Goal: Task Accomplishment & Management: Manage account settings

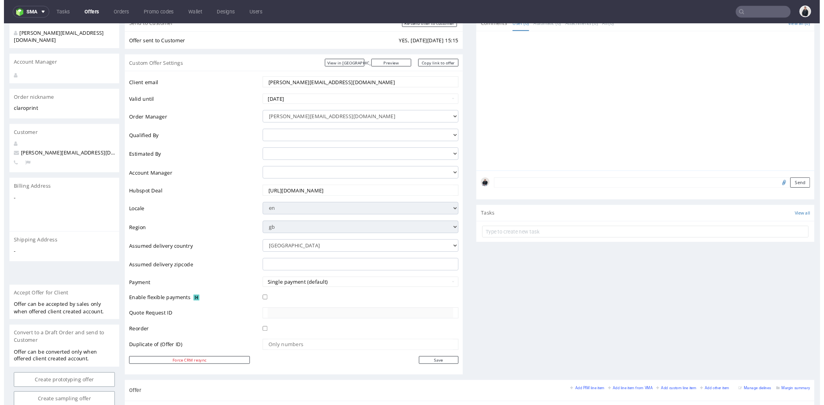
scroll to position [263, 0]
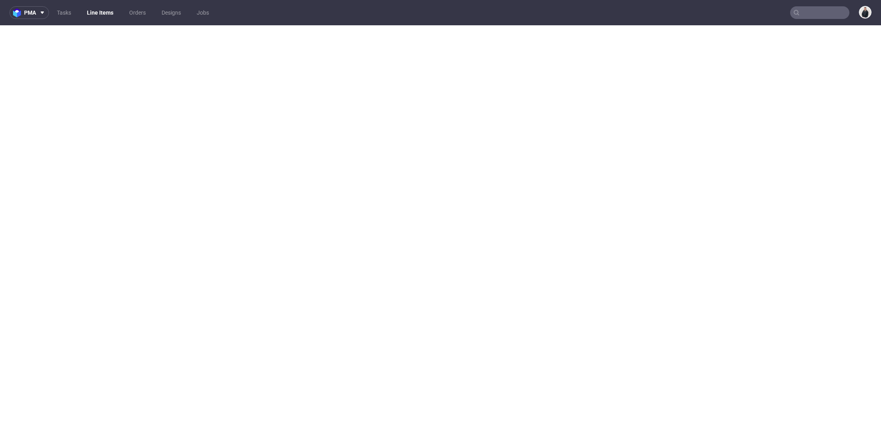
select select "in_progress"
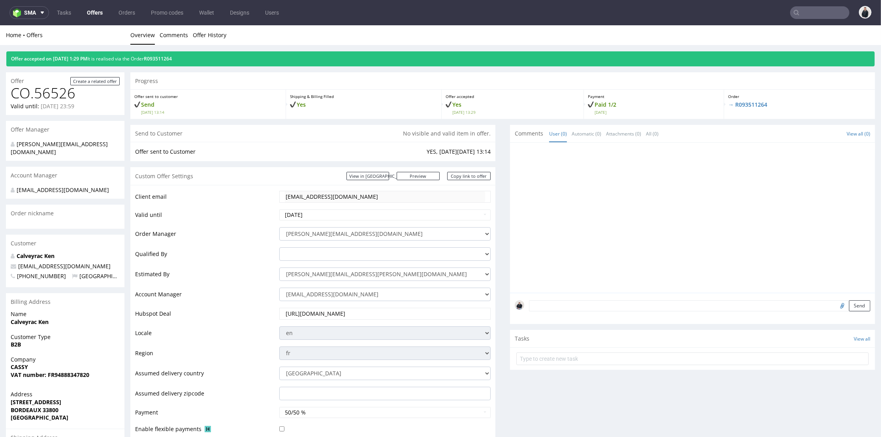
click at [797, 12] on input "text" at bounding box center [819, 12] width 59 height 13
paste input "[DOMAIN_NAME]"
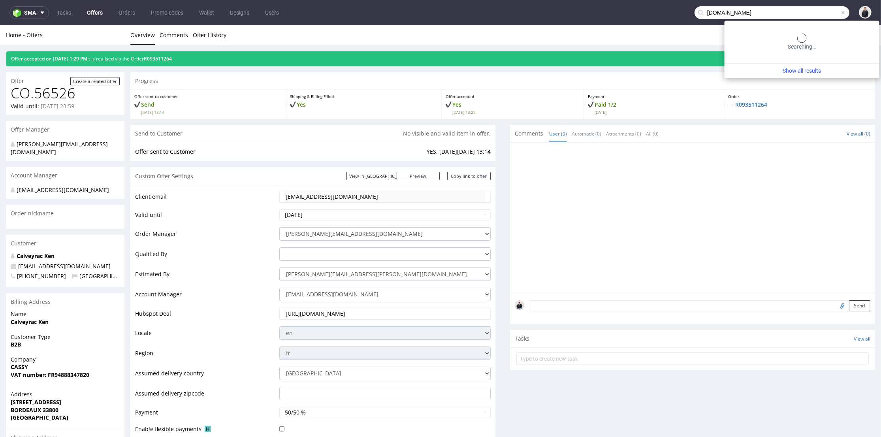
type input "[DOMAIN_NAME]"
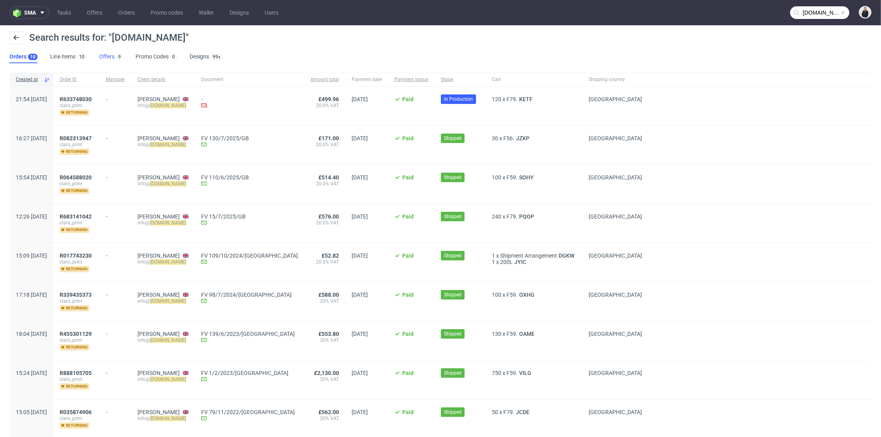
click at [103, 56] on link "Offers 9" at bounding box center [111, 57] width 24 height 13
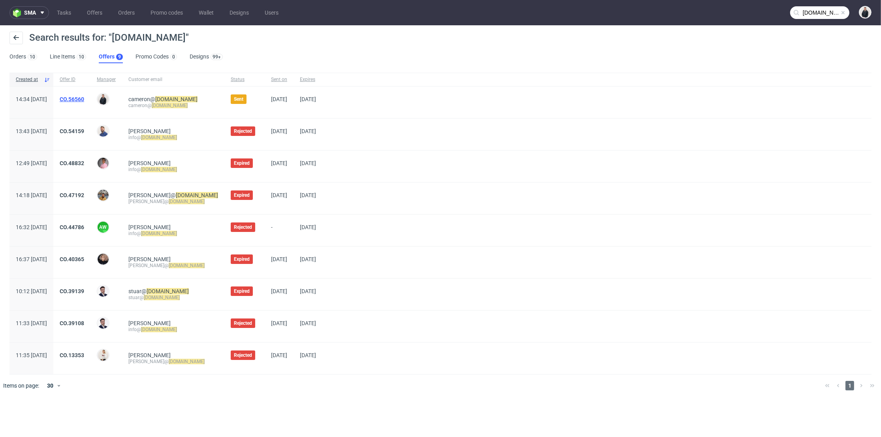
click at [84, 97] on link "CO.56560" at bounding box center [72, 99] width 24 height 6
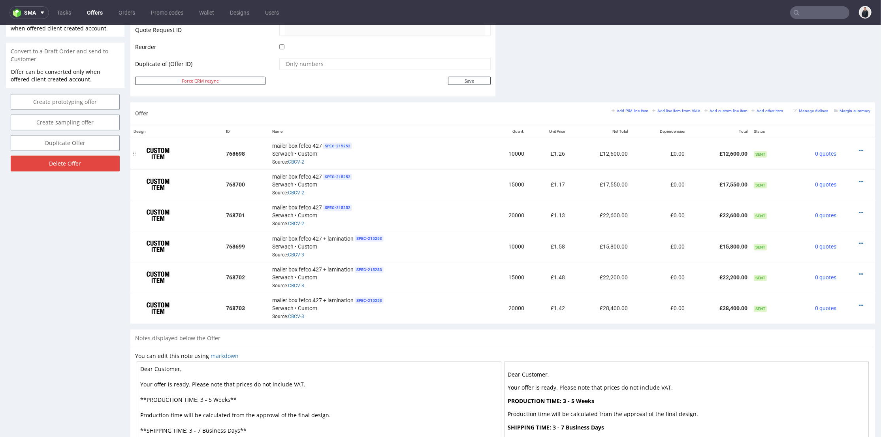
scroll to position [439, 0]
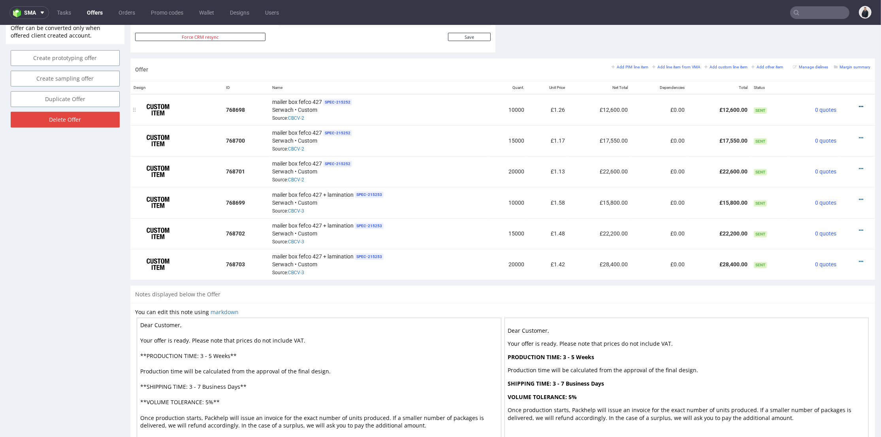
click at [859, 107] on icon at bounding box center [861, 107] width 4 height 6
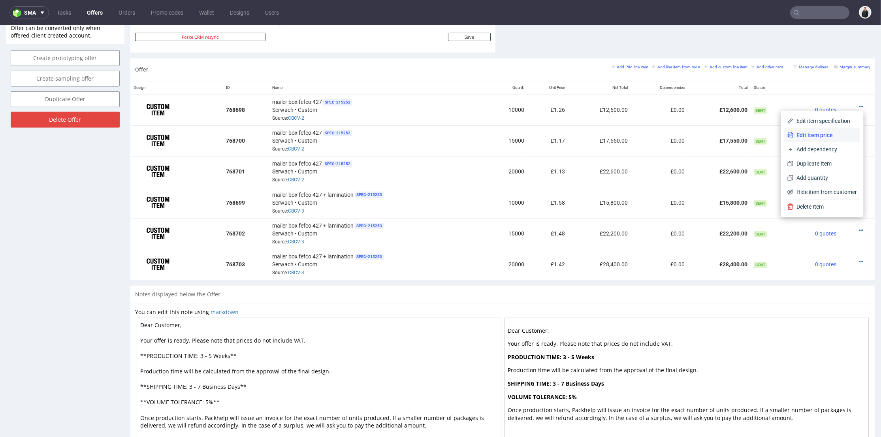
click at [820, 133] on span "Edit item price" at bounding box center [825, 135] width 64 height 8
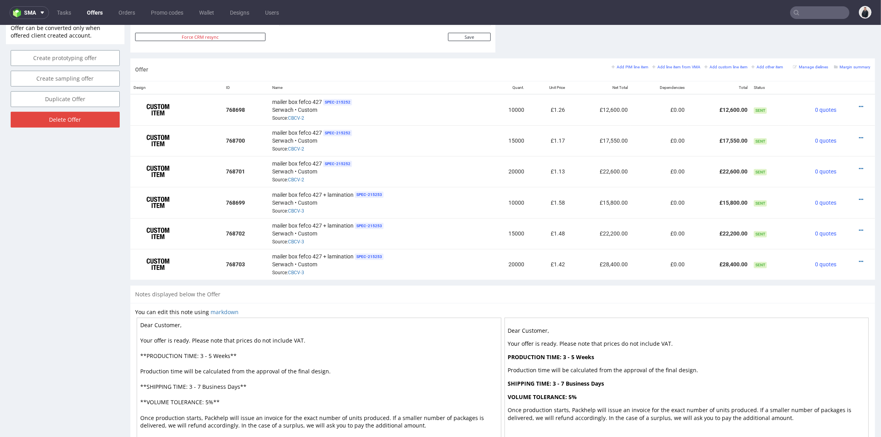
scroll to position [0, 0]
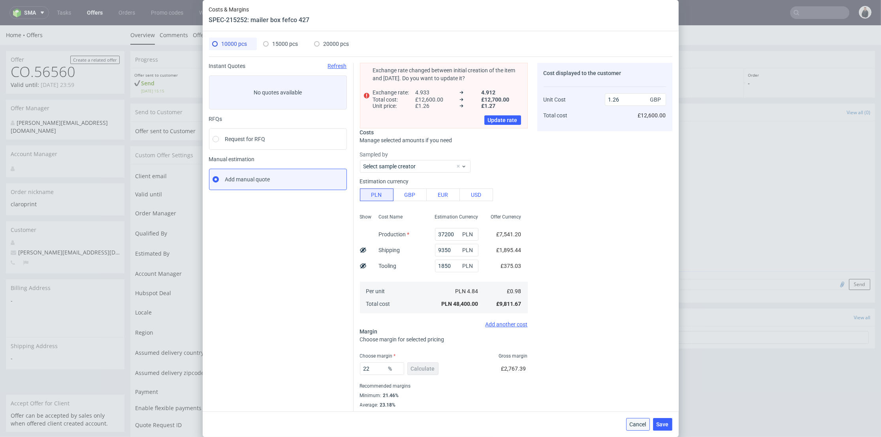
click at [645, 421] on span "Cancel" at bounding box center [637, 424] width 17 height 6
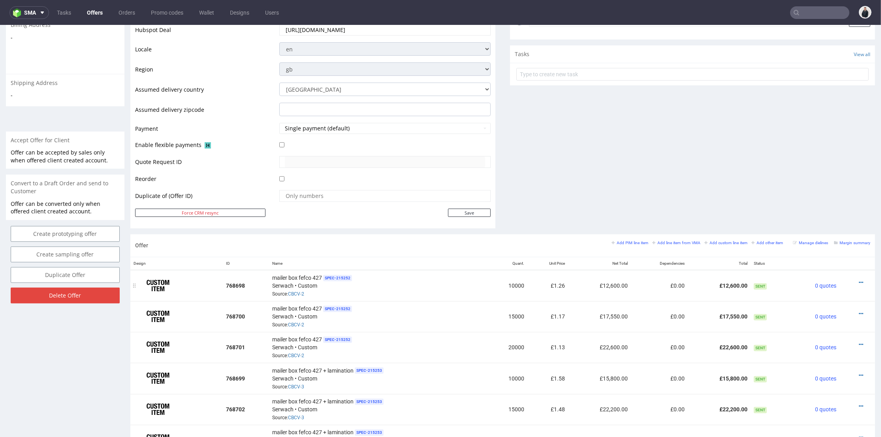
scroll to position [307, 0]
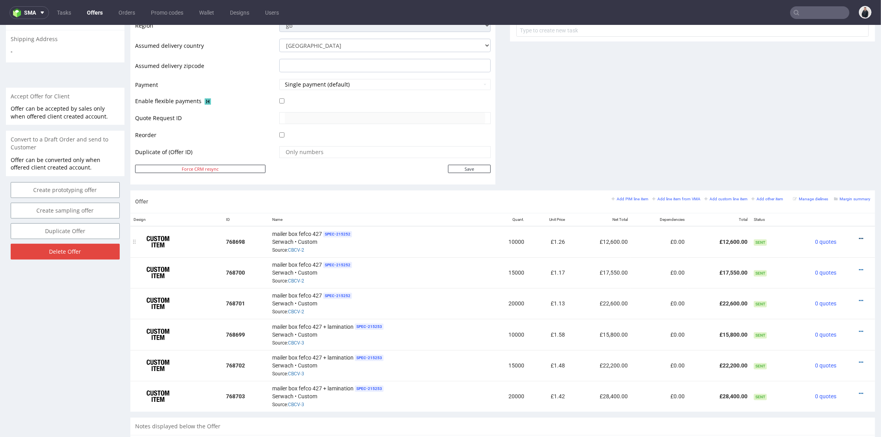
click at [859, 236] on icon at bounding box center [861, 239] width 4 height 6
click at [813, 135] on span "Edit item specification" at bounding box center [825, 137] width 64 height 8
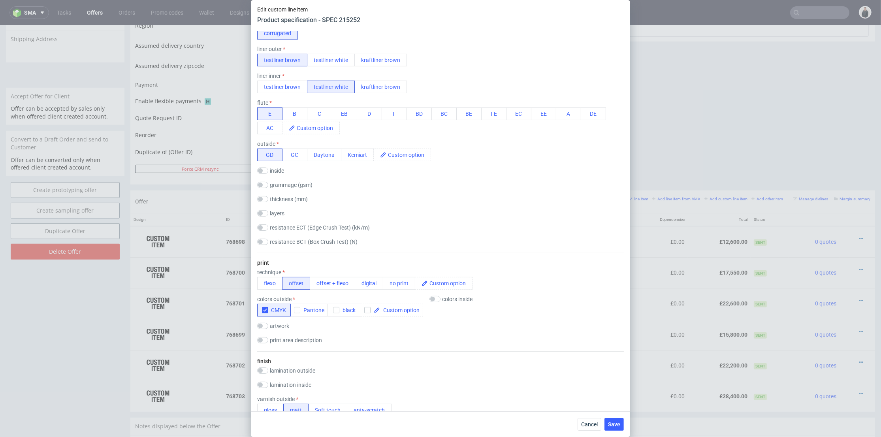
scroll to position [175, 0]
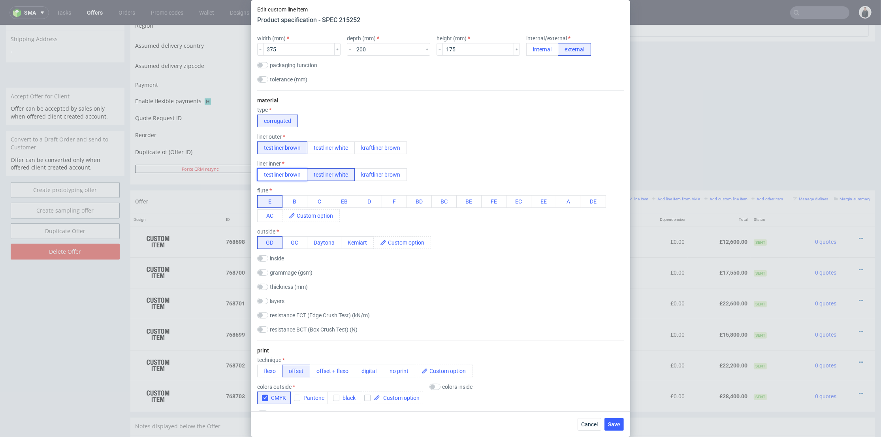
click at [290, 177] on button "testliner brown" at bounding box center [282, 174] width 50 height 13
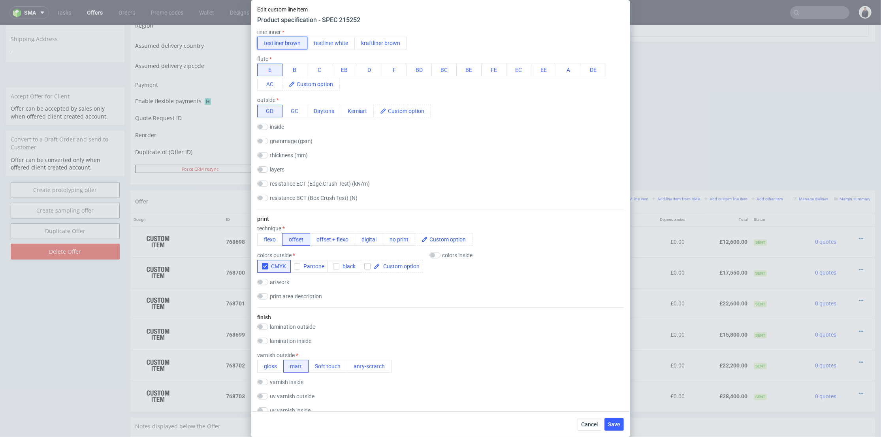
scroll to position [395, 0]
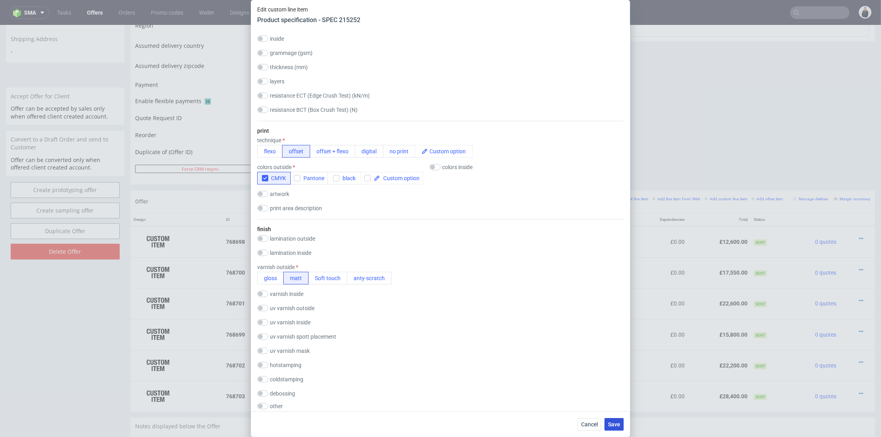
click at [615, 423] on span "Save" at bounding box center [614, 424] width 12 height 6
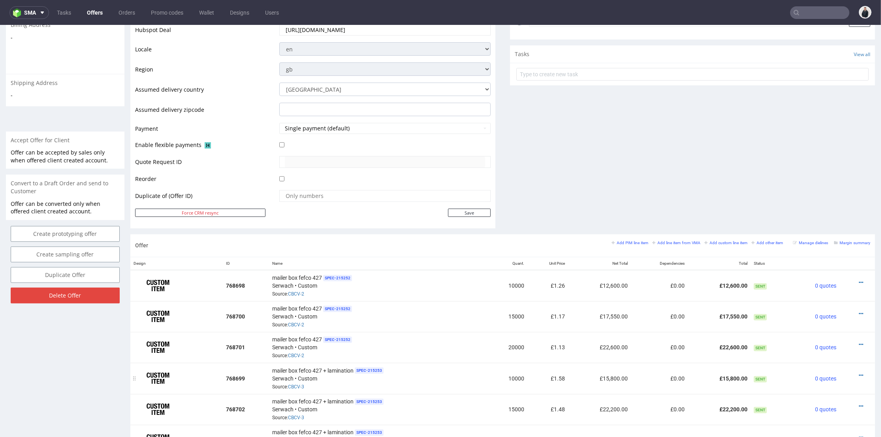
scroll to position [307, 0]
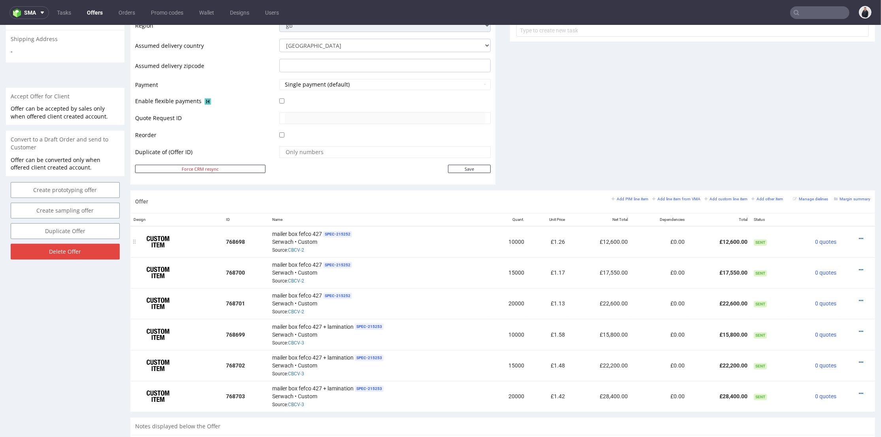
click at [852, 237] on div at bounding box center [854, 239] width 24 height 8
click at [859, 238] on icon at bounding box center [861, 239] width 4 height 6
click at [821, 152] on span "Edit item price" at bounding box center [825, 151] width 64 height 8
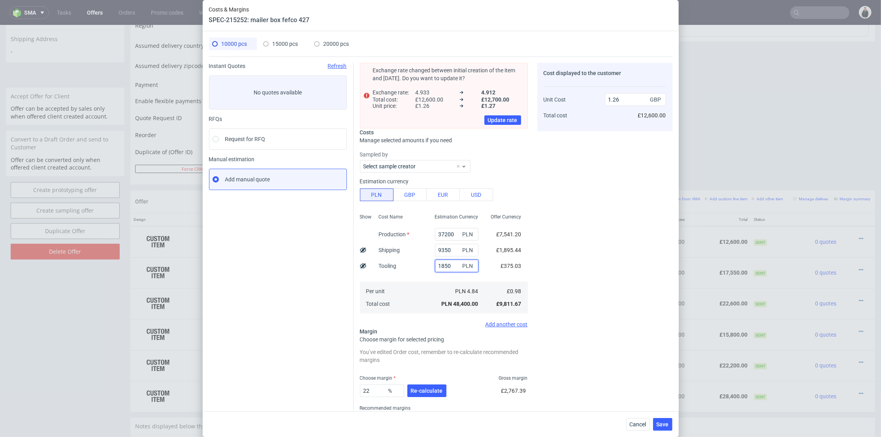
drag, startPoint x: 447, startPoint y: 264, endPoint x: 425, endPoint y: 268, distance: 22.0
click at [428, 268] on div "1850 PLN" at bounding box center [456, 266] width 56 height 16
type input "1690"
type input "1.25"
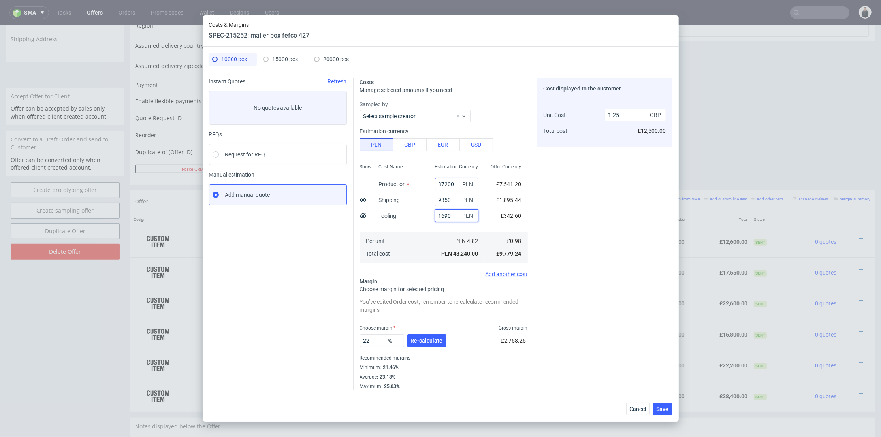
type input "1690"
drag, startPoint x: 450, startPoint y: 182, endPoint x: 418, endPoint y: 183, distance: 32.0
click at [418, 183] on div "Show Cost Name Production Shipping Tooling Per unit Total cost Estimation Curre…" at bounding box center [444, 212] width 168 height 104
paste input "28"
type input "32800"
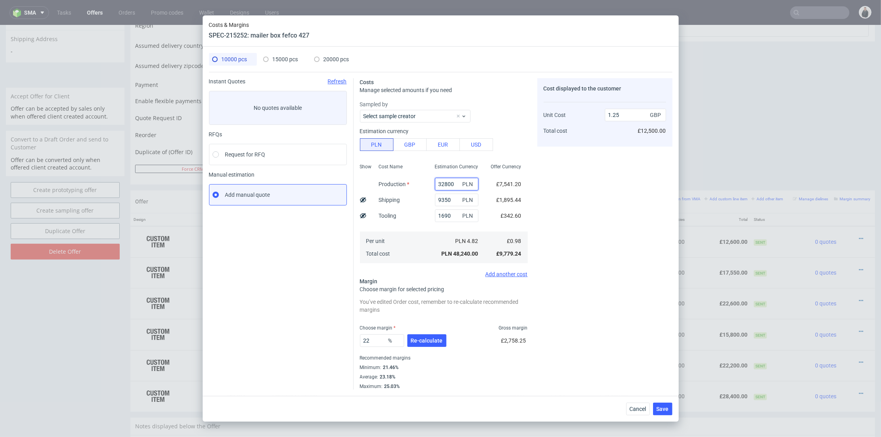
type input "1.14"
click at [278, 59] on span "15000 pcs" at bounding box center [285, 59] width 26 height 6
type input "54500"
type input "12750"
type input "1850"
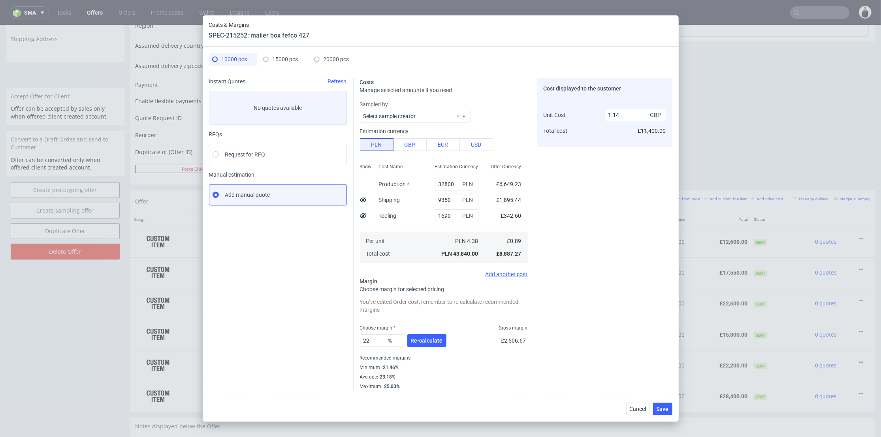
type input "20"
type input "1.17"
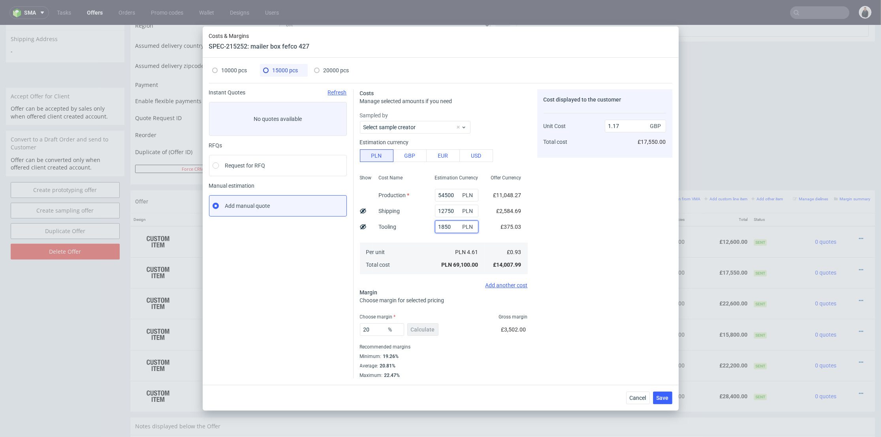
drag, startPoint x: 447, startPoint y: 226, endPoint x: 421, endPoint y: 225, distance: 26.1
click at [421, 225] on div "Show Cost Name Production Shipping Tooling Per unit Total cost Estimation Curre…" at bounding box center [444, 223] width 168 height 104
type input "1690"
type input "1.16"
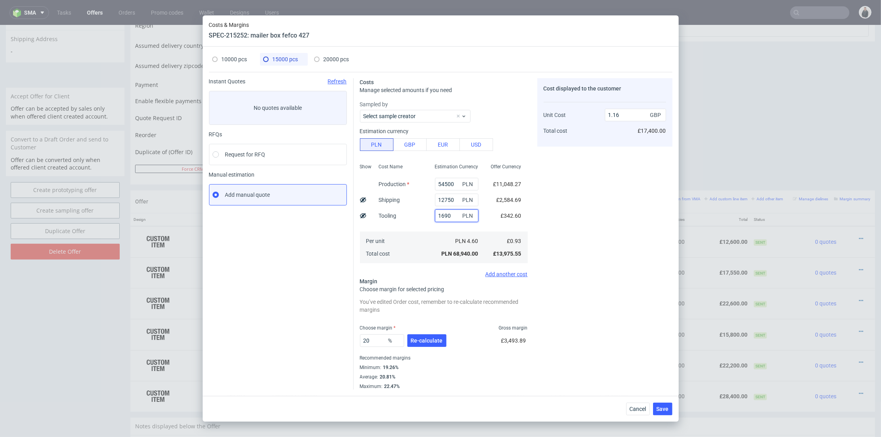
type input "1690"
click at [334, 62] on span "20000 pcs" at bounding box center [336, 59] width 26 height 6
type input "71400"
type input "17800"
type input "1850"
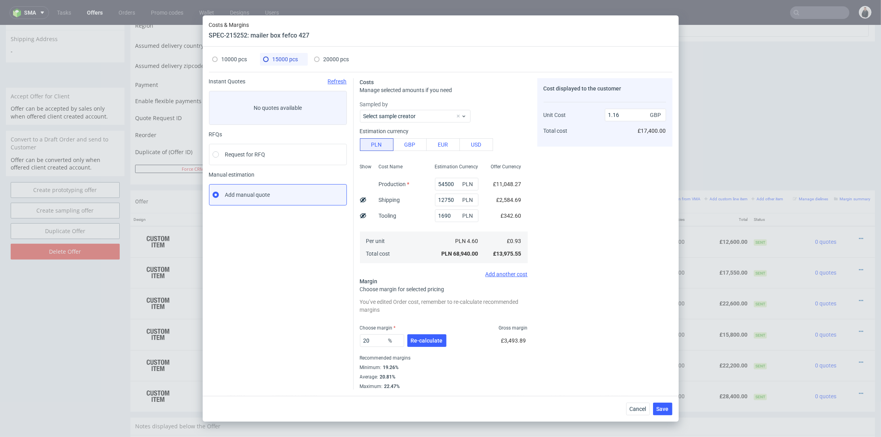
type input "18"
type input "1.13"
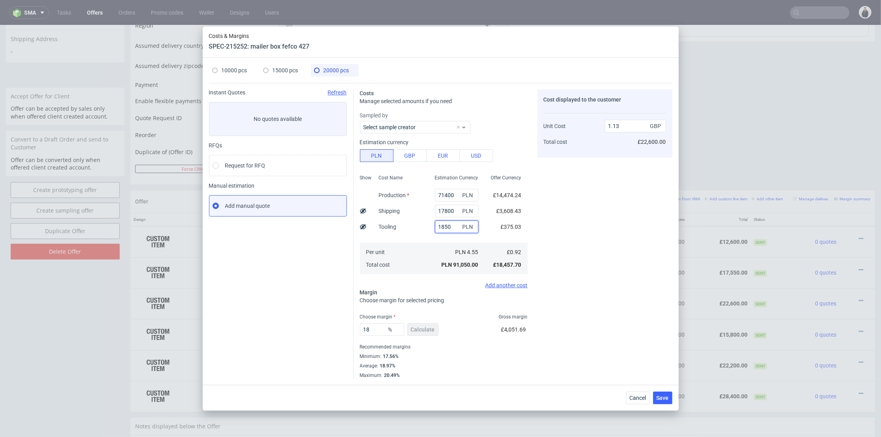
drag, startPoint x: 445, startPoint y: 224, endPoint x: 405, endPoint y: 222, distance: 40.3
click at [404, 223] on div "Show Cost Name Production Shipping Tooling Per unit Total cost Estimation Curre…" at bounding box center [444, 223] width 168 height 104
type input "165"
type input "1.1"
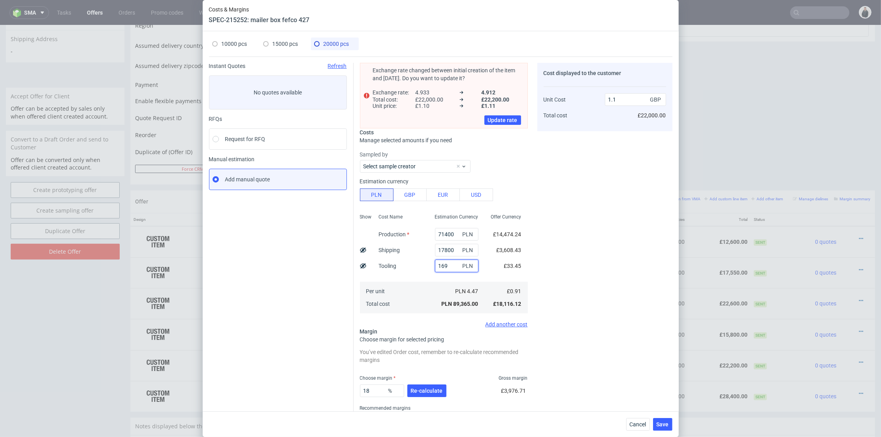
type input "1690"
type input "1.13"
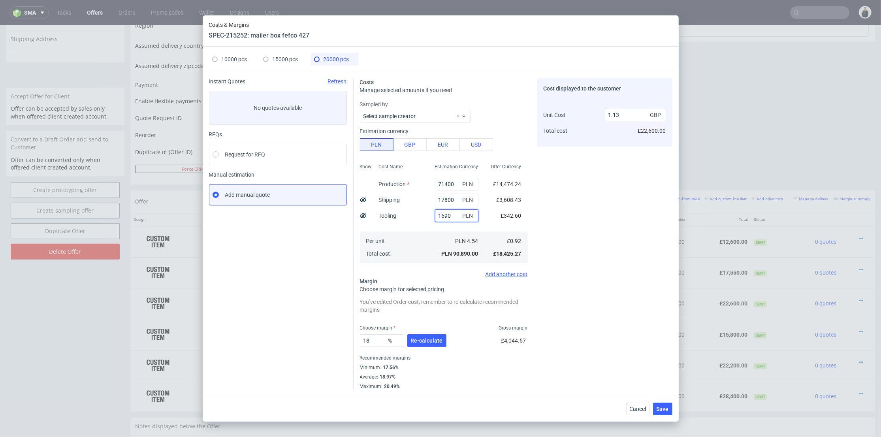
type input "1690"
click at [282, 60] on span "15000 pcs" at bounding box center [285, 59] width 26 height 6
type input "54500"
type input "12750"
type input "20"
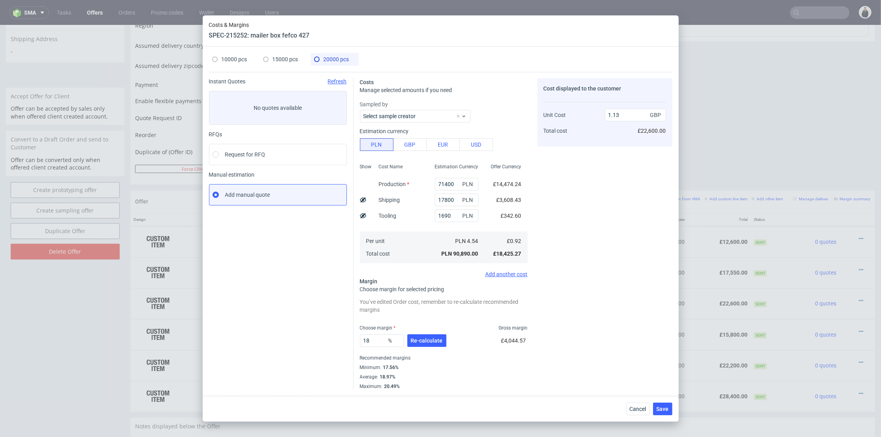
type input "1.16"
drag, startPoint x: 449, startPoint y: 185, endPoint x: 428, endPoint y: 184, distance: 20.9
click at [428, 184] on div "54500 PLN" at bounding box center [456, 184] width 56 height 16
paste input "462"
type input "46200"
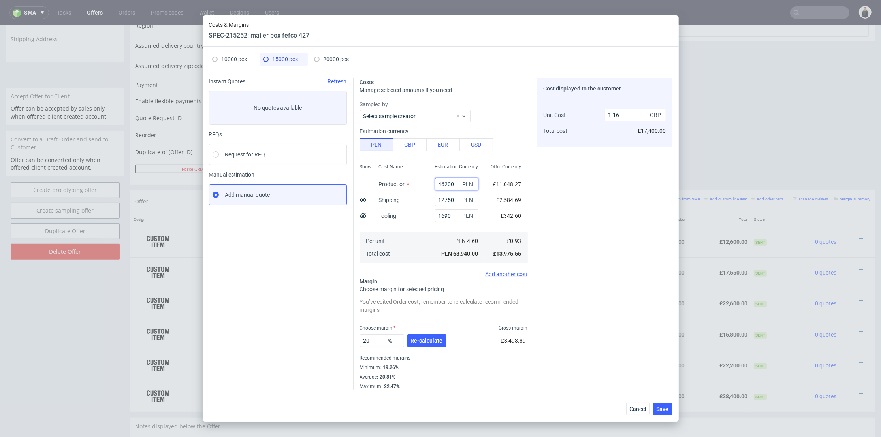
type input "1.02"
click at [341, 60] on span "20000 pcs" at bounding box center [336, 59] width 26 height 6
type input "71400"
type input "17800"
type input "18"
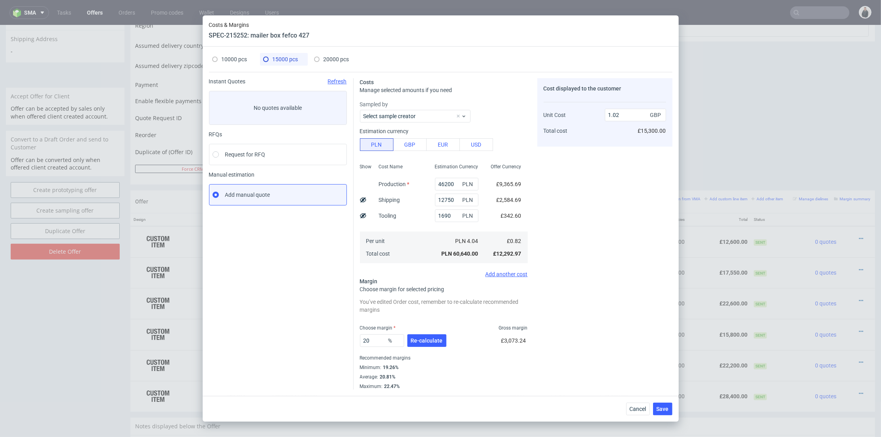
type input "1.13"
drag, startPoint x: 448, startPoint y: 185, endPoint x: 421, endPoint y: 181, distance: 27.9
click at [420, 182] on div "Show Cost Name Production Shipping Tooling Per unit Total cost Estimation Curre…" at bounding box center [444, 212] width 168 height 104
paste input "59"
type input "59400"
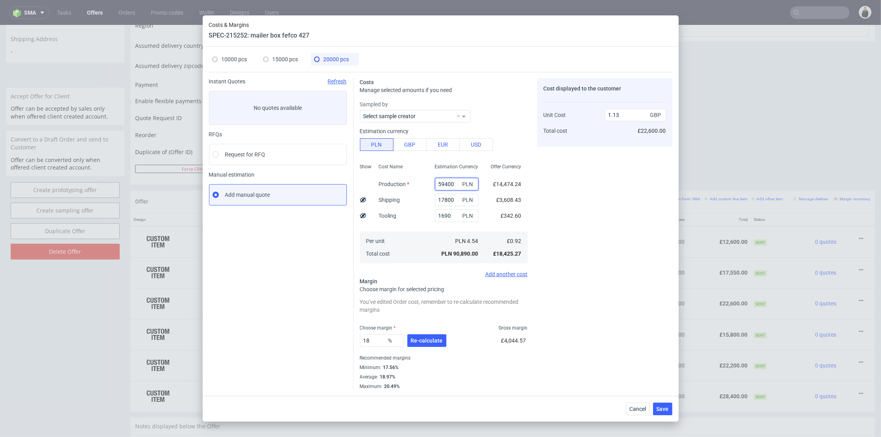
type input "0.98"
type input "59400"
click at [462, 329] on div "Choose margin Gross margin" at bounding box center [444, 328] width 168 height 6
click at [424, 340] on span "Re-calculate" at bounding box center [427, 341] width 32 height 6
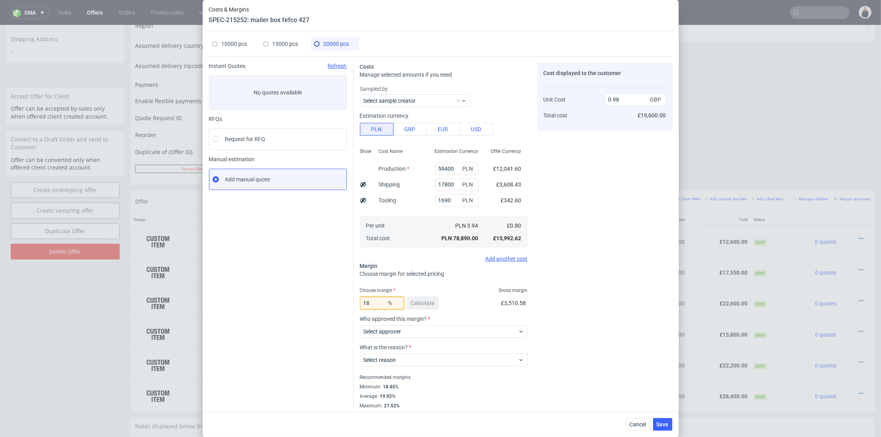
click at [370, 304] on input "18" at bounding box center [382, 303] width 44 height 13
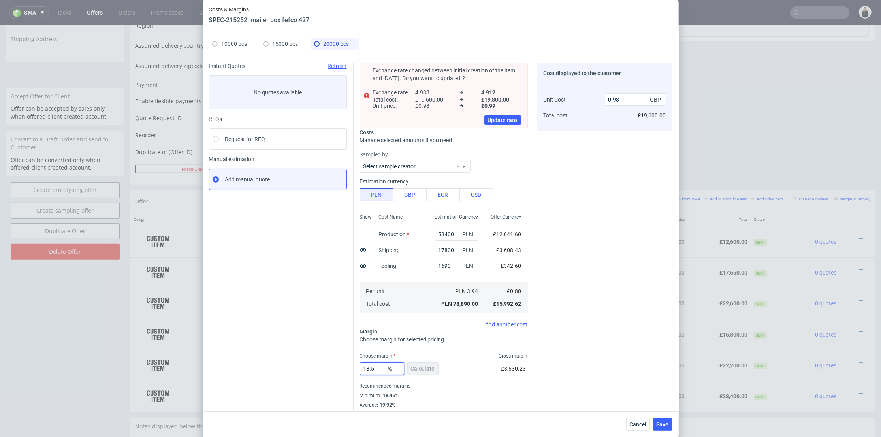
type input "18.5"
click at [294, 281] on div "Instant Quotes Refresh No quotes available RFQs Request for RFQ Manual estimati…" at bounding box center [281, 240] width 145 height 355
click at [277, 44] on span "15000 pcs" at bounding box center [285, 44] width 26 height 6
type input "46200"
type input "12750"
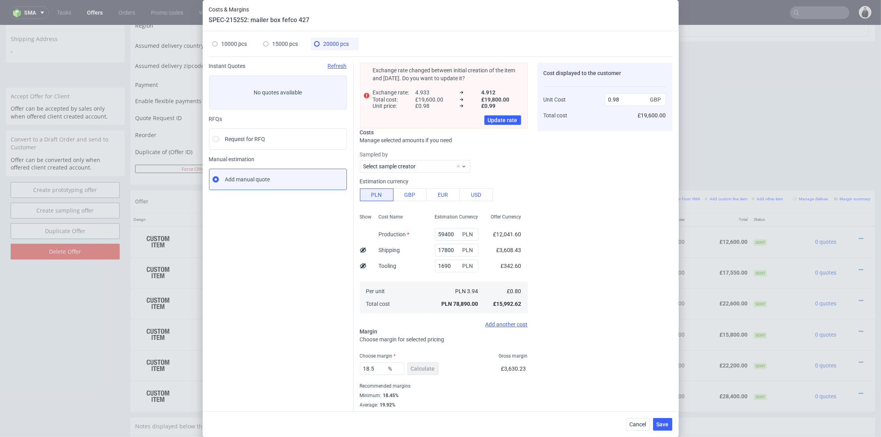
type input "20"
type input "1.02"
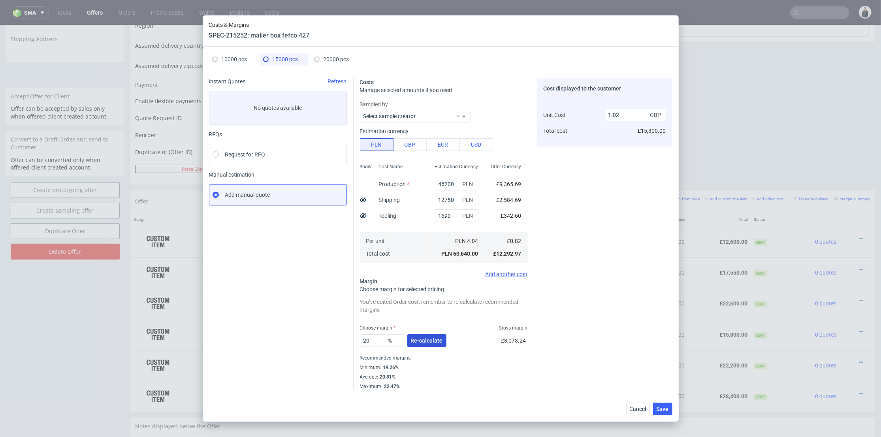
click at [424, 341] on span "Re-calculate" at bounding box center [427, 341] width 32 height 6
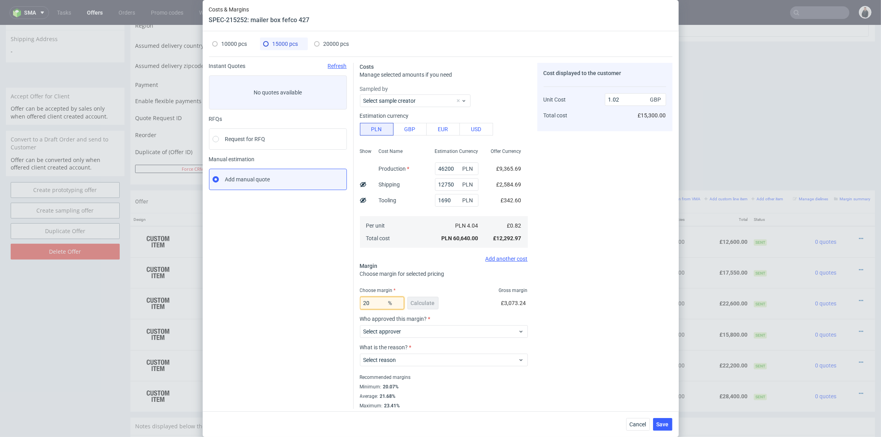
click at [372, 302] on input "20" at bounding box center [382, 303] width 44 height 13
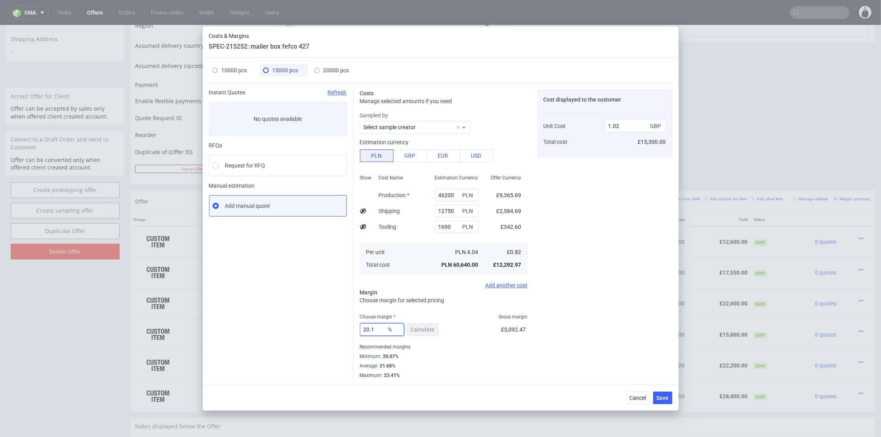
type input "20.1"
click at [446, 300] on div "Choose margin for selected pricing" at bounding box center [444, 300] width 168 height 8
click at [241, 69] on span "10000 pcs" at bounding box center [235, 70] width 26 height 6
type input "32800"
type input "9350"
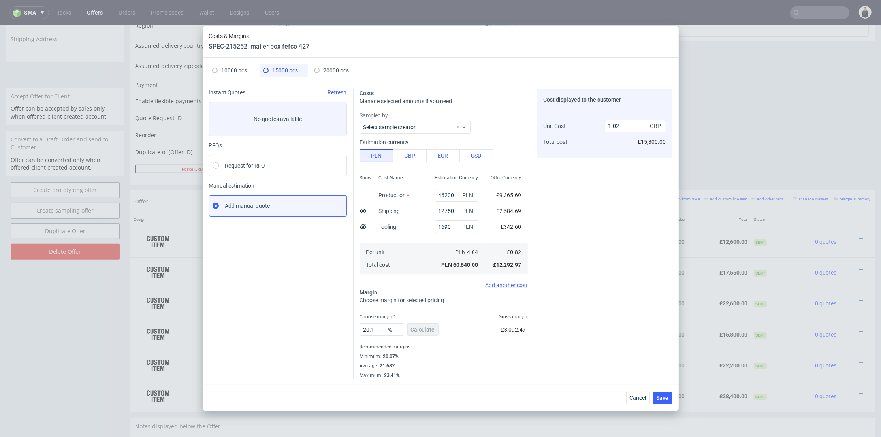
type input "22"
type input "1.14"
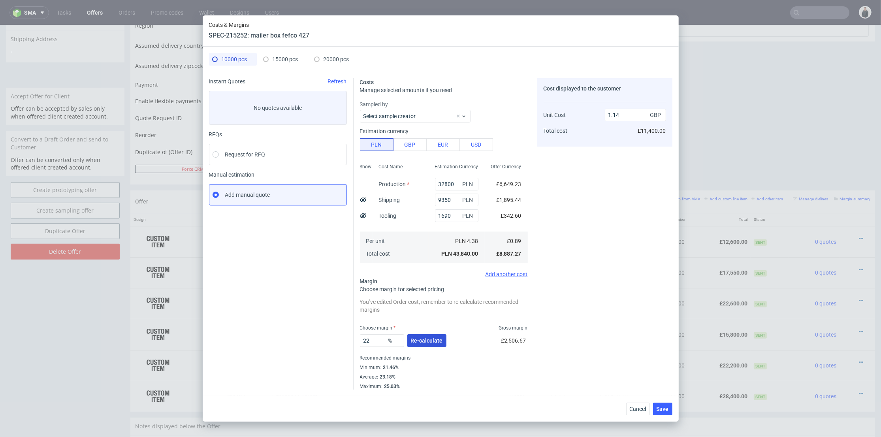
click at [424, 342] on span "Re-calculate" at bounding box center [427, 341] width 32 height 6
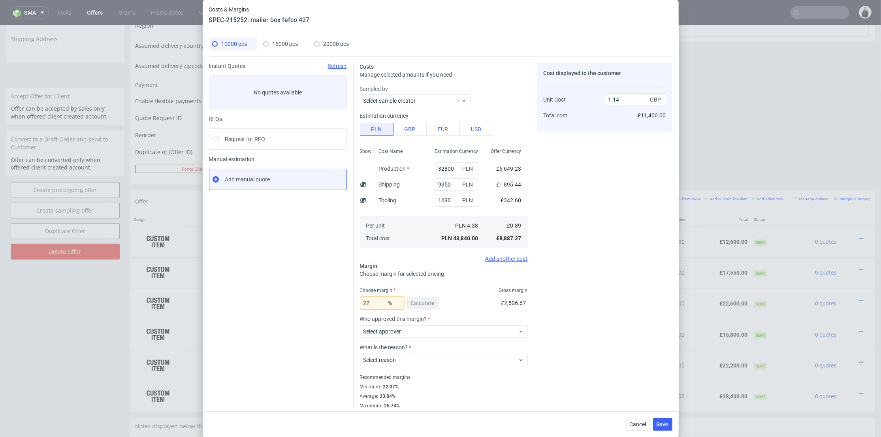
click at [375, 304] on input "22" at bounding box center [382, 303] width 44 height 13
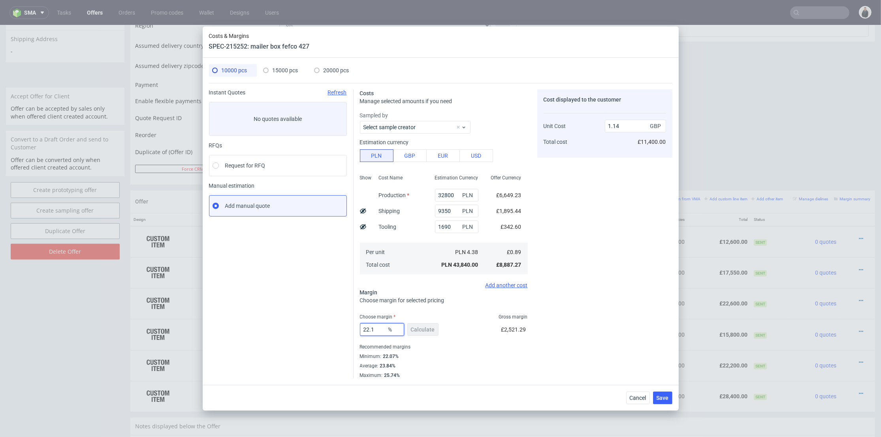
type input "22.1"
click at [598, 258] on div "Cost displayed to the customer Unit Cost Total cost 1.14 GBP £11,400.00" at bounding box center [604, 233] width 135 height 289
click at [334, 70] on span "20000 pcs" at bounding box center [336, 70] width 26 height 6
type input "59400"
type input "17800"
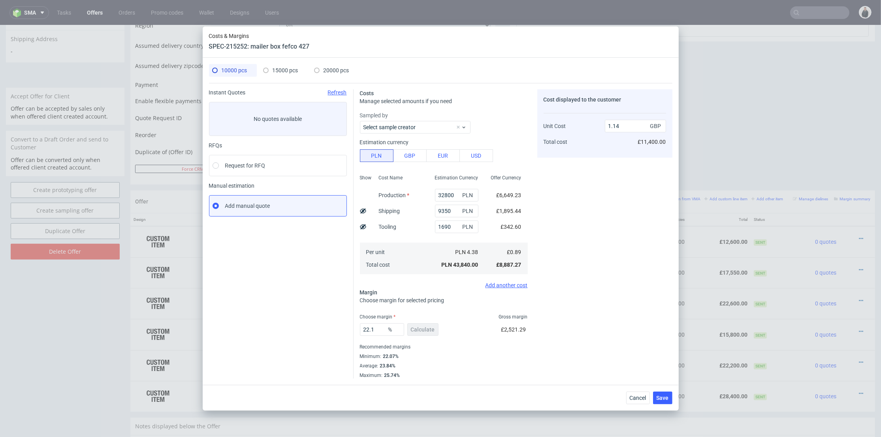
type input "18.5"
type input "0.98"
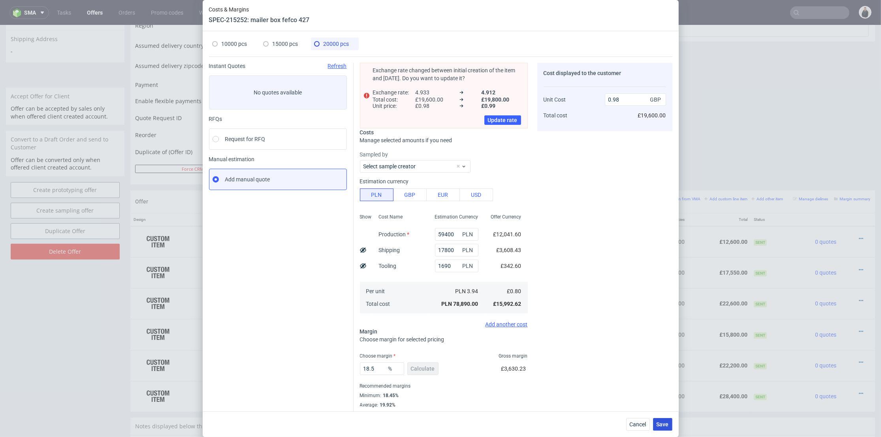
click at [666, 423] on span "Save" at bounding box center [662, 424] width 12 height 6
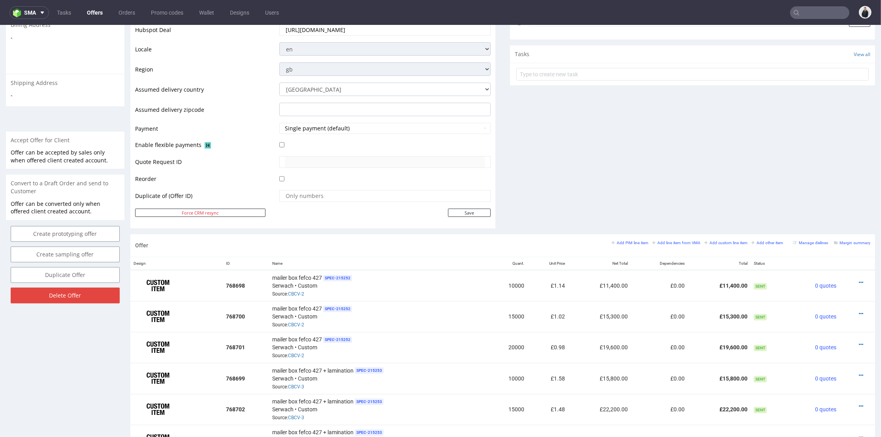
scroll to position [351, 0]
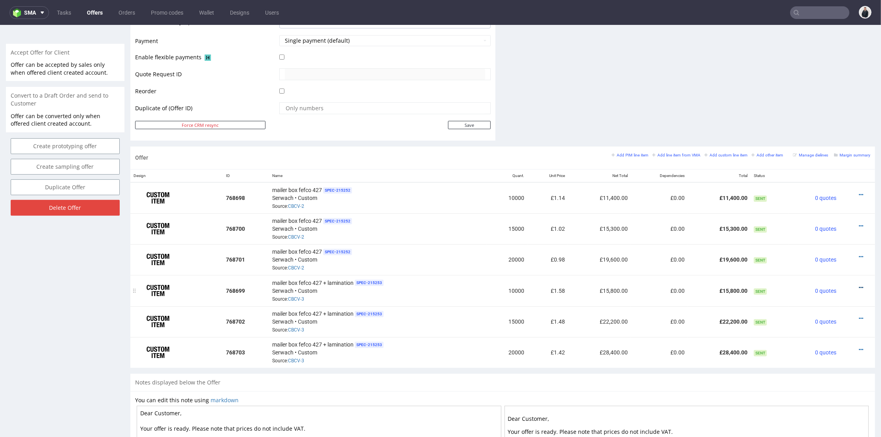
click at [859, 285] on icon at bounding box center [861, 288] width 4 height 6
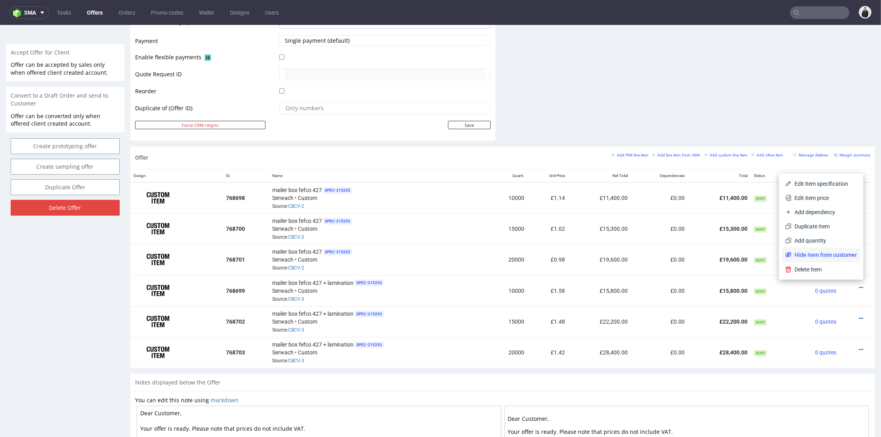
click at [829, 259] on li "Hide item from customer" at bounding box center [821, 255] width 78 height 14
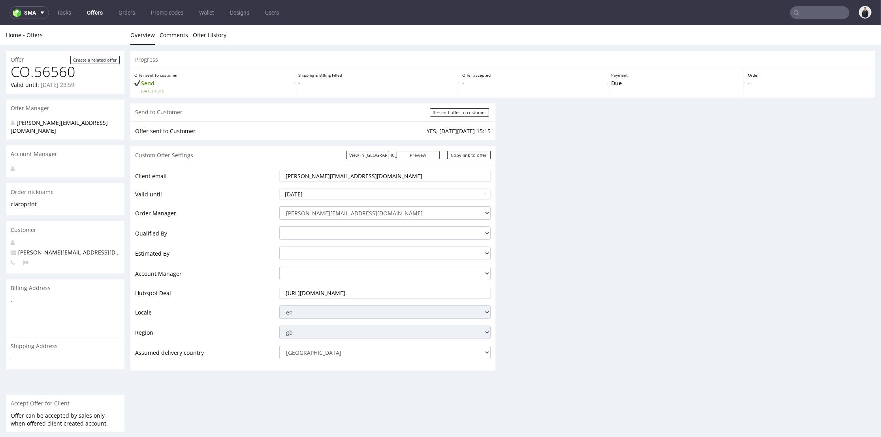
scroll to position [0, 0]
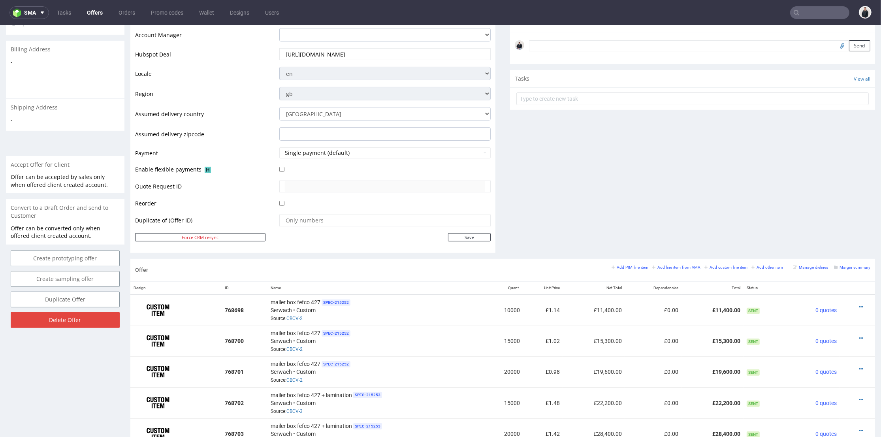
click at [640, 207] on div "Comments User (0) Automatic (0) Attachments (0) All (0) View all (0) Send Tasks…" at bounding box center [692, 62] width 365 height 394
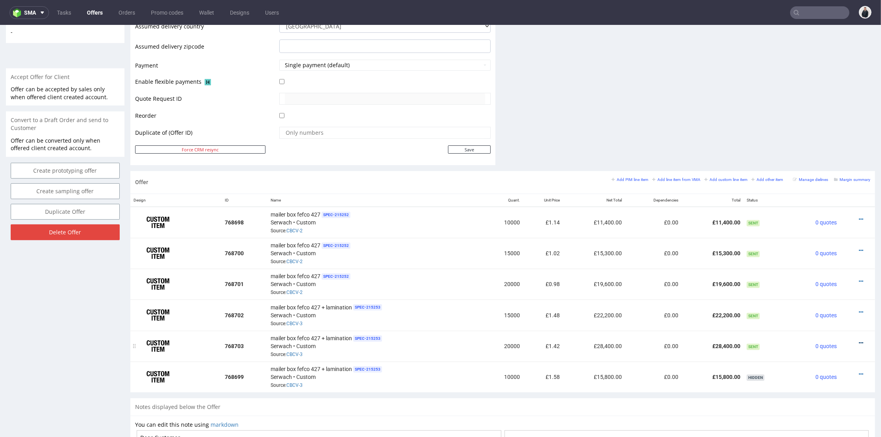
click at [859, 340] on icon at bounding box center [861, 343] width 4 height 6
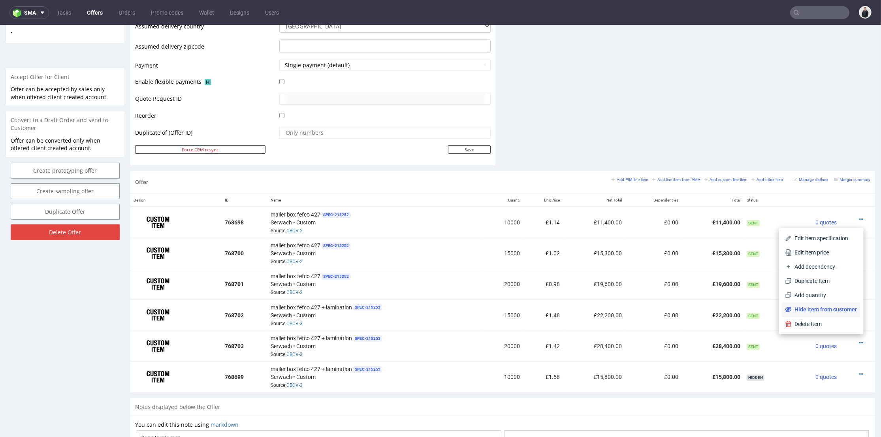
click at [819, 309] on span "Hide item from customer" at bounding box center [824, 309] width 66 height 8
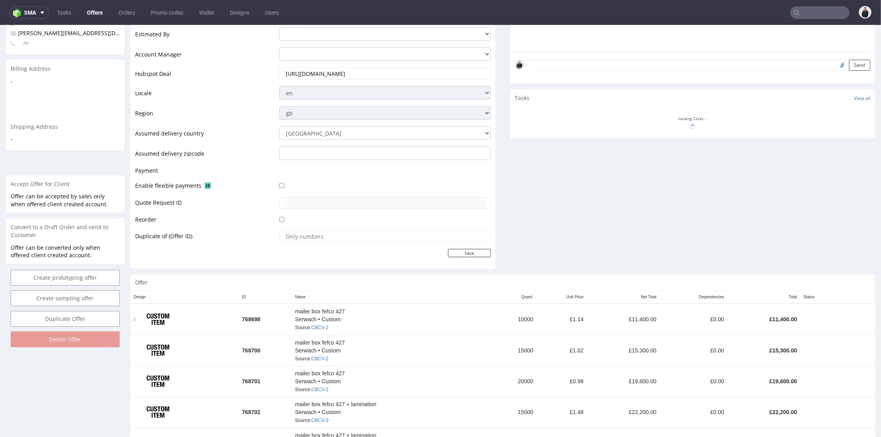
scroll to position [281, 0]
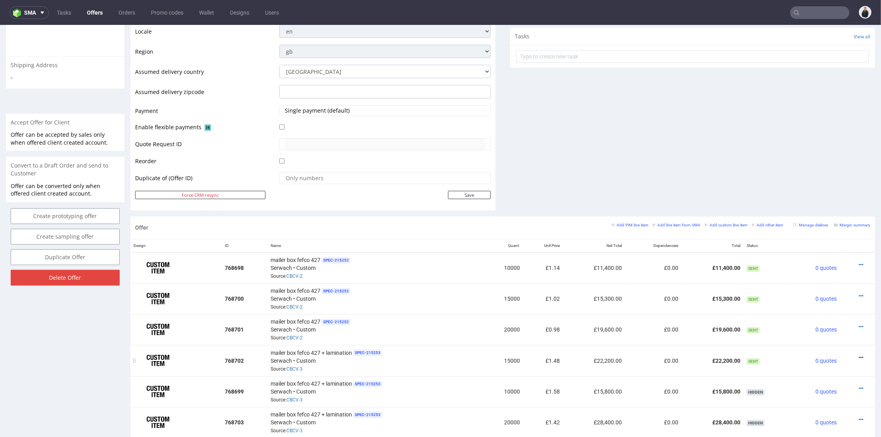
click at [859, 355] on icon at bounding box center [861, 358] width 4 height 6
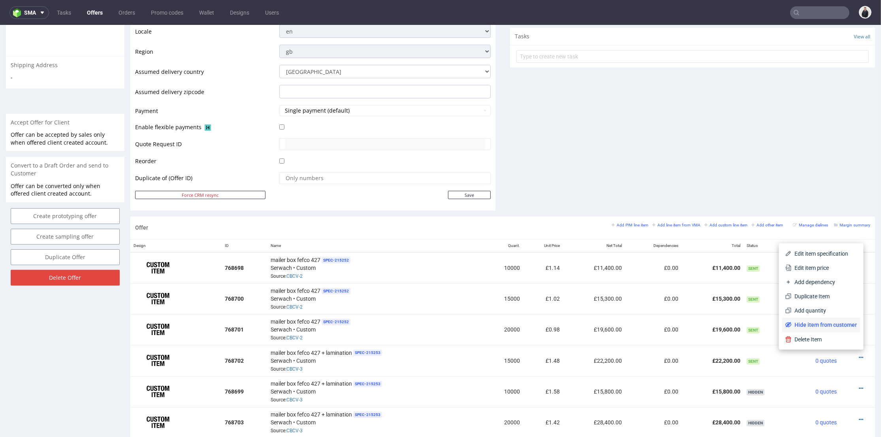
click at [829, 322] on span "Hide item from customer" at bounding box center [824, 325] width 66 height 8
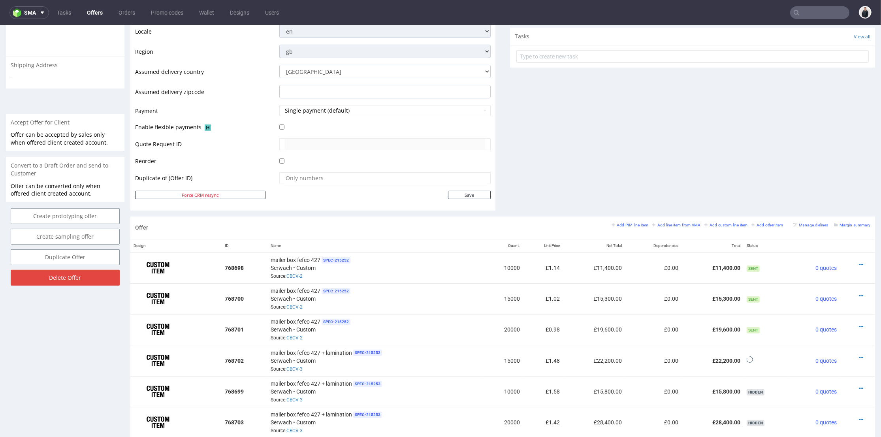
click at [718, 167] on div "Comments User (0) Automatic (0) Attachments (0) All (0) View all (0) Send Tasks…" at bounding box center [692, 20] width 365 height 394
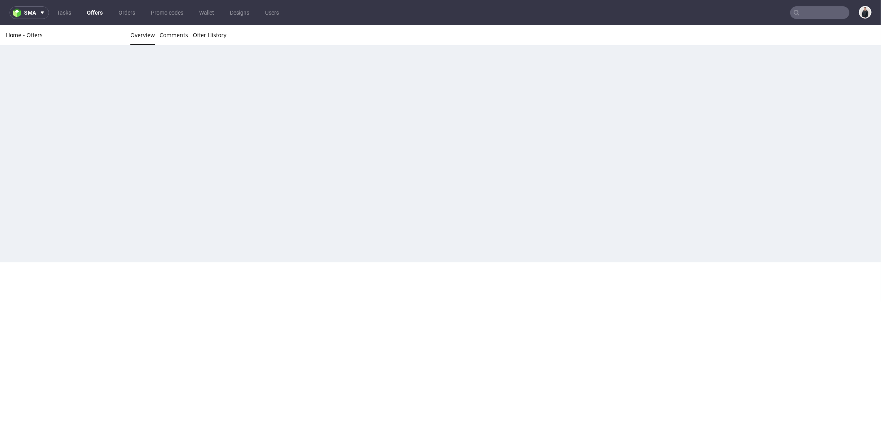
scroll to position [0, 0]
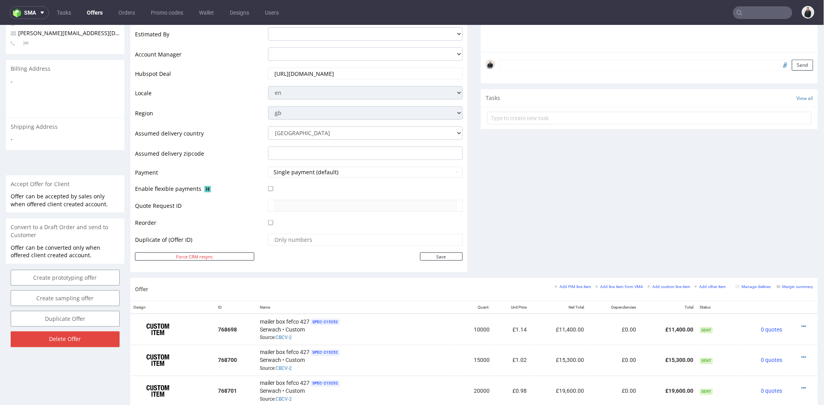
scroll to position [307, 0]
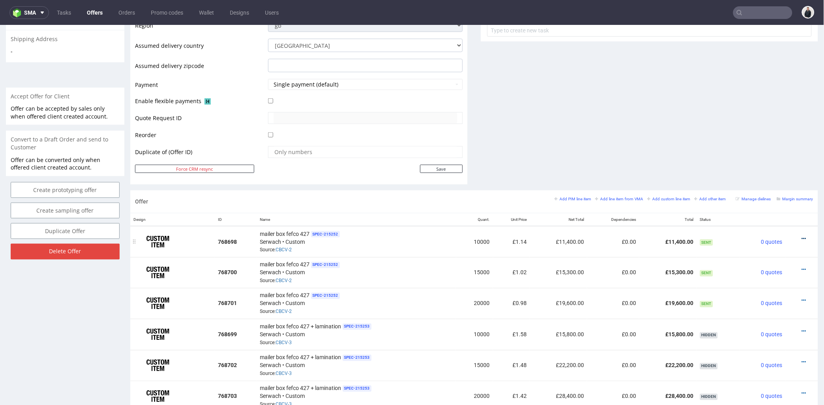
click at [802, 236] on icon at bounding box center [804, 238] width 4 height 6
click at [774, 156] on li "Edit item price" at bounding box center [765, 152] width 76 height 14
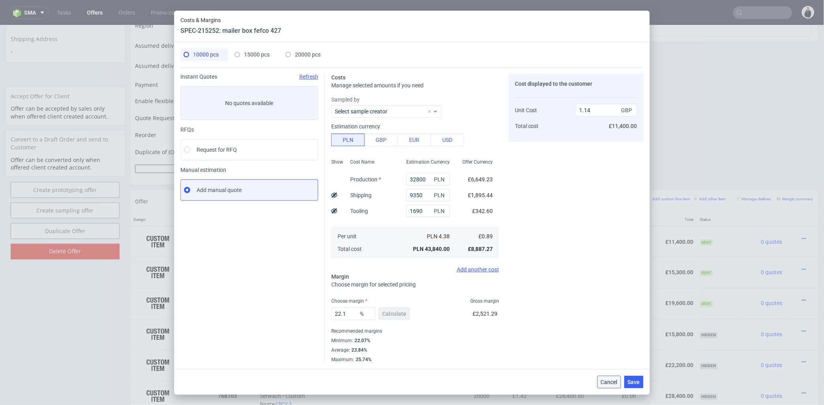
click at [606, 381] on span "Cancel" at bounding box center [609, 382] width 17 height 6
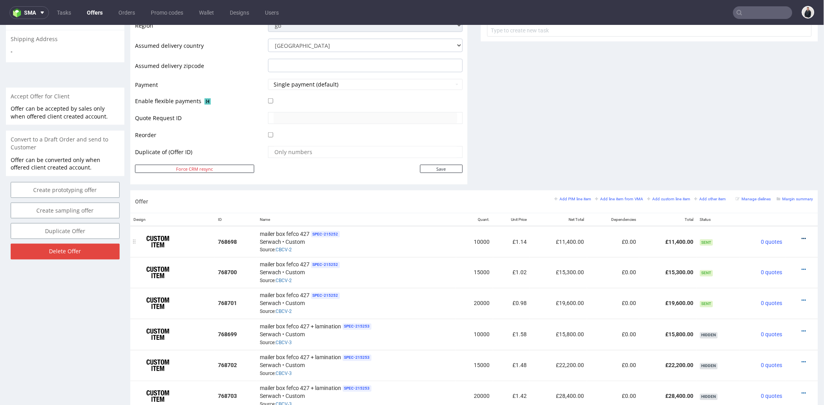
click at [802, 235] on icon at bounding box center [804, 238] width 4 height 6
click at [765, 154] on span "Edit item price" at bounding box center [769, 152] width 64 height 8
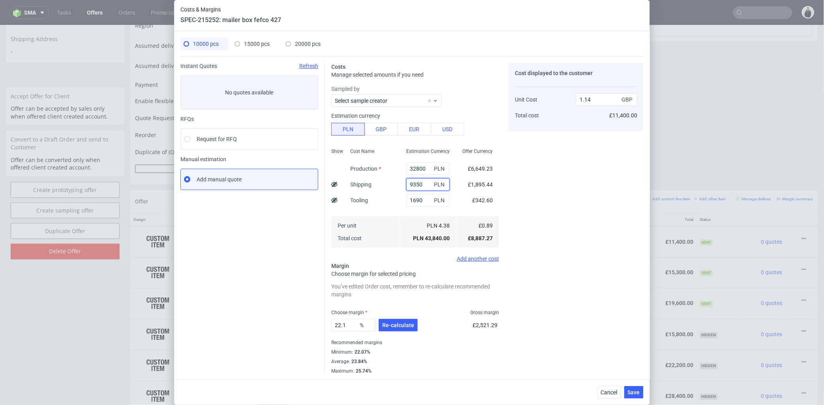
drag, startPoint x: 388, startPoint y: 183, endPoint x: 381, endPoint y: 183, distance: 6.7
click at [377, 183] on div "Show Cost Name Production Shipping Tooling Per unit Total cost Estimation Curre…" at bounding box center [415, 197] width 168 height 104
type input "8600"
click at [548, 197] on div "Cost displayed to the customer Unit Cost Total cost 1.14 GBP £11,400.00" at bounding box center [576, 218] width 135 height 311
type input "1.11"
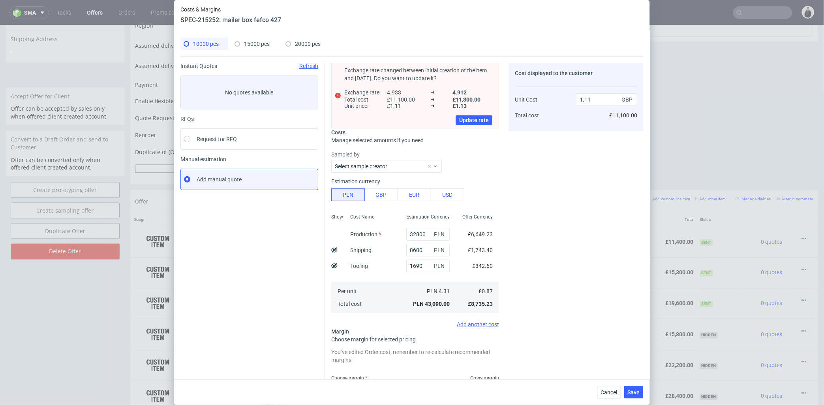
scroll to position [0, 0]
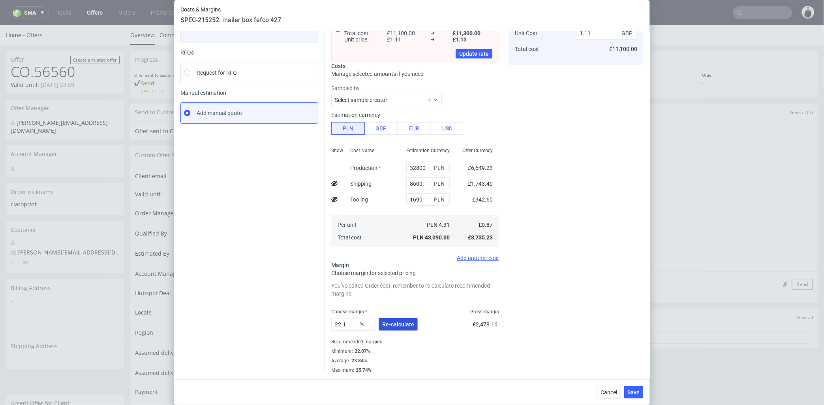
click at [393, 319] on button "Re-calculate" at bounding box center [398, 324] width 39 height 13
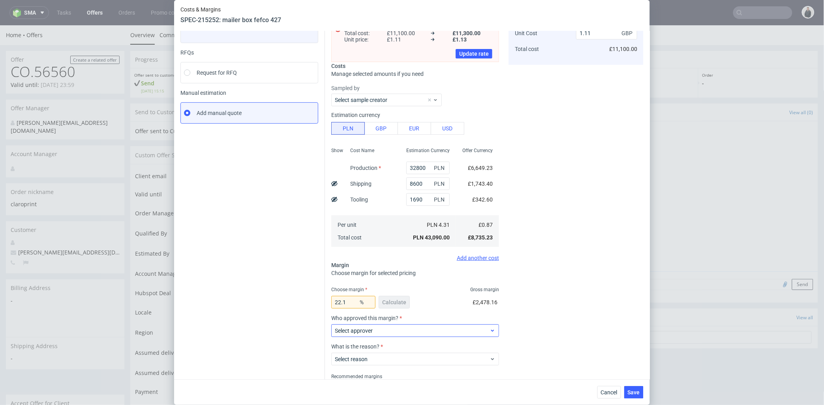
scroll to position [101, 0]
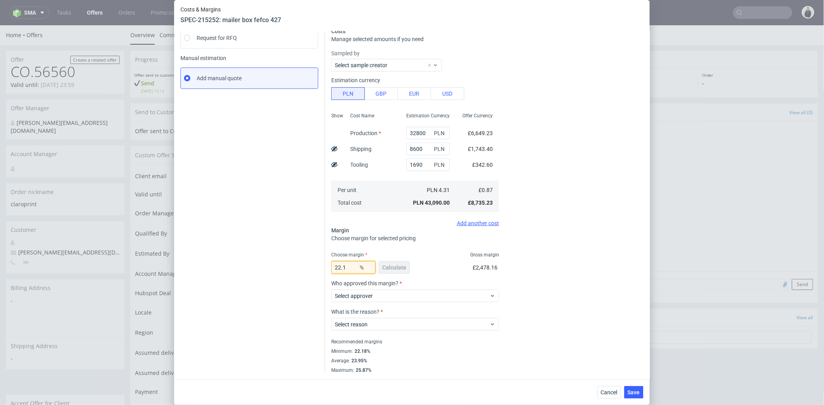
drag, startPoint x: 346, startPoint y: 267, endPoint x: 313, endPoint y: 267, distance: 32.8
click at [312, 267] on div "Instant Quotes Refresh No quotes available RFQs Request for RFQ Manual estimati…" at bounding box center [411, 164] width 463 height 418
type input "23"
click at [552, 244] on div "Cost displayed to the customer Unit Cost Total cost 1.11 GBP £11,100.00" at bounding box center [576, 167] width 135 height 411
type input "1.13"
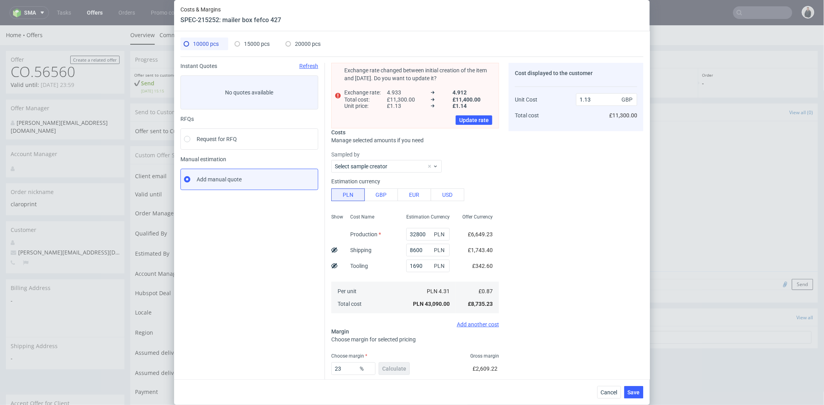
scroll to position [45, 0]
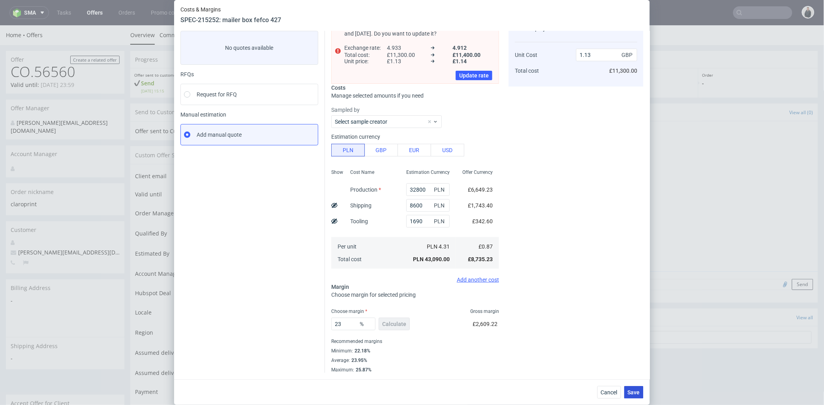
click at [634, 389] on span "Save" at bounding box center [634, 392] width 12 height 6
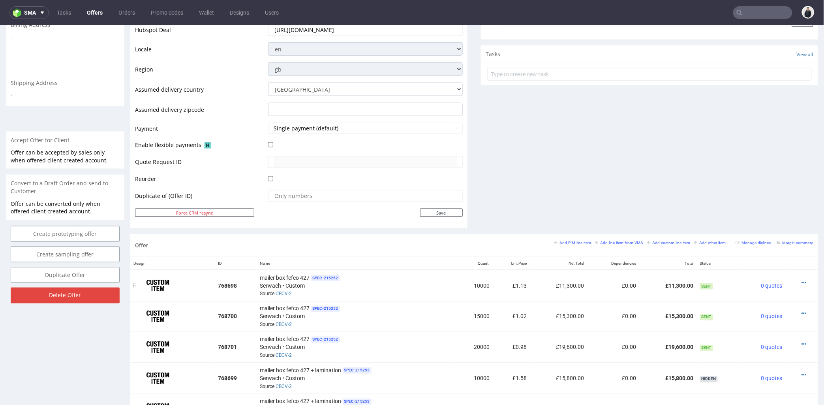
scroll to position [307, 0]
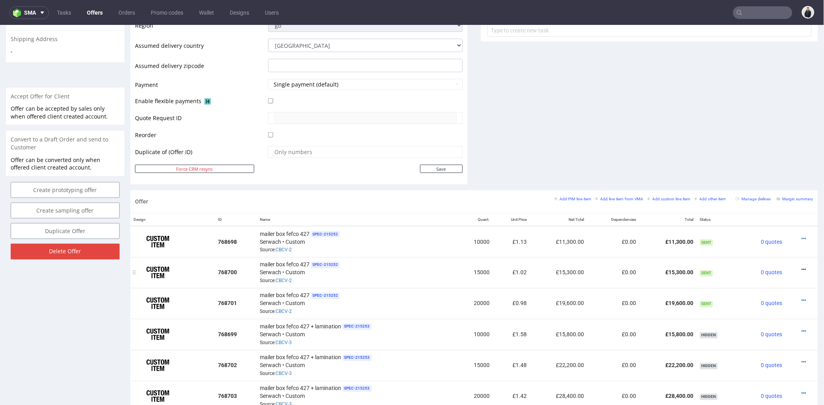
click at [802, 267] on icon at bounding box center [804, 270] width 4 height 6
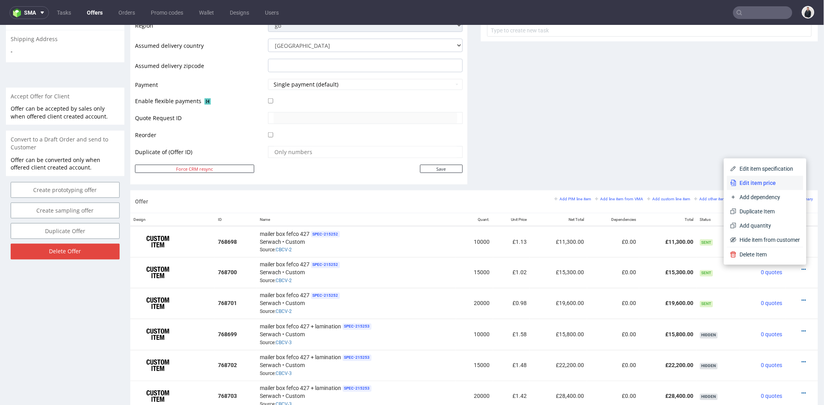
click at [760, 184] on span "Edit item price" at bounding box center [769, 182] width 64 height 8
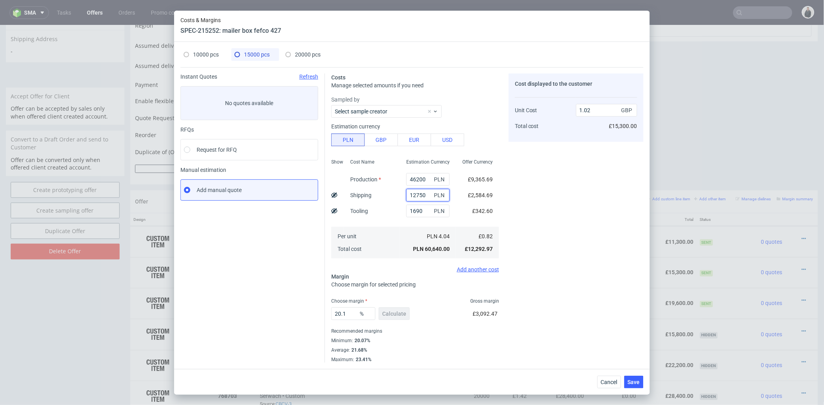
drag, startPoint x: 411, startPoint y: 195, endPoint x: 429, endPoint y: 194, distance: 17.8
click at [429, 194] on div "12750 PLN" at bounding box center [427, 195] width 43 height 13
type input "120"
type input "0.81"
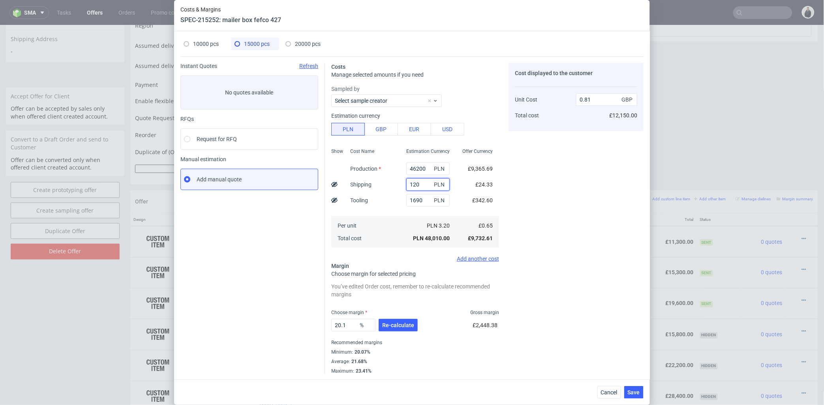
drag, startPoint x: 407, startPoint y: 186, endPoint x: 412, endPoint y: 186, distance: 5.1
click at [412, 186] on input "120" at bounding box center [427, 184] width 43 height 13
type input "12200"
type input "1.01"
click at [516, 184] on div "Cost displayed to the customer Unit Cost Total cost 1.01 GBP £12,150.00" at bounding box center [576, 218] width 135 height 311
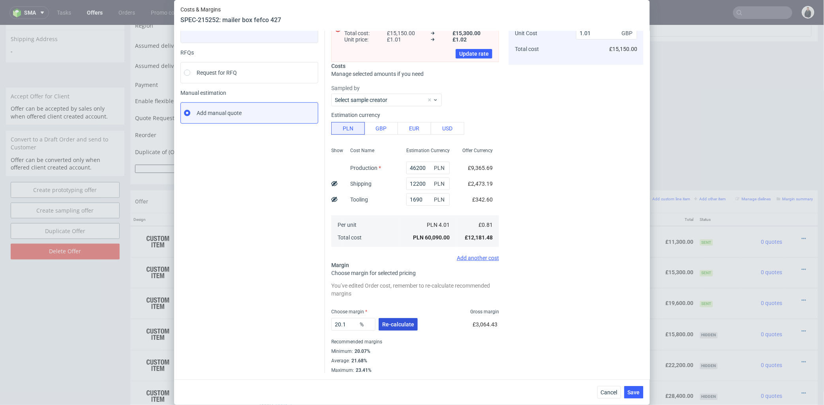
click at [396, 321] on span "Re-calculate" at bounding box center [398, 324] width 32 height 6
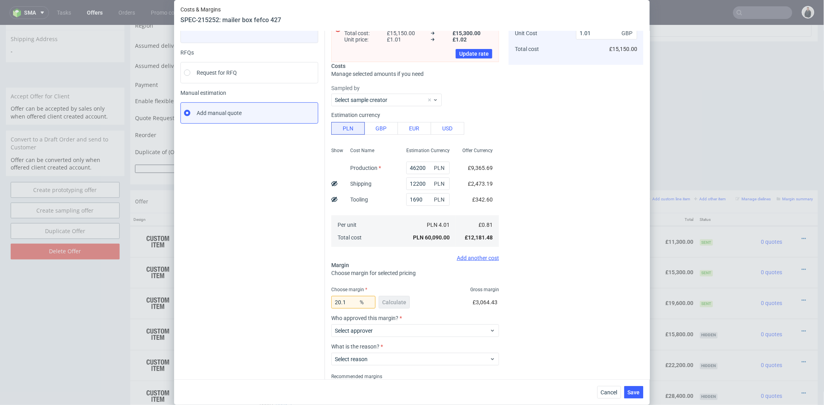
scroll to position [101, 0]
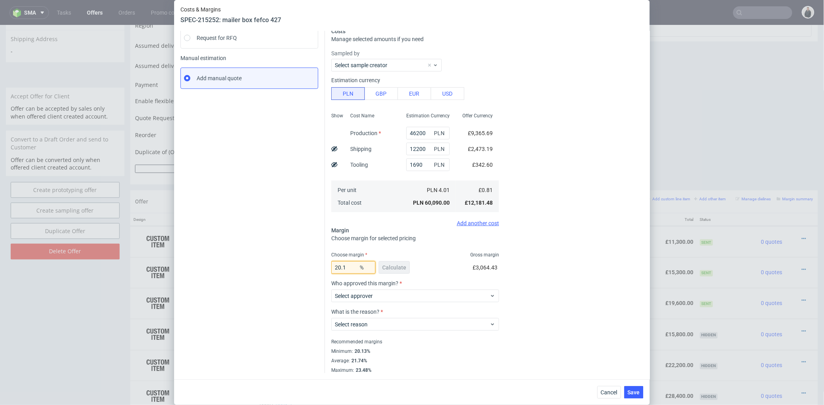
click at [340, 265] on input "20.1" at bounding box center [353, 267] width 44 height 13
type input "20.2"
click at [576, 242] on div "Cost displayed to the customer Unit Cost Total cost 1.01 GBP £15,150.00" at bounding box center [576, 167] width 135 height 411
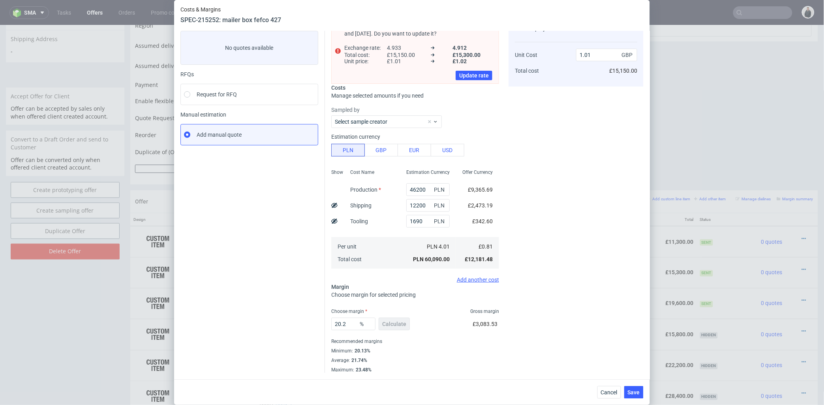
scroll to position [45, 0]
click at [640, 391] on span "Save" at bounding box center [634, 392] width 12 height 6
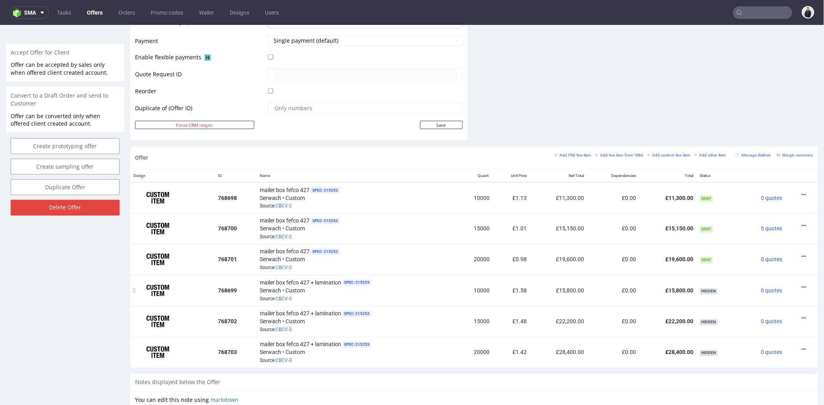
scroll to position [395, 0]
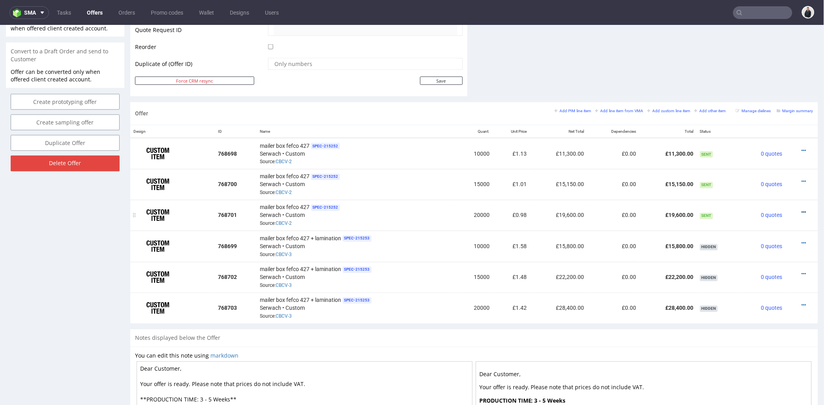
click at [802, 211] on icon at bounding box center [804, 212] width 4 height 6
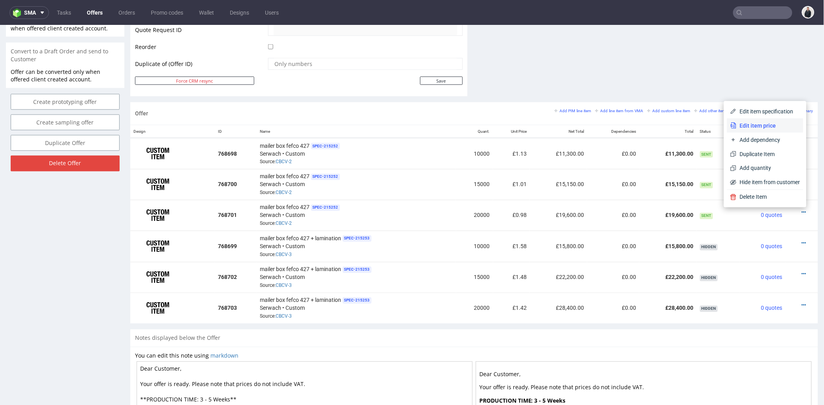
click at [755, 126] on span "Edit item price" at bounding box center [769, 125] width 64 height 8
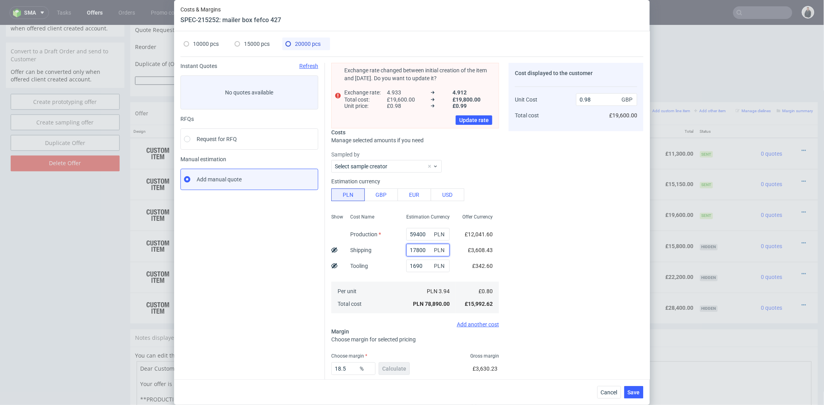
drag, startPoint x: 415, startPoint y: 249, endPoint x: 404, endPoint y: 248, distance: 11.6
click at [406, 248] on input "17800" at bounding box center [427, 250] width 43 height 13
click at [406, 249] on input "17800" at bounding box center [427, 250] width 43 height 13
click at [417, 249] on input "17800" at bounding box center [427, 250] width 43 height 13
drag, startPoint x: 413, startPoint y: 249, endPoint x: 404, endPoint y: 249, distance: 9.1
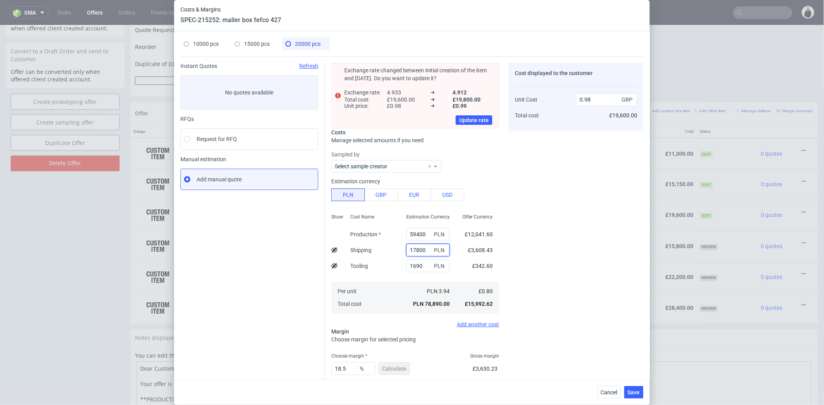
click at [406, 249] on input "17800" at bounding box center [427, 250] width 43 height 13
type input "16000"
click at [544, 240] on div "Cost displayed to the customer Unit Cost Total cost 0.98 GBP £19,600.00" at bounding box center [576, 240] width 135 height 355
type input "0.96"
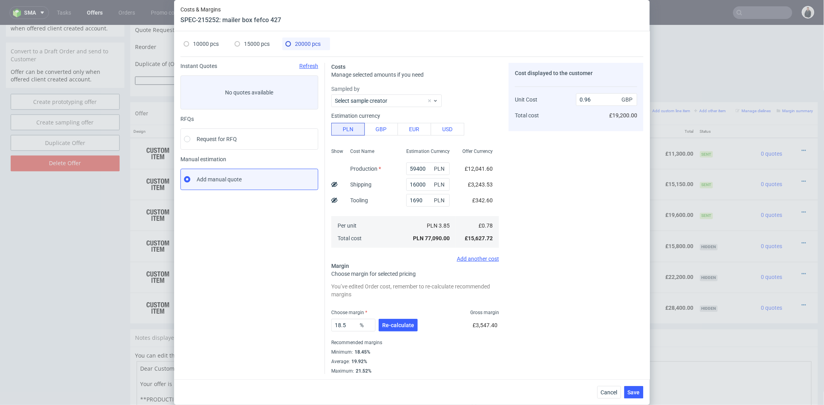
scroll to position [1, 0]
click at [395, 323] on span "Re-calculate" at bounding box center [398, 324] width 32 height 6
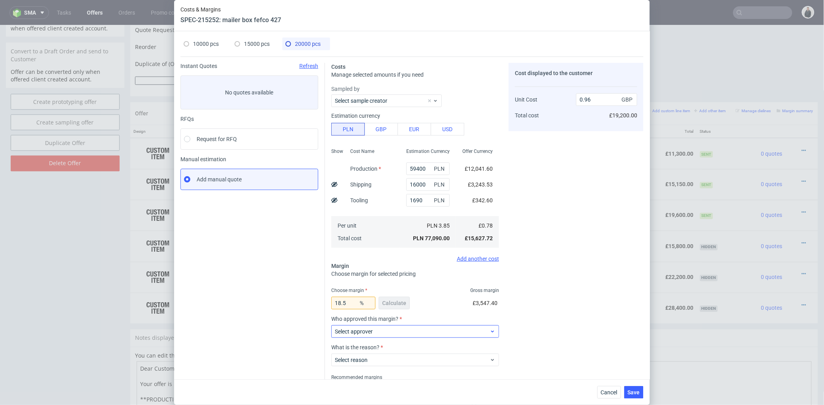
scroll to position [36, 0]
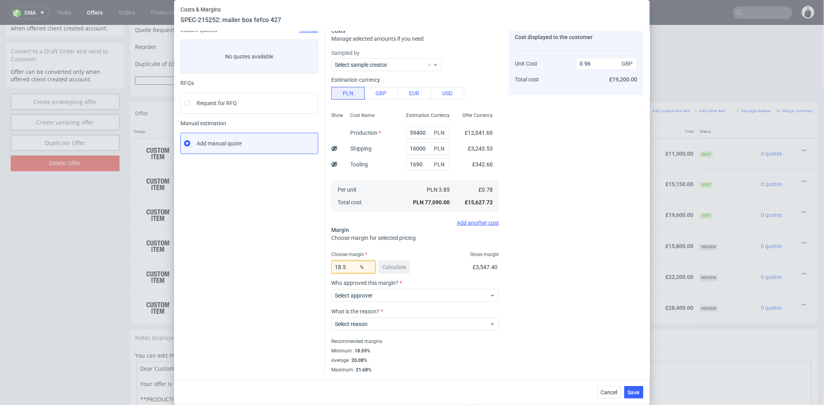
click at [344, 266] on input "18.5" at bounding box center [353, 267] width 44 height 13
click at [570, 220] on div "Cost displayed to the customer Unit Cost Total cost 0.96 GBP £19,200.00" at bounding box center [576, 200] width 135 height 346
drag, startPoint x: 339, startPoint y: 267, endPoint x: 346, endPoint y: 267, distance: 7.1
click at [346, 267] on input "18.59" at bounding box center [353, 267] width 44 height 13
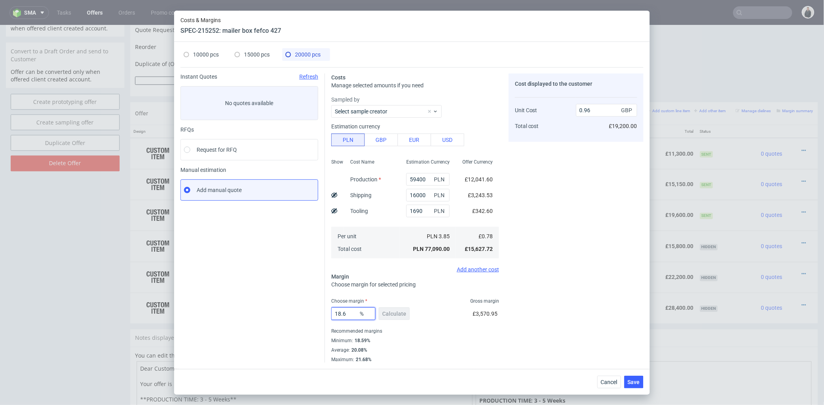
scroll to position [0, 0]
type input "18.6"
click at [564, 236] on div "Cost displayed to the customer Unit Cost Total cost 0.96 GBP £19,200.00" at bounding box center [576, 217] width 135 height 289
click at [635, 381] on span "Save" at bounding box center [634, 382] width 12 height 6
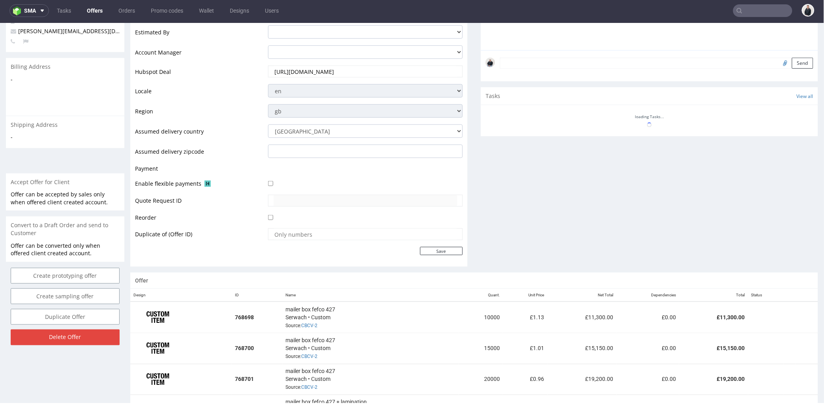
scroll to position [351, 0]
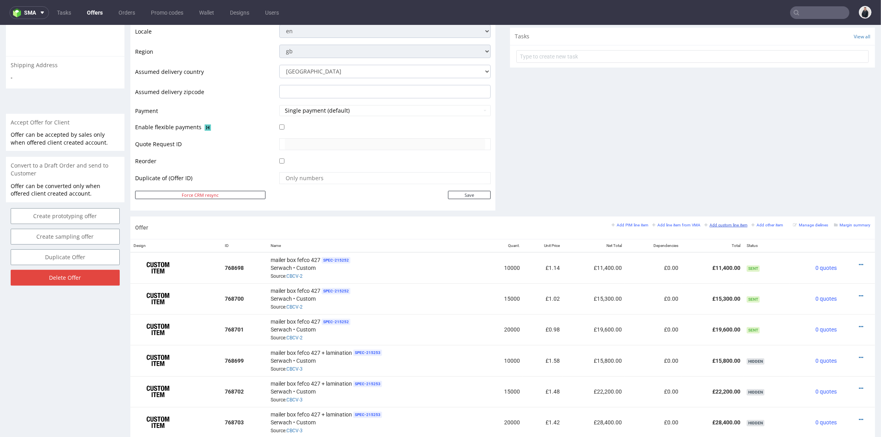
scroll to position [325, 0]
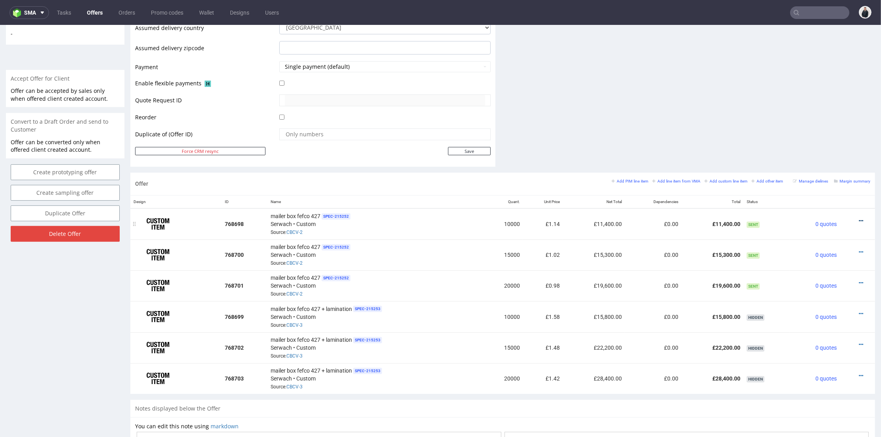
click at [859, 218] on icon at bounding box center [861, 221] width 4 height 6
click at [817, 136] on span "Edit item price" at bounding box center [825, 133] width 64 height 8
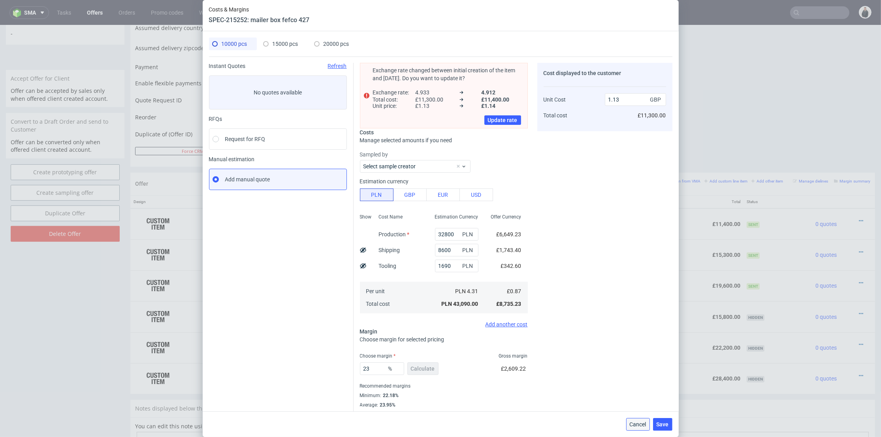
click at [643, 422] on span "Cancel" at bounding box center [637, 424] width 17 height 6
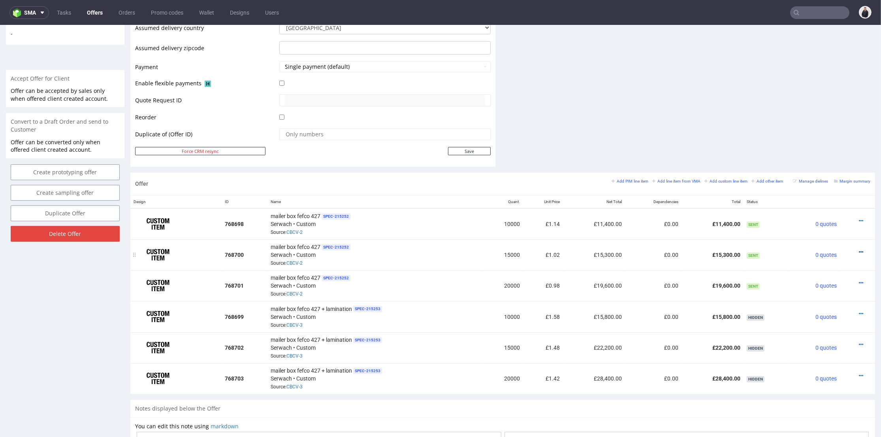
click at [859, 252] on icon at bounding box center [861, 252] width 4 height 6
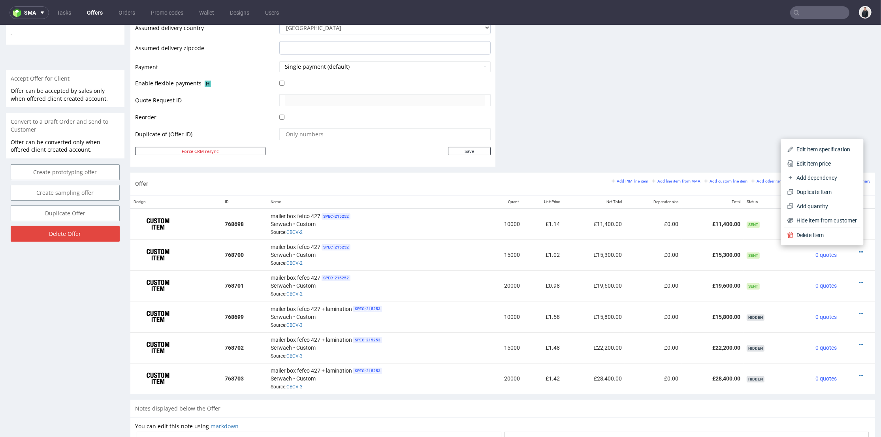
drag, startPoint x: 810, startPoint y: 163, endPoint x: 631, endPoint y: 164, distance: 179.7
click at [810, 164] on span "Edit item price" at bounding box center [825, 164] width 64 height 8
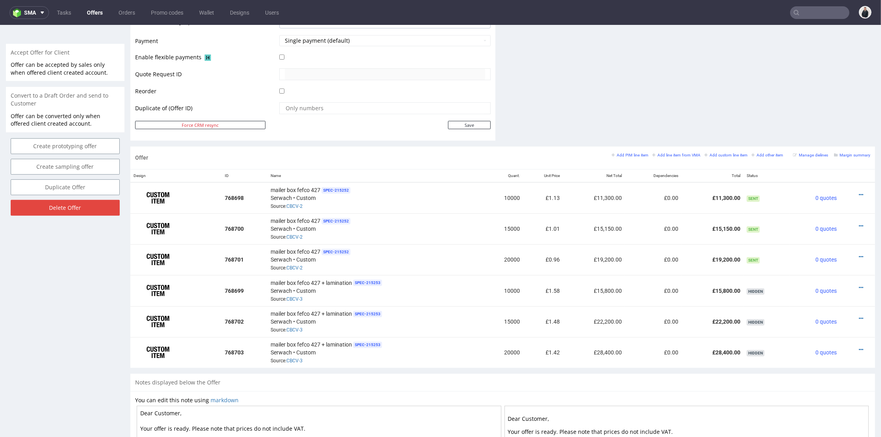
scroll to position [2, 0]
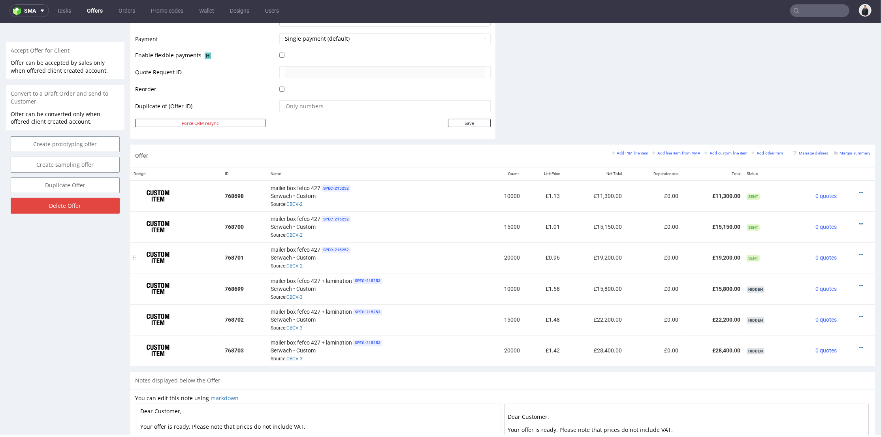
drag, startPoint x: 849, startPoint y: 252, endPoint x: 846, endPoint y: 248, distance: 4.9
click at [859, 252] on icon at bounding box center [861, 255] width 4 height 6
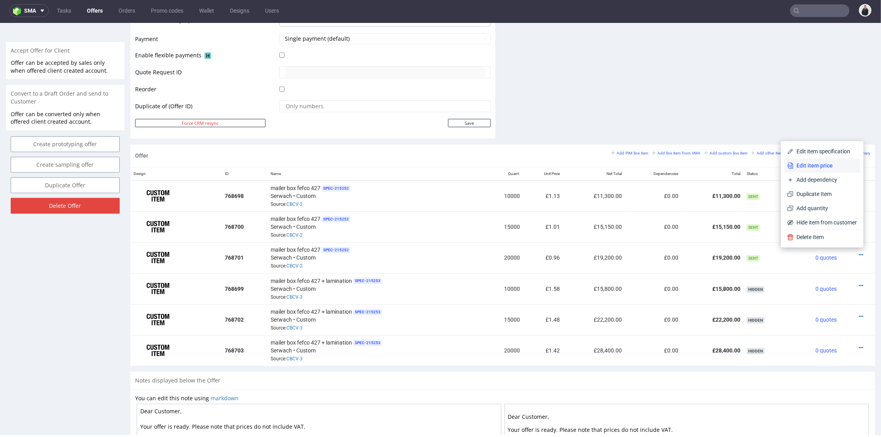
click at [817, 165] on span "Edit item price" at bounding box center [825, 166] width 64 height 8
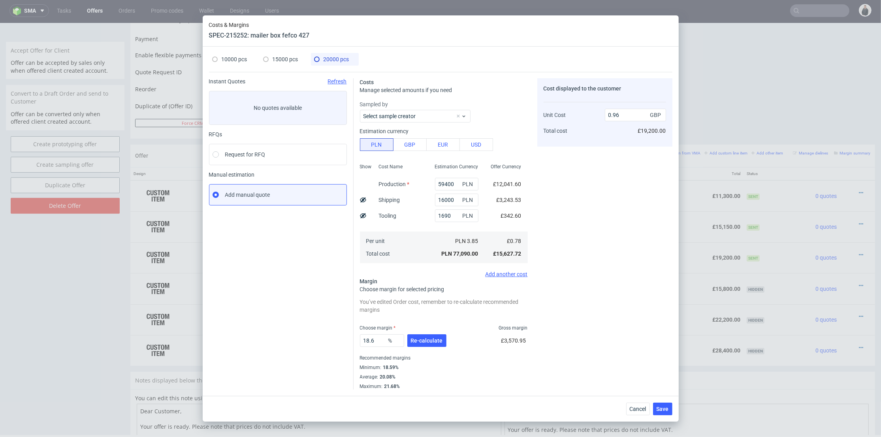
click at [599, 215] on div "Cost displayed to the customer Unit Cost Total cost 0.96 GBP £19,200.00" at bounding box center [604, 233] width 135 height 311
click at [648, 409] on button "Cancel" at bounding box center [638, 408] width 24 height 13
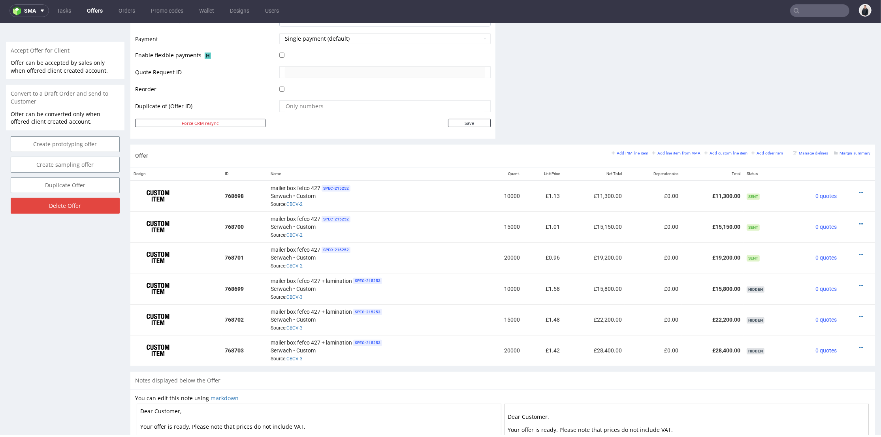
click at [843, 154] on small "Margin summary" at bounding box center [852, 153] width 36 height 4
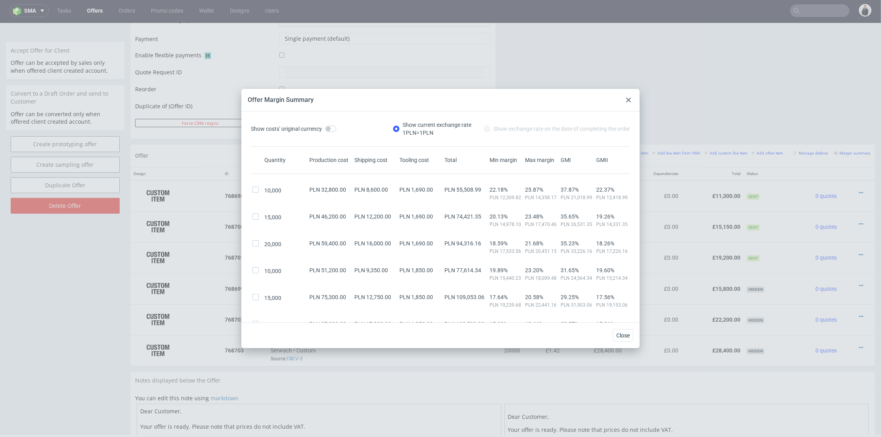
drag, startPoint x: 633, startPoint y: 71, endPoint x: 499, endPoint y: 86, distance: 135.1
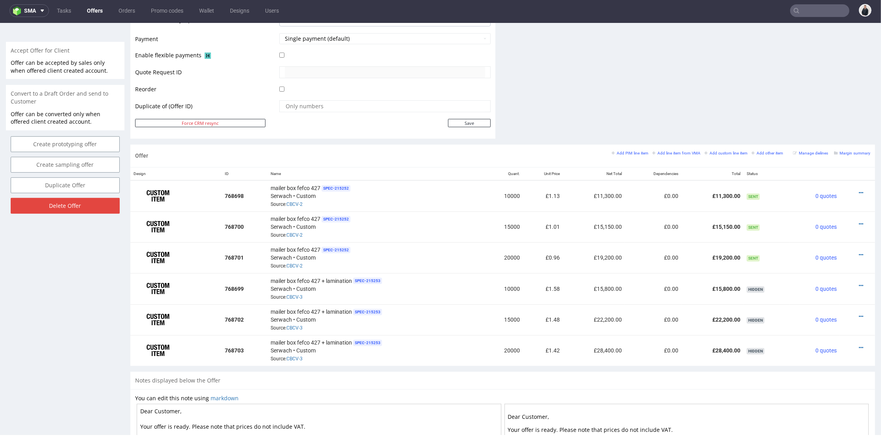
scroll to position [263, 0]
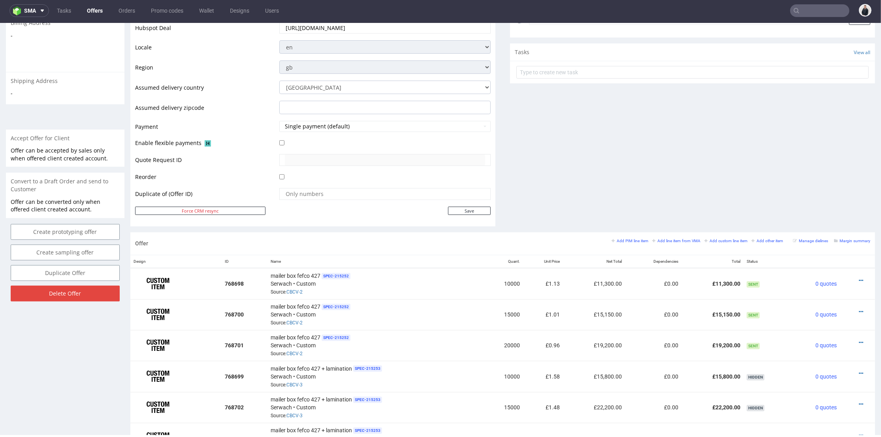
click at [667, 150] on div "Comments User (0) Automatic (0) Attachments (0) All (0) View all (0) Send Tasks…" at bounding box center [692, 35] width 365 height 394
click at [859, 340] on icon at bounding box center [861, 343] width 4 height 6
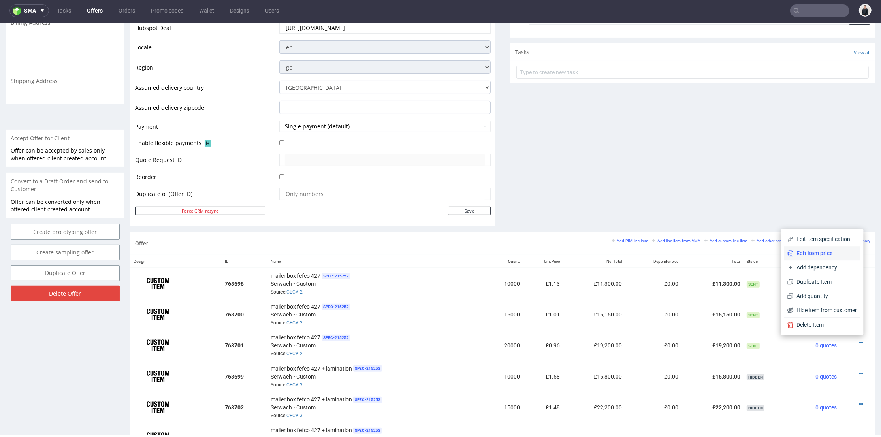
click at [834, 249] on span "Edit item price" at bounding box center [825, 253] width 64 height 8
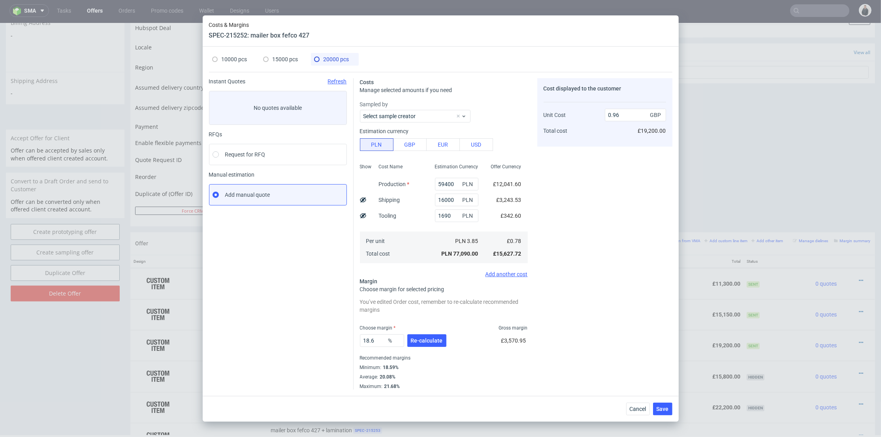
click at [558, 229] on div "Cost displayed to the customer Unit Cost Total cost 0.96 GBP £19,200.00" at bounding box center [604, 233] width 135 height 311
drag, startPoint x: 376, startPoint y: 339, endPoint x: 351, endPoint y: 339, distance: 24.9
click at [351, 339] on div "Instant Quotes Refresh No quotes available RFQs Request for RFQ Manual estimati…" at bounding box center [440, 231] width 463 height 318
click at [608, 265] on div "Cost displayed to the customer Unit Cost Total cost 0.96 GBP £19,200.00" at bounding box center [604, 233] width 135 height 311
drag, startPoint x: 341, startPoint y: 338, endPoint x: 327, endPoint y: 334, distance: 14.4
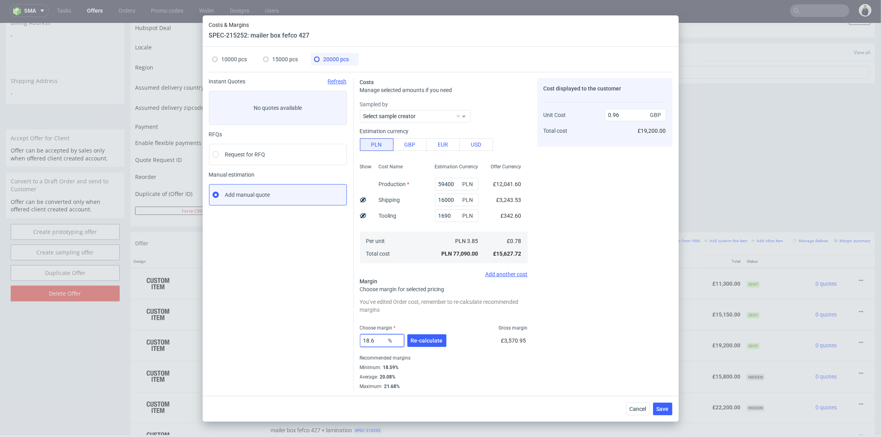
click at [326, 337] on div "Instant Quotes Refresh No quotes available RFQs Request for RFQ Manual estimati…" at bounding box center [440, 231] width 463 height 318
click at [598, 225] on div "Cost displayed to the customer Unit Cost Total cost 0.96 GBP £19,200.00" at bounding box center [604, 233] width 135 height 311
drag, startPoint x: 373, startPoint y: 341, endPoint x: 324, endPoint y: 334, distance: 49.4
click at [324, 334] on div "Instant Quotes Refresh No quotes available RFQs Request for RFQ Manual estimati…" at bounding box center [440, 231] width 463 height 318
click at [582, 236] on div "Cost displayed to the customer Unit Cost Total cost 0.96 GBP £19,200.00" at bounding box center [604, 233] width 135 height 311
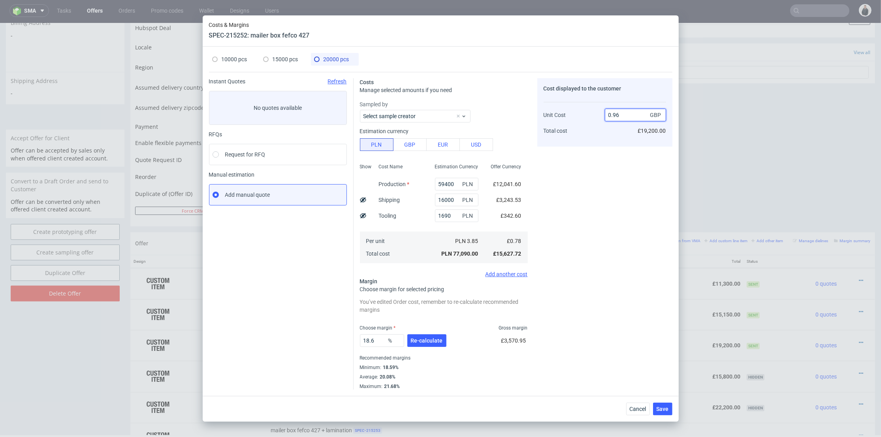
drag, startPoint x: 613, startPoint y: 116, endPoint x: 623, endPoint y: 114, distance: 9.6
click at [623, 114] on input "0.96" at bounding box center [635, 115] width 61 height 13
type input "0.80"
click at [610, 200] on div "Cost displayed to the customer Unit Cost Total cost 0.80 GBP £19,200.00" at bounding box center [604, 233] width 135 height 311
type input "2.5"
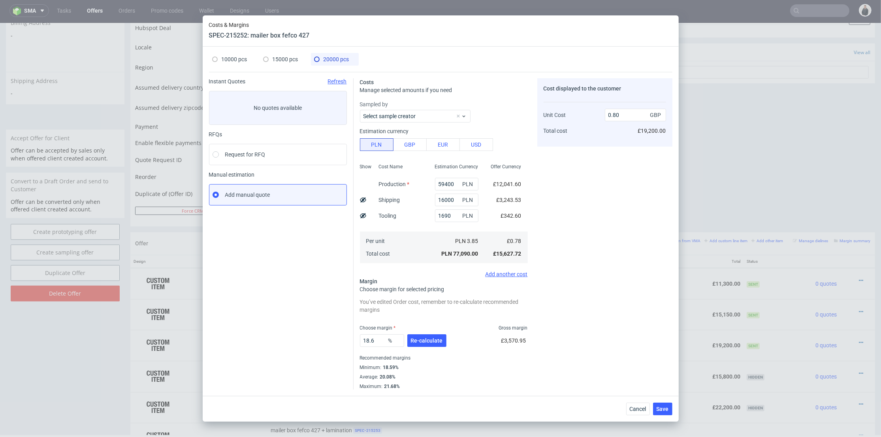
type input "0.8"
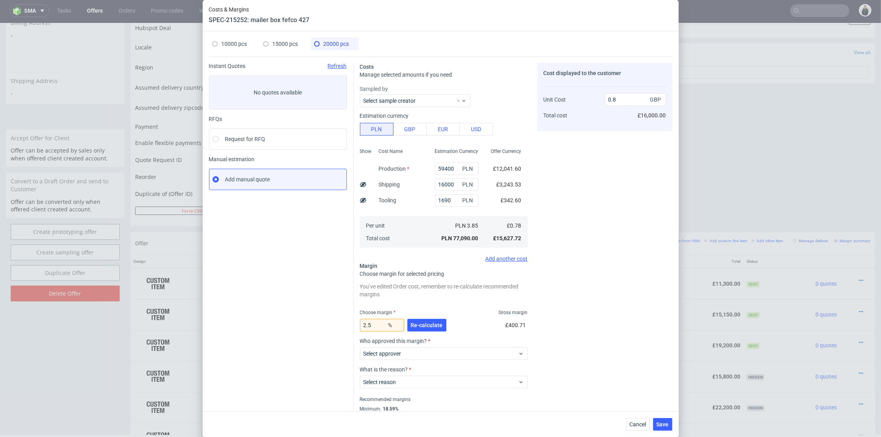
scroll to position [26, 0]
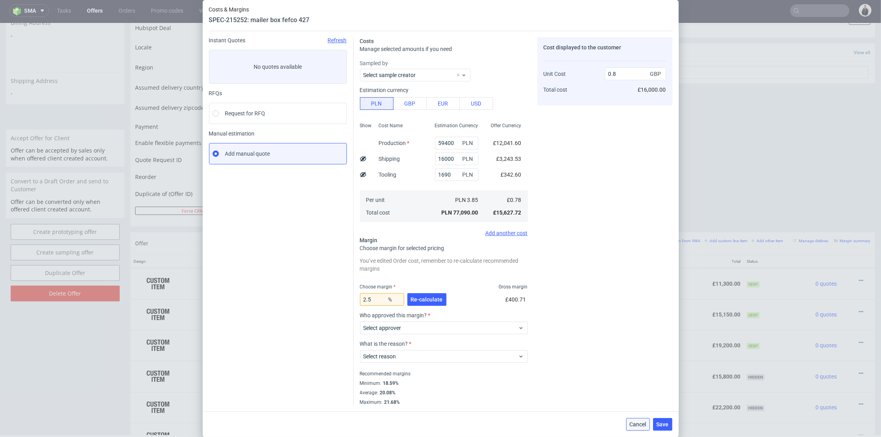
click at [639, 425] on span "Cancel" at bounding box center [637, 424] width 17 height 6
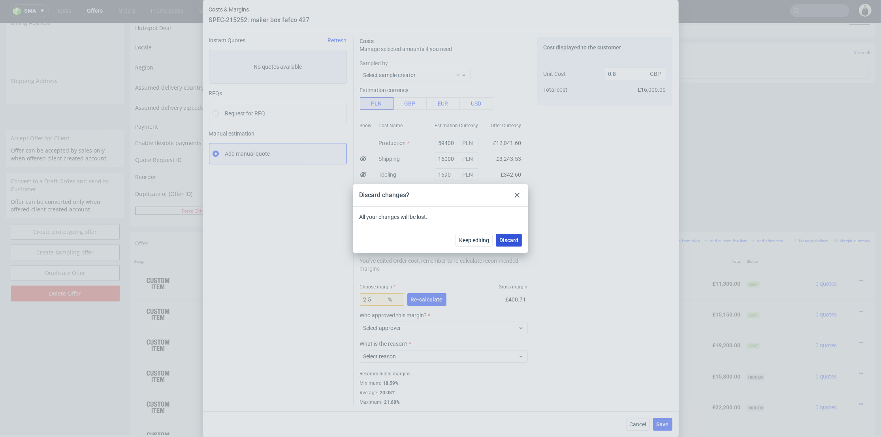
click at [517, 240] on span "Discard" at bounding box center [508, 240] width 19 height 6
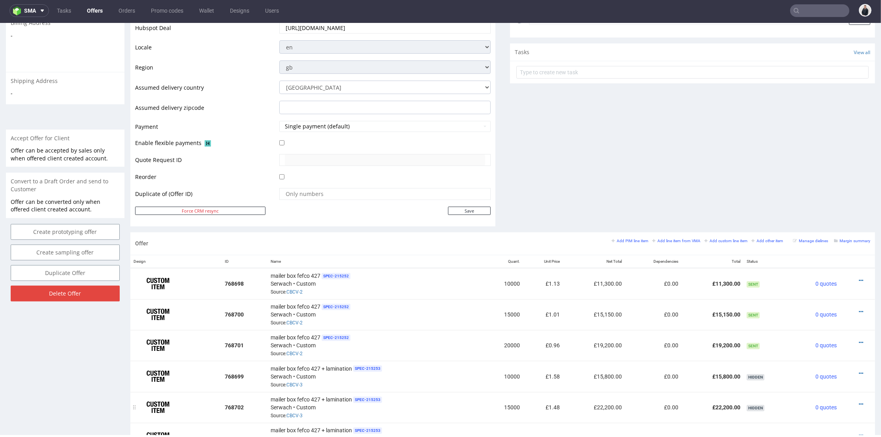
scroll to position [395, 0]
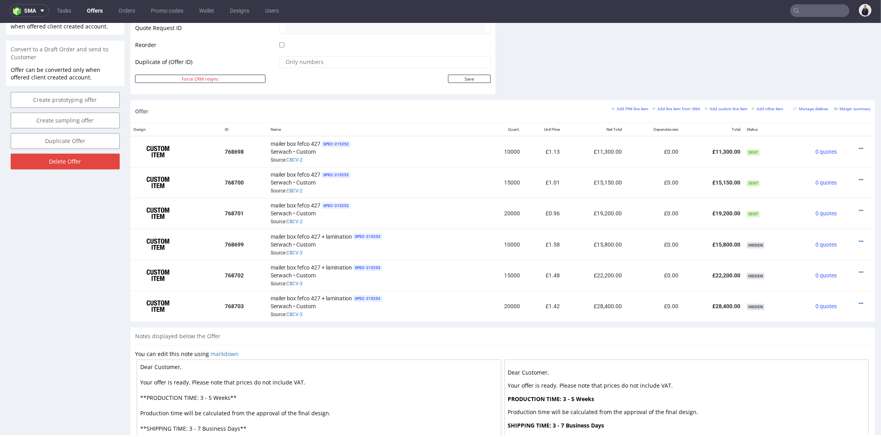
click at [678, 327] on div "Notes displayed below the Offer" at bounding box center [502, 335] width 744 height 17
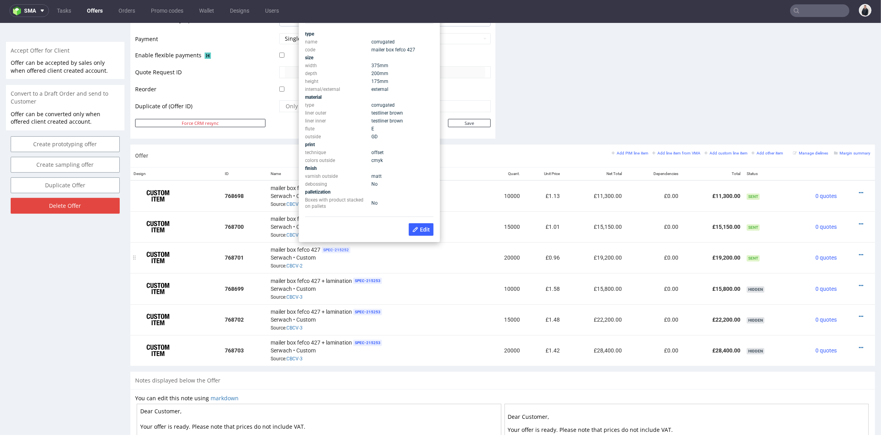
scroll to position [263, 0]
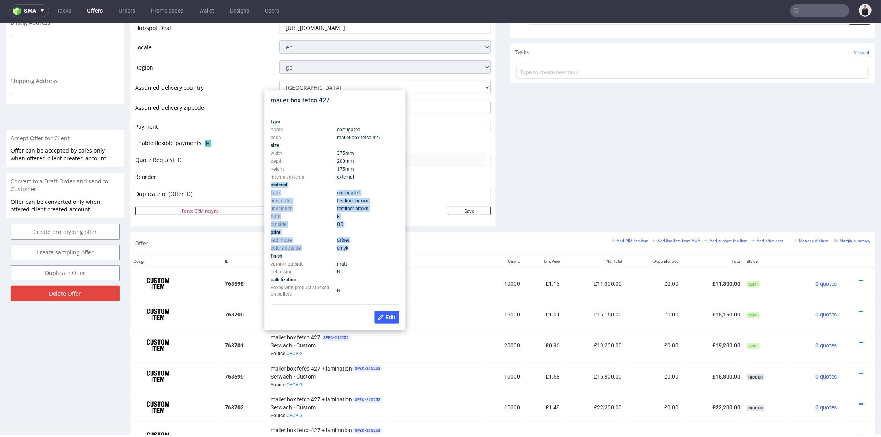
drag, startPoint x: 350, startPoint y: 249, endPoint x: 271, endPoint y: 185, distance: 101.9
click at [271, 185] on tbody "type name corrugated code mailer box fefco 427 size width 375 mm depth 200 mm h…" at bounding box center [335, 208] width 128 height 180
click at [302, 205] on td "liner inner" at bounding box center [303, 209] width 64 height 8
click at [466, 243] on div "Offer Add PIM line item Add line item from VMA Add custom line item Add other i…" at bounding box center [502, 243] width 744 height 23
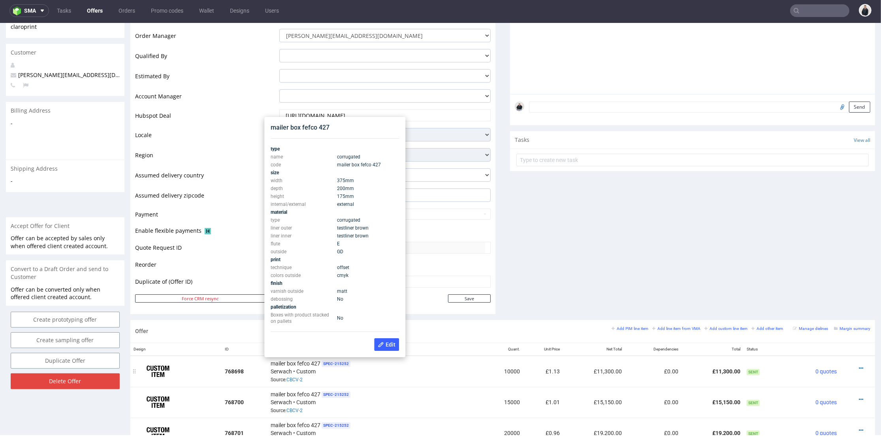
scroll to position [88, 0]
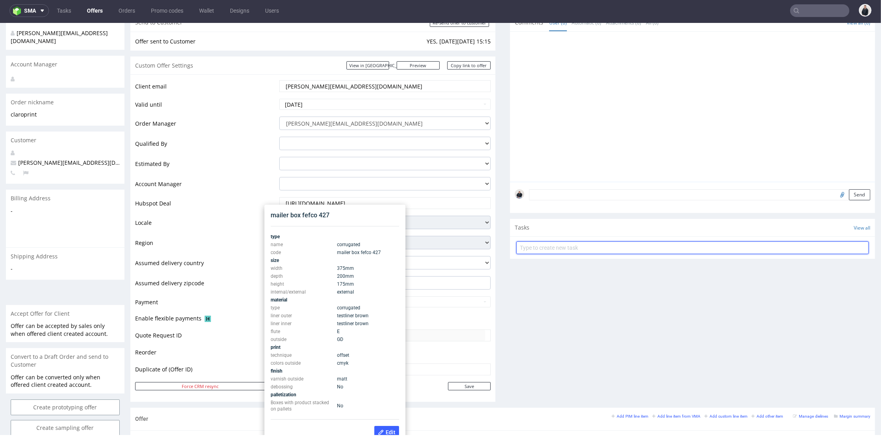
click at [528, 252] on input "text" at bounding box center [692, 247] width 352 height 13
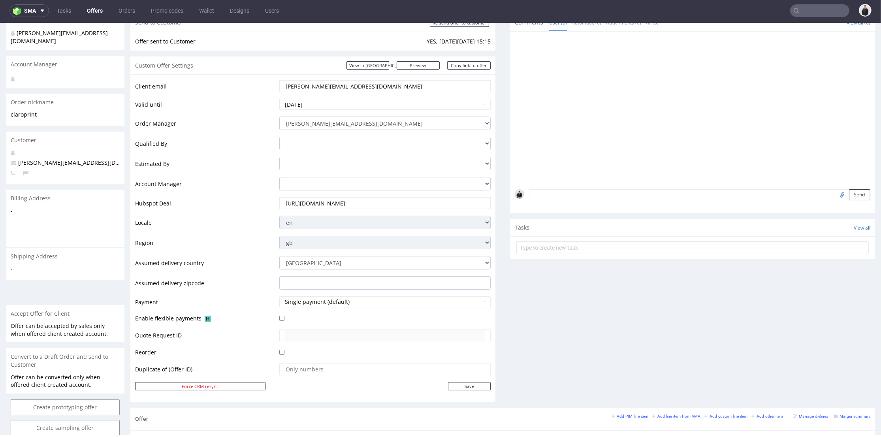
click at [524, 278] on div "Comments User (0) Automatic (0) Attachments (0) All (0) View all (0) Send Tasks…" at bounding box center [692, 211] width 365 height 394
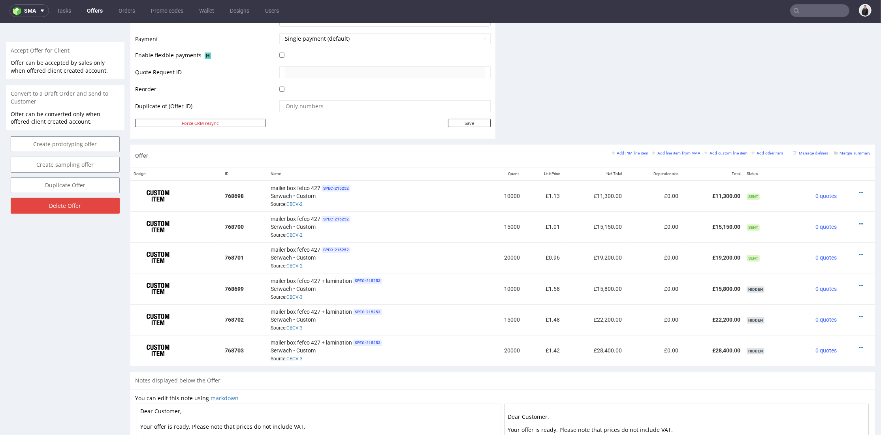
scroll to position [132, 0]
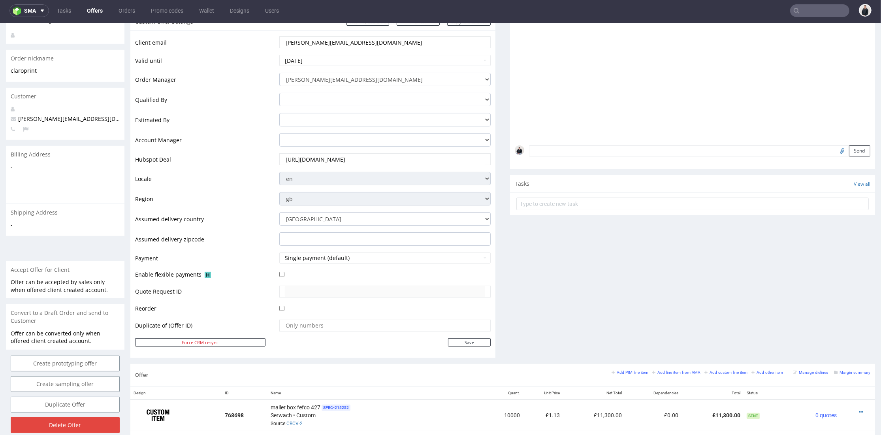
click at [808, 9] on input "text" at bounding box center [819, 10] width 59 height 13
paste input "iletaitunefoislivres.com"
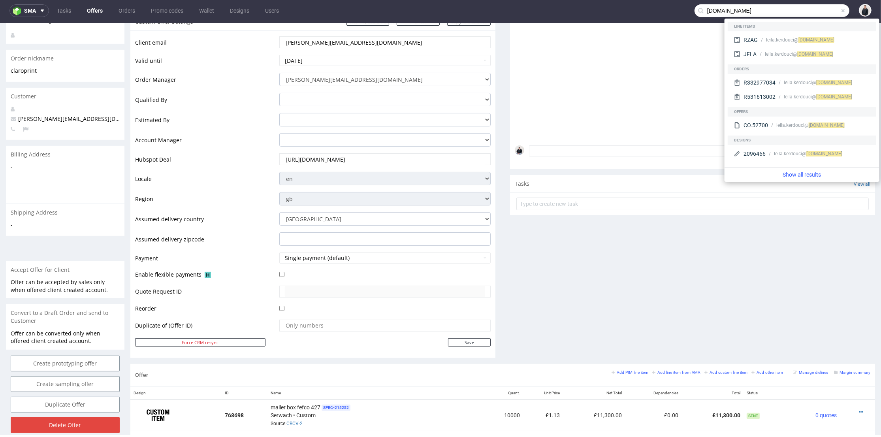
type input "iletaitunefoislivres.com"
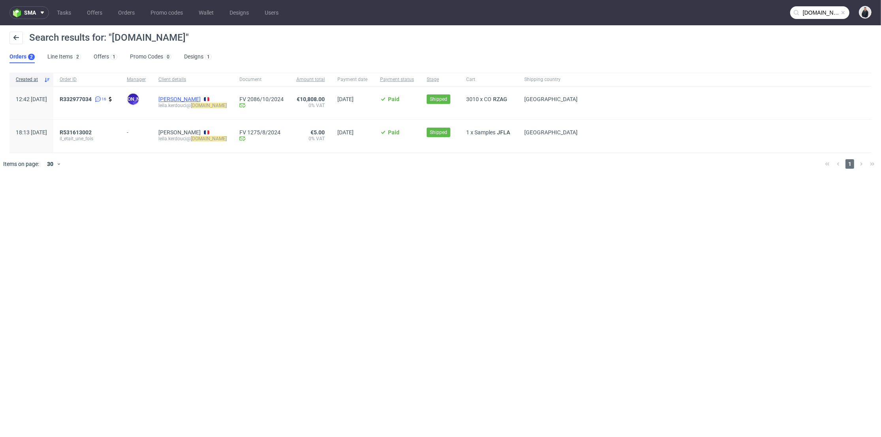
click at [201, 96] on link "Leïla Kerdouci" at bounding box center [179, 99] width 42 height 6
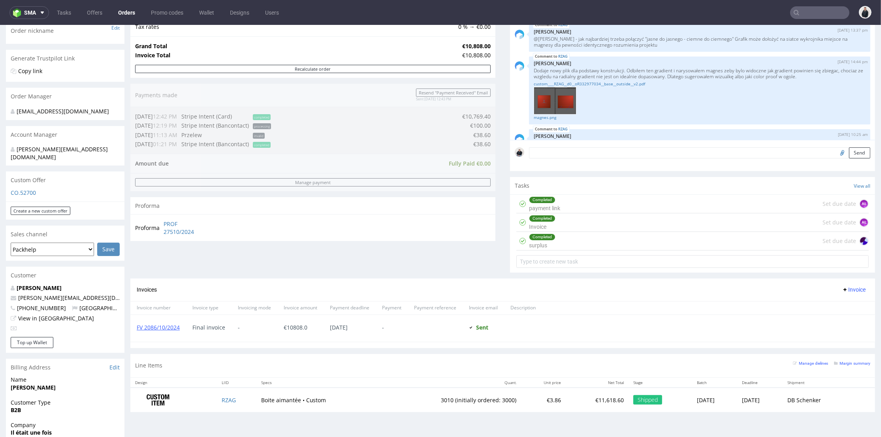
scroll to position [175, 0]
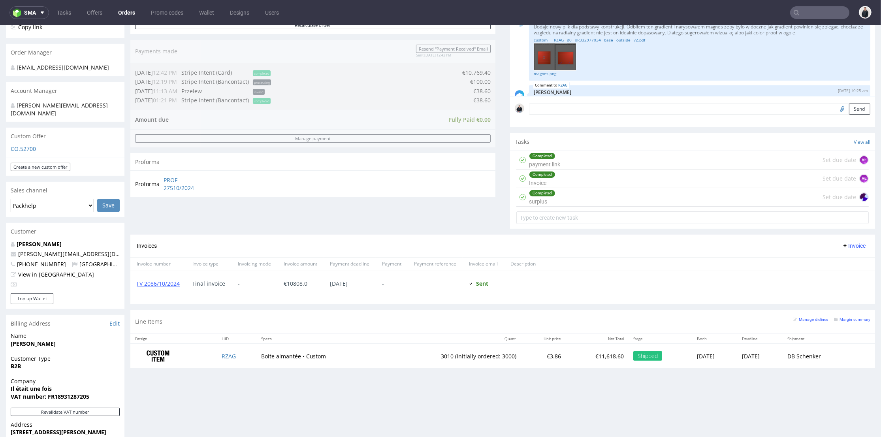
click at [383, 217] on div "Order summary 1 Line Item (Net Total) 11,618.60 additional_customs 0.0 Promotio…" at bounding box center [312, 81] width 365 height 306
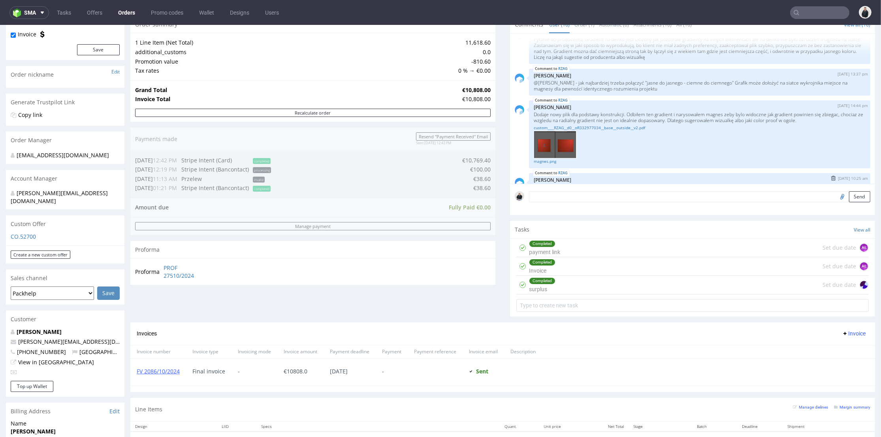
scroll to position [708, 0]
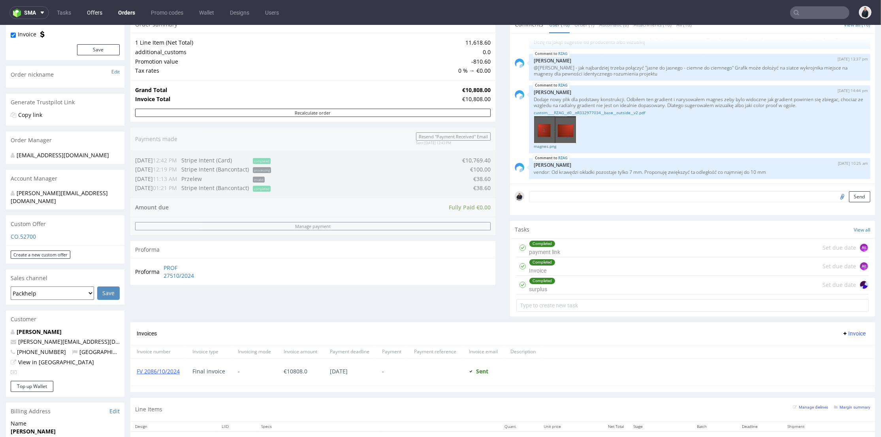
click at [100, 13] on link "Offers" at bounding box center [94, 12] width 25 height 13
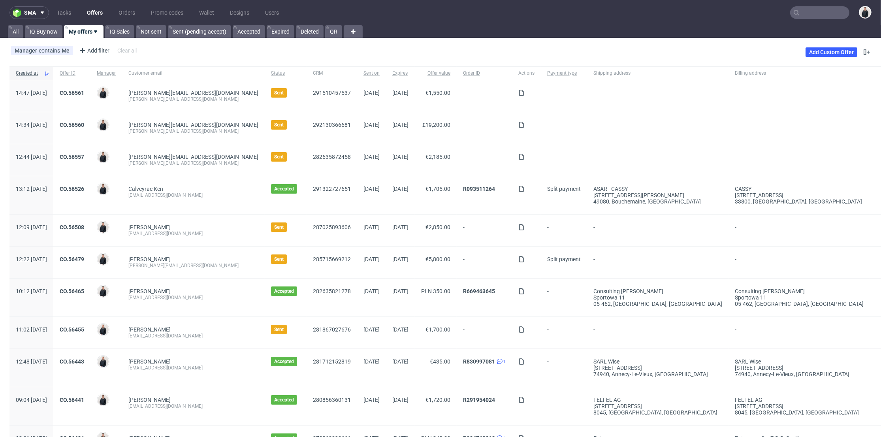
click at [225, 242] on div "Clara Lizier c.lizier@beautigloo.fr" at bounding box center [193, 230] width 143 height 32
click at [84, 259] on link "CO.56479" at bounding box center [72, 259] width 24 height 6
click at [84, 125] on link "CO.56560" at bounding box center [72, 125] width 24 height 6
click at [84, 90] on link "CO.56561" at bounding box center [72, 93] width 24 height 6
click at [224, 271] on div "Malec Sebastian sebastian@legacyofmorocco.ro" at bounding box center [193, 262] width 143 height 32
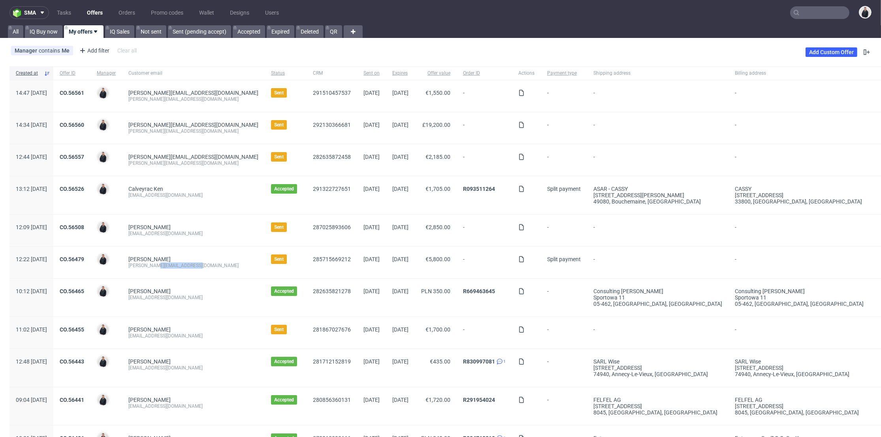
drag, startPoint x: 222, startPoint y: 267, endPoint x: 179, endPoint y: 267, distance: 43.4
click at [179, 267] on div "sebastian@legacyofmorocco.ro" at bounding box center [193, 265] width 130 height 6
click at [190, 268] on div "sebastian@legacyofmorocco.ro" at bounding box center [193, 265] width 130 height 6
drag, startPoint x: 236, startPoint y: 266, endPoint x: 228, endPoint y: 265, distance: 8.3
click at [236, 265] on div "sebastian@legacyofmorocco.ro" at bounding box center [193, 265] width 130 height 6
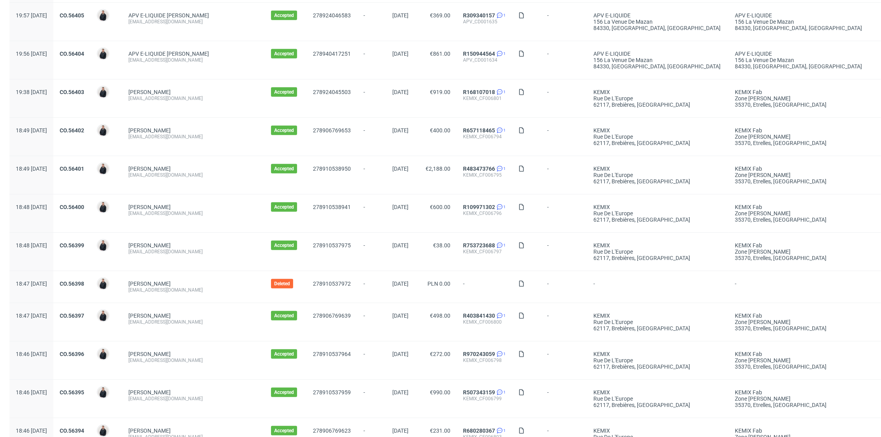
scroll to position [772, 0]
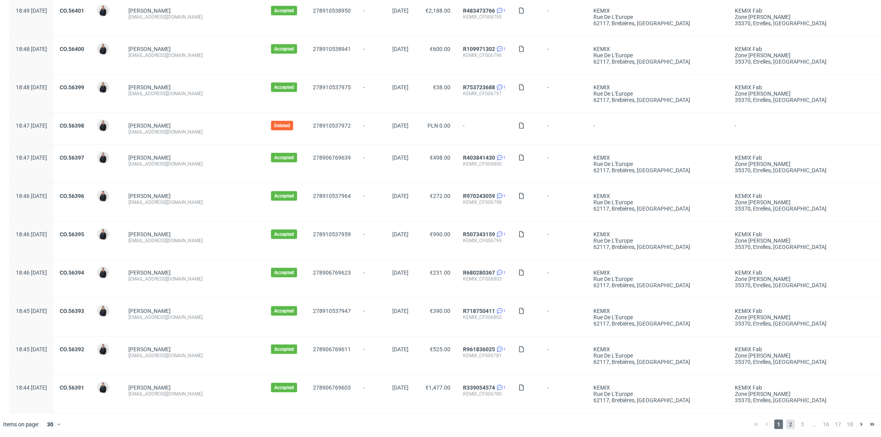
click at [786, 421] on span "2" at bounding box center [790, 423] width 9 height 9
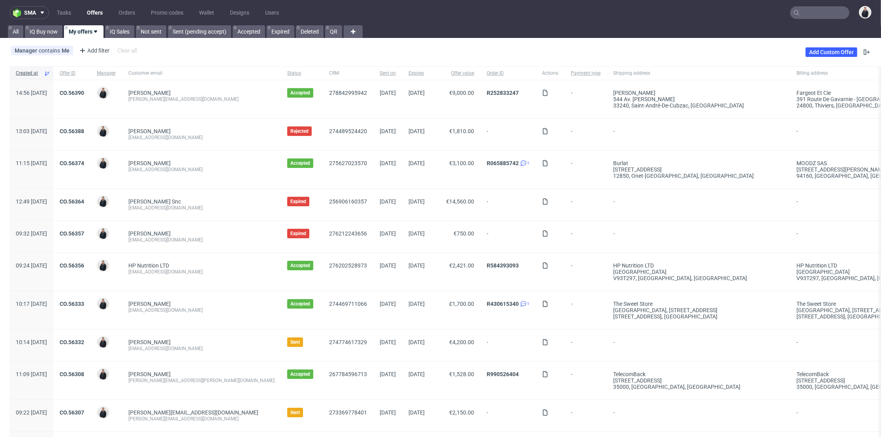
scroll to position [88, 0]
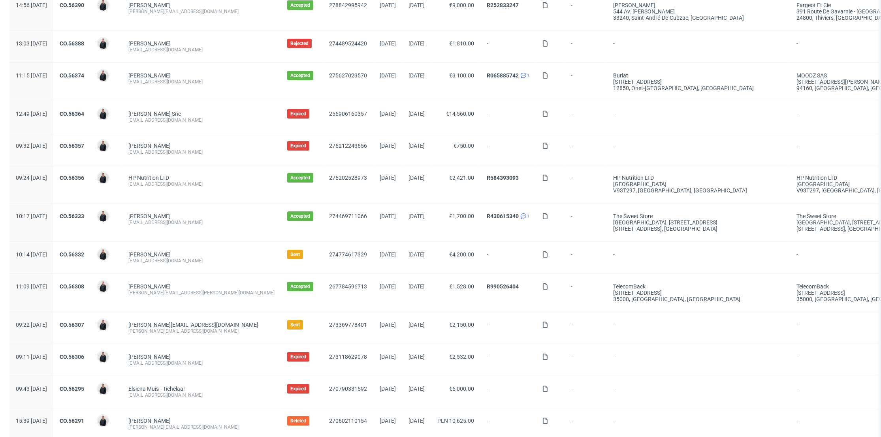
click at [90, 249] on div "CO.56332" at bounding box center [71, 258] width 37 height 32
click at [84, 255] on link "CO.56332" at bounding box center [72, 254] width 24 height 6
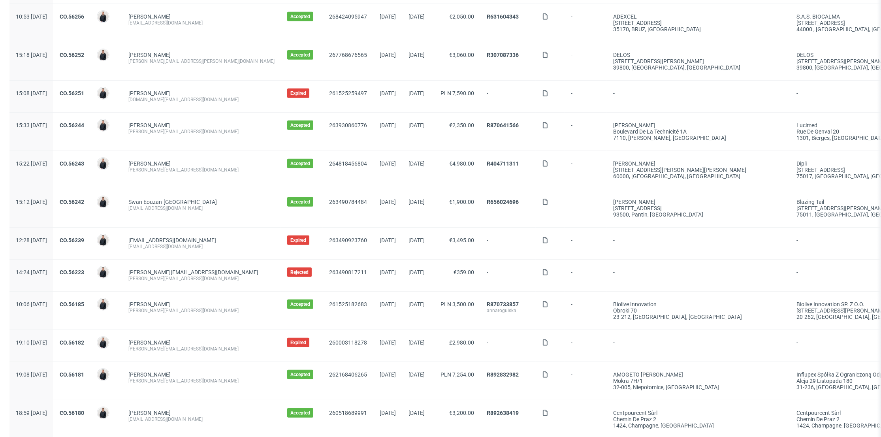
scroll to position [728, 0]
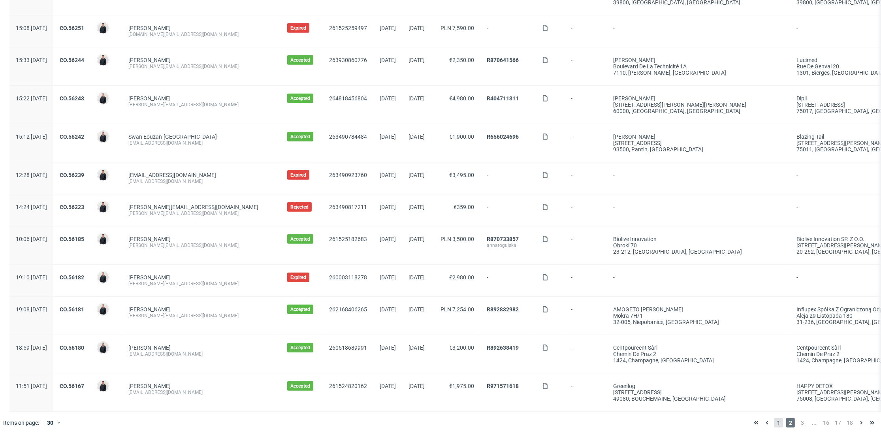
click at [774, 421] on span "1" at bounding box center [778, 422] width 9 height 9
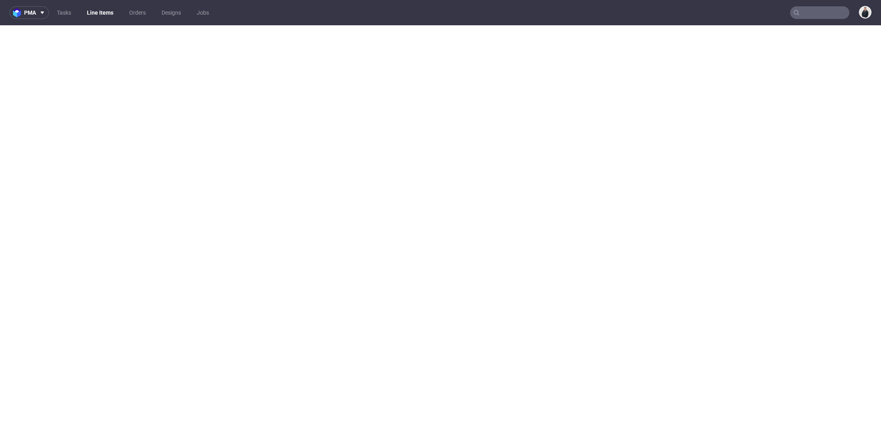
select select "in_progress"
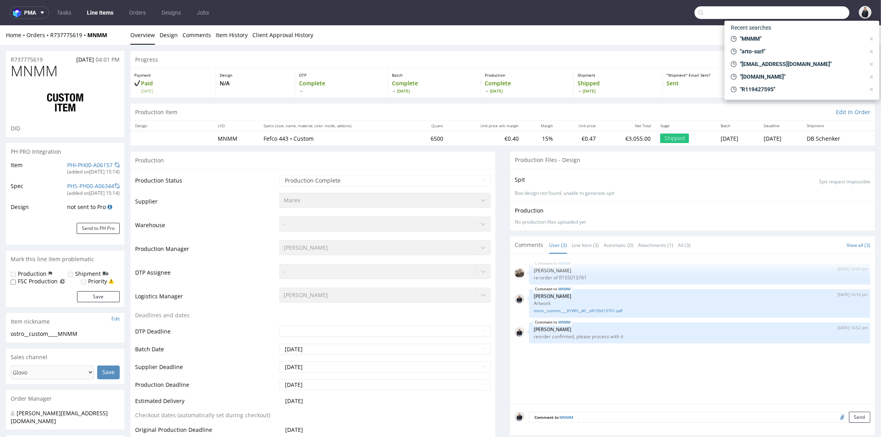
click at [802, 9] on input "text" at bounding box center [771, 12] width 155 height 13
paste input "[DOMAIN_NAME]"
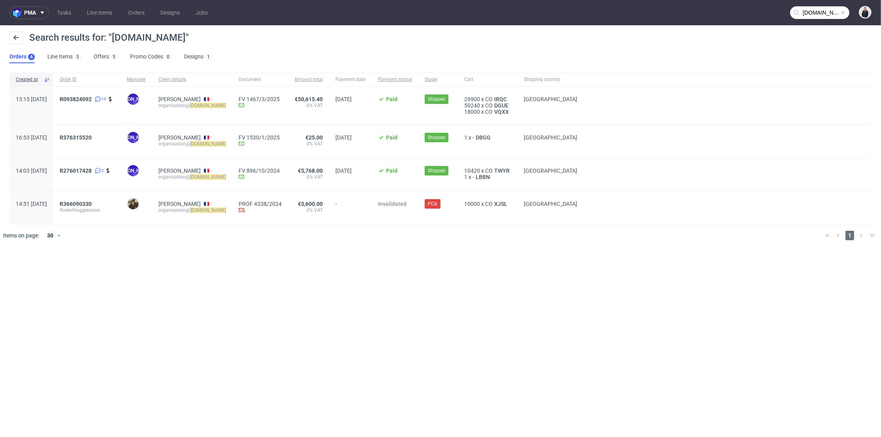
click at [301, 34] on div "Search results for: "[DOMAIN_NAME]"" at bounding box center [440, 41] width 862 height 19
click at [152, 180] on div "JO [PERSON_NAME]" at bounding box center [136, 174] width 32 height 33
click at [817, 11] on input "[DOMAIN_NAME]" at bounding box center [819, 12] width 59 height 13
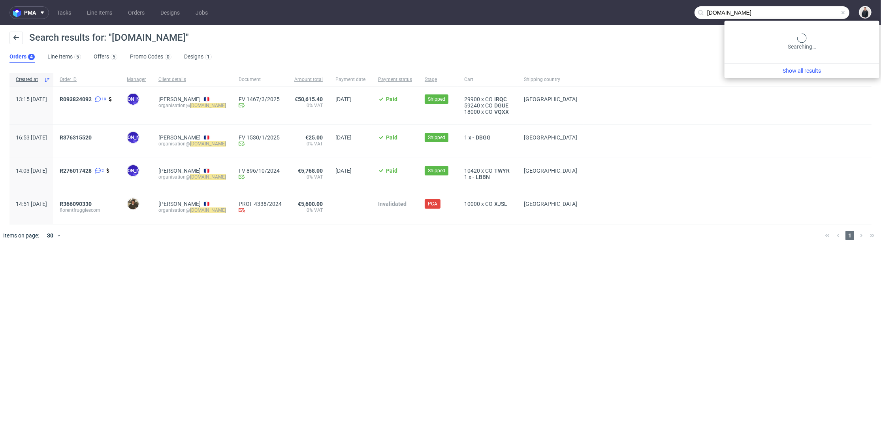
paste input "[DOMAIN_NAME]"
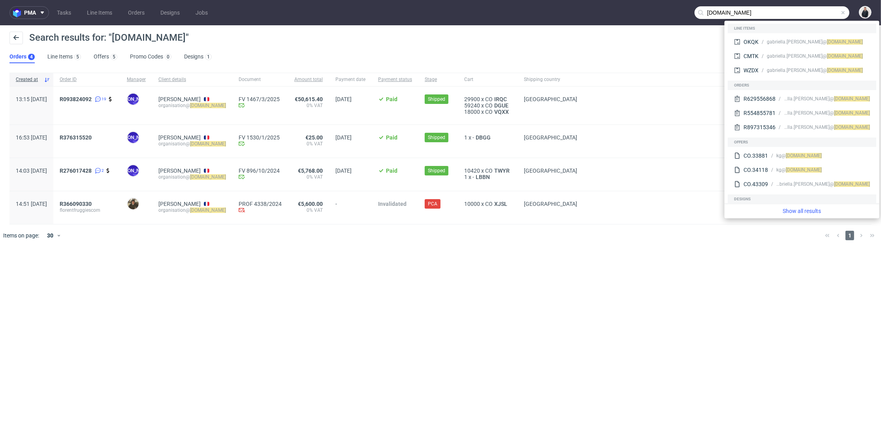
type input "[DOMAIN_NAME]"
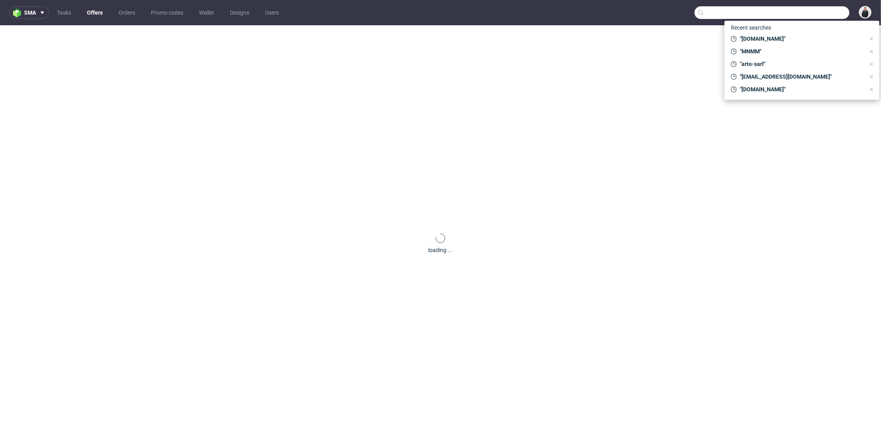
click at [798, 14] on input "text" at bounding box center [771, 12] width 155 height 13
paste input "[DOMAIN_NAME]"
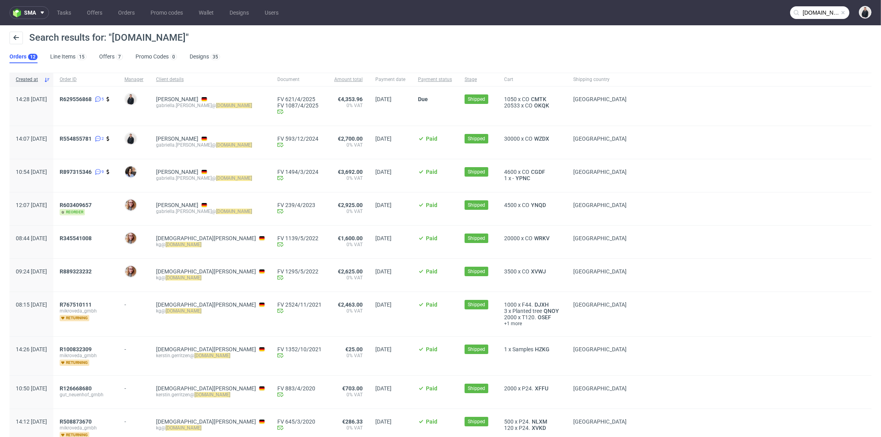
click at [797, 8] on input "mikroveda.de" at bounding box center [819, 12] width 59 height 13
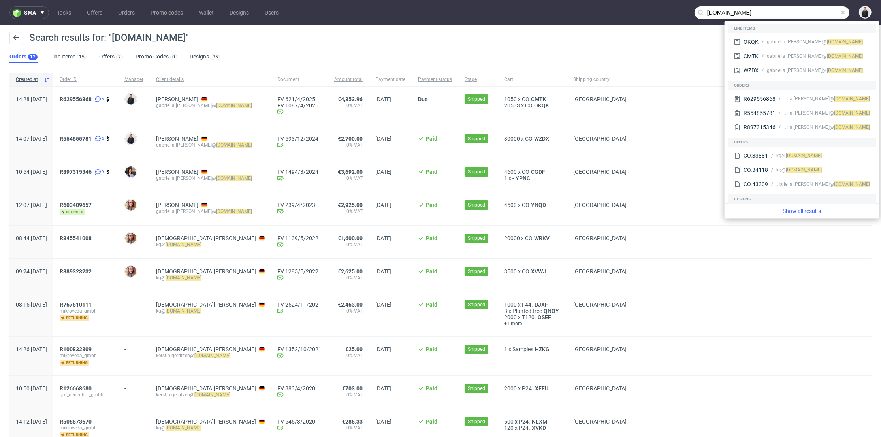
paste input "viorica.md"
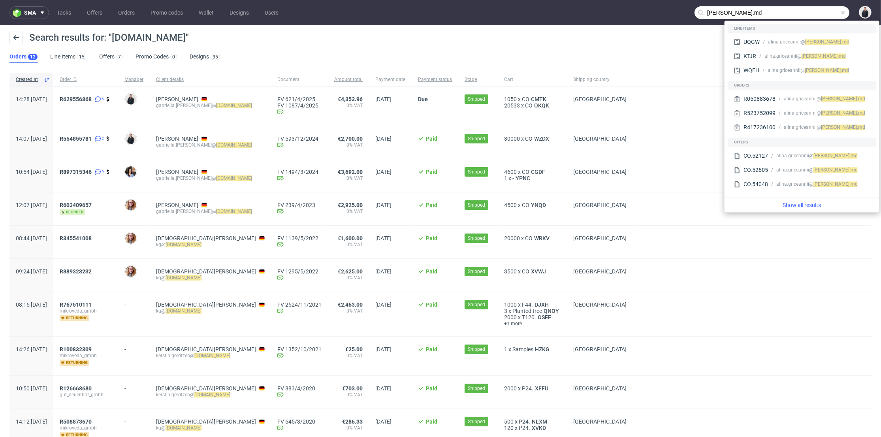
type input "viorica.md"
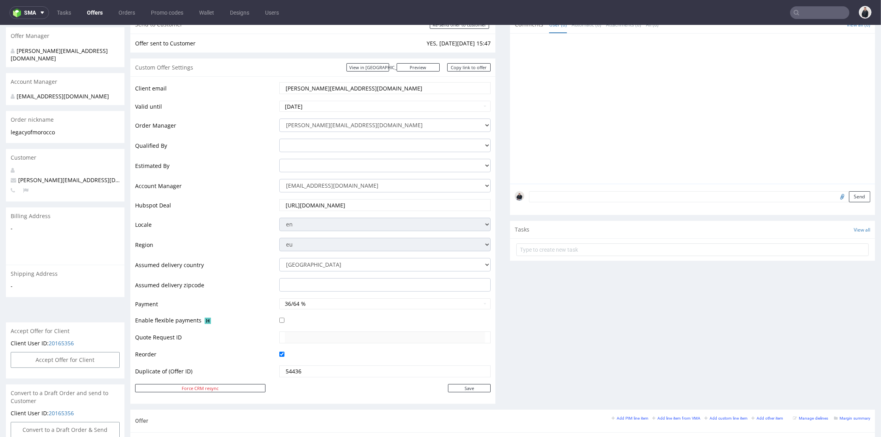
scroll to position [219, 0]
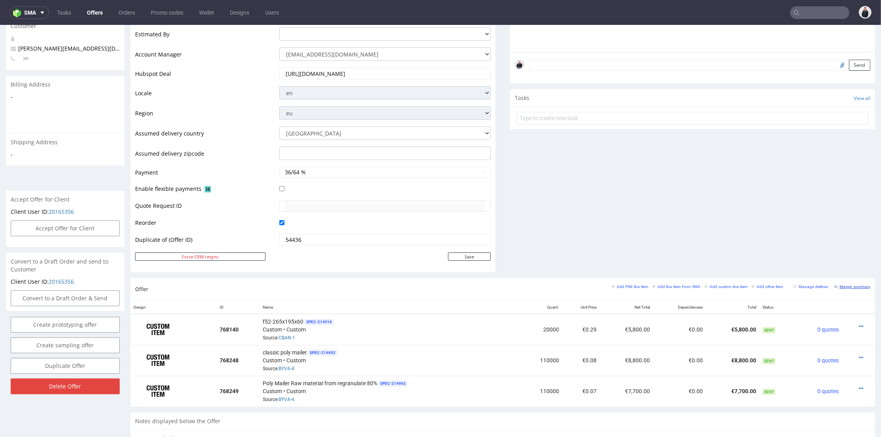
click at [846, 286] on small "Margin summary" at bounding box center [852, 286] width 36 height 4
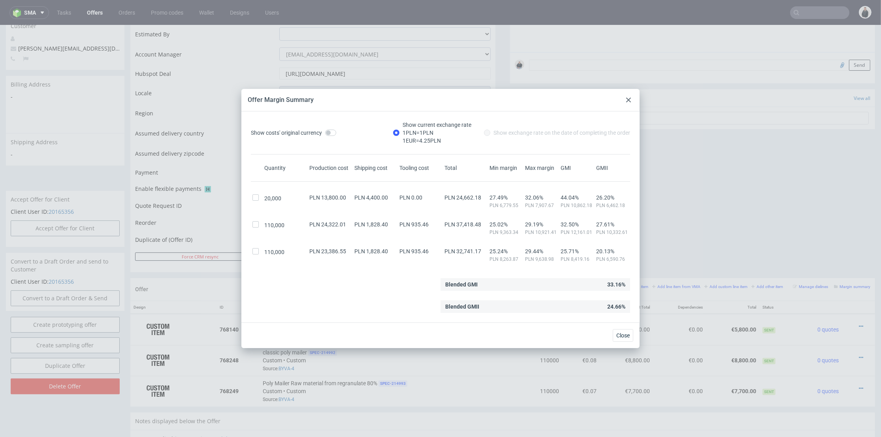
click at [628, 100] on use at bounding box center [628, 100] width 5 height 5
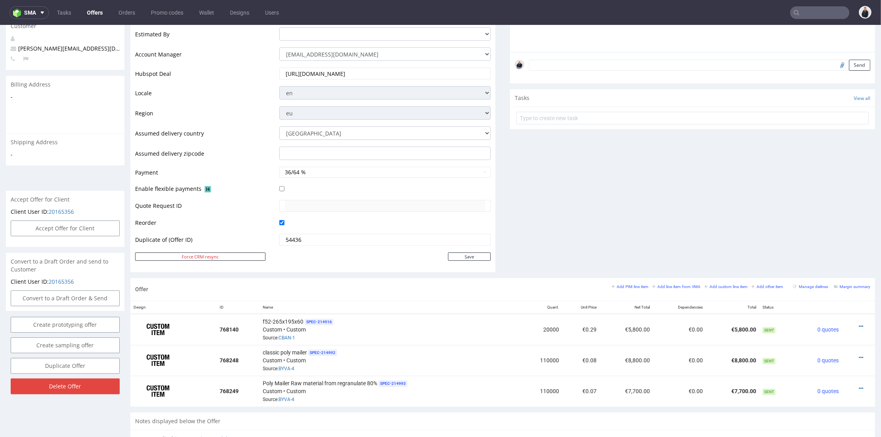
click at [596, 205] on div "Comments User (0) Automatic (0) Attachments (0) All (0) View all (0) Send Tasks…" at bounding box center [692, 81] width 365 height 394
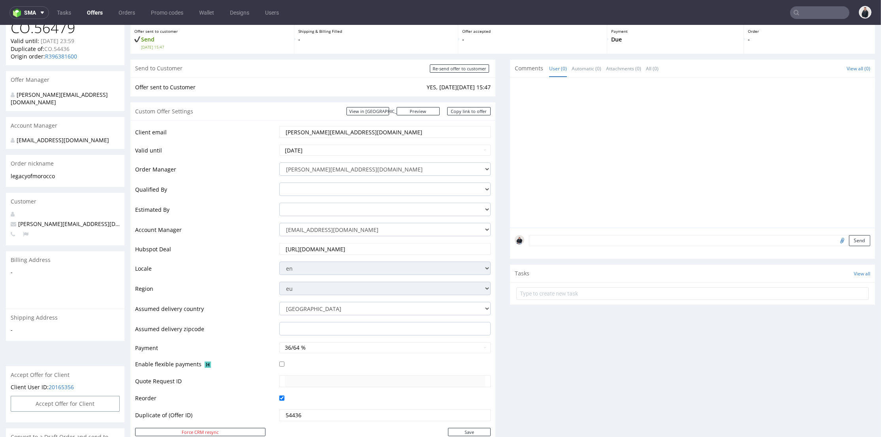
click at [92, 15] on link "Offers" at bounding box center [94, 12] width 25 height 13
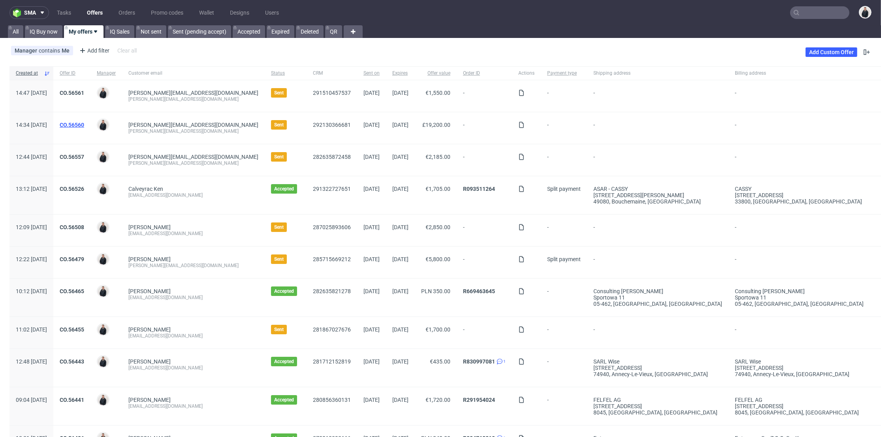
click at [84, 127] on link "CO.56560" at bounding box center [72, 125] width 24 height 6
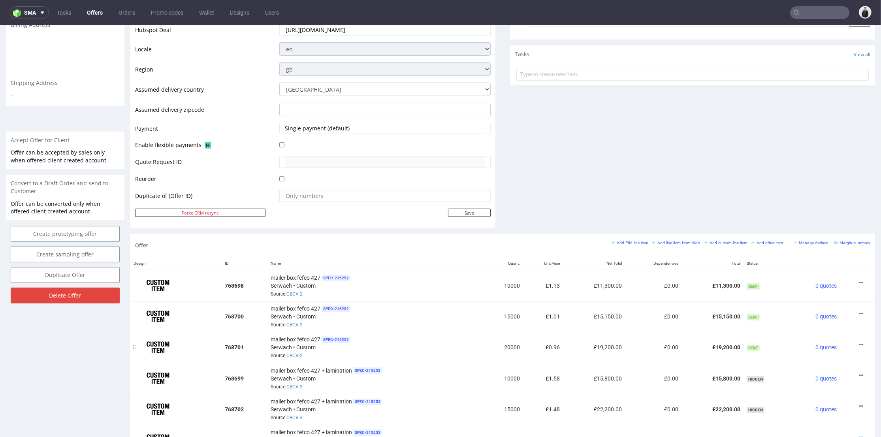
scroll to position [307, 0]
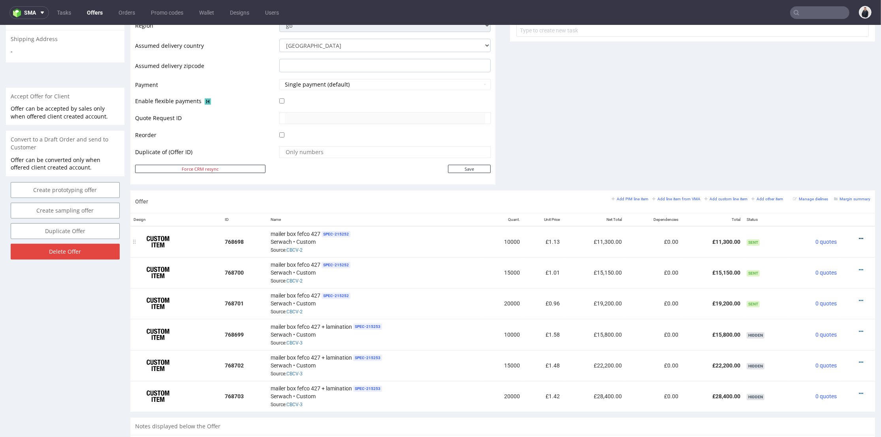
click at [859, 237] on icon at bounding box center [861, 239] width 4 height 6
click at [826, 151] on span "Edit item price" at bounding box center [825, 151] width 64 height 8
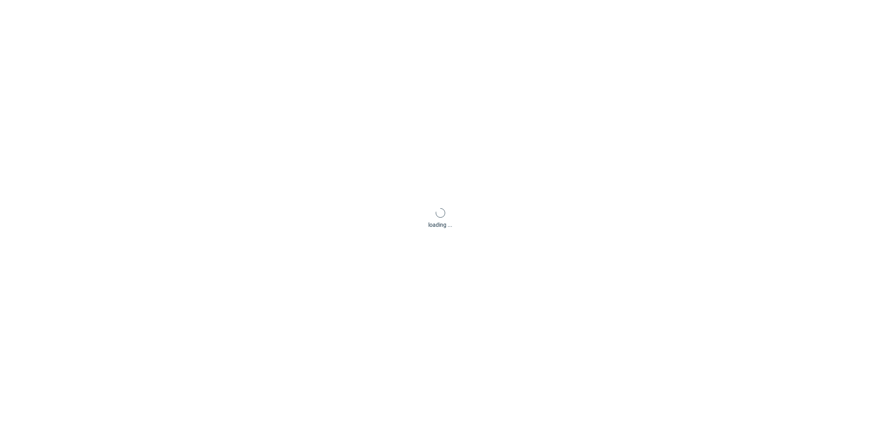
scroll to position [0, 0]
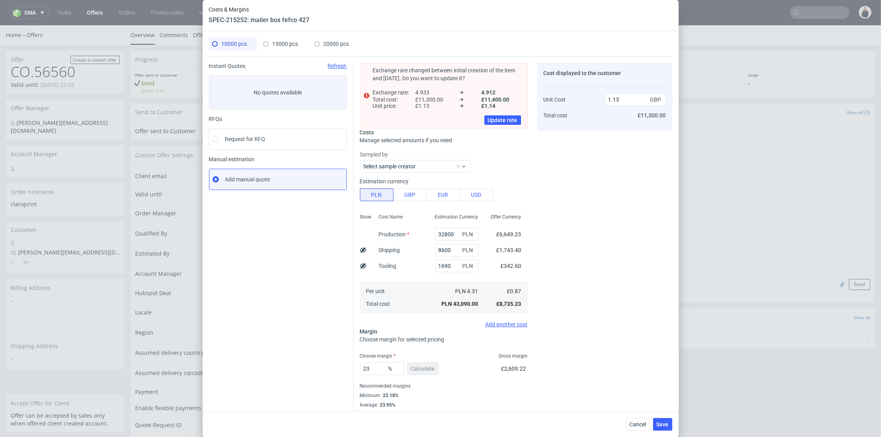
click at [339, 42] on span "20000 pcs" at bounding box center [336, 44] width 26 height 6
type input "59400"
type input "16000"
type input "18.6"
type input "0.96"
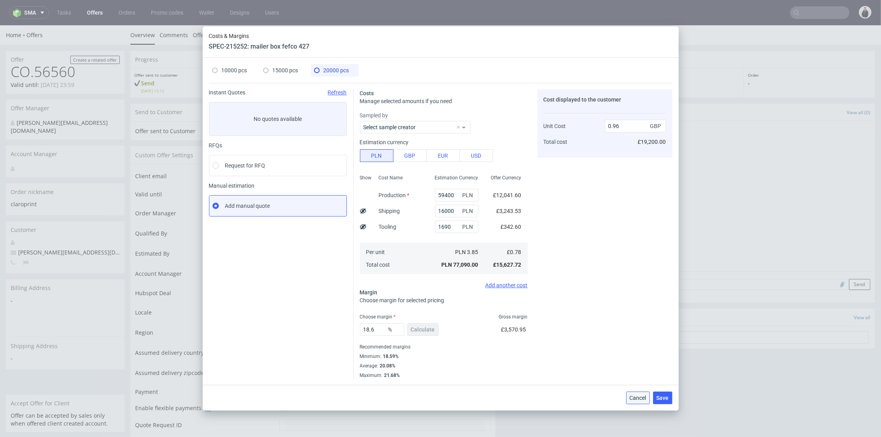
click at [632, 395] on span "Cancel" at bounding box center [637, 398] width 17 height 6
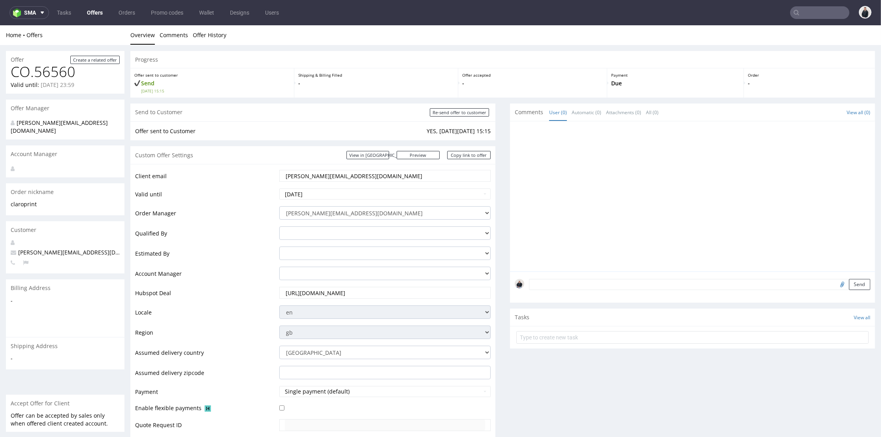
click at [577, 246] on div at bounding box center [695, 198] width 360 height 145
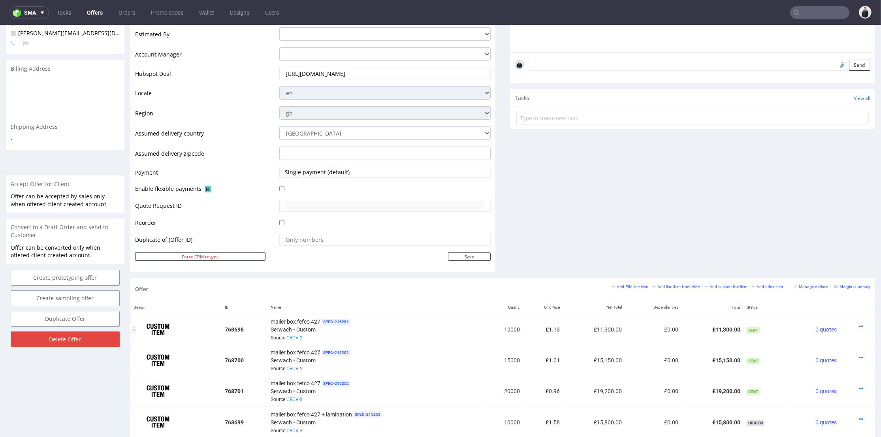
scroll to position [263, 0]
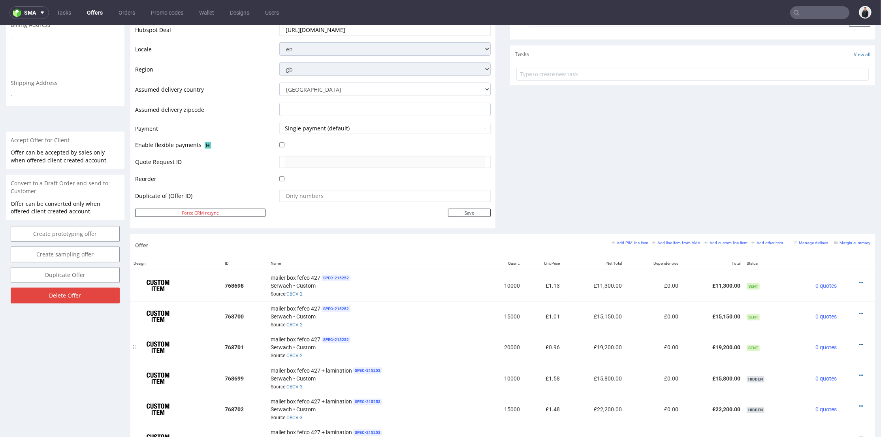
click at [859, 342] on icon at bounding box center [861, 345] width 4 height 6
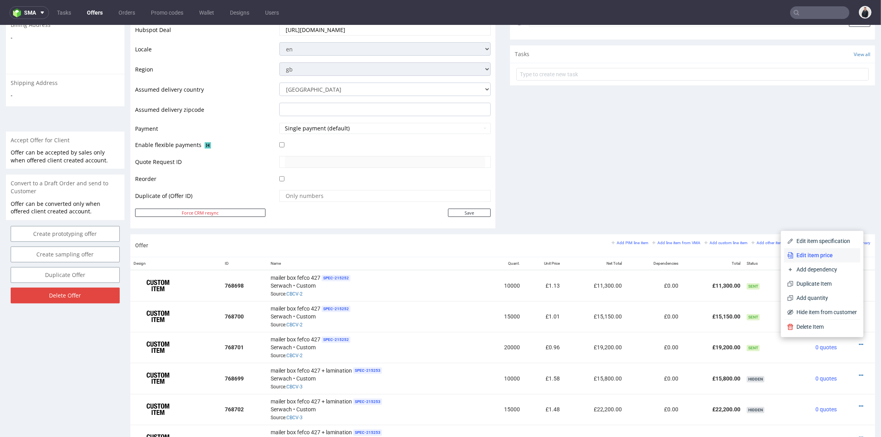
click at [813, 254] on span "Edit item price" at bounding box center [825, 255] width 64 height 8
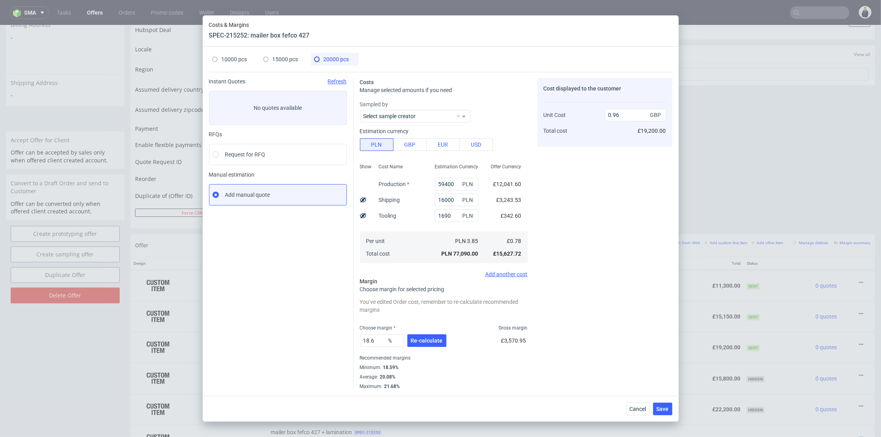
click at [361, 200] on icon at bounding box center [363, 200] width 6 height 6
click at [362, 200] on use at bounding box center [363, 199] width 6 height 5
type input "0.96"
click at [634, 406] on span "Cancel" at bounding box center [637, 409] width 17 height 6
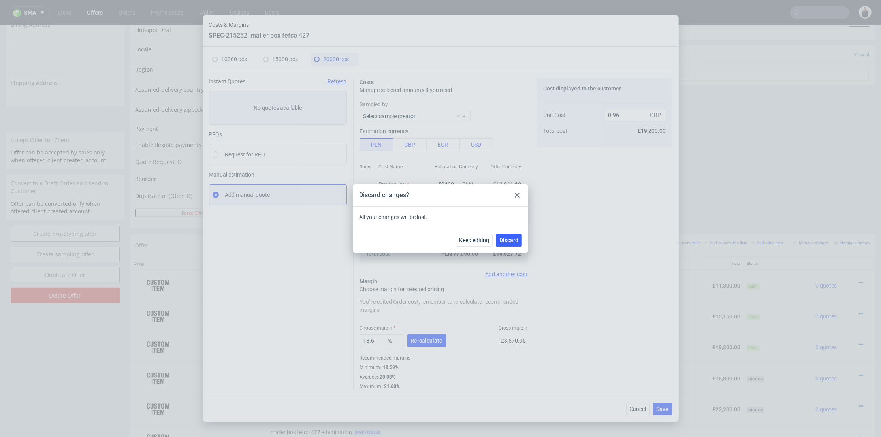
click at [520, 196] on div at bounding box center [516, 194] width 9 height 9
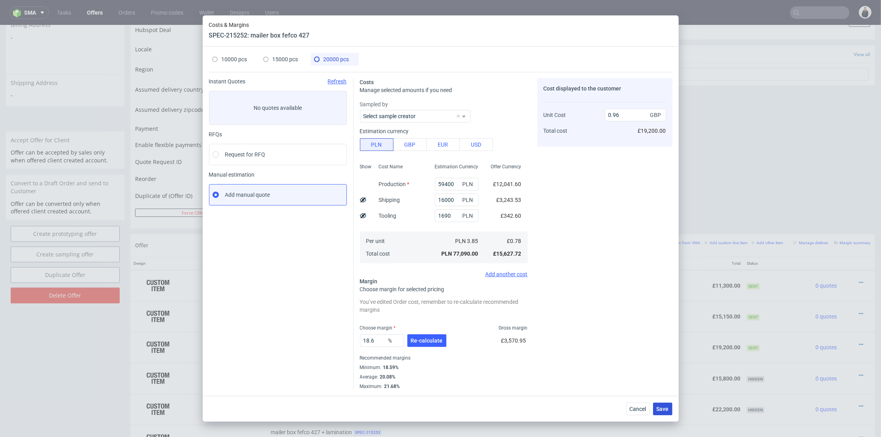
click at [662, 406] on span "Save" at bounding box center [662, 409] width 12 height 6
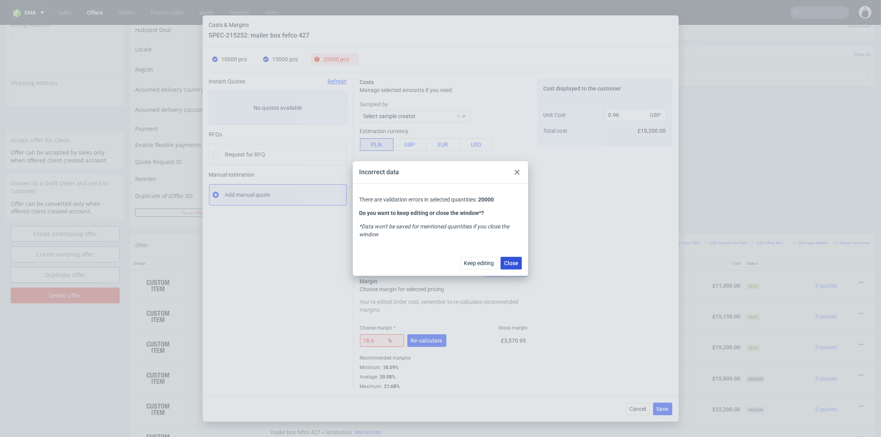
click at [516, 265] on span "Close" at bounding box center [511, 263] width 14 height 6
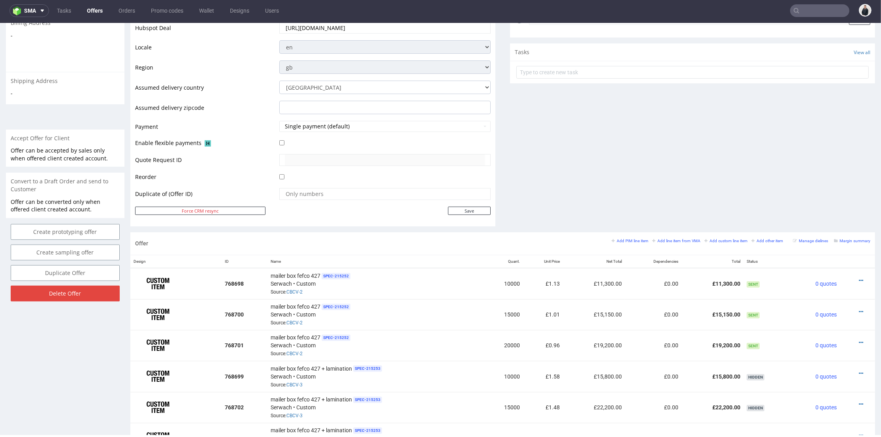
drag, startPoint x: 550, startPoint y: 166, endPoint x: 507, endPoint y: 51, distance: 122.9
click at [550, 165] on div "Comments User (0) Automatic (0) Attachments (0) All (0) View all (0) Send Tasks…" at bounding box center [692, 35] width 365 height 394
click at [850, 341] on div at bounding box center [855, 342] width 24 height 8
click at [859, 340] on icon at bounding box center [861, 343] width 4 height 6
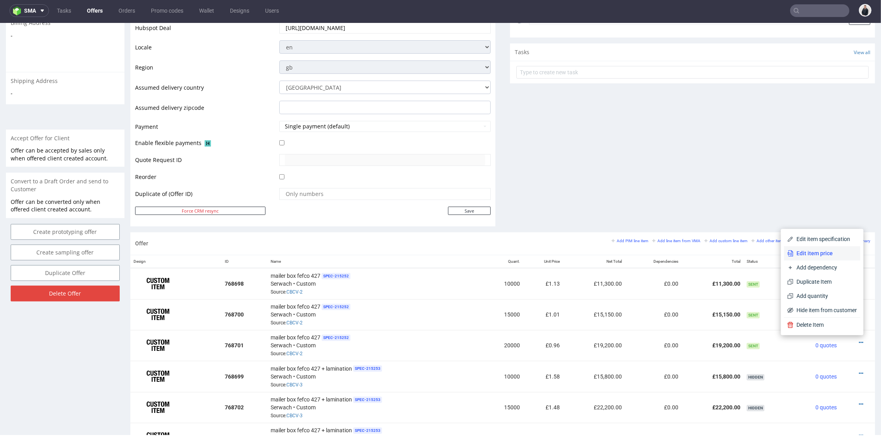
click at [802, 247] on li "Edit item price" at bounding box center [822, 253] width 76 height 14
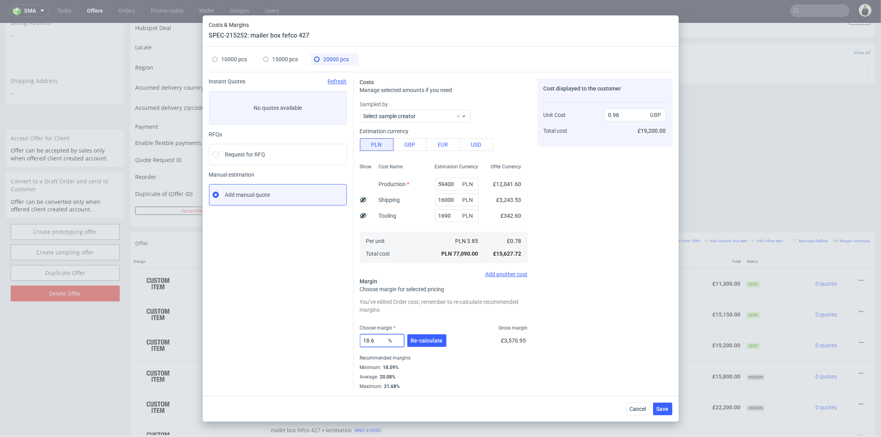
drag, startPoint x: 374, startPoint y: 343, endPoint x: 351, endPoint y: 341, distance: 22.6
click at [351, 341] on div "Instant Quotes Refresh No quotes available RFQs Request for RFQ Manual estimati…" at bounding box center [440, 231] width 463 height 318
type input "15"
type input "0.92"
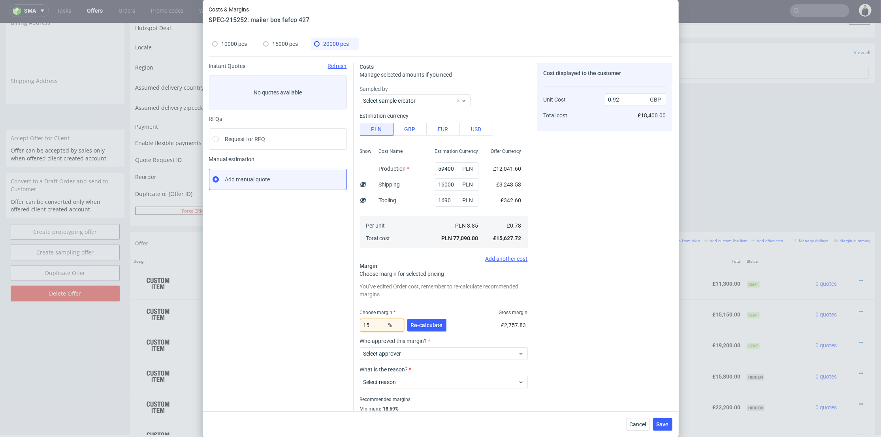
type input "15"
click at [322, 326] on div "Instant Quotes Refresh No quotes available RFQs Request for RFQ Manual estimati…" at bounding box center [281, 247] width 145 height 368
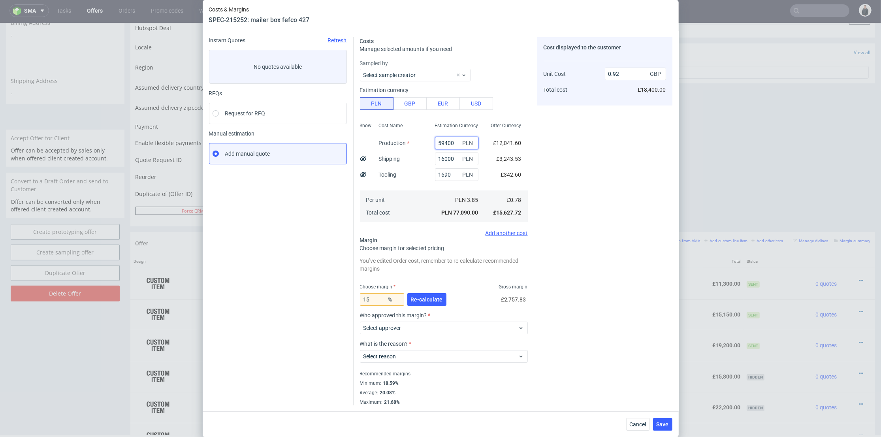
click at [435, 140] on input "59400" at bounding box center [456, 143] width 43 height 13
type input "56400"
type input "0.88"
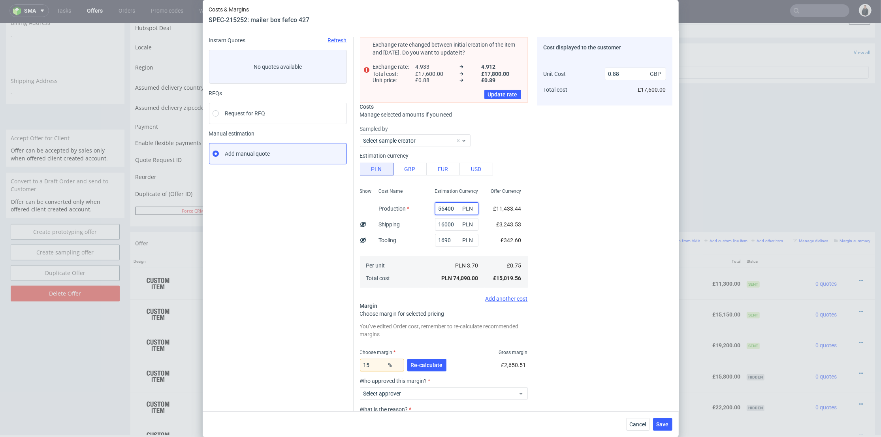
type input "56400"
drag, startPoint x: 586, startPoint y: 173, endPoint x: 564, endPoint y: 185, distance: 25.3
click at [586, 173] on div "Cost displayed to the customer Unit Cost Total cost 0.88 GBP £17,600.00" at bounding box center [604, 254] width 135 height 434
click at [413, 367] on span "Re-calculate" at bounding box center [427, 365] width 32 height 6
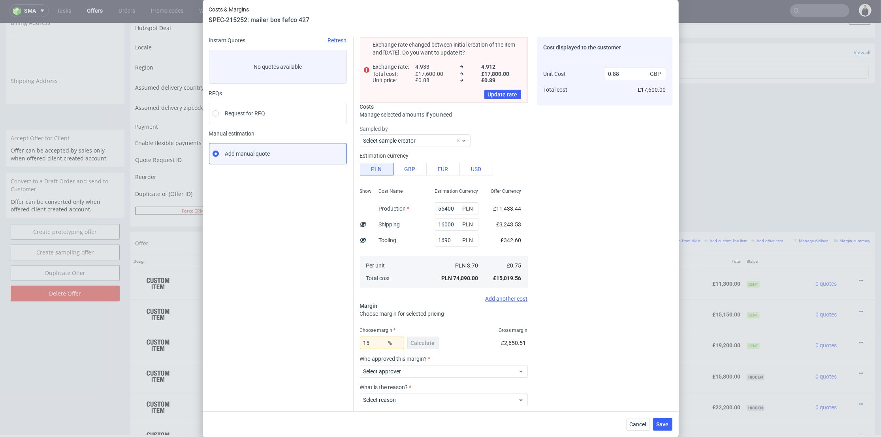
scroll to position [70, 0]
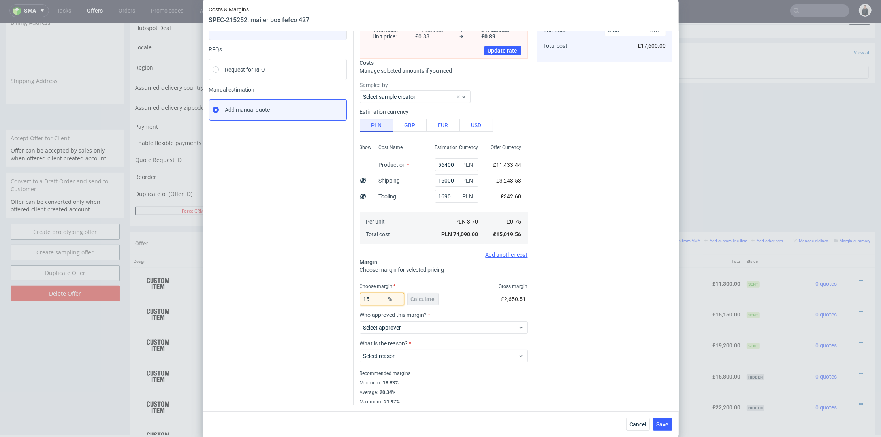
drag, startPoint x: 368, startPoint y: 298, endPoint x: 351, endPoint y: 295, distance: 16.4
click at [353, 295] on div "Exchange rate changed between initial creation of the item and today. Do you wa…" at bounding box center [512, 196] width 319 height 418
type input "19"
type input "0.93"
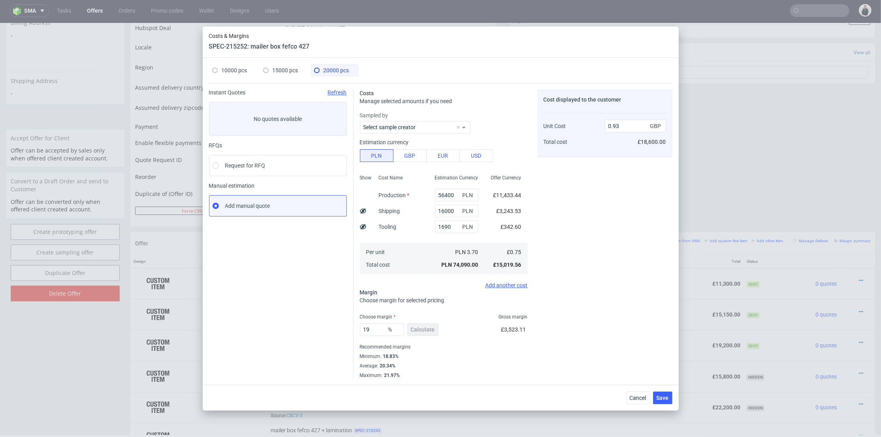
click at [593, 243] on div "Cost displayed to the customer Unit Cost Total cost 0.93 GBP £18,600.00" at bounding box center [604, 233] width 135 height 289
drag, startPoint x: 372, startPoint y: 329, endPoint x: 365, endPoint y: 329, distance: 6.8
click at [365, 329] on input "19" at bounding box center [382, 329] width 44 height 13
click at [562, 290] on div "Cost displayed to the customer Unit Cost Total cost 0.93 GBP £18,600.00" at bounding box center [604, 233] width 135 height 289
drag, startPoint x: 372, startPoint y: 328, endPoint x: 361, endPoint y: 325, distance: 10.9
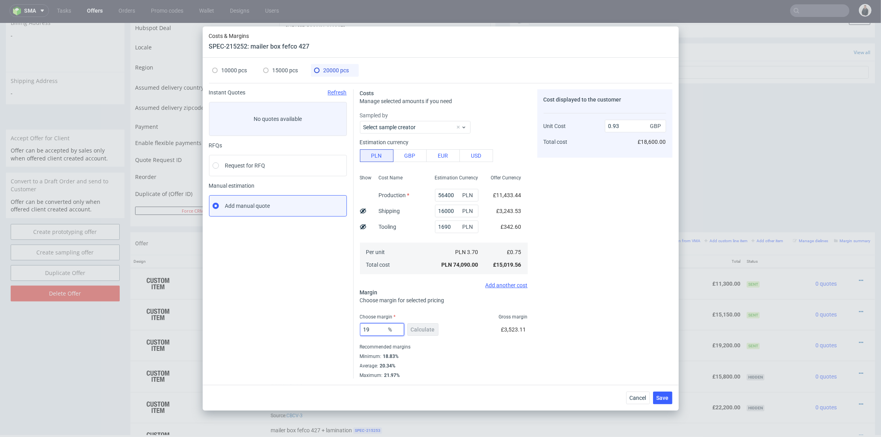
click at [360, 328] on input "19" at bounding box center [382, 329] width 44 height 13
type input "17"
type input "0.91"
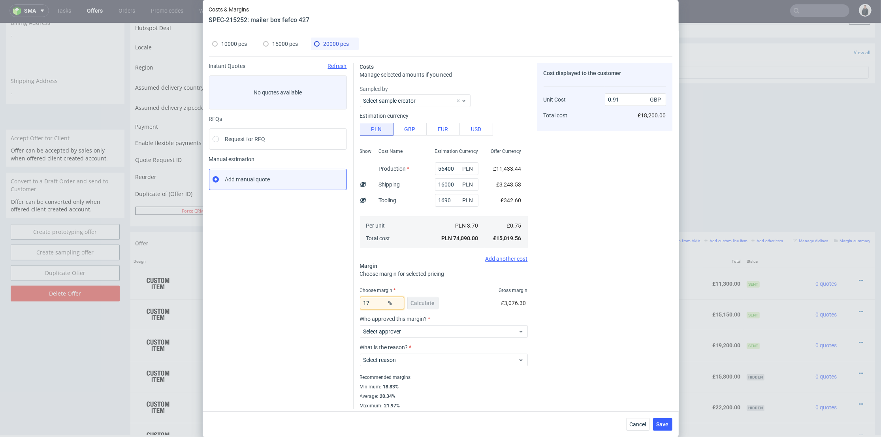
type input "17"
click at [628, 247] on div "Cost displayed to the customer Unit Cost Total cost 0.91 GBP £18,200.00" at bounding box center [604, 236] width 135 height 346
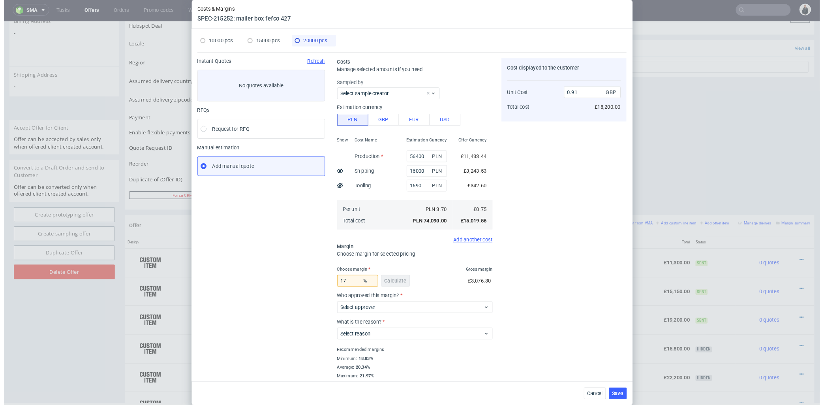
scroll to position [4, 0]
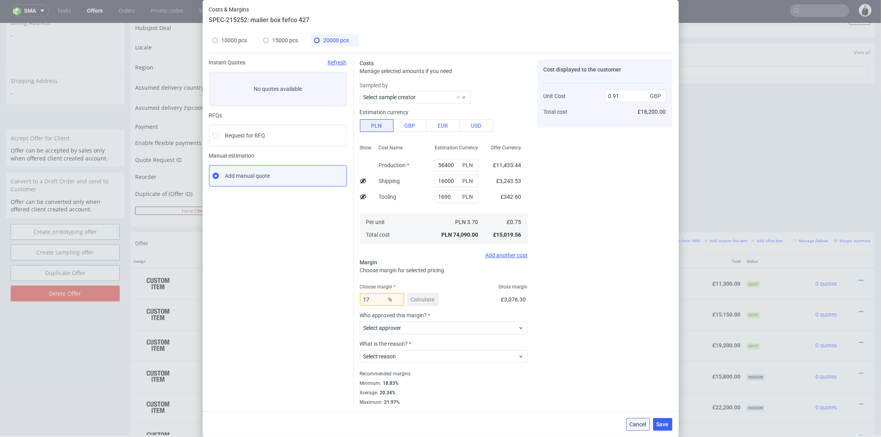
click at [637, 422] on span "Cancel" at bounding box center [637, 424] width 17 height 6
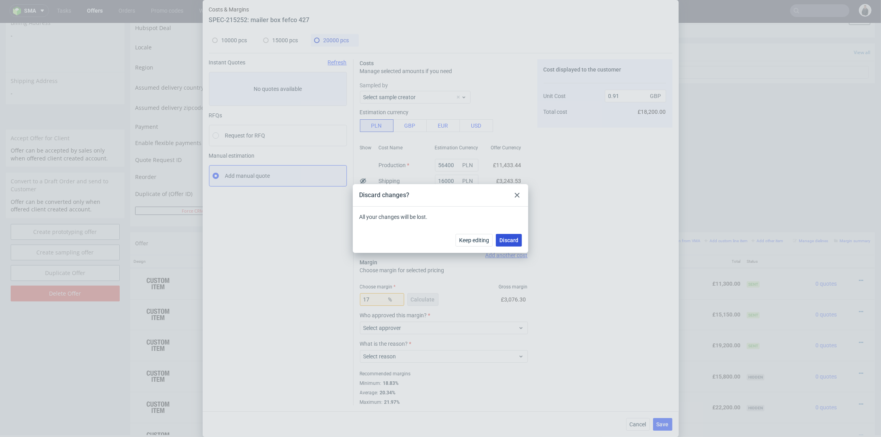
click at [507, 240] on span "Discard" at bounding box center [508, 240] width 19 height 6
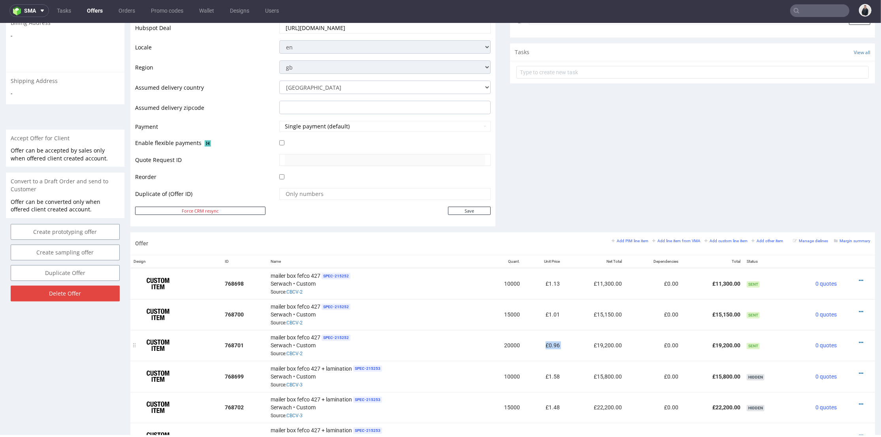
drag, startPoint x: 557, startPoint y: 342, endPoint x: 541, endPoint y: 342, distance: 16.2
click at [541, 342] on tr "768701 mailer box fefco 427 SPEC- 215252 Serwach • Custom Source: CBCV-2 20000 …" at bounding box center [502, 345] width 744 height 31
click at [625, 343] on td "£0.00" at bounding box center [653, 345] width 56 height 31
drag, startPoint x: 543, startPoint y: 340, endPoint x: 496, endPoint y: 339, distance: 46.6
click at [496, 339] on tr "768701 mailer box fefco 427 SPEC- 215252 Serwach • Custom Source: CBCV-2 20000 …" at bounding box center [502, 345] width 744 height 31
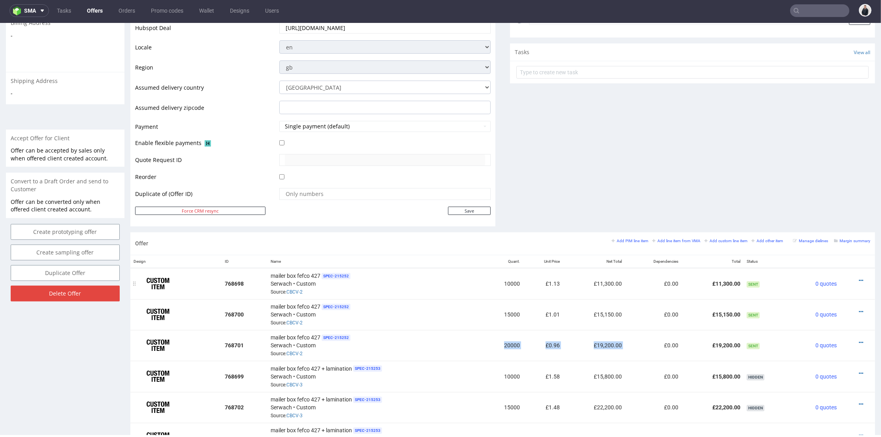
copy tr "20000 £0.96 £19,200.00"
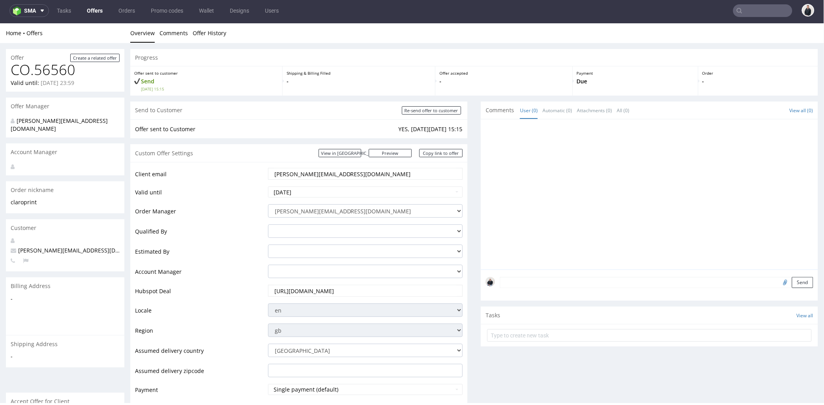
scroll to position [0, 0]
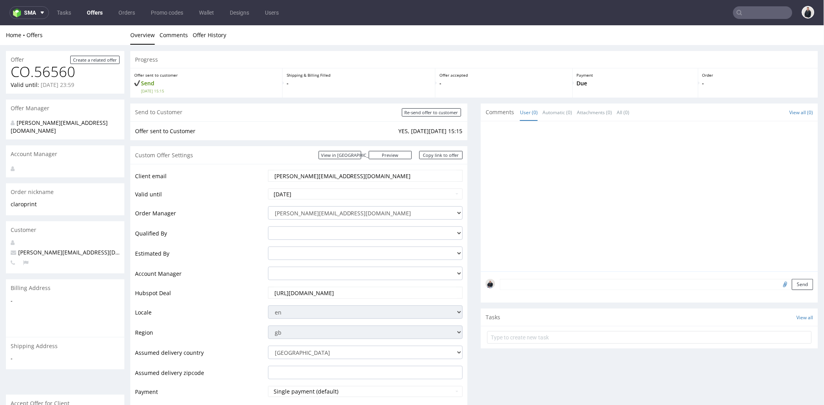
drag, startPoint x: 358, startPoint y: 176, endPoint x: 301, endPoint y: 182, distance: 58.0
click at [301, 182] on td "cameron@claroprint.co.uk" at bounding box center [364, 178] width 197 height 19
click at [753, 14] on input "text" at bounding box center [762, 12] width 59 height 13
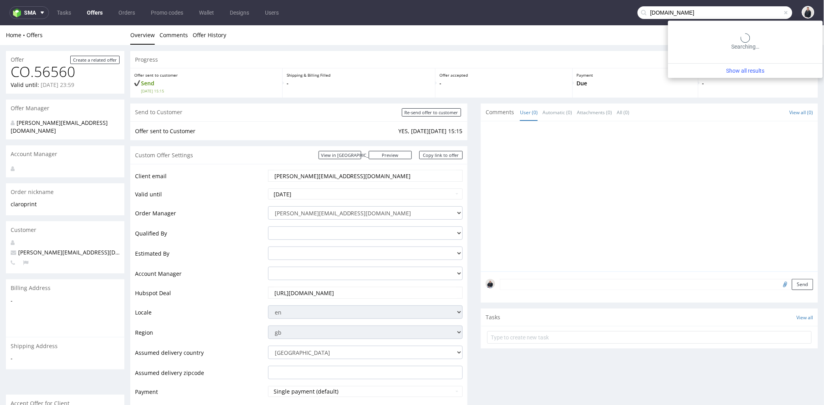
type input "claroprint.co.uk"
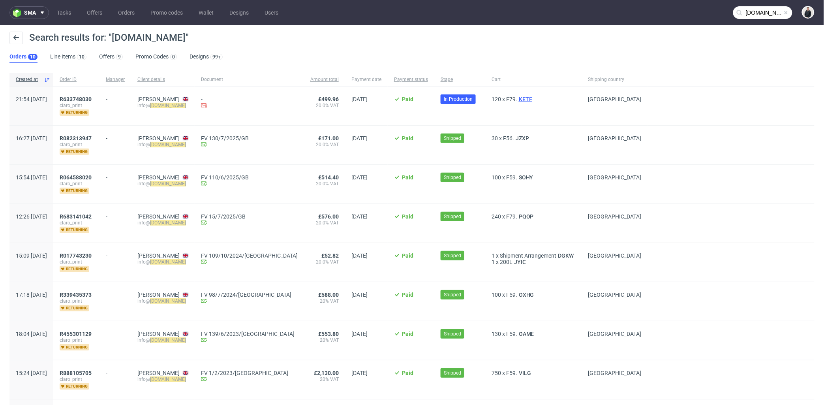
click at [517, 99] on span "KETF" at bounding box center [525, 99] width 17 height 6
click at [514, 139] on span "JZXP" at bounding box center [522, 138] width 17 height 6
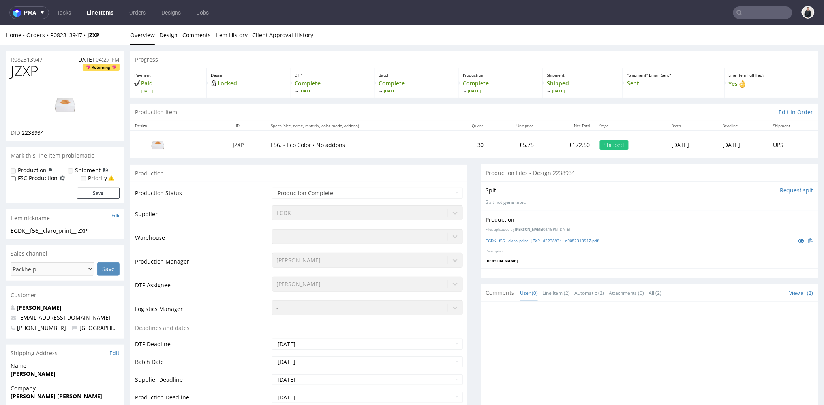
scroll to position [88, 0]
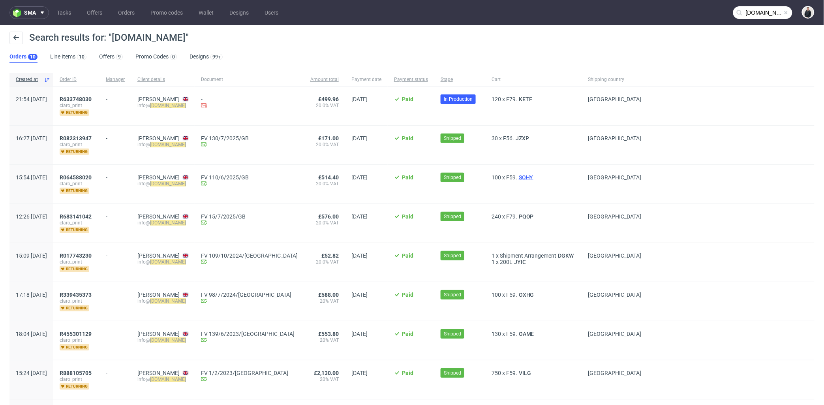
click at [517, 177] on span "SOHY" at bounding box center [526, 177] width 18 height 6
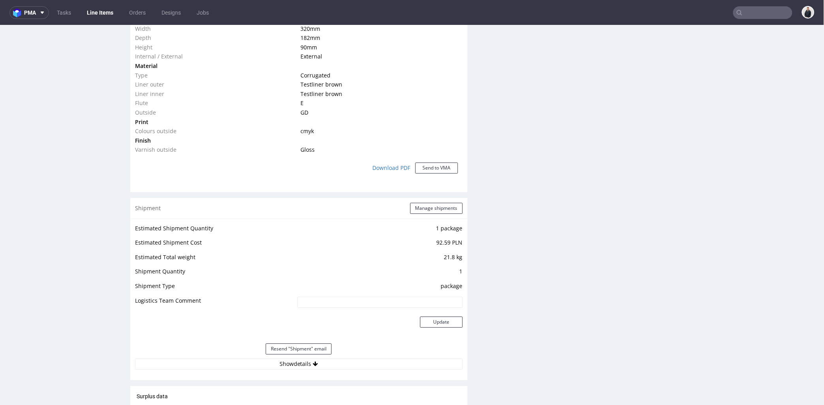
scroll to position [570, 0]
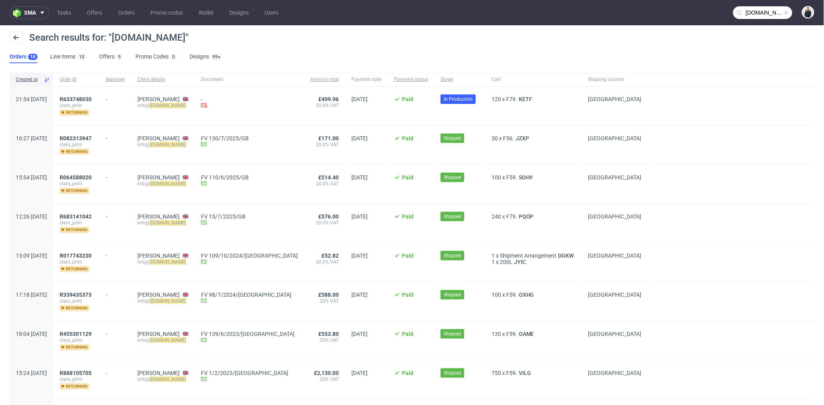
drag, startPoint x: 204, startPoint y: 105, endPoint x: 160, endPoint y: 105, distance: 44.2
click at [160, 105] on div "Stuart Mathieson info@ claroprint.co.uk" at bounding box center [163, 105] width 64 height 39
copy div "info@ claroprint.co.uk"
click at [115, 56] on div "9" at bounding box center [119, 57] width 8 height 8
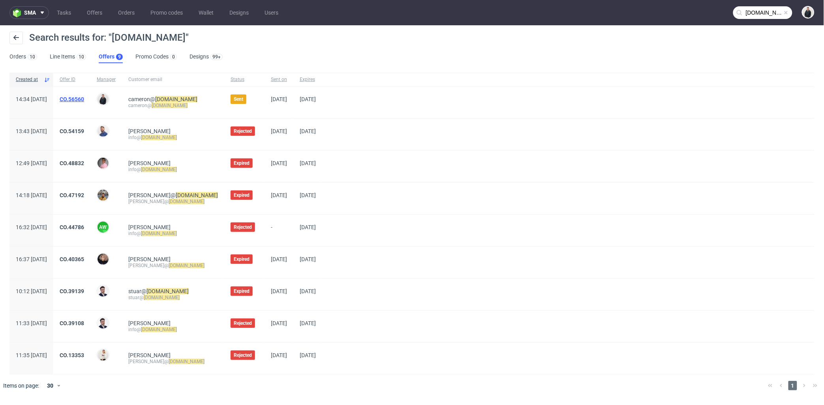
click at [84, 97] on link "CO.56560" at bounding box center [72, 99] width 24 height 6
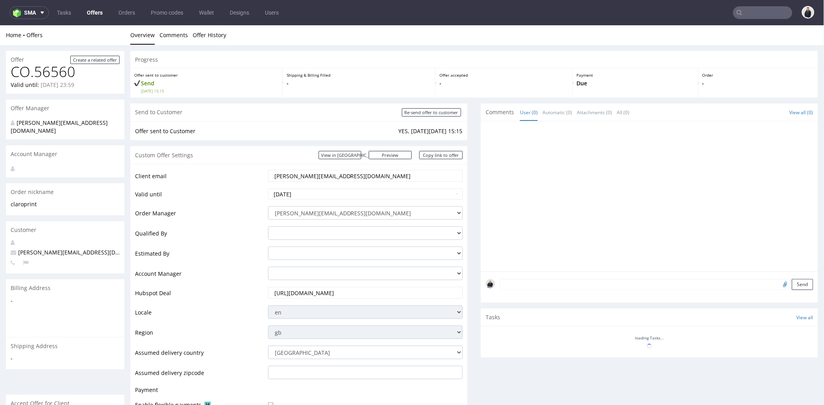
click at [352, 174] on input "cameron@claroprint.co.uk" at bounding box center [366, 175] width 184 height 11
paste input "info"
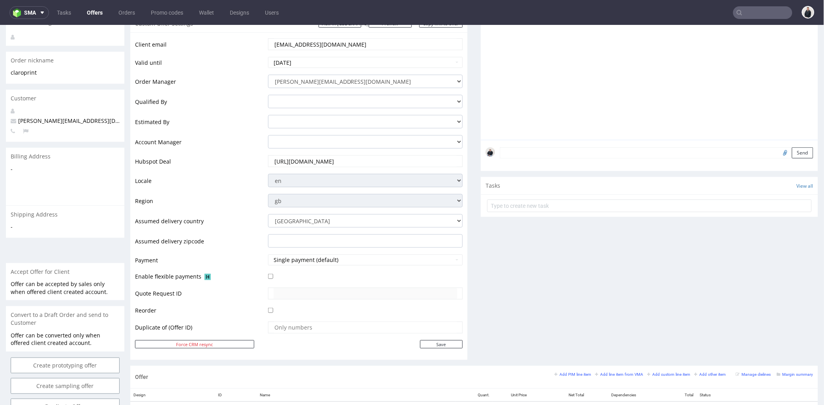
scroll to position [175, 0]
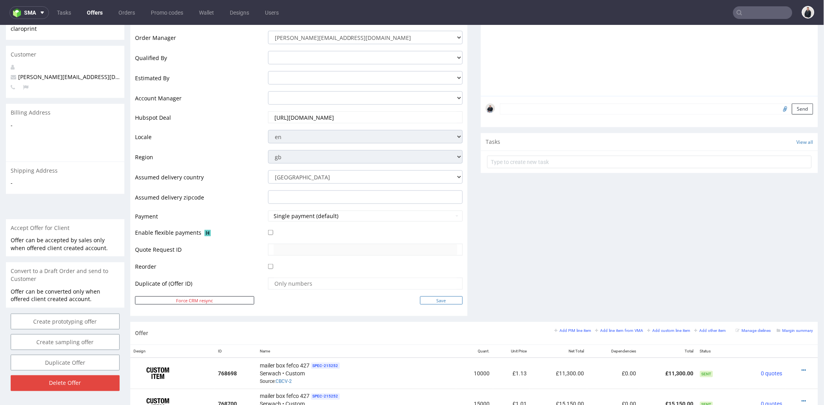
type input "info@claroprint.co.uk"
click at [432, 302] on input "Save" at bounding box center [441, 300] width 43 height 8
type input "In progress..."
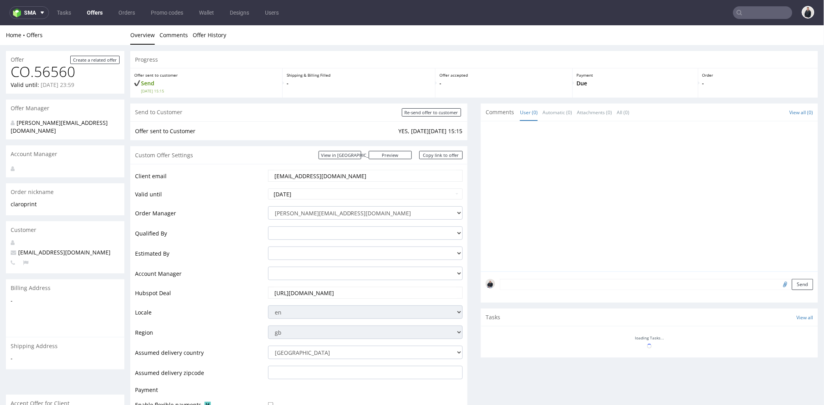
scroll to position [0, 0]
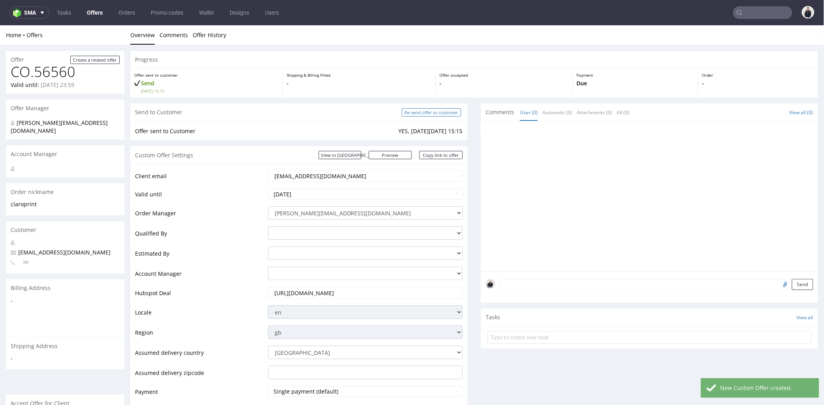
click at [436, 113] on input "Re-send offer to customer" at bounding box center [431, 112] width 59 height 8
type input "In progress..."
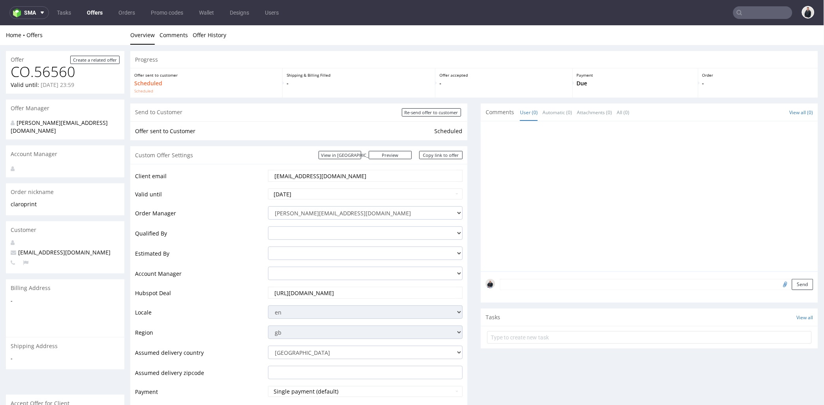
click at [743, 16] on input "text" at bounding box center [762, 12] width 59 height 13
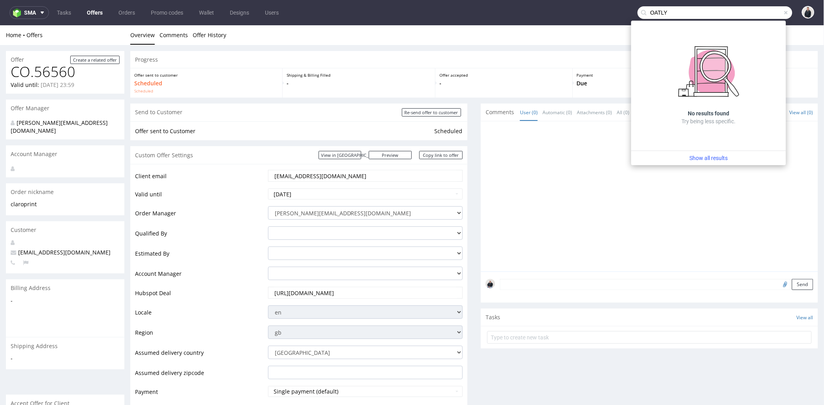
type input "OATLY"
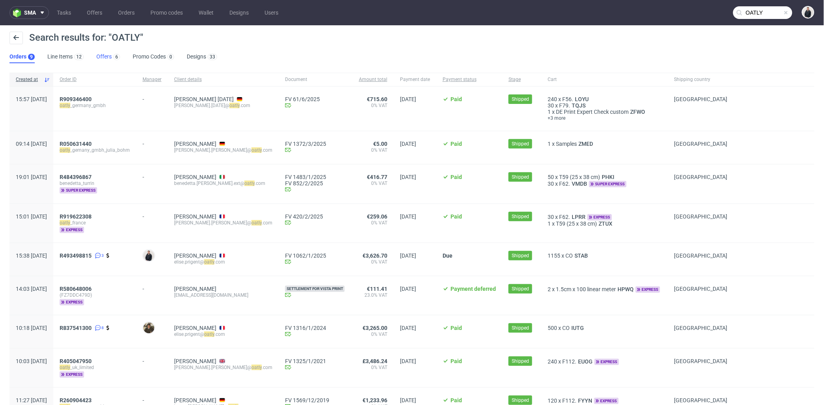
click at [113, 57] on div "6" at bounding box center [116, 57] width 8 height 8
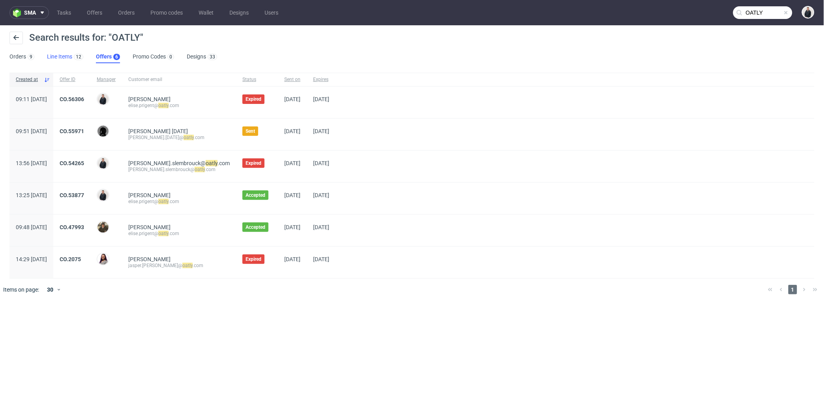
click at [73, 54] on div "12" at bounding box center [77, 57] width 11 height 8
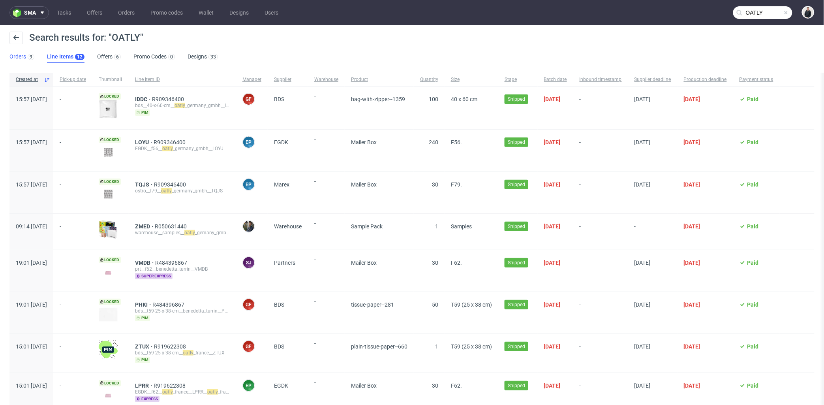
click at [22, 55] on link "Orders 9" at bounding box center [21, 57] width 25 height 13
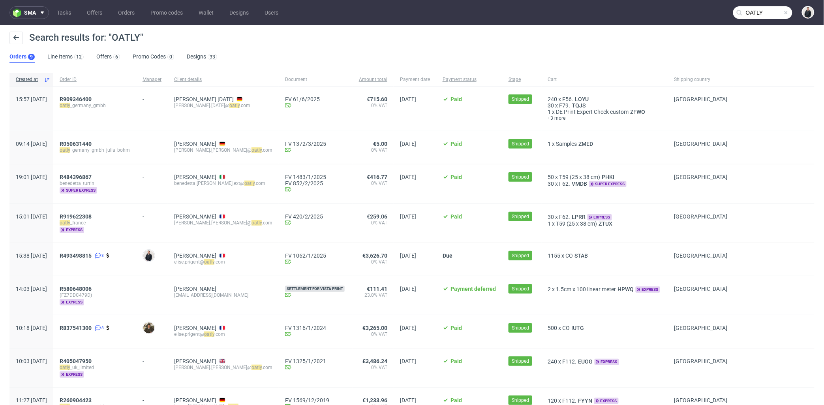
scroll to position [47, 0]
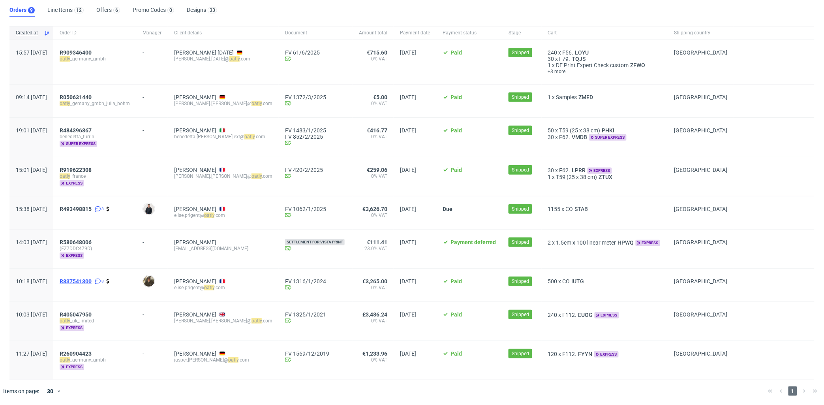
click at [92, 279] on span "R837541300" at bounding box center [76, 281] width 32 height 6
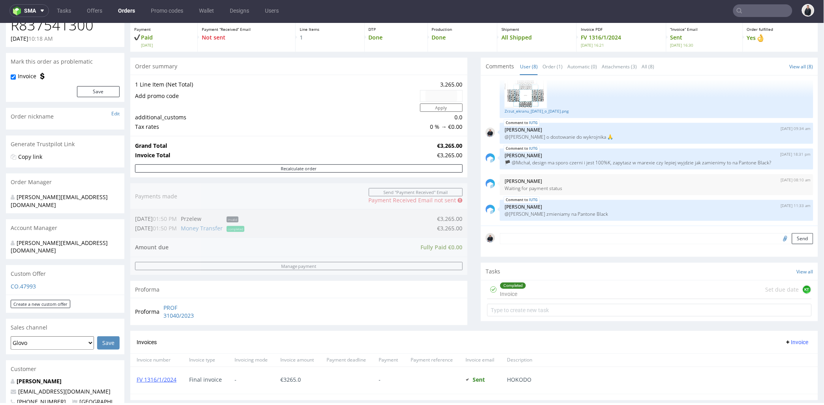
scroll to position [219, 0]
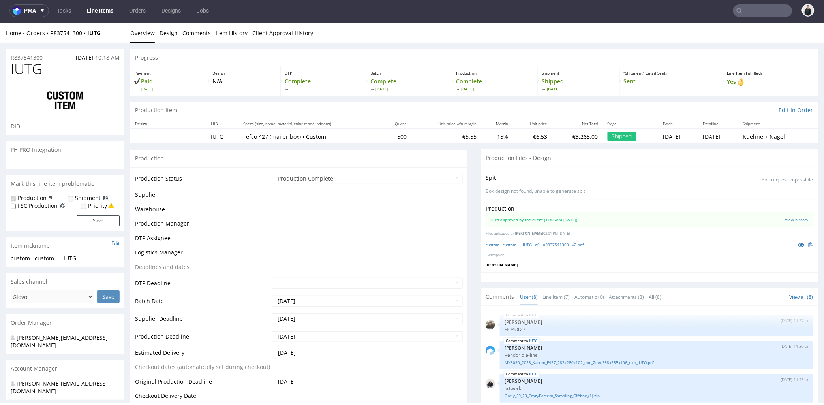
scroll to position [133, 0]
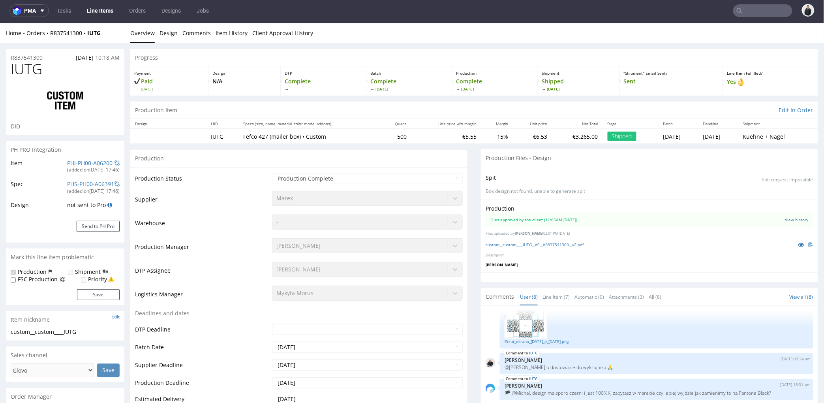
select select "in_progress"
click at [317, 162] on div "Production" at bounding box center [298, 158] width 337 height 18
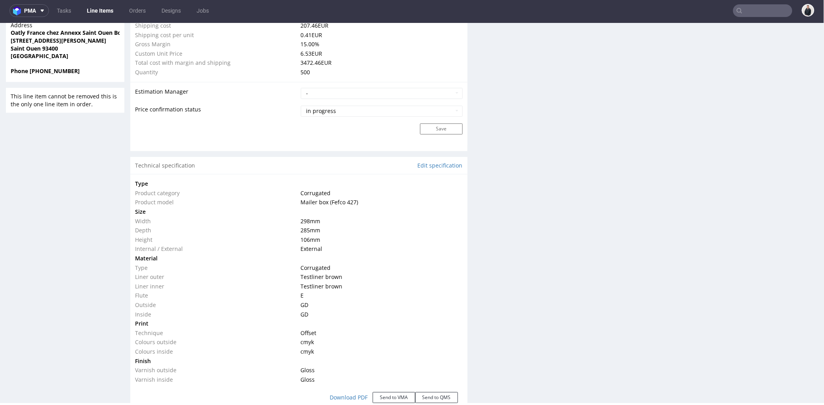
scroll to position [2, 0]
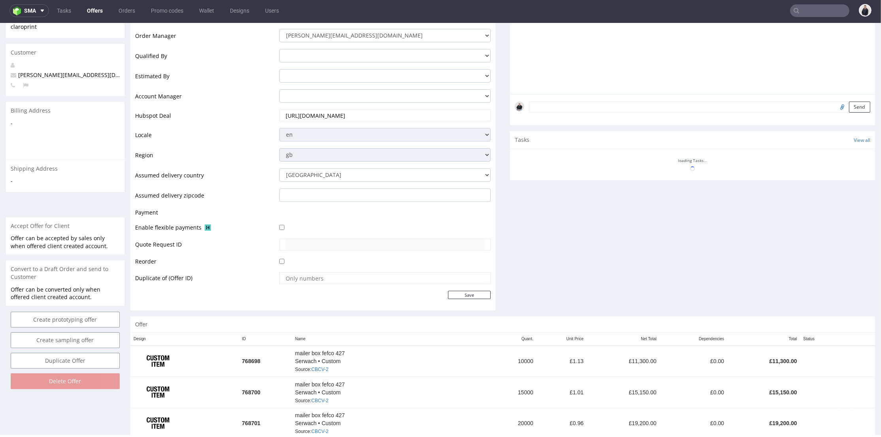
scroll to position [263, 0]
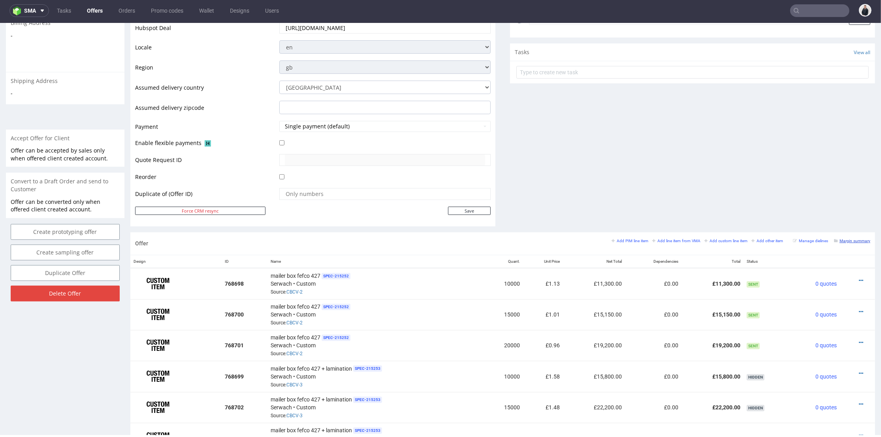
click at [849, 239] on small "Margin summary" at bounding box center [852, 241] width 36 height 4
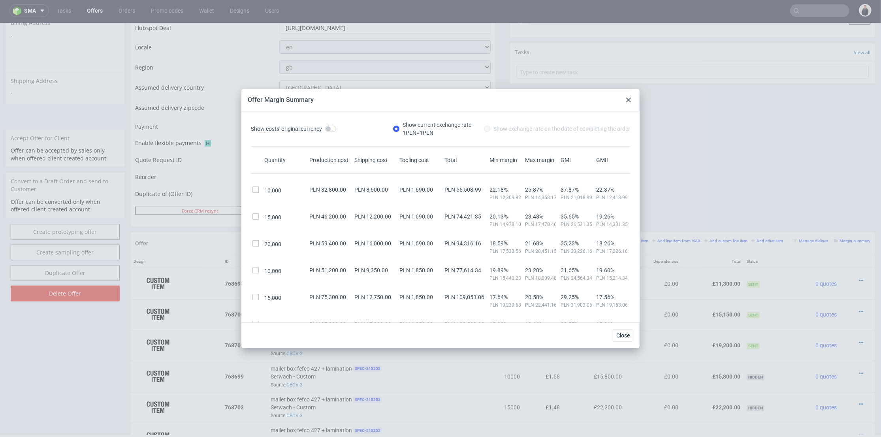
click at [628, 101] on icon at bounding box center [628, 100] width 5 height 5
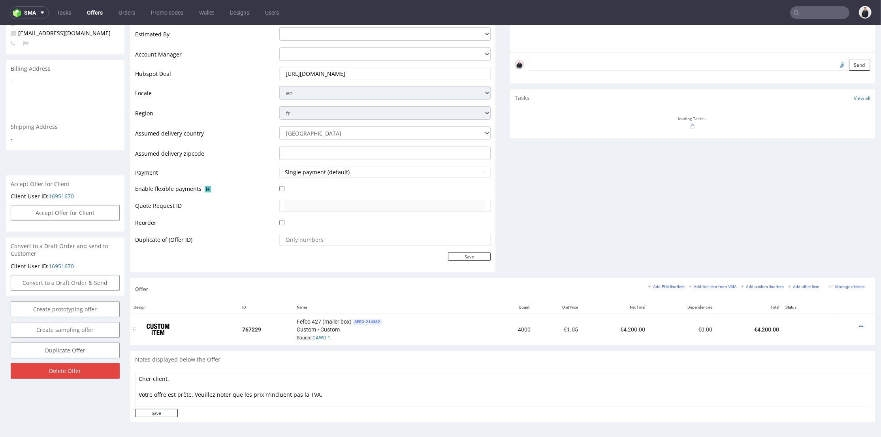
scroll to position [263, 0]
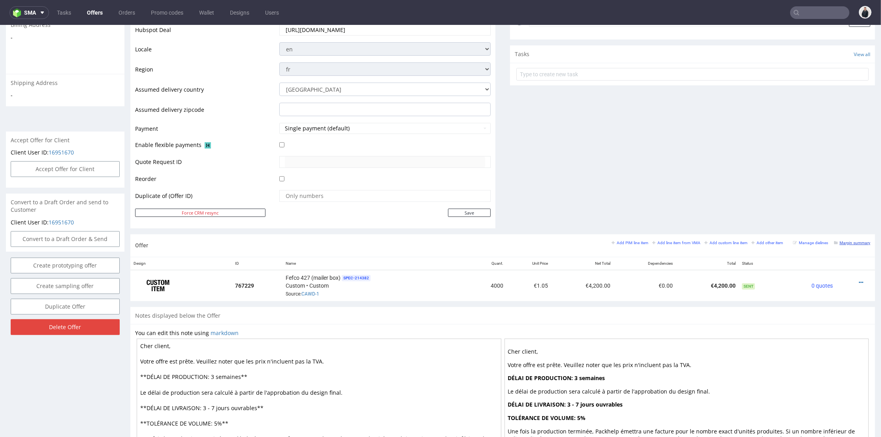
click at [835, 242] on small "Margin summary" at bounding box center [852, 242] width 36 height 4
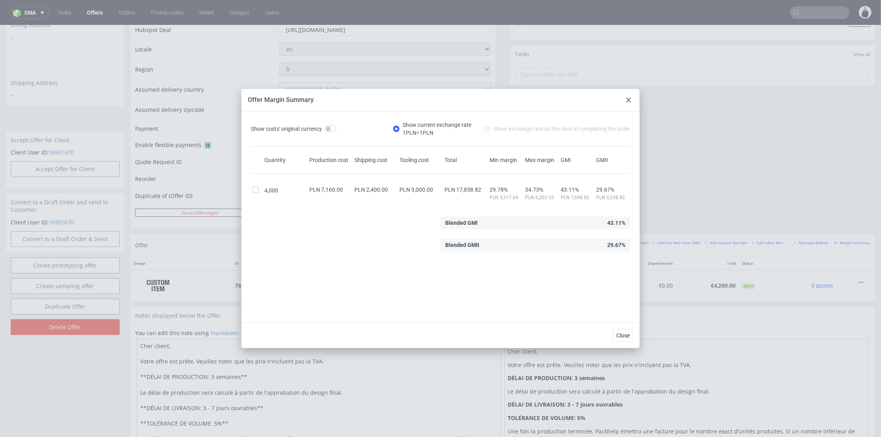
click at [625, 101] on div at bounding box center [628, 99] width 9 height 9
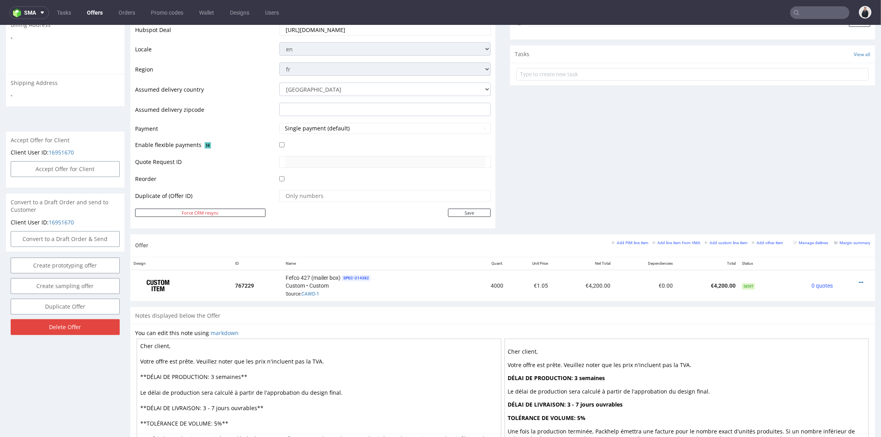
scroll to position [0, 0]
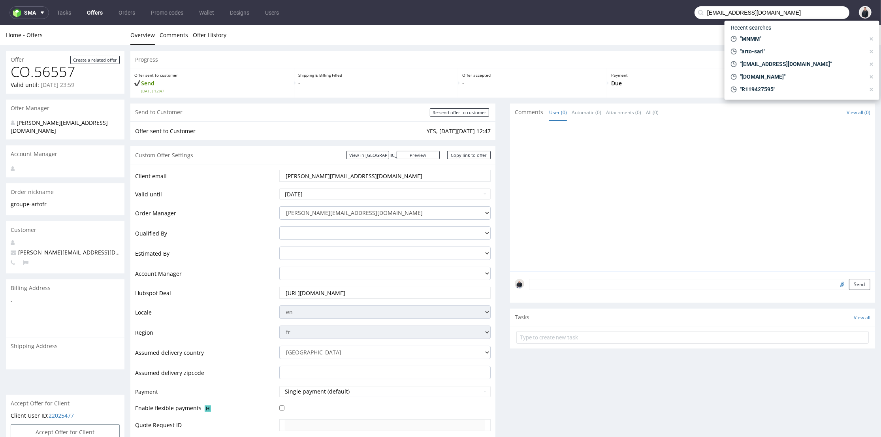
type input "[EMAIL_ADDRESS][DOMAIN_NAME]"
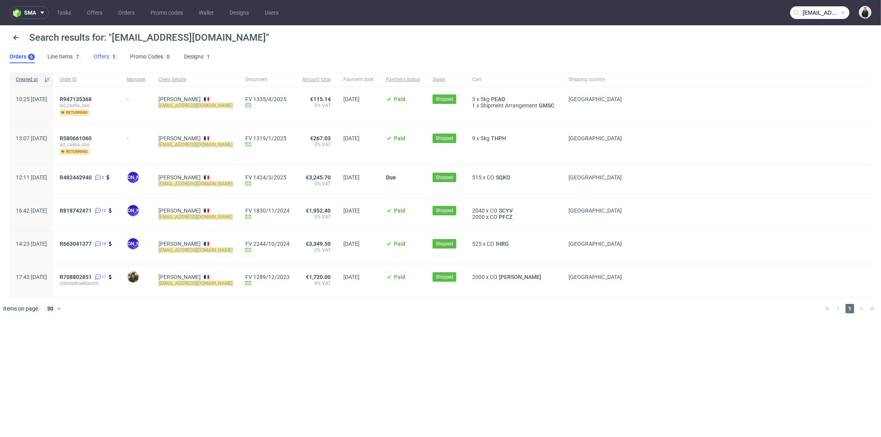
click at [103, 58] on link "Offers 5" at bounding box center [106, 57] width 24 height 13
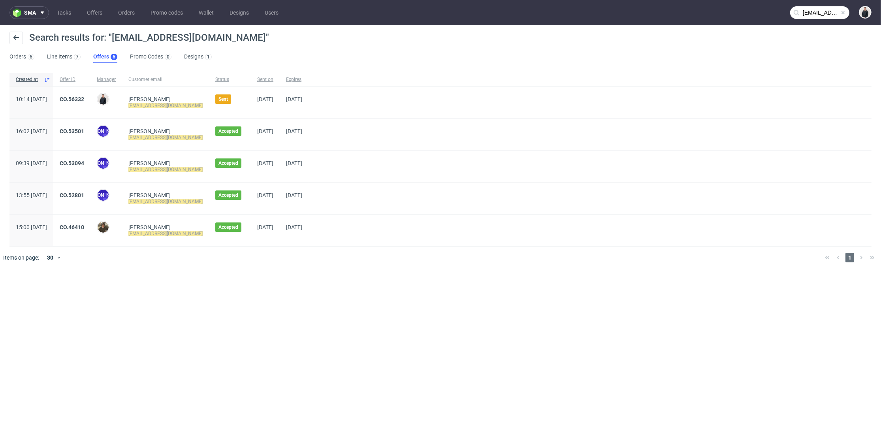
click at [88, 95] on div "CO.56332" at bounding box center [71, 102] width 37 height 32
click at [84, 98] on link "CO.56332" at bounding box center [72, 99] width 24 height 6
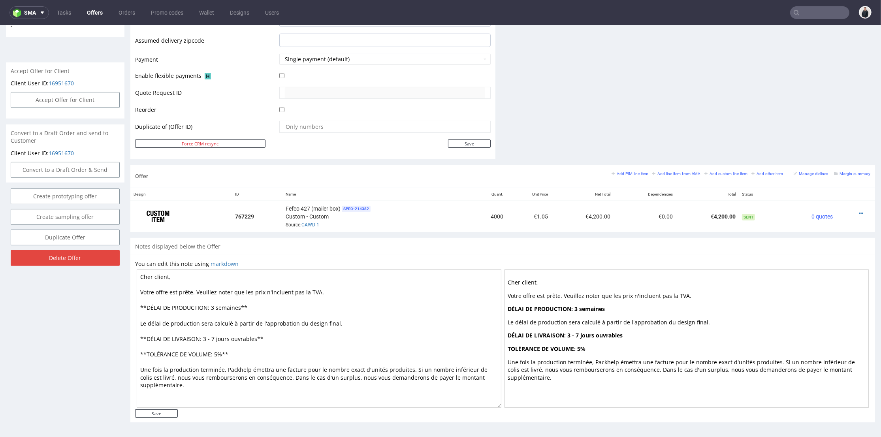
scroll to position [2, 0]
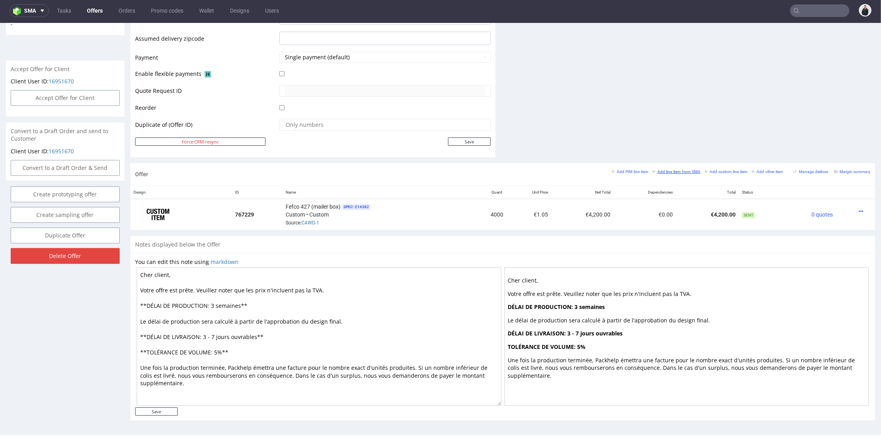
click at [663, 171] on small "Add line item from VMA" at bounding box center [676, 171] width 48 height 4
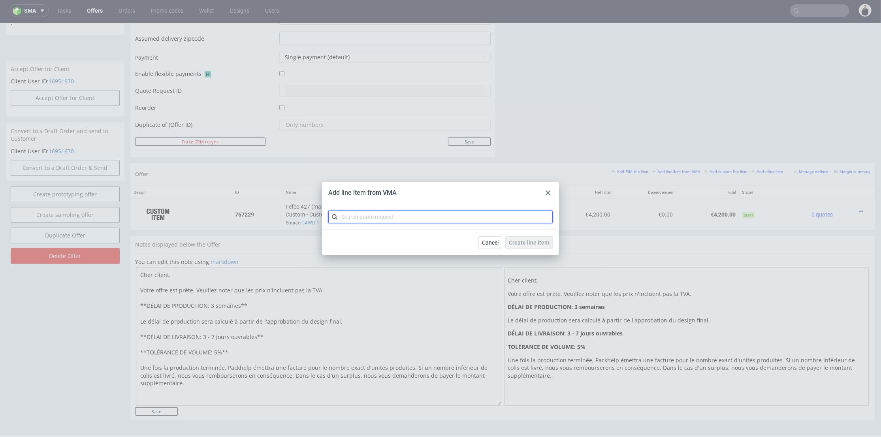
click at [417, 218] on input "text" at bounding box center [440, 216] width 224 height 13
type input "cawd"
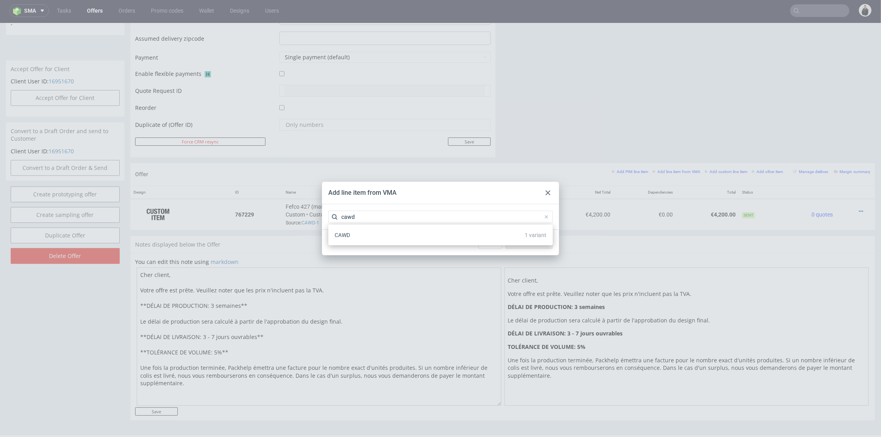
click at [393, 237] on div "CAWD 1 variant" at bounding box center [440, 235] width 218 height 14
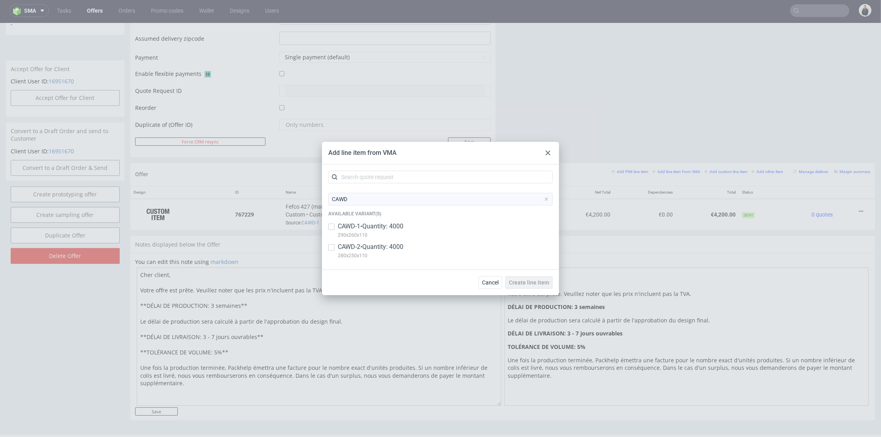
click at [393, 248] on p "CAWD-2 • Quantity: 4000" at bounding box center [371, 246] width 66 height 9
checkbox input "true"
click at [533, 280] on span "Create line item" at bounding box center [529, 283] width 40 height 6
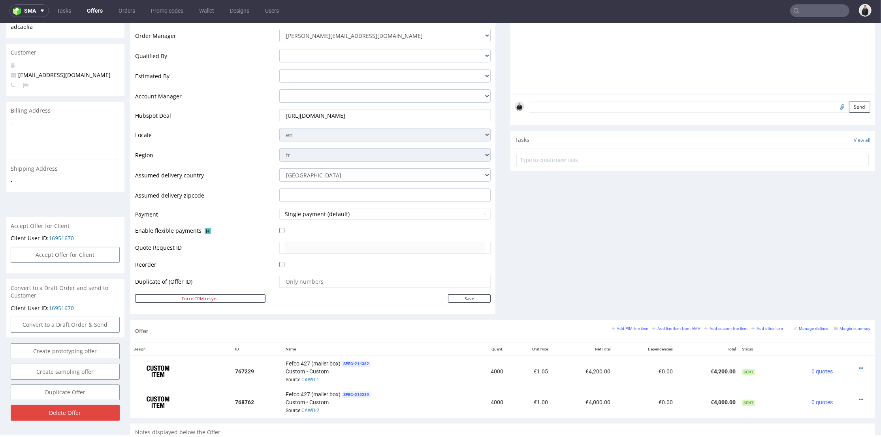
scroll to position [219, 0]
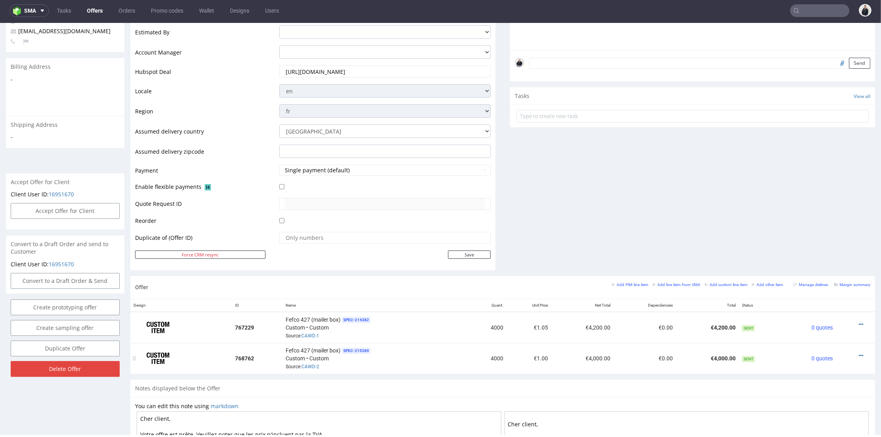
click at [852, 352] on div at bounding box center [853, 355] width 28 height 8
click at [851, 353] on div at bounding box center [853, 355] width 28 height 8
drag, startPoint x: 849, startPoint y: 354, endPoint x: 847, endPoint y: 349, distance: 4.6
click at [859, 353] on icon at bounding box center [861, 356] width 4 height 6
click at [821, 263] on span "Edit item price" at bounding box center [825, 267] width 64 height 8
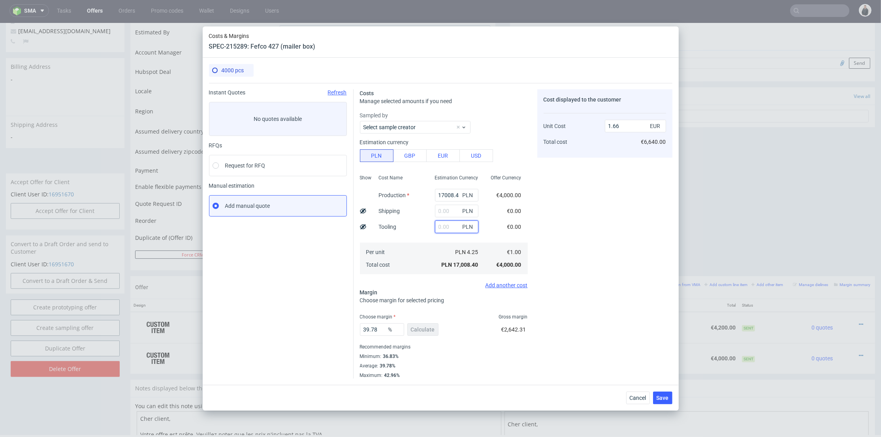
click at [441, 227] on input "text" at bounding box center [456, 226] width 43 height 13
type input "2400"
type input "1.89"
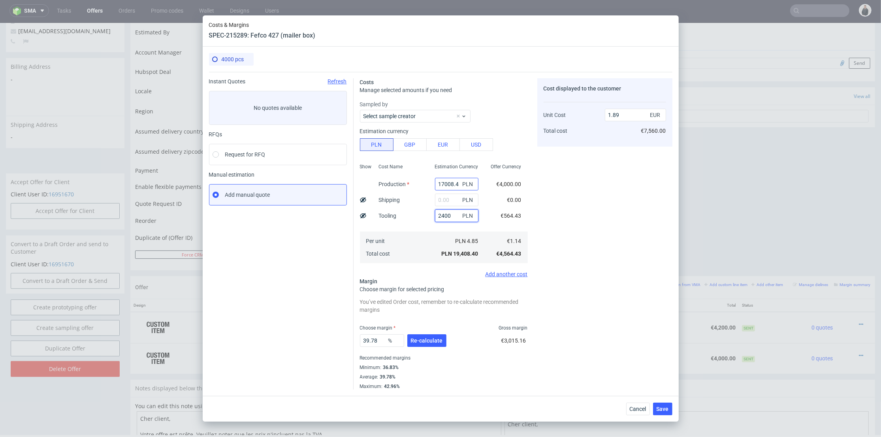
type input "2400"
click at [448, 178] on input "17008.4" at bounding box center [456, 184] width 43 height 13
paste input "7200"
type input "7200"
type input "0.94"
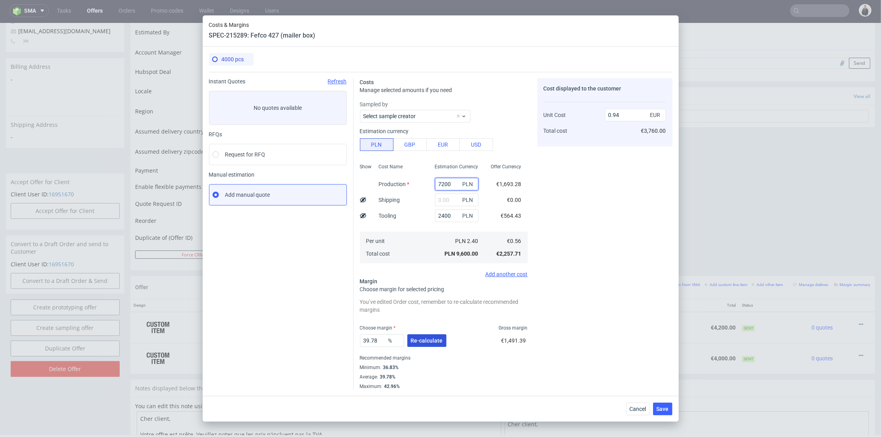
type input "7200"
click at [437, 341] on span "Re-calculate" at bounding box center [427, 341] width 32 height 6
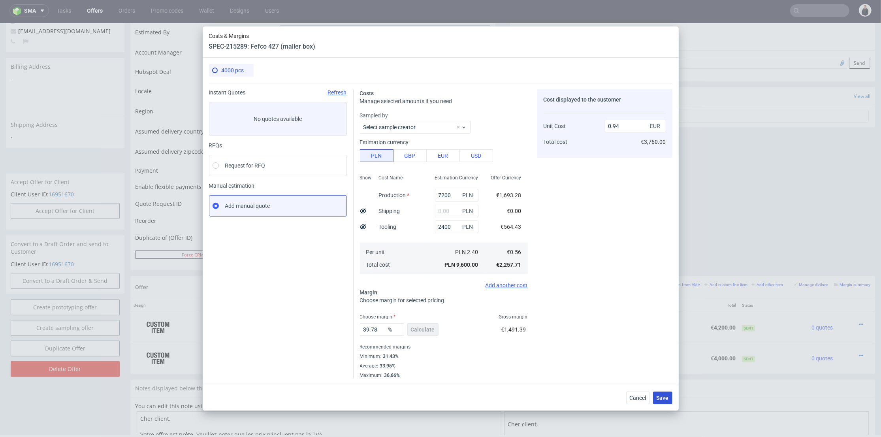
click at [661, 398] on span "Save" at bounding box center [662, 398] width 12 height 6
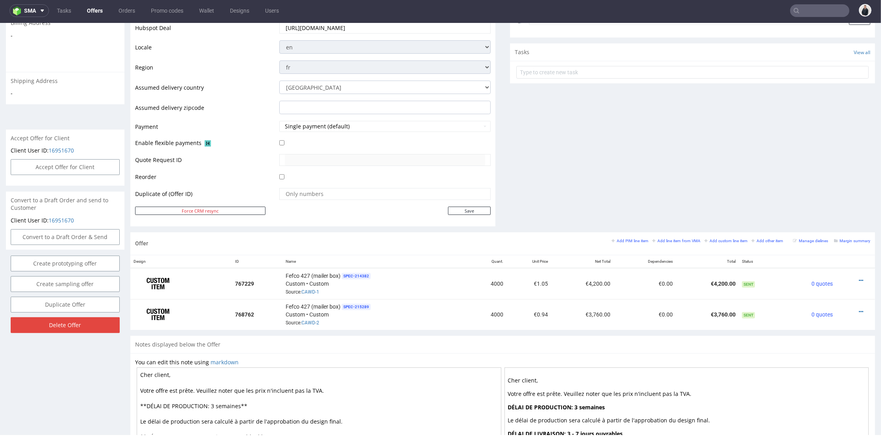
scroll to position [351, 0]
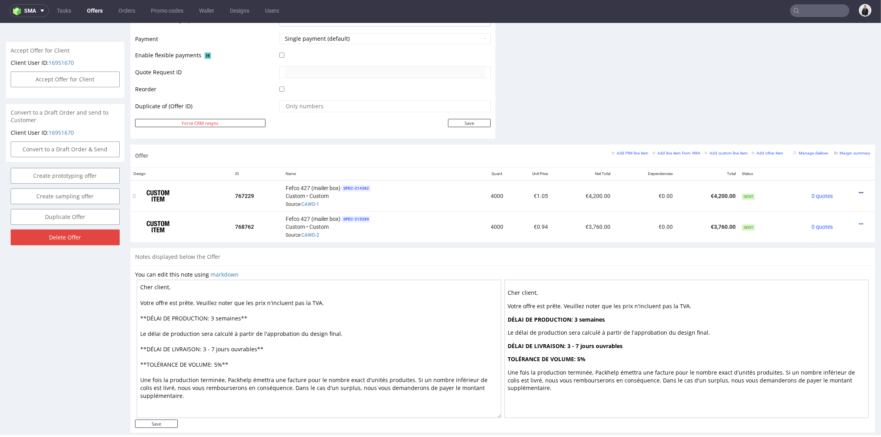
click at [859, 192] on icon at bounding box center [861, 193] width 4 height 6
click at [859, 191] on icon at bounding box center [861, 193] width 4 height 6
click at [859, 190] on icon at bounding box center [861, 193] width 4 height 6
drag, startPoint x: 813, startPoint y: 108, endPoint x: 599, endPoint y: 149, distance: 217.9
click at [813, 108] on span "Edit item price" at bounding box center [825, 105] width 64 height 8
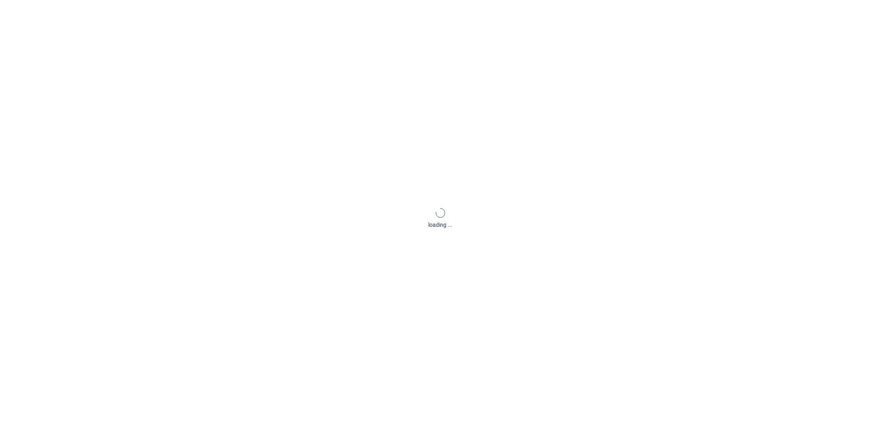
scroll to position [0, 0]
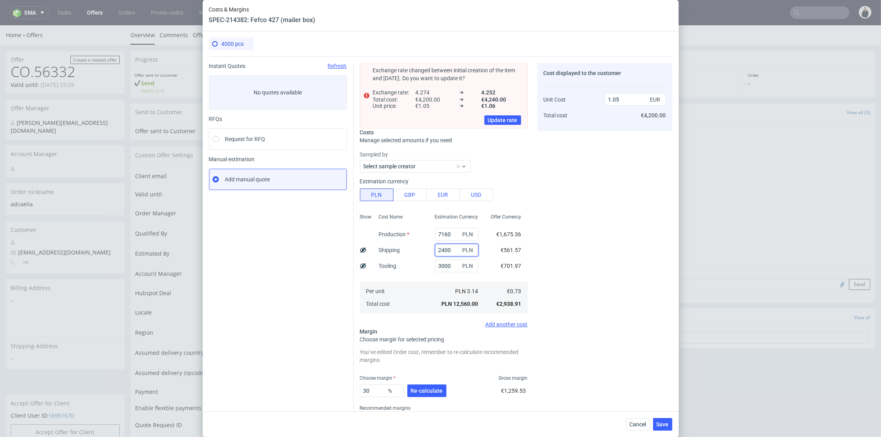
drag, startPoint x: 446, startPoint y: 252, endPoint x: 414, endPoint y: 250, distance: 32.0
click at [414, 250] on div "Show Cost Name Production Shipping Tooling Per unit Total cost Estimation Curre…" at bounding box center [444, 262] width 168 height 104
click at [640, 421] on span "Cancel" at bounding box center [637, 424] width 17 height 6
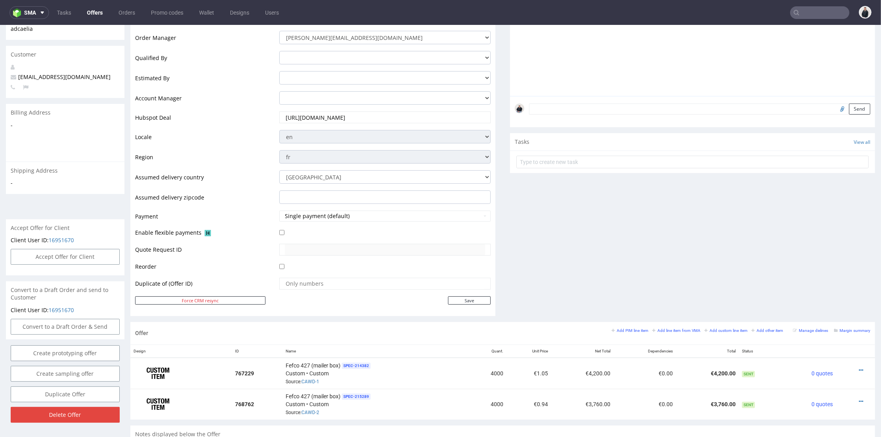
scroll to position [219, 0]
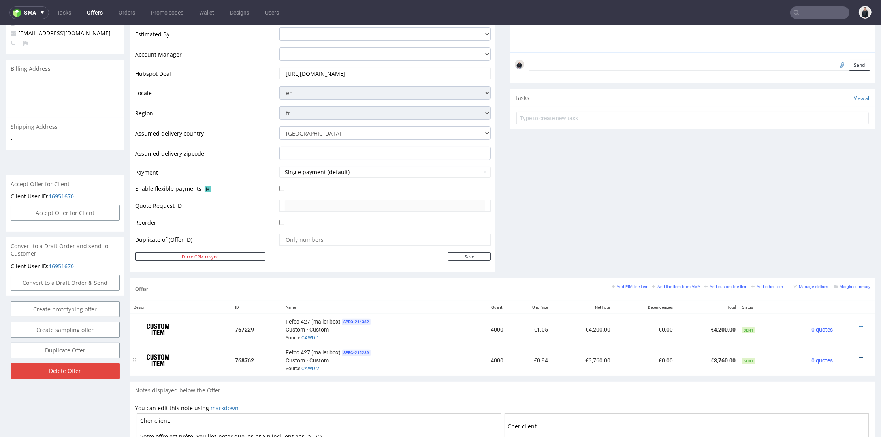
click at [859, 355] on icon at bounding box center [861, 358] width 4 height 6
click at [817, 268] on span "Edit item price" at bounding box center [825, 269] width 64 height 8
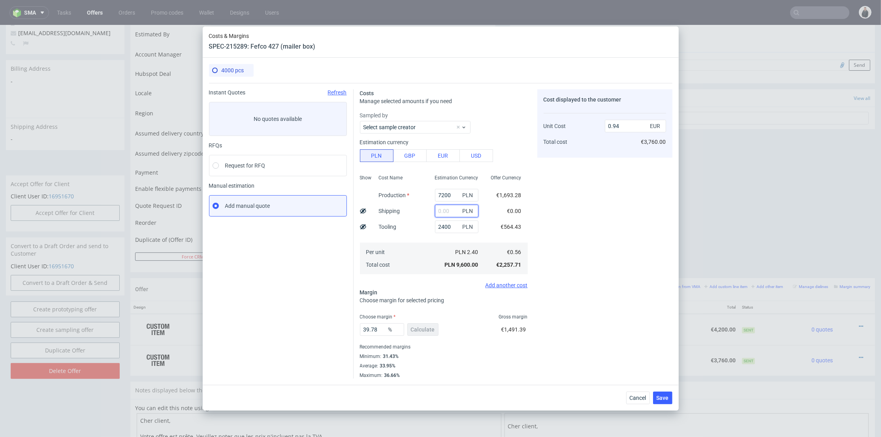
click at [438, 210] on input "text" at bounding box center [456, 211] width 43 height 13
paste input "2400"
type input "2400"
drag, startPoint x: 592, startPoint y: 214, endPoint x: 587, endPoint y: 217, distance: 6.0
click at [590, 216] on div "Cost displayed to the customer Unit Cost Total cost 0.94 EUR €3,760.00" at bounding box center [604, 233] width 135 height 289
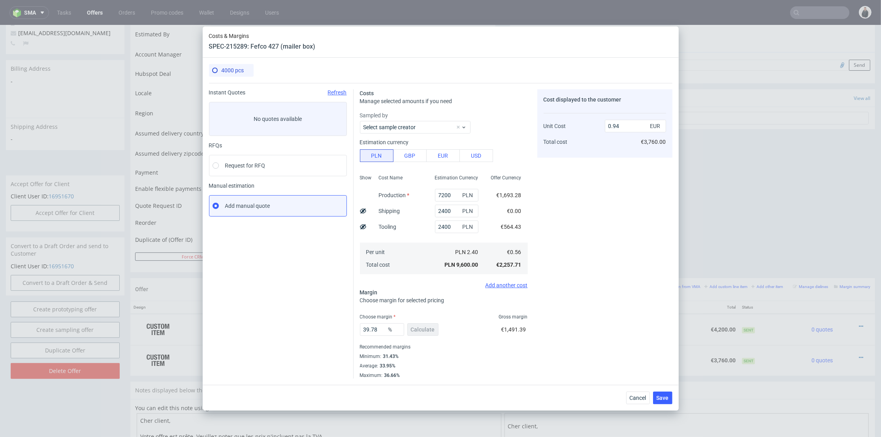
type input "1.17"
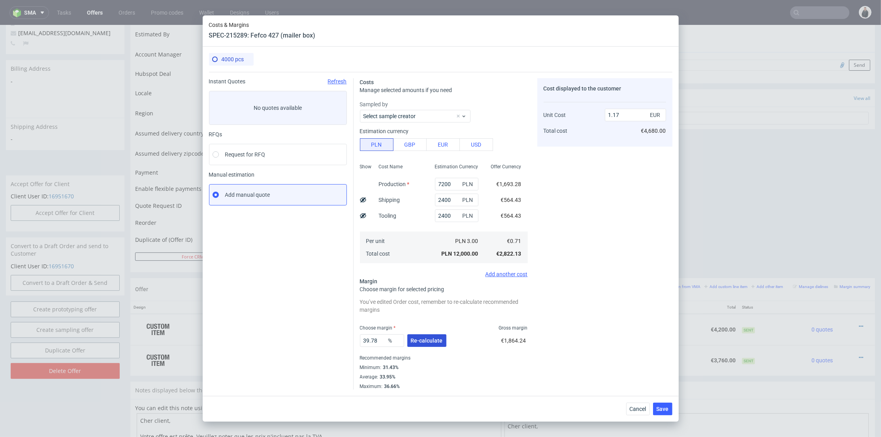
click at [425, 339] on span "Re-calculate" at bounding box center [427, 341] width 32 height 6
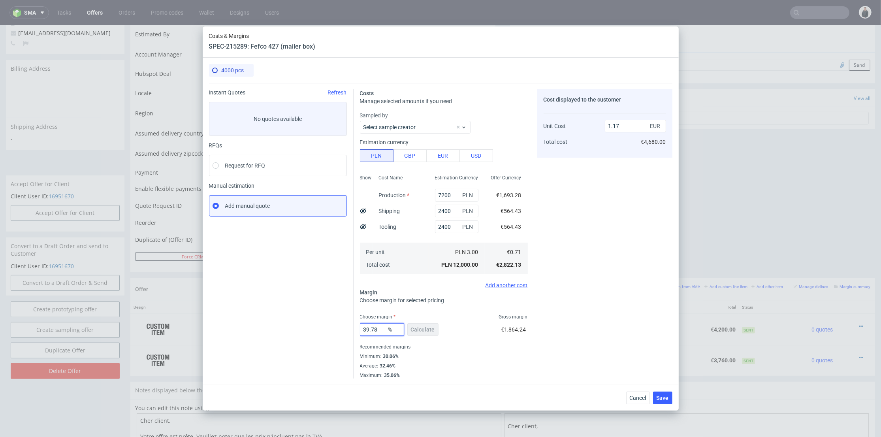
drag, startPoint x: 379, startPoint y: 328, endPoint x: 321, endPoint y: 325, distance: 58.1
click at [321, 325] on div "Instant Quotes Refresh No quotes available RFQs Request for RFQ Manual estimati…" at bounding box center [440, 230] width 463 height 295
type input "33"
click at [614, 299] on div "Cost displayed to the customer Unit Cost Total cost 1.17 EUR €4,680.00" at bounding box center [604, 233] width 135 height 289
type input "1.05"
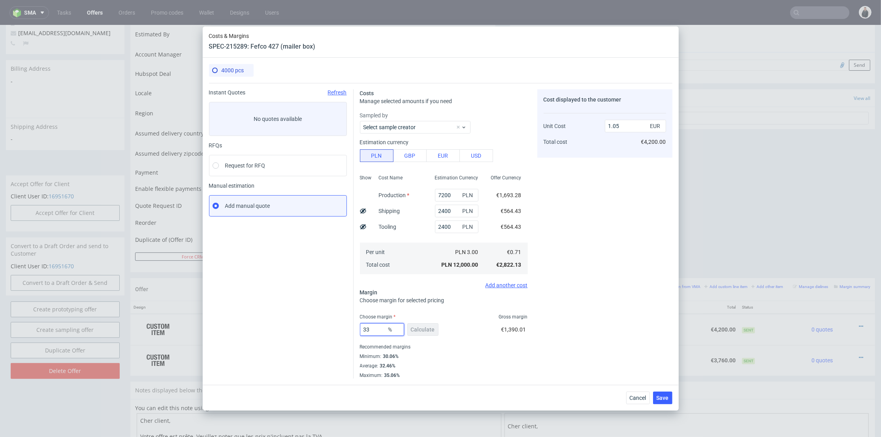
drag, startPoint x: 374, startPoint y: 330, endPoint x: 367, endPoint y: 330, distance: 6.7
click at [367, 330] on input "33" at bounding box center [382, 329] width 44 height 13
type input "31"
click at [640, 314] on div "Cost displayed to the customer Unit Cost Total cost 1.05 EUR €4,200.00" at bounding box center [604, 233] width 135 height 289
type input "1.02"
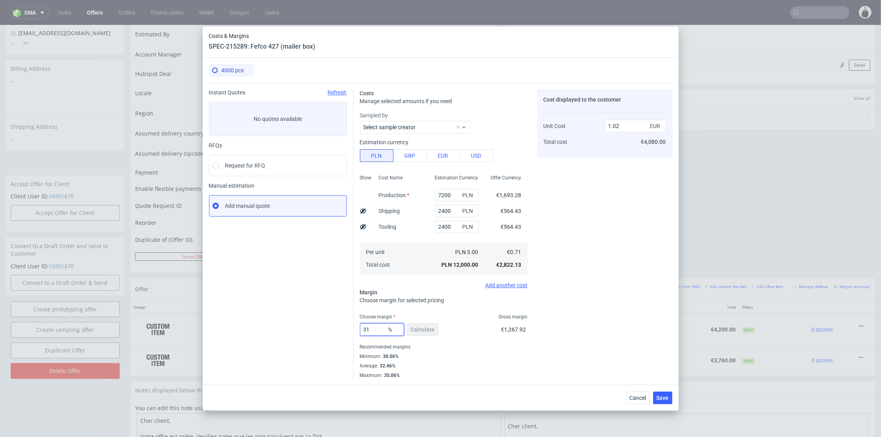
drag, startPoint x: 374, startPoint y: 330, endPoint x: 367, endPoint y: 330, distance: 6.7
click at [367, 330] on input "31" at bounding box center [382, 329] width 44 height 13
type input "32"
click at [629, 290] on div "Cost displayed to the customer Unit Cost Total cost 1.02 EUR €4,080.00" at bounding box center [604, 233] width 135 height 289
type input "1.04"
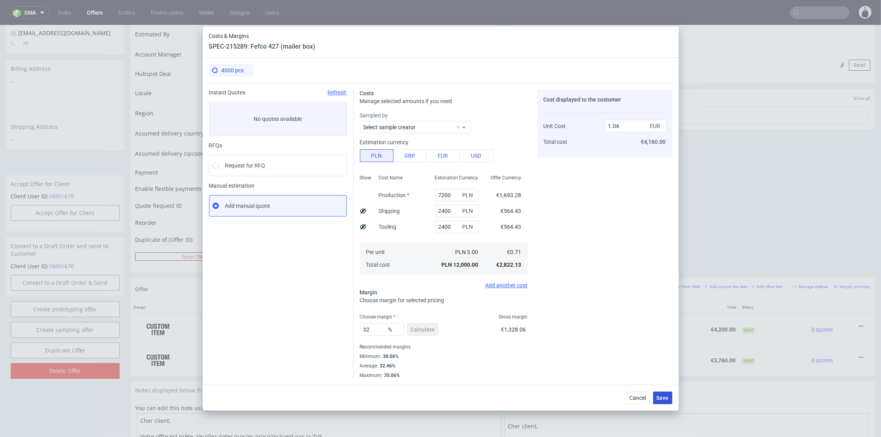
click at [663, 397] on span "Save" at bounding box center [662, 398] width 12 height 6
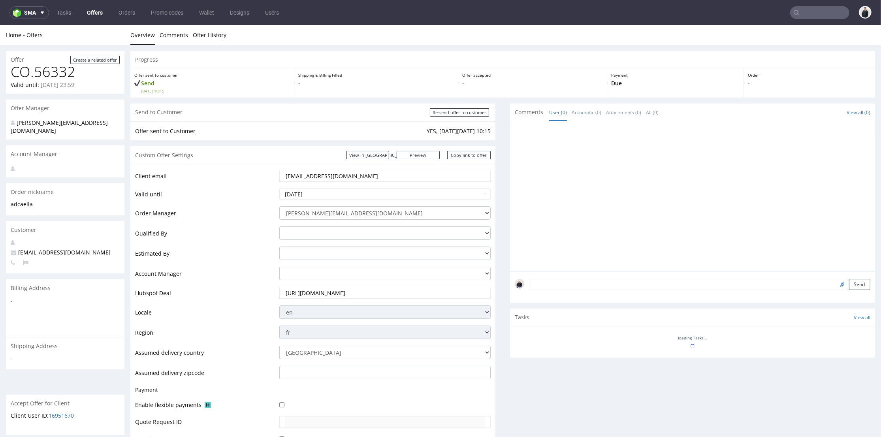
scroll to position [240, 0]
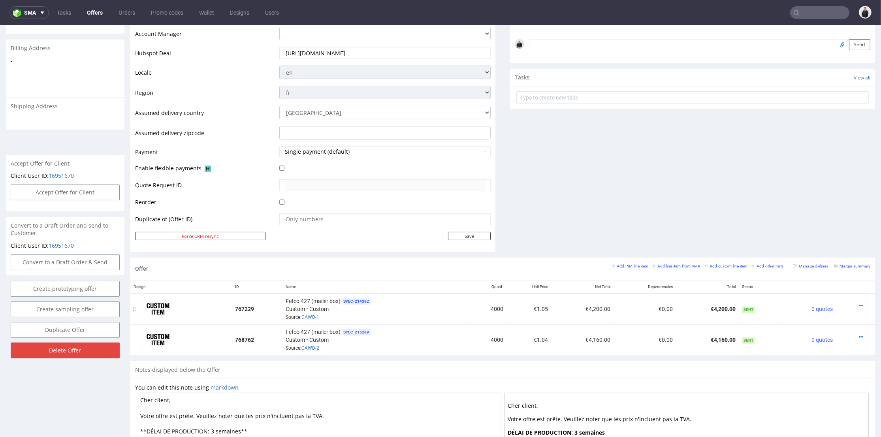
click at [845, 303] on div at bounding box center [853, 306] width 28 height 8
click at [859, 304] on icon at bounding box center [861, 306] width 4 height 6
click at [834, 273] on span "Hide item from customer" at bounding box center [824, 275] width 66 height 8
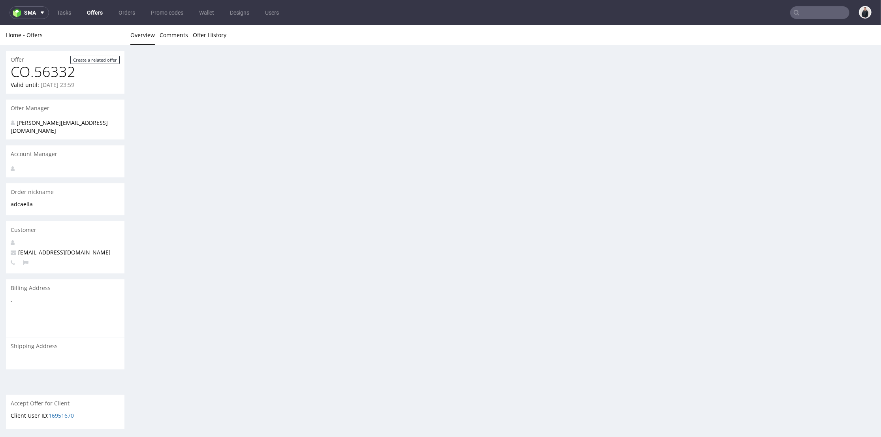
scroll to position [0, 0]
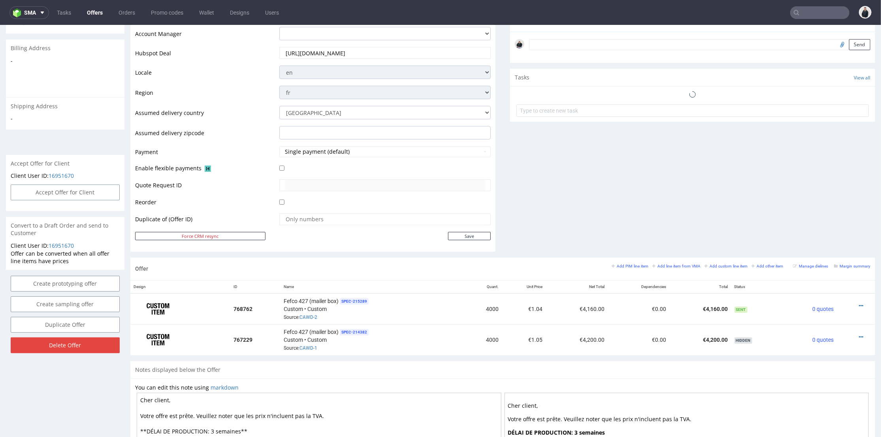
click at [702, 216] on div "Comments User (0) Automatic (0) Attachments (0) All (0) View all (0) Send Tasks…" at bounding box center [692, 61] width 365 height 394
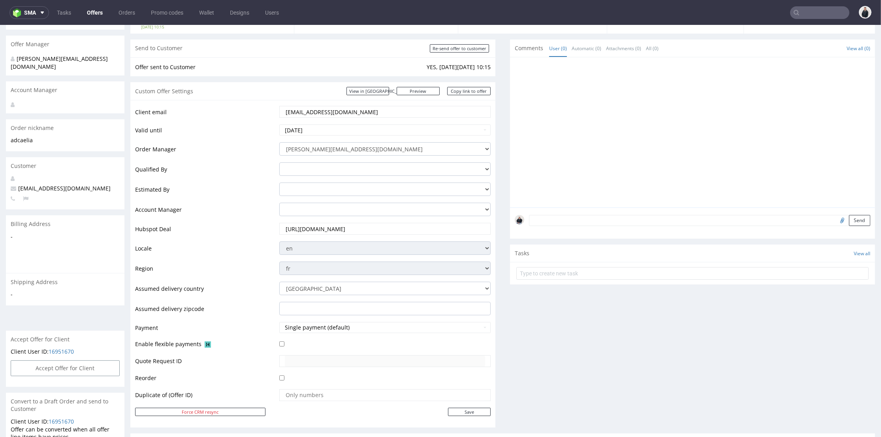
scroll to position [20, 0]
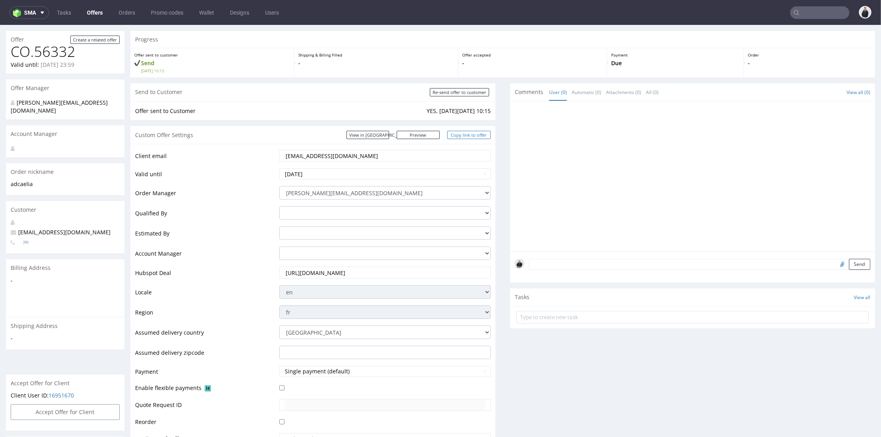
click at [458, 133] on link "Copy link to offer" at bounding box center [468, 135] width 43 height 8
click at [462, 92] on input "Re-send offer to customer" at bounding box center [459, 92] width 59 height 8
type input "In progress..."
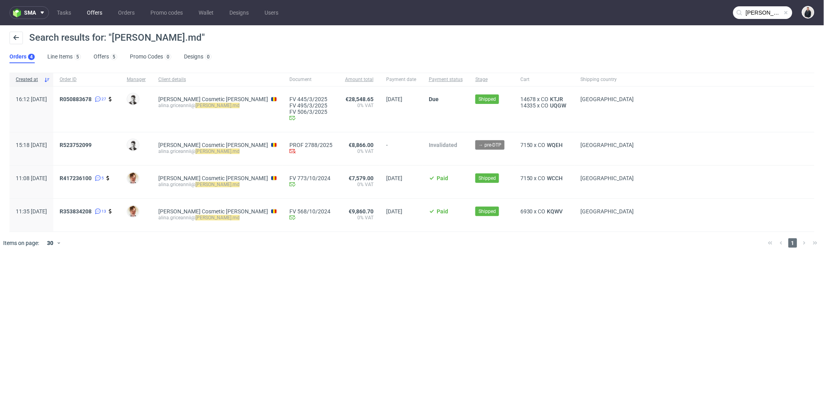
click at [89, 11] on link "Offers" at bounding box center [94, 12] width 25 height 13
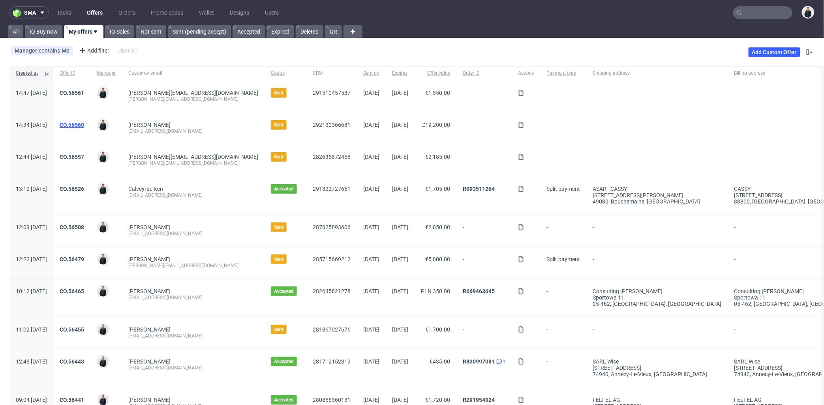
click at [84, 122] on link "CO.56560" at bounding box center [72, 125] width 24 height 6
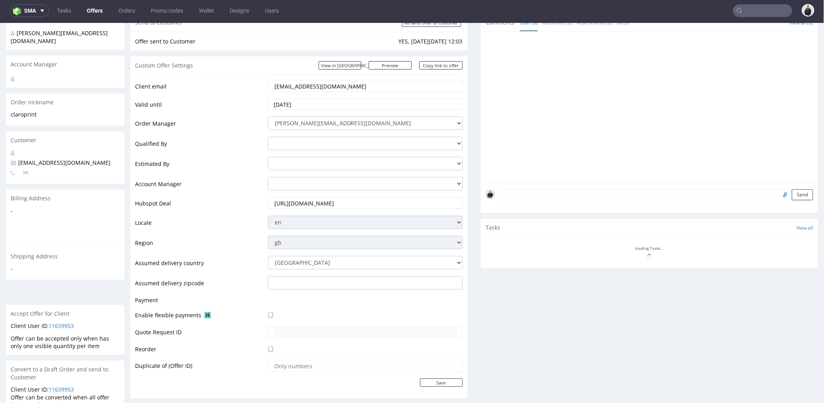
scroll to position [312, 0]
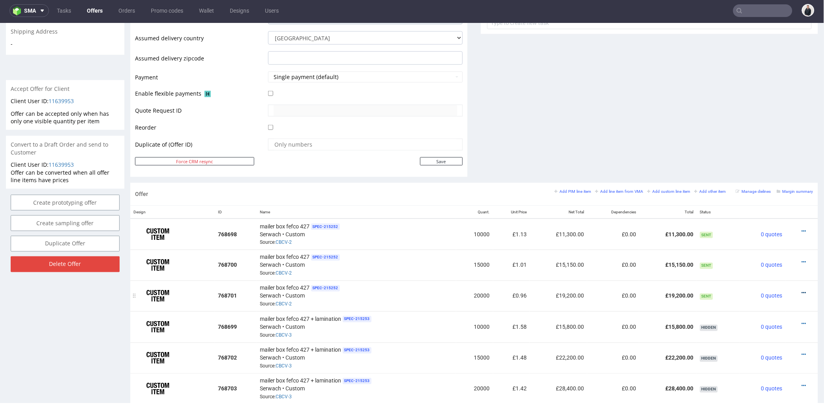
click at [802, 292] on icon at bounding box center [804, 293] width 4 height 6
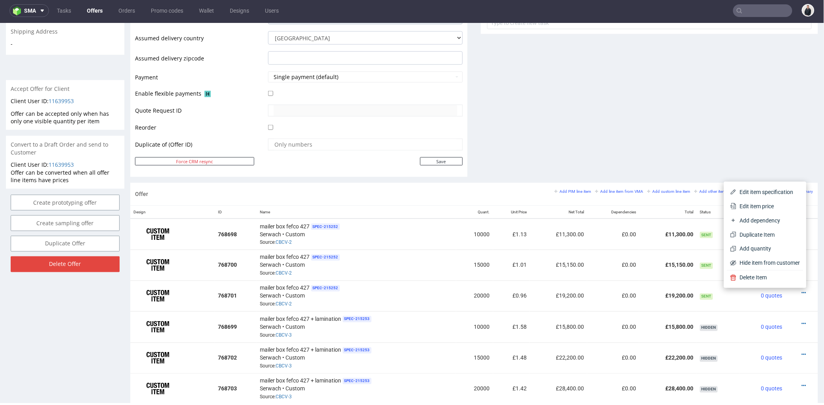
click at [772, 207] on span "Edit item price" at bounding box center [769, 206] width 64 height 8
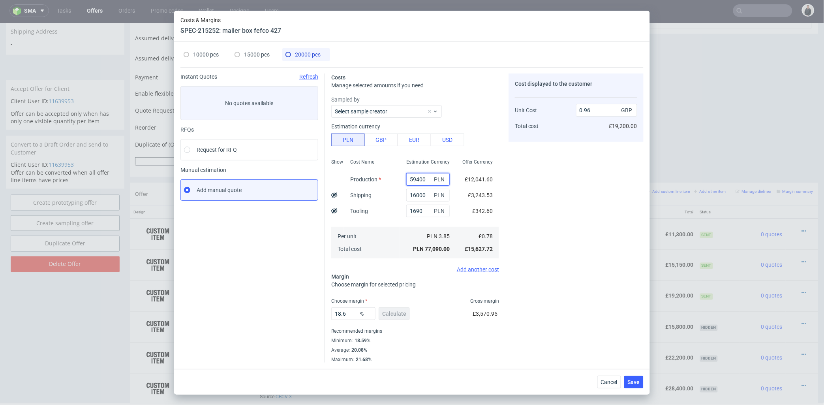
drag, startPoint x: 411, startPoint y: 179, endPoint x: 436, endPoint y: 181, distance: 24.2
click at [434, 181] on div "59400 PLN" at bounding box center [427, 179] width 43 height 13
type input "50000"
click at [547, 194] on div "Cost displayed to the customer Unit Cost Total cost 0.96 GBP £19,200.00" at bounding box center [576, 217] width 135 height 289
type input "0.84"
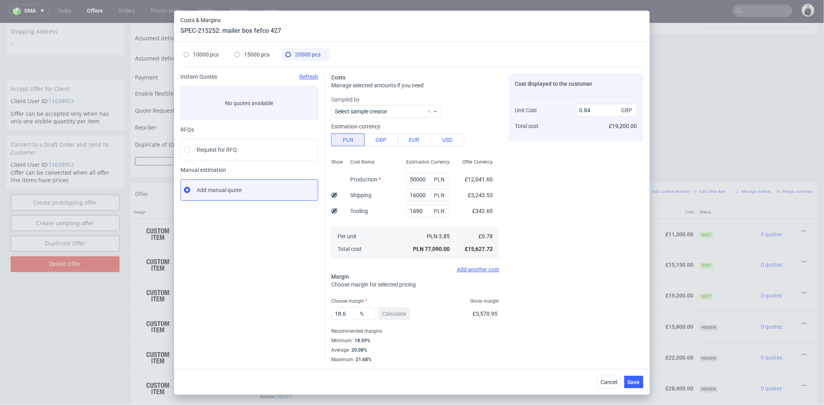
scroll to position [0, 0]
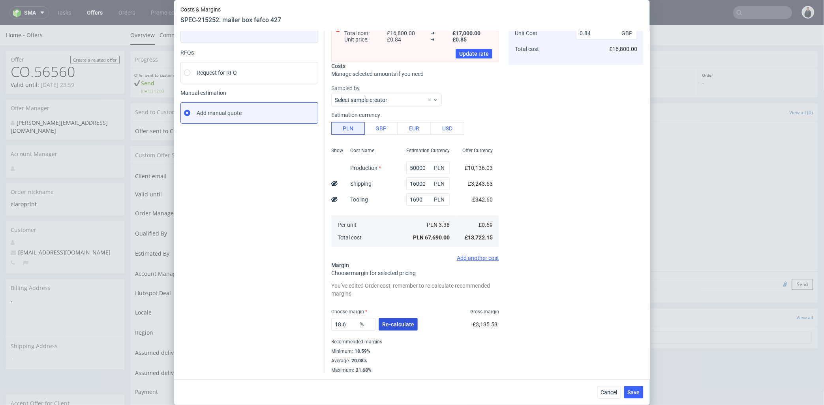
click at [394, 325] on span "Re-calculate" at bounding box center [398, 324] width 32 height 6
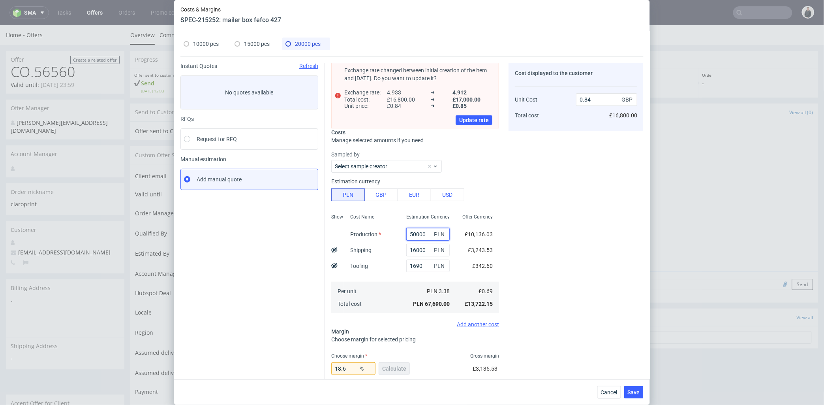
drag, startPoint x: 402, startPoint y: 233, endPoint x: 407, endPoint y: 233, distance: 5.5
click at [407, 233] on input "50000" at bounding box center [427, 234] width 43 height 13
type input "40000"
type input "0.72"
click at [556, 220] on div "Cost displayed to the customer Unit Cost Total cost 0.72 GBP £16,800.00" at bounding box center [576, 268] width 135 height 411
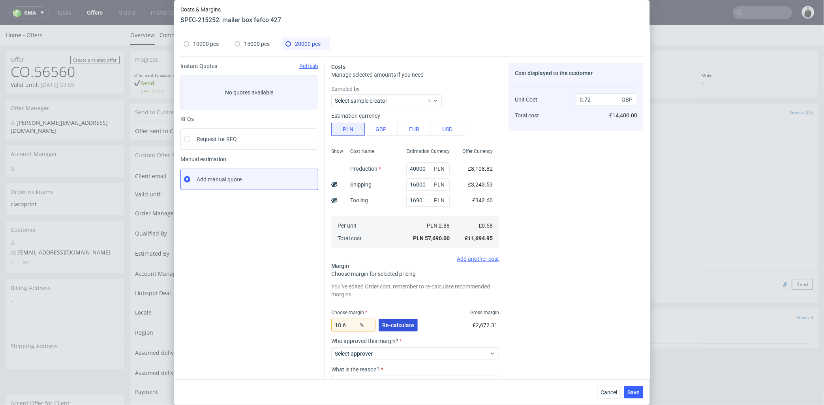
click at [390, 322] on span "Re-calculate" at bounding box center [398, 325] width 32 height 6
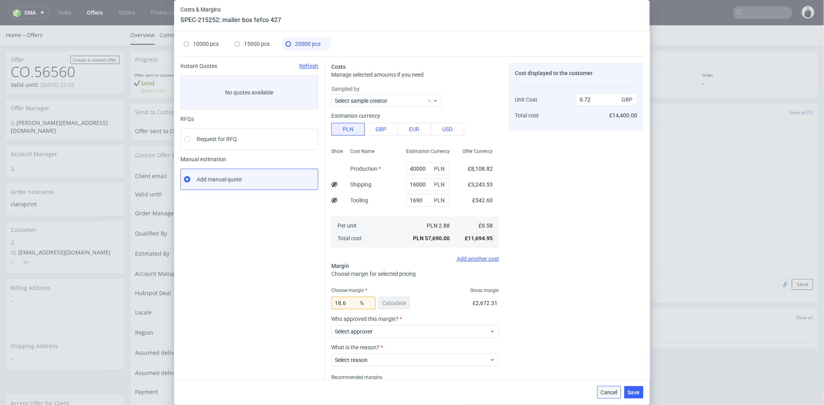
click at [606, 396] on button "Cancel" at bounding box center [609, 392] width 24 height 13
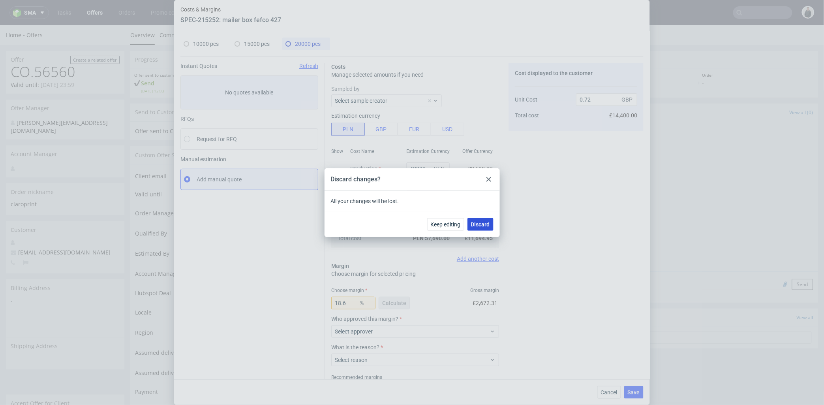
click at [476, 224] on span "Discard" at bounding box center [480, 225] width 19 height 6
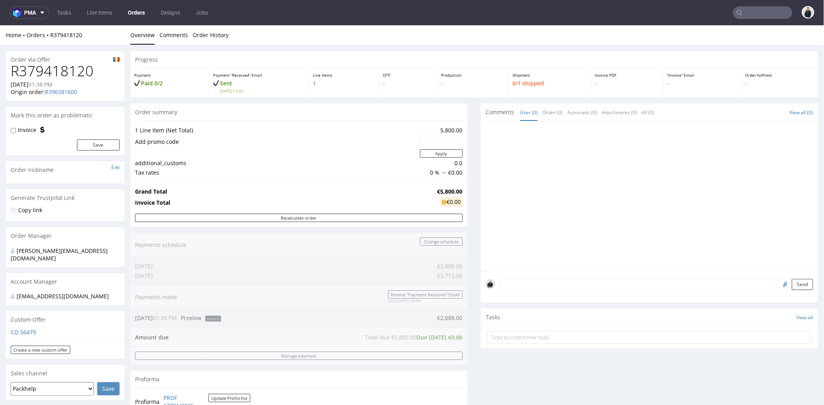
scroll to position [175, 0]
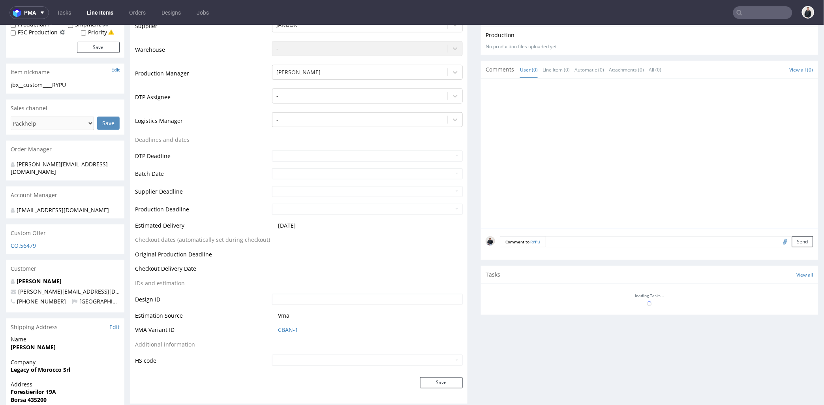
scroll to position [236, 0]
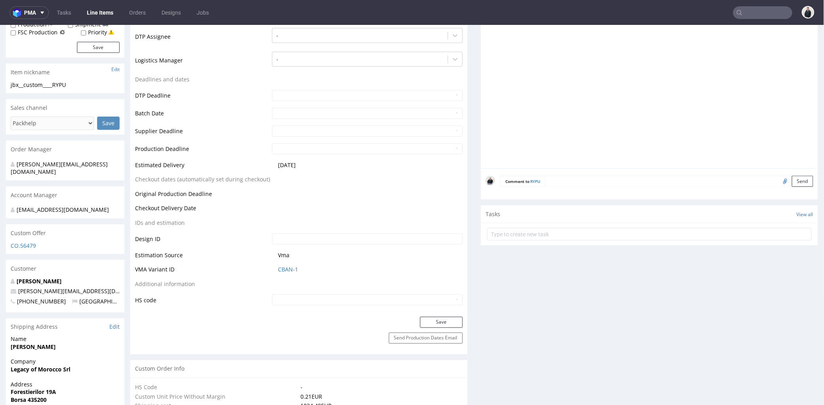
click at [779, 178] on input "file" at bounding box center [784, 180] width 11 height 10
type input "C:\fakepath\ostro__custom____OOLO__d0__oR396381600.pdf"
click at [792, 182] on button "Send" at bounding box center [802, 180] width 21 height 11
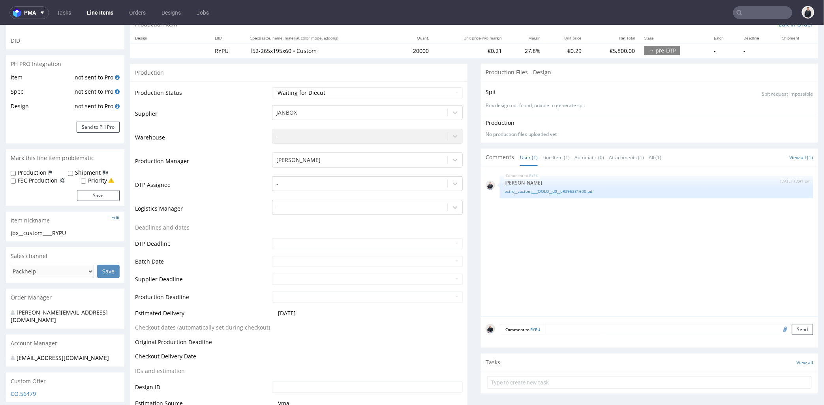
scroll to position [0, 0]
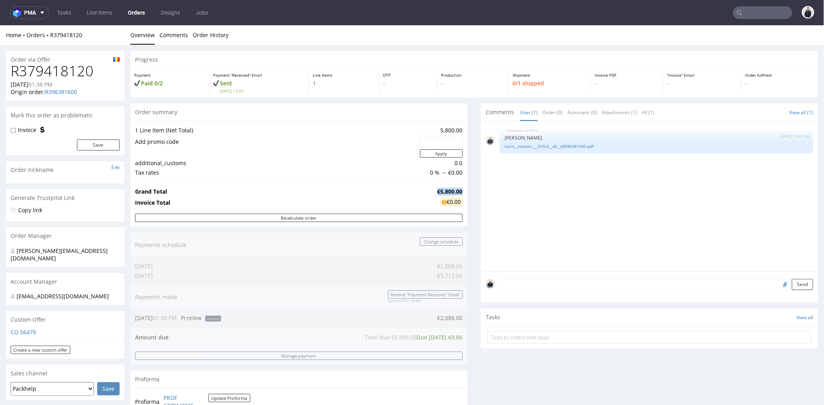
drag, startPoint x: 430, startPoint y: 190, endPoint x: 456, endPoint y: 189, distance: 25.7
click at [456, 189] on td "€5,800.00" at bounding box center [449, 190] width 27 height 9
copy strong "€5,800.00"
click at [769, 12] on input "text" at bounding box center [762, 12] width 59 height 13
paste input "telierchoux.com"
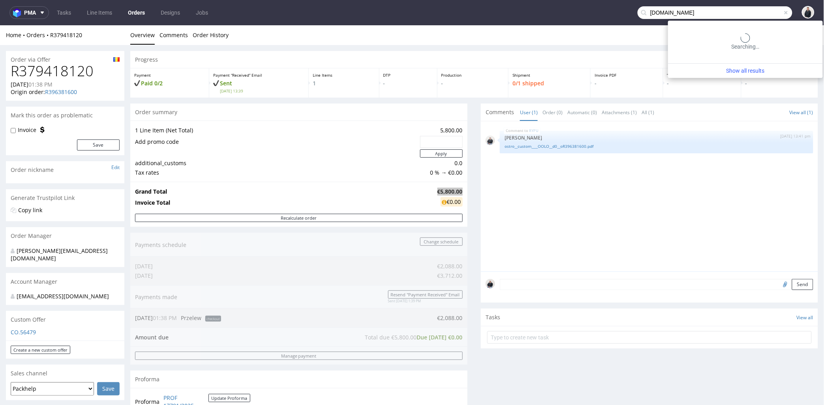
type input "telierchoux.com"
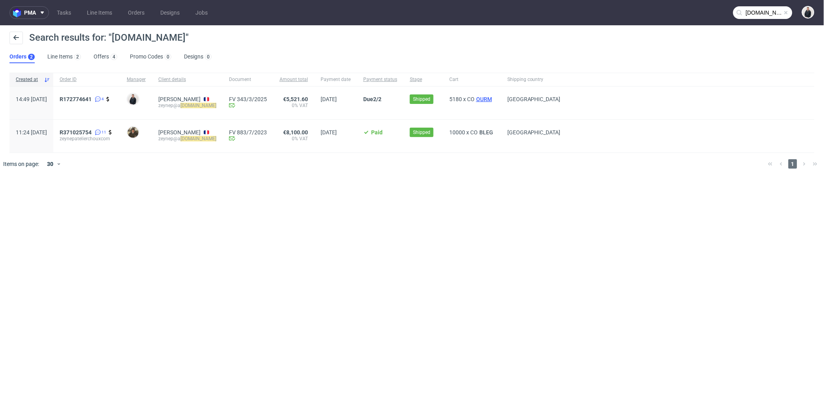
click at [494, 100] on span "OURM" at bounding box center [484, 99] width 19 height 6
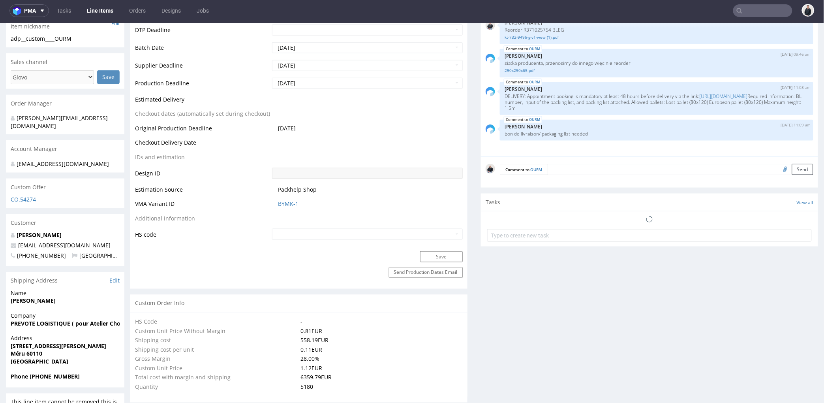
scroll to position [337, 0]
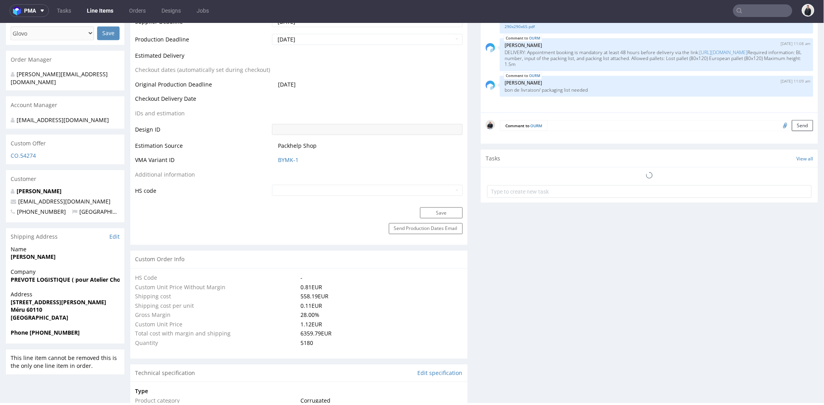
select select "in_progress"
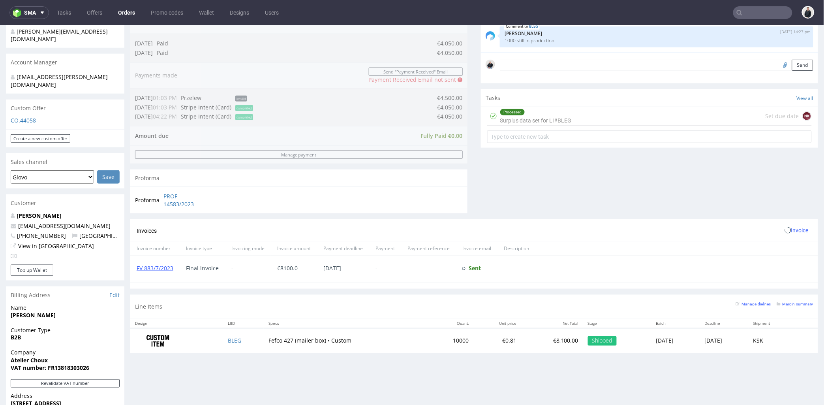
scroll to position [263, 0]
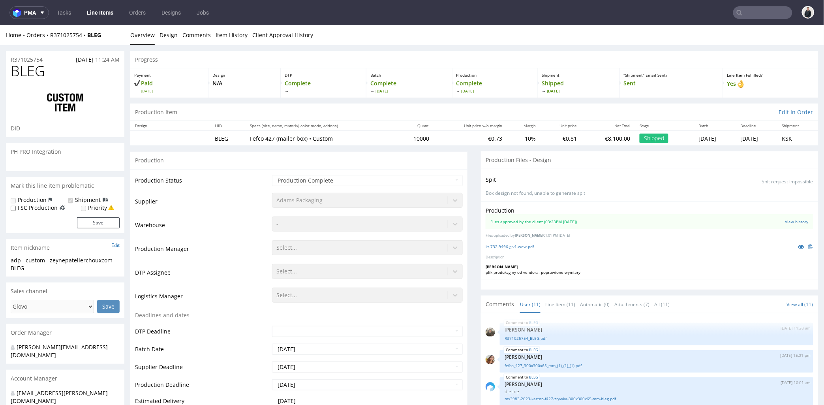
scroll to position [287, 0]
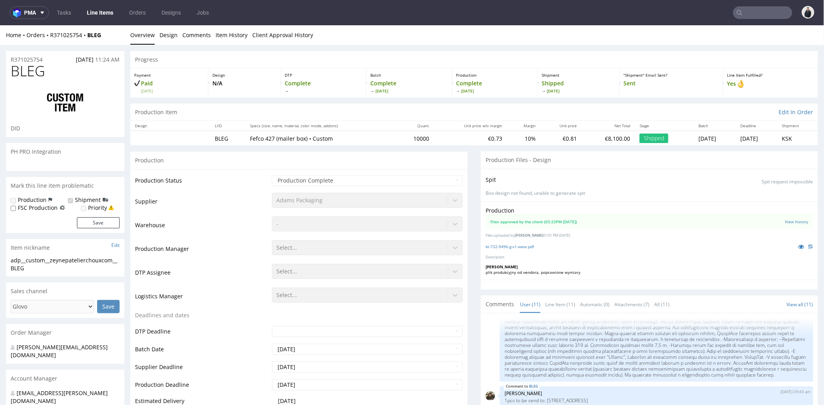
select select "in_progress"
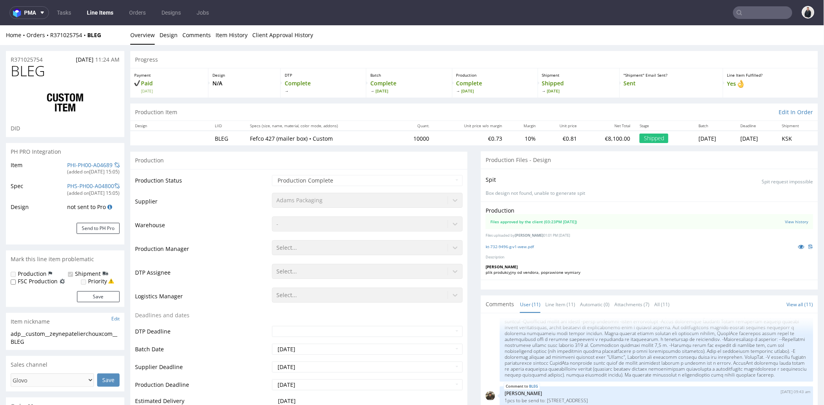
click at [459, 160] on div "Production" at bounding box center [298, 160] width 337 height 18
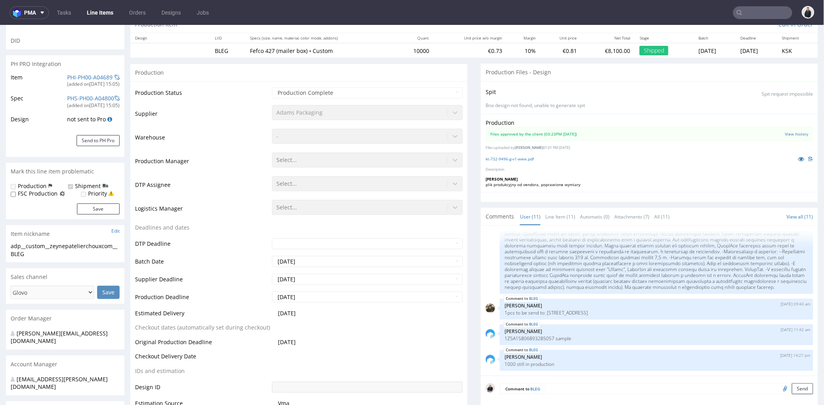
scroll to position [175, 0]
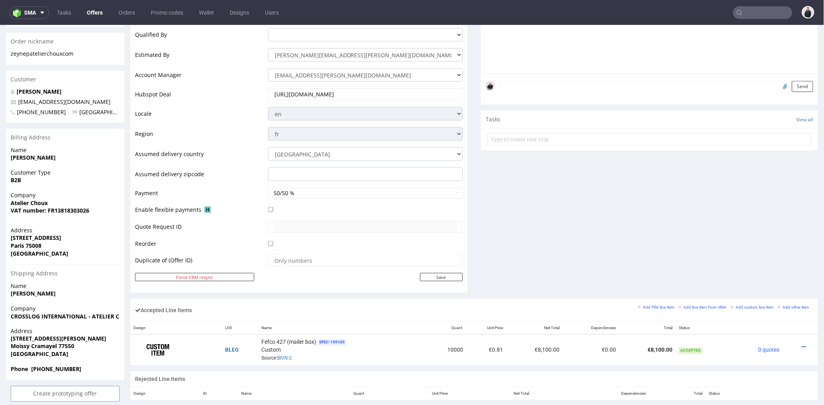
scroll to position [263, 0]
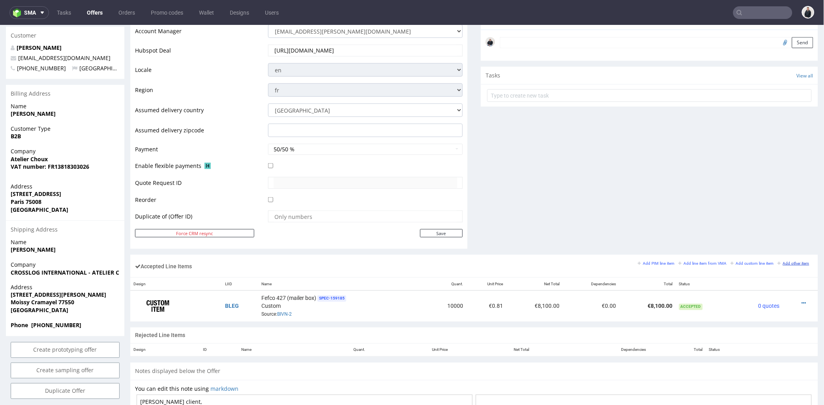
click at [778, 263] on small "Add other item" at bounding box center [794, 263] width 32 height 4
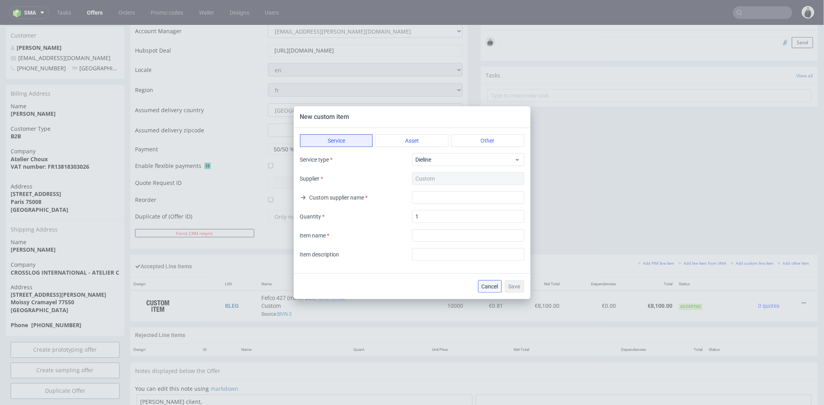
click at [488, 286] on span "Cancel" at bounding box center [490, 287] width 17 height 6
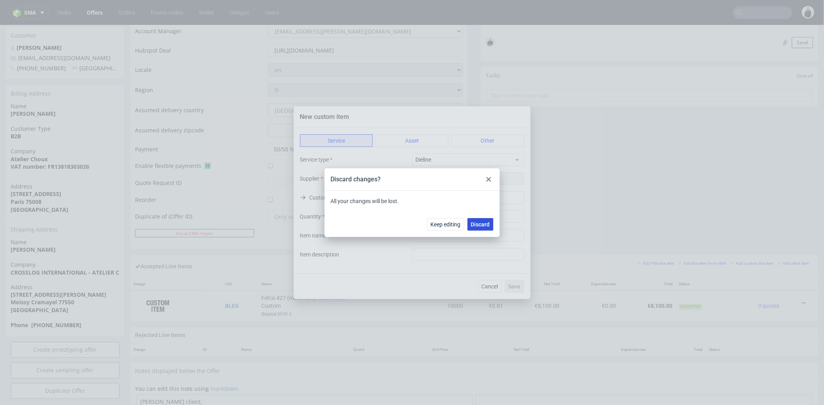
click at [468, 220] on button "Discard" at bounding box center [481, 224] width 26 height 13
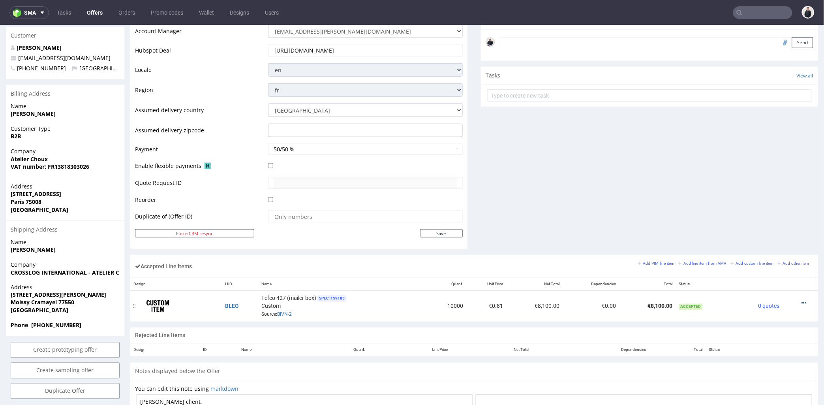
click at [802, 300] on icon at bounding box center [804, 303] width 4 height 6
click at [776, 221] on li "Edit item specification" at bounding box center [768, 216] width 72 height 14
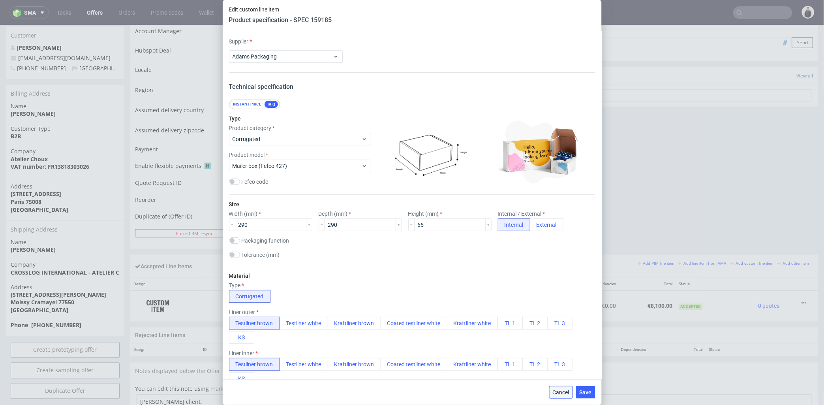
click at [559, 393] on span "Cancel" at bounding box center [561, 392] width 17 height 6
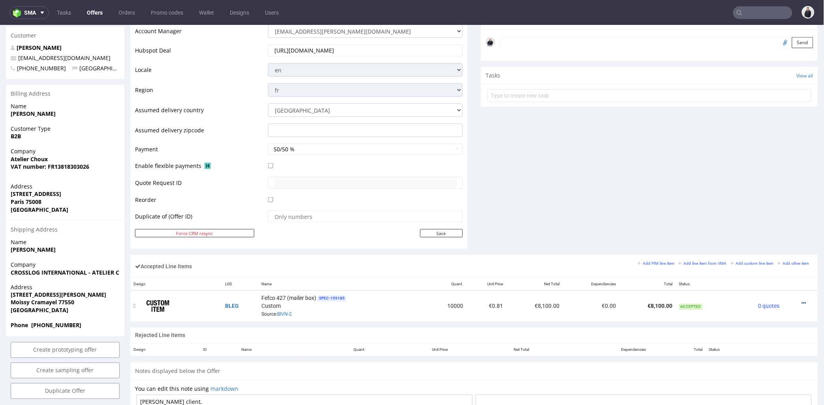
click at [802, 301] on icon at bounding box center [804, 303] width 4 height 6
click at [767, 236] on li "Edit item price" at bounding box center [769, 231] width 70 height 14
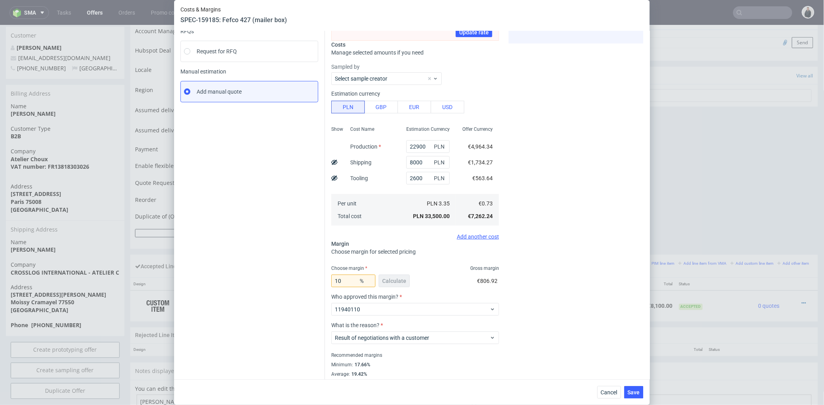
scroll to position [0, 0]
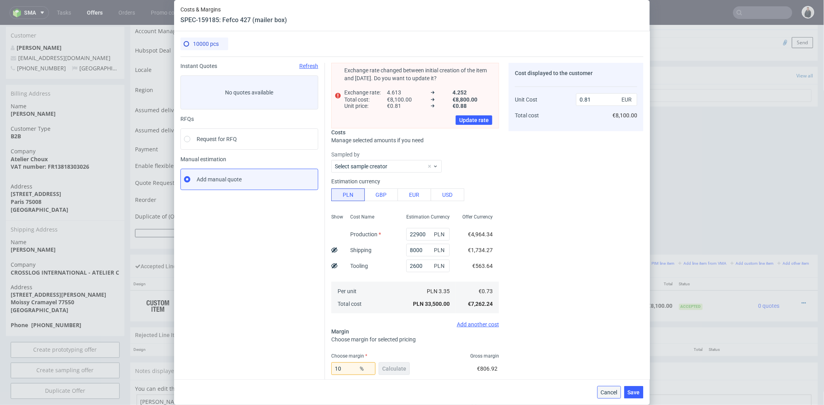
drag, startPoint x: 611, startPoint y: 392, endPoint x: 593, endPoint y: 278, distance: 115.9
click at [611, 392] on span "Cancel" at bounding box center [609, 392] width 17 height 6
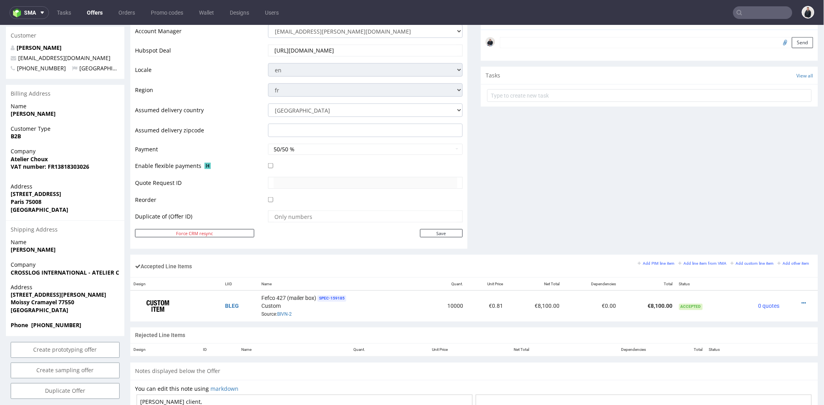
click at [579, 222] on div "Comments User (0) Automatic (0) Attachments (0) All (0) View all (0) Send Tasks…" at bounding box center [649, 57] width 337 height 393
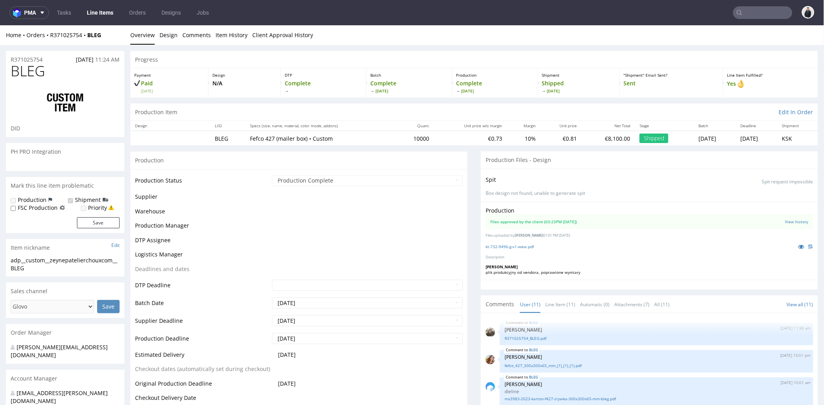
scroll to position [287, 0]
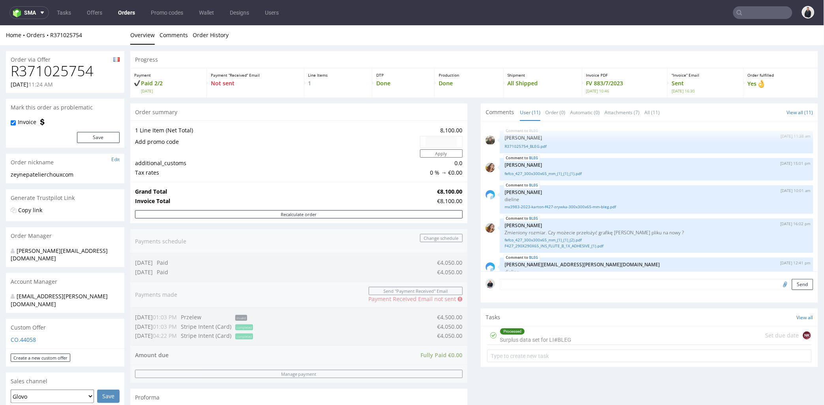
scroll to position [287, 0]
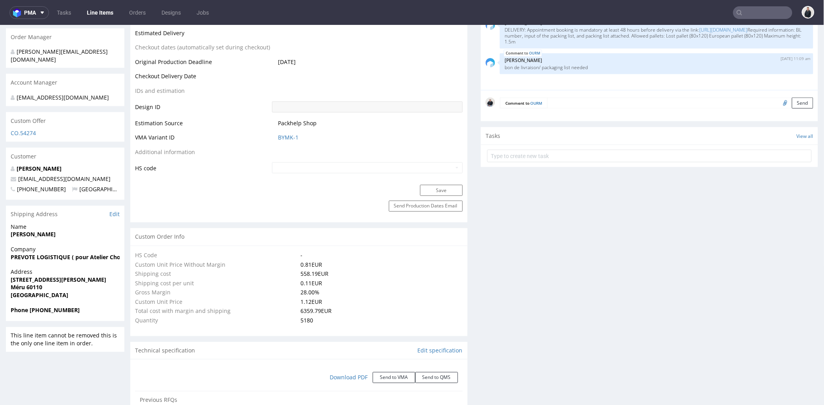
select select "in_progress"
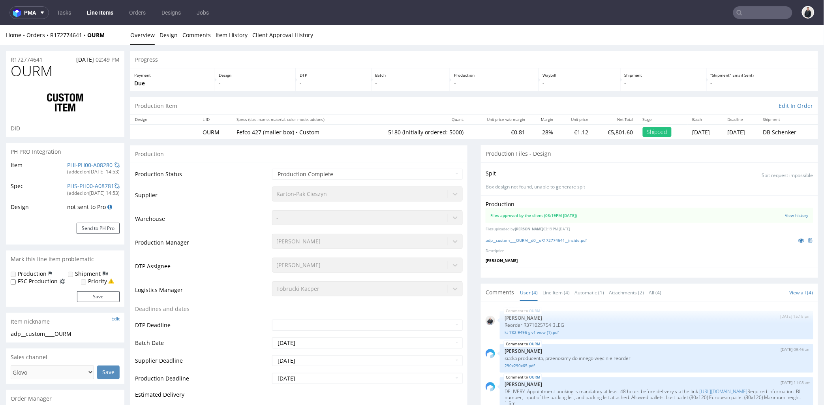
click at [763, 13] on input "text" at bounding box center [762, 12] width 59 height 13
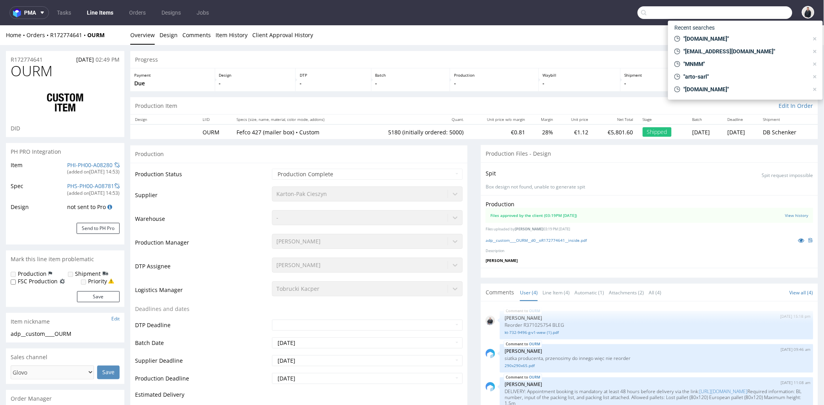
paste input "[EMAIL_ADDRESS][DOMAIN_NAME]"
type input "[EMAIL_ADDRESS][DOMAIN_NAME]"
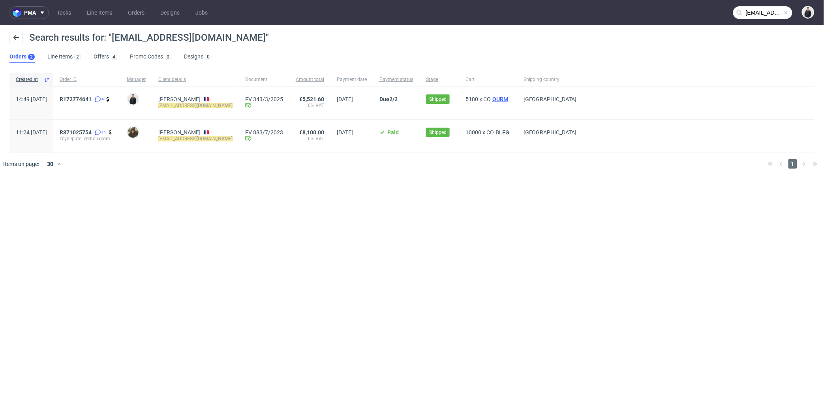
click at [494, 97] on span "OURM" at bounding box center [500, 99] width 19 height 6
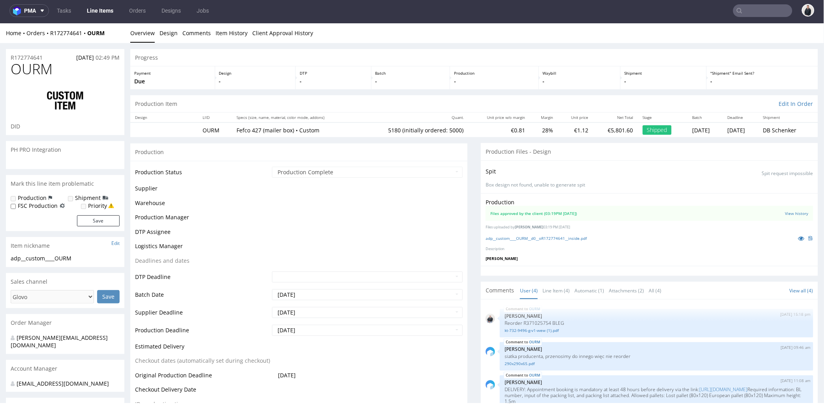
scroll to position [293, 0]
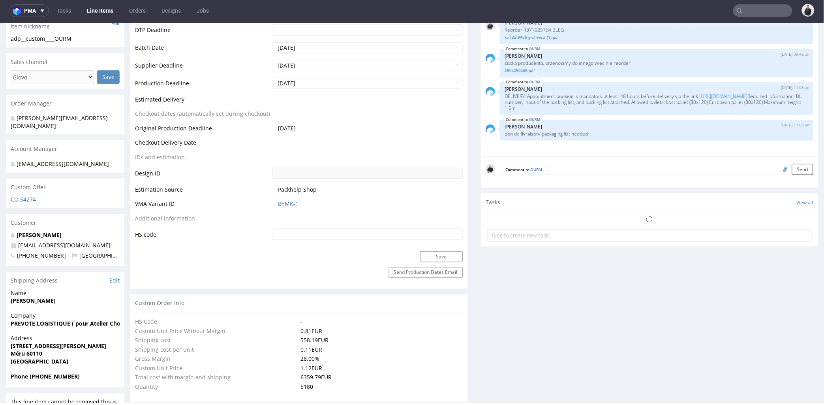
select select "in_progress"
drag, startPoint x: 30, startPoint y: 352, endPoint x: 13, endPoint y: 354, distance: 16.7
click at [13, 354] on span "Méru 60110" at bounding box center [65, 353] width 109 height 8
copy strong "Méru 60110"
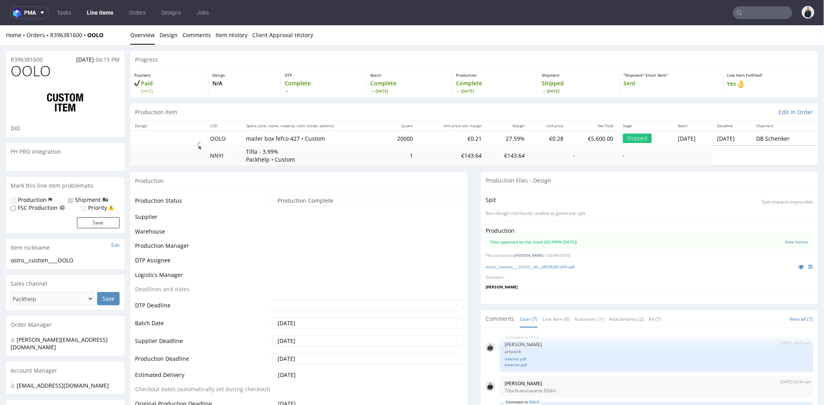
scroll to position [89, 0]
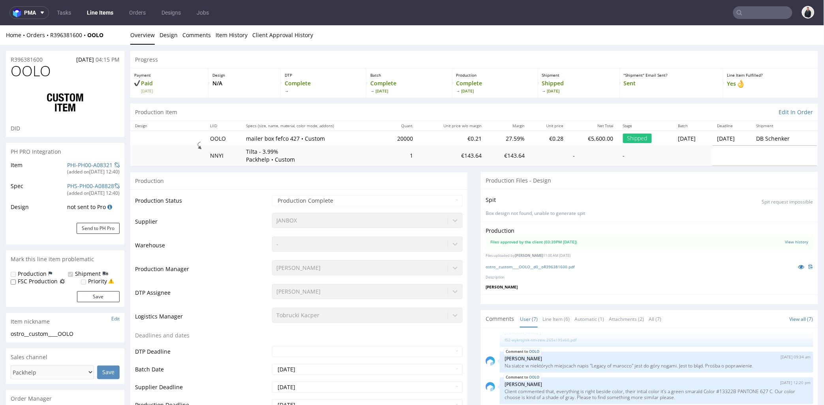
select select "in_progress"
click at [541, 267] on link "ostro__custom____OOLO__d0__oR396381600.pdf" at bounding box center [530, 266] width 89 height 6
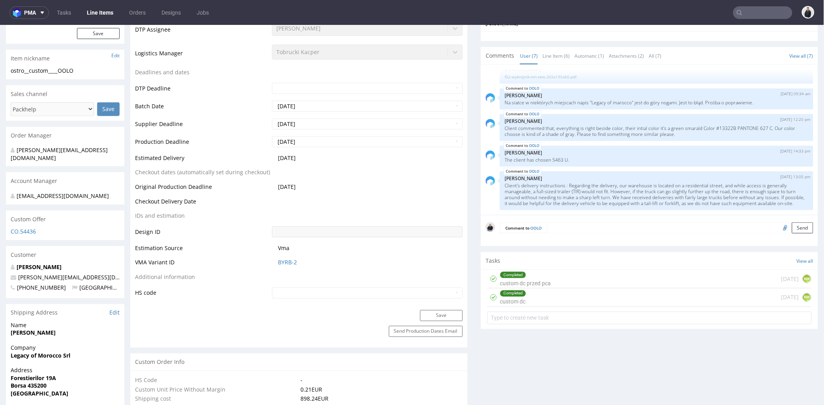
scroll to position [44, 0]
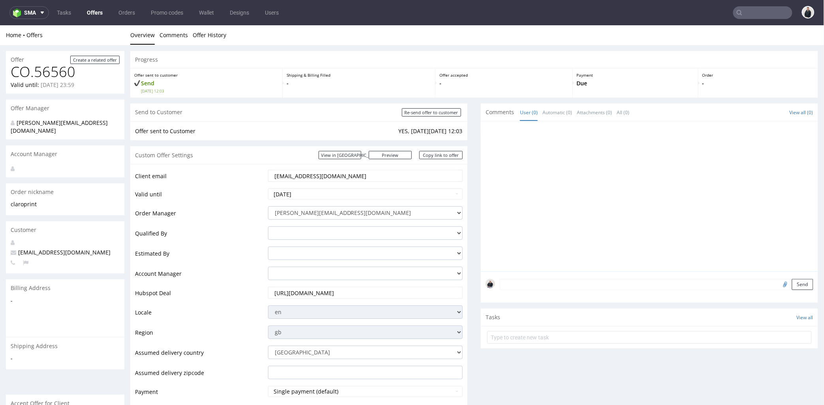
click at [757, 20] on nav "sma Tasks Offers Orders Promo codes Wallet Designs Users" at bounding box center [412, 12] width 824 height 25
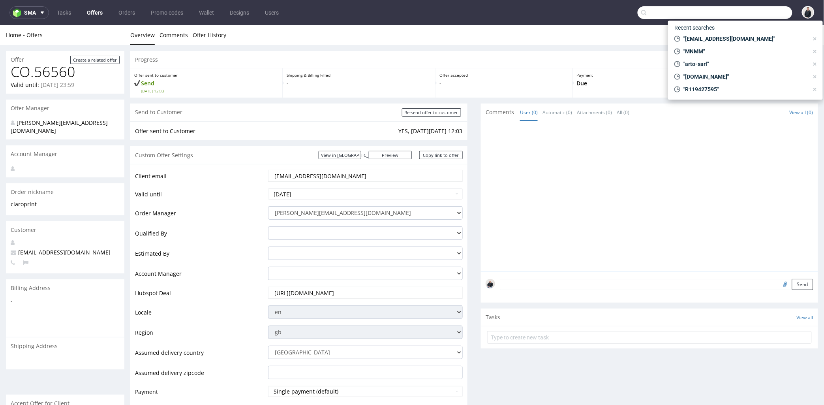
click at [751, 14] on input "text" at bounding box center [715, 12] width 155 height 13
paste input "[EMAIL_ADDRESS][DOMAIN_NAME]"
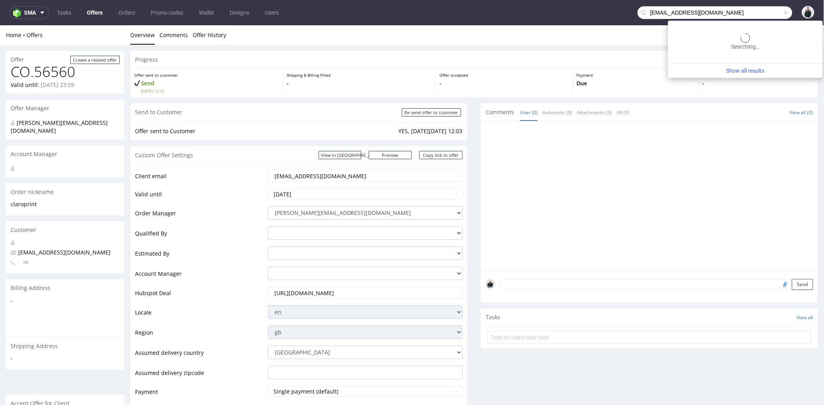
type input "[EMAIL_ADDRESS][DOMAIN_NAME]"
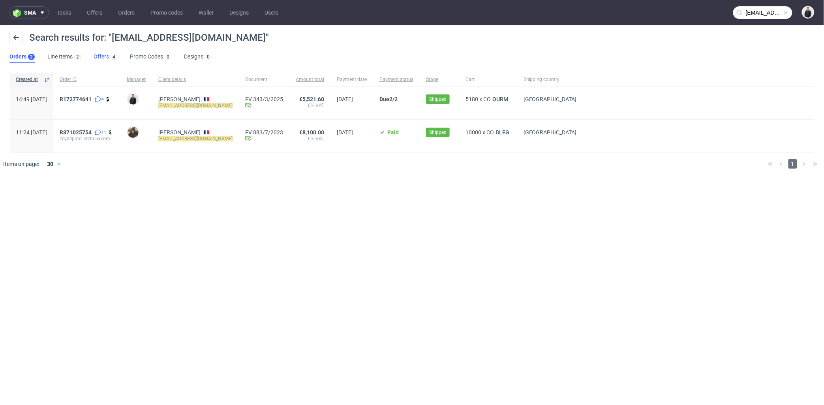
click at [99, 55] on link "Offers 4" at bounding box center [106, 57] width 24 height 13
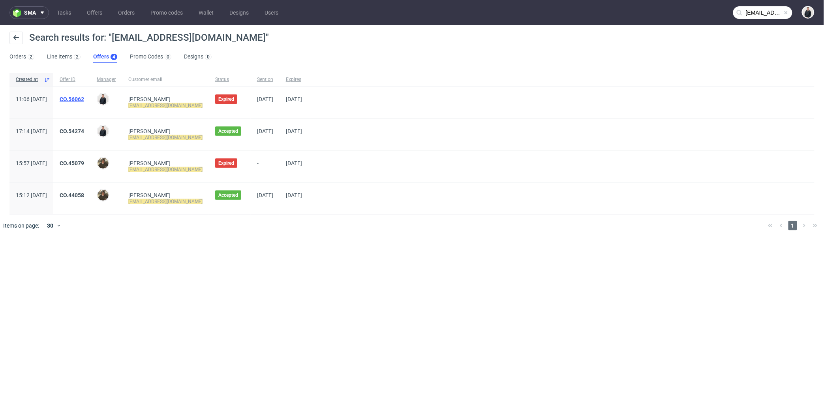
click at [84, 97] on link "CO.56062" at bounding box center [72, 99] width 24 height 6
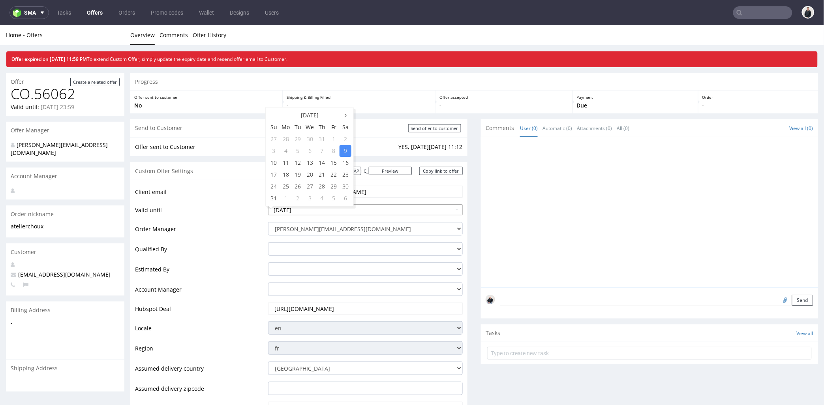
click at [341, 213] on input "[DATE]" at bounding box center [365, 209] width 195 height 11
click at [347, 184] on td "30" at bounding box center [346, 186] width 12 height 12
type input "[DATE]"
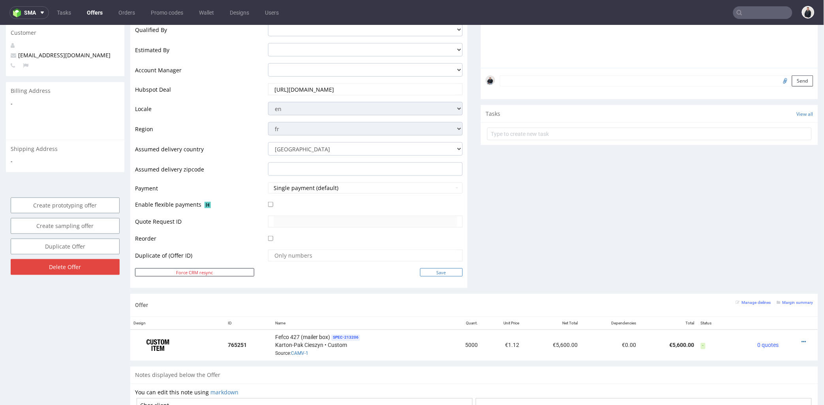
click at [447, 270] on input "Save" at bounding box center [441, 272] width 43 height 8
type input "In progress..."
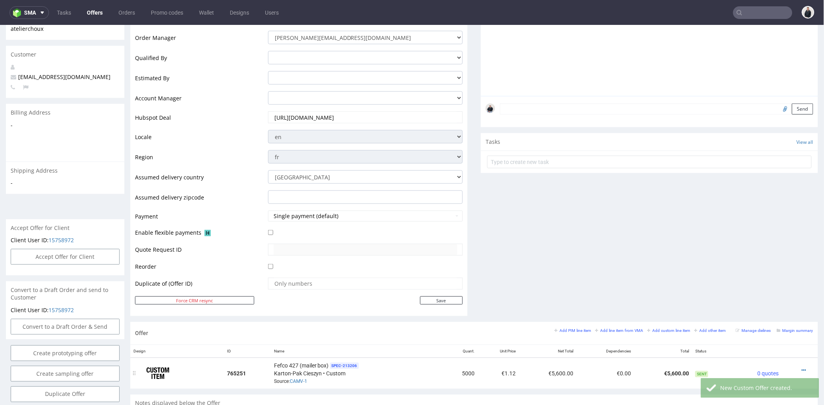
scroll to position [263, 0]
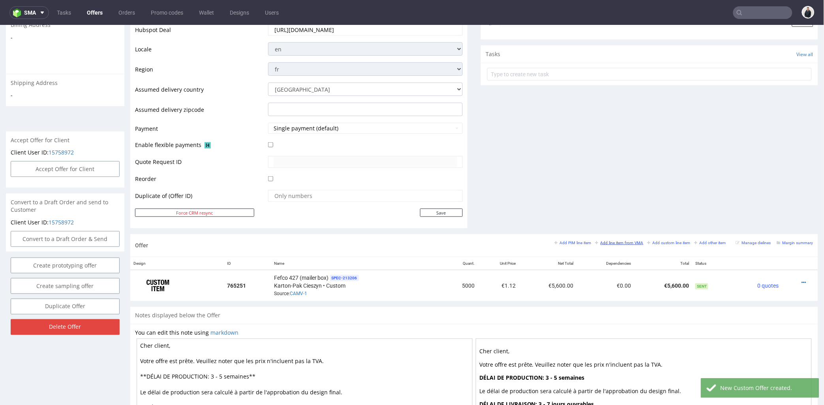
click at [597, 243] on small "Add line item from VMA" at bounding box center [620, 242] width 48 height 4
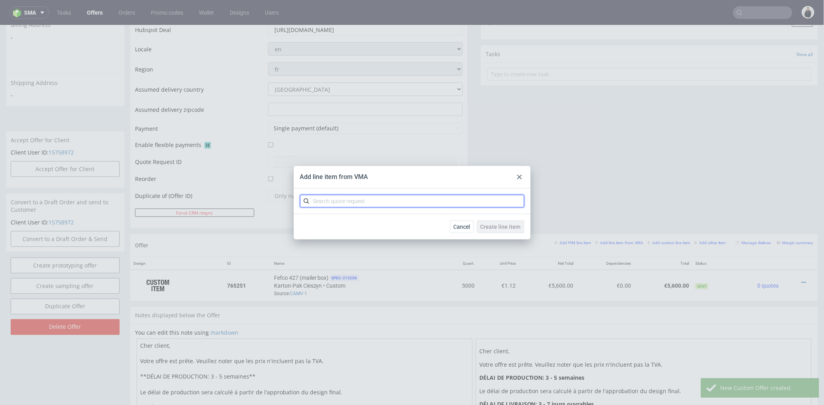
click at [348, 202] on input "text" at bounding box center [412, 201] width 224 height 13
type input "camv"
click at [338, 218] on div "CAMV 1 variant" at bounding box center [412, 219] width 218 height 14
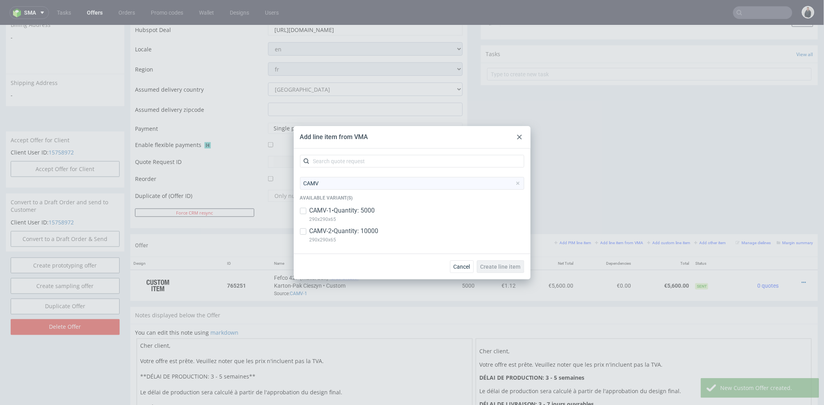
click at [336, 232] on p "CAMV-2 • Quantity: 10000" at bounding box center [344, 231] width 69 height 9
checkbox input "true"
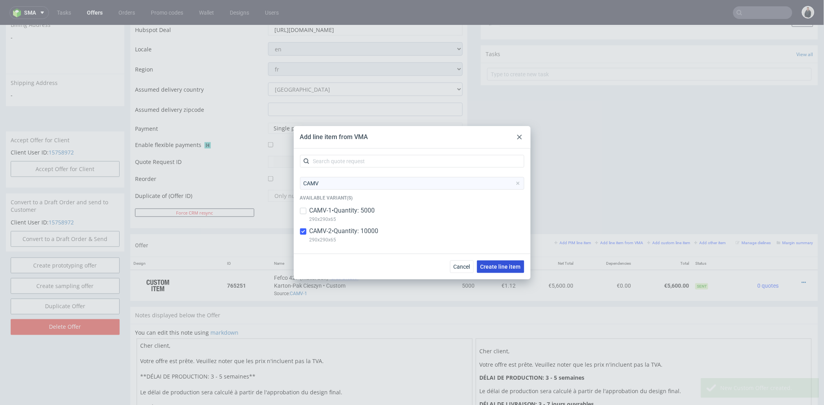
click at [502, 265] on span "Create line item" at bounding box center [501, 267] width 40 height 6
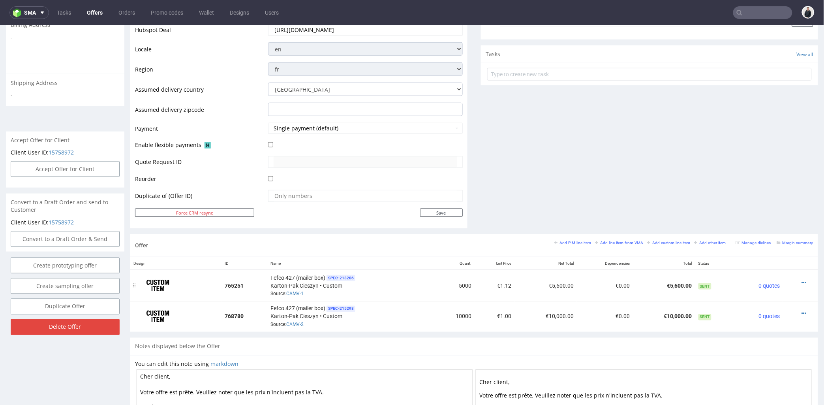
scroll to position [307, 0]
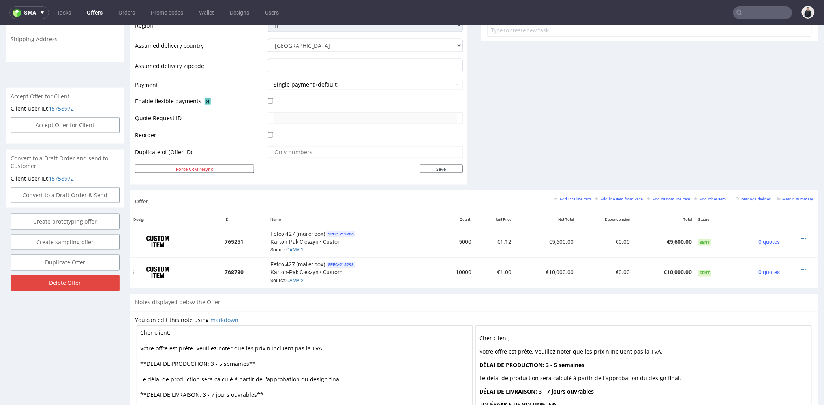
click at [794, 267] on div at bounding box center [798, 269] width 24 height 8
click at [802, 238] on icon at bounding box center [804, 238] width 4 height 6
click at [761, 154] on span "Edit item price" at bounding box center [769, 152] width 64 height 8
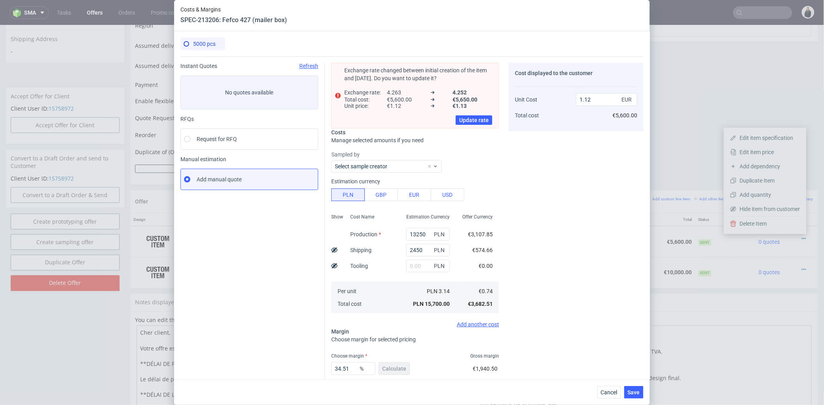
scroll to position [0, 0]
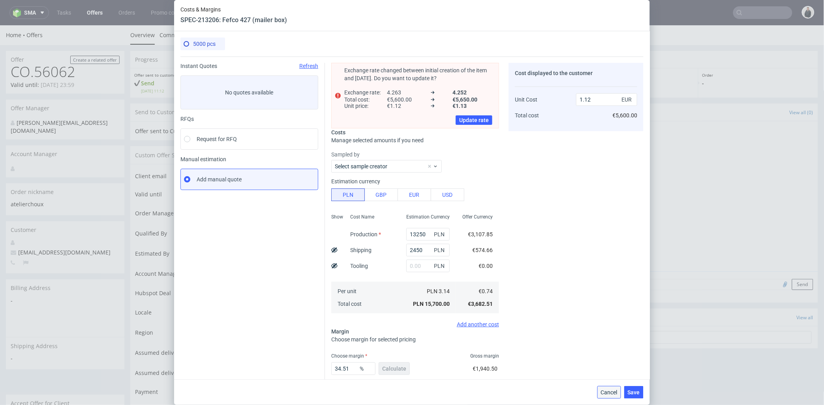
click at [611, 394] on span "Cancel" at bounding box center [609, 392] width 17 height 6
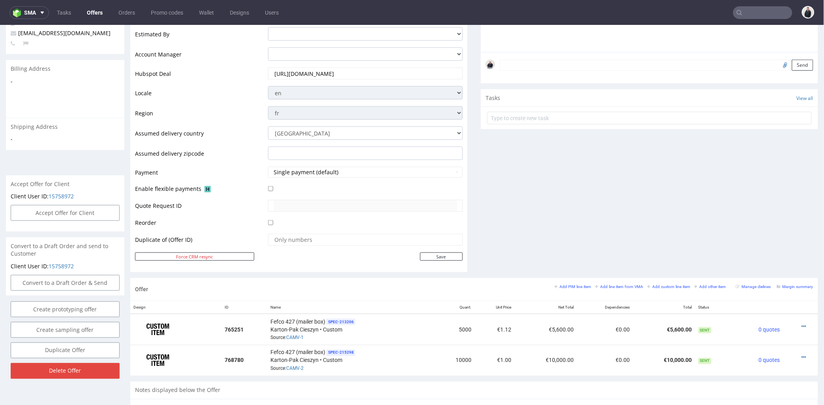
scroll to position [351, 0]
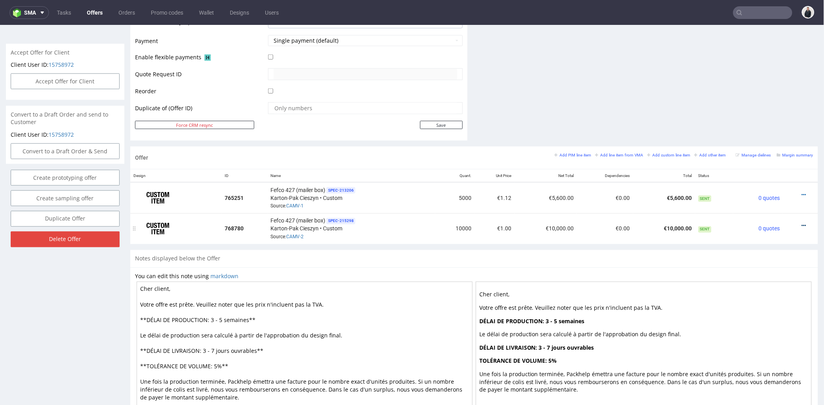
click at [802, 223] on icon at bounding box center [804, 226] width 4 height 6
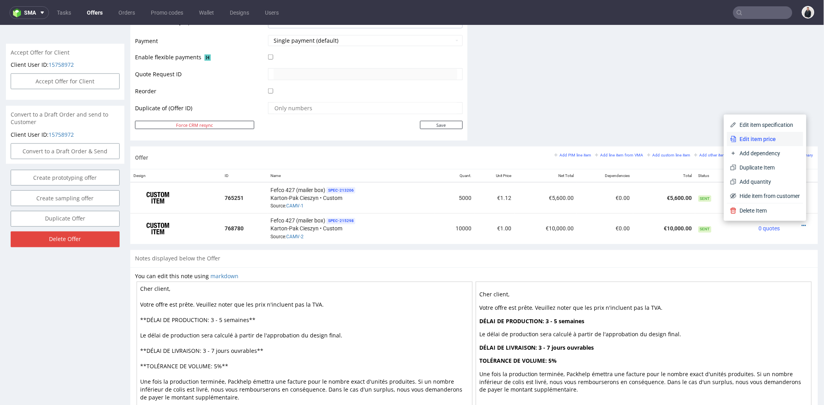
click at [761, 135] on span "Edit item price" at bounding box center [769, 139] width 64 height 8
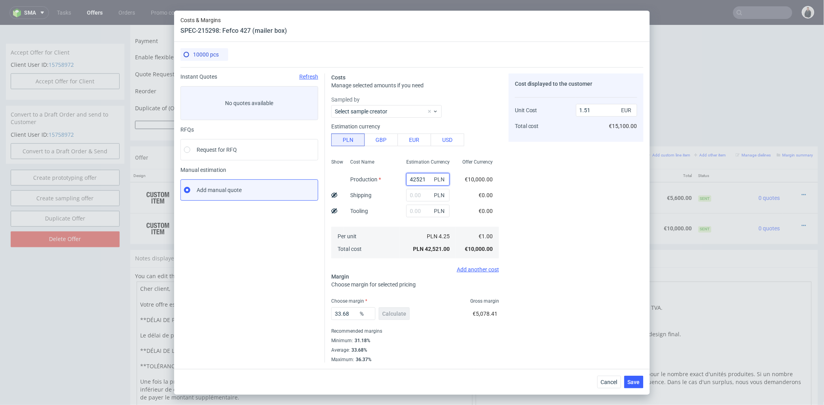
drag, startPoint x: 423, startPoint y: 178, endPoint x: 392, endPoint y: 178, distance: 31.2
click at [392, 178] on div "Show Cost Name Production Shipping Tooling Per unit Total cost Estimation Curre…" at bounding box center [415, 208] width 168 height 104
paste input "25500"
type input "25500"
type input "0.9"
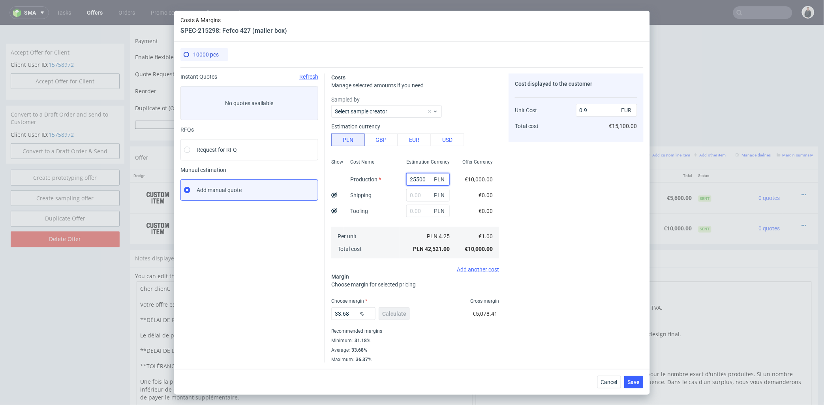
type input "25500"
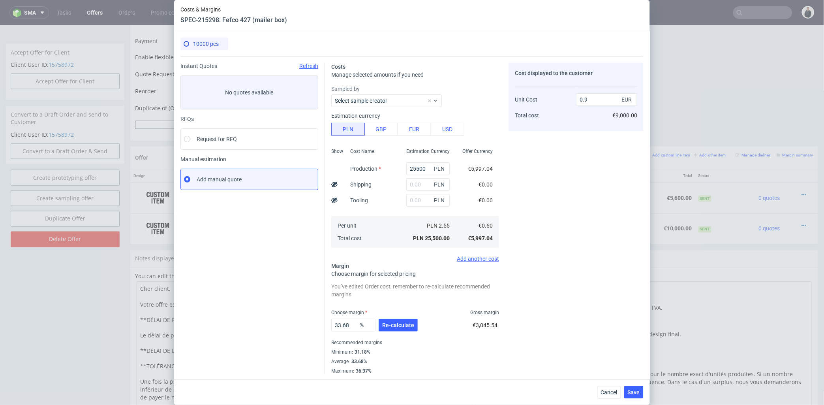
click at [417, 192] on div "PLN" at bounding box center [428, 200] width 56 height 16
click at [410, 183] on input "text" at bounding box center [427, 184] width 43 height 13
type input "5000"
drag, startPoint x: 390, startPoint y: 209, endPoint x: 391, endPoint y: 214, distance: 5.6
click at [390, 209] on div "Cost Name Production Shipping Tooling Per unit Total cost" at bounding box center [372, 197] width 56 height 104
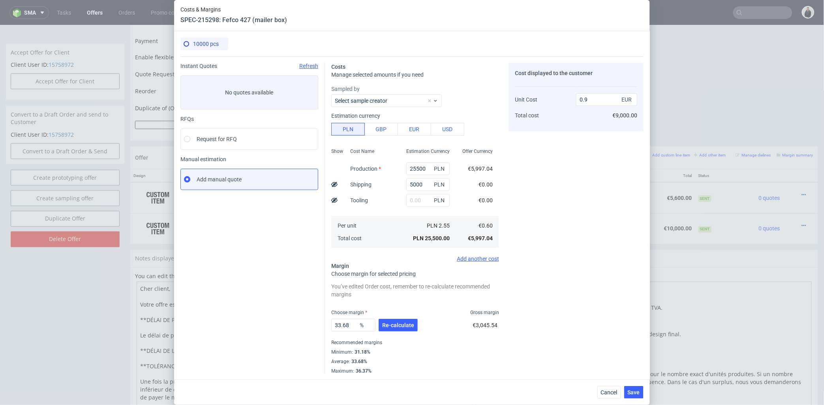
type input "1.08"
click at [401, 322] on span "Re-calculate" at bounding box center [398, 325] width 32 height 6
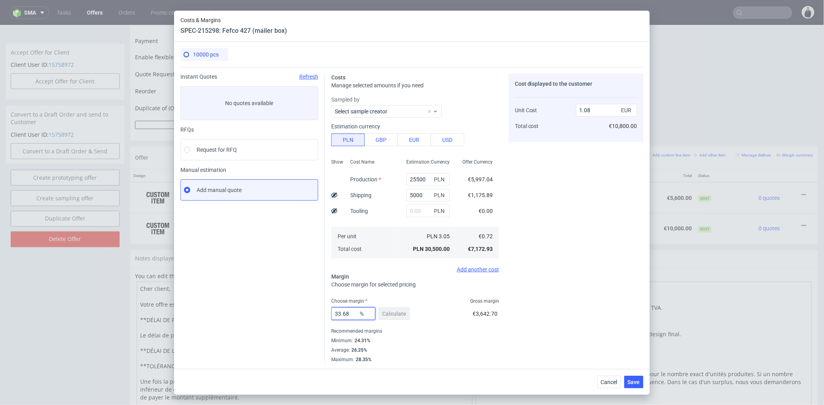
drag, startPoint x: 351, startPoint y: 313, endPoint x: 287, endPoint y: 312, distance: 63.2
click at [287, 312] on div "Instant Quotes Refresh No quotes available RFQs Request for RFQ Manual estimati…" at bounding box center [411, 214] width 463 height 295
type input "25"
click at [578, 269] on div "Cost displayed to the customer Unit Cost Total cost 1.08 EUR €10,800.00" at bounding box center [576, 217] width 135 height 289
type input "0.96"
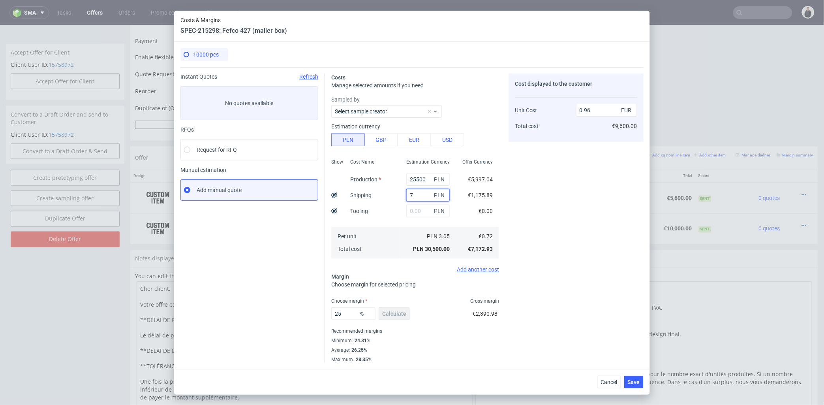
drag, startPoint x: 423, startPoint y: 194, endPoint x: 393, endPoint y: 197, distance: 30.2
click at [389, 197] on div "Show Cost Name Production Shipping Tooling Per unit Total cost Estimation Curre…" at bounding box center [415, 208] width 168 height 104
type input "3007"
type input "0.89"
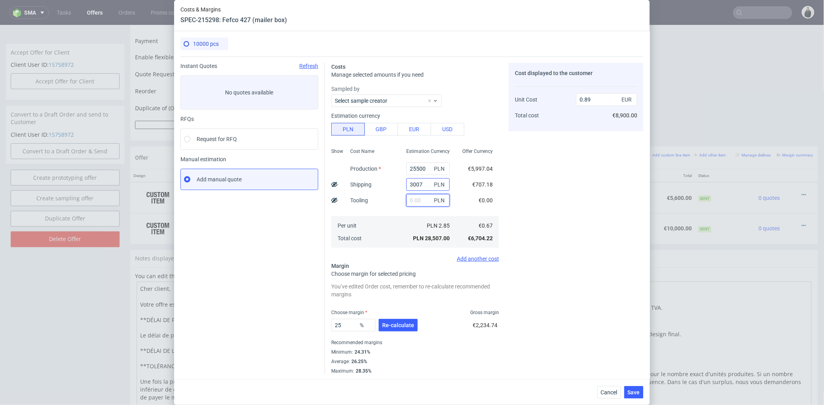
drag, startPoint x: 420, startPoint y: 195, endPoint x: 412, endPoint y: 186, distance: 11.8
click at [388, 198] on div "Show Cost Name Production Shipping Tooling Per unit Total cost Estimation Curre…" at bounding box center [415, 197] width 168 height 104
drag, startPoint x: 415, startPoint y: 184, endPoint x: 384, endPoint y: 186, distance: 30.9
click at [384, 186] on div "Show Cost Name Production Shipping Tooling Per unit Total cost Estimation Curre…" at bounding box center [415, 197] width 168 height 104
type input "7300"
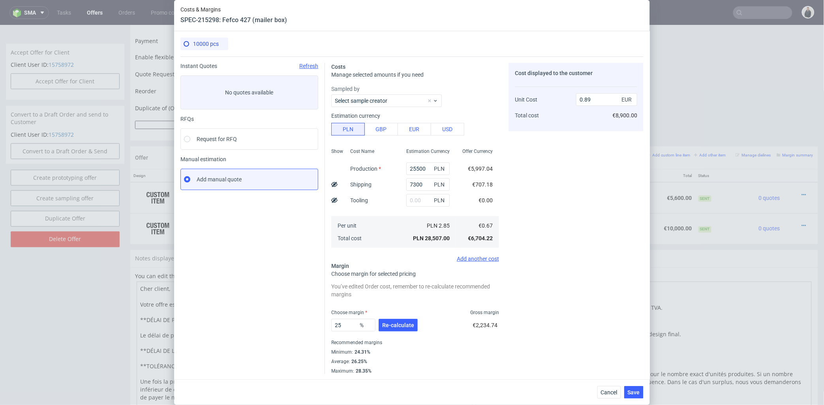
click at [383, 207] on div "Cost Name Production Shipping Tooling Per unit Total cost" at bounding box center [372, 197] width 56 height 104
type input "1.03"
click at [399, 318] on button "Re-calculate" at bounding box center [398, 324] width 39 height 13
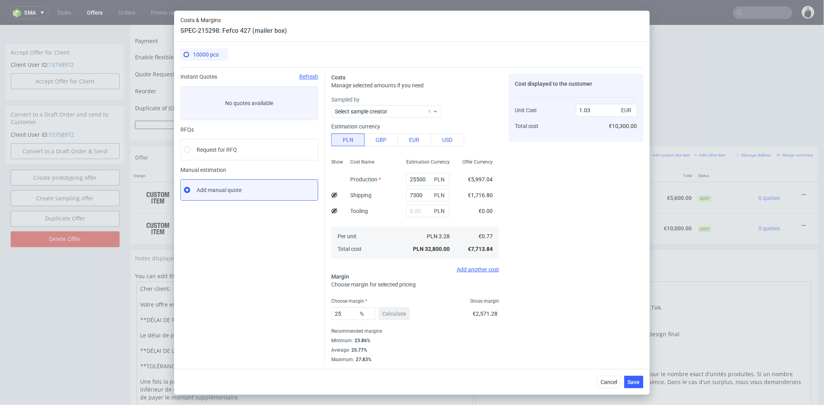
click at [535, 224] on div "Cost displayed to the customer Unit Cost Total cost 1.03 EUR €10,300.00" at bounding box center [576, 217] width 135 height 289
click at [575, 219] on div "Cost displayed to the customer Unit Cost Total cost 1.03 EUR €10,300.00" at bounding box center [576, 217] width 135 height 289
click at [629, 381] on span "Save" at bounding box center [634, 382] width 12 height 6
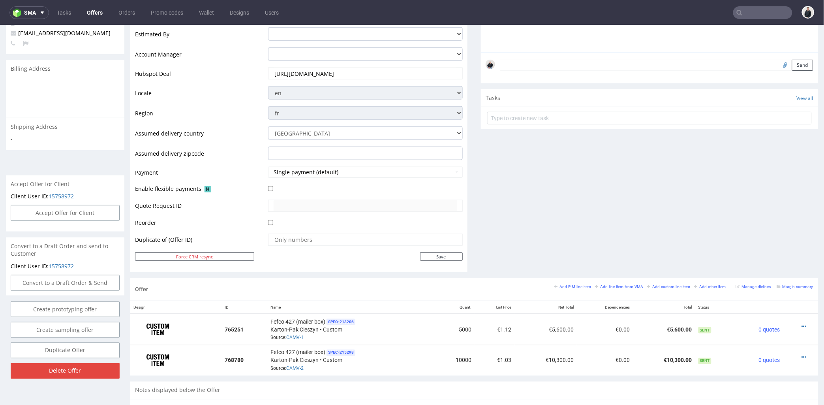
scroll to position [307, 0]
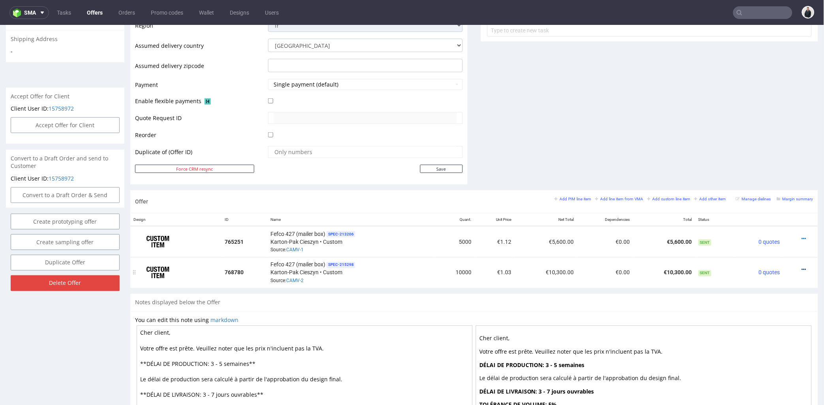
click at [802, 267] on icon at bounding box center [804, 270] width 4 height 6
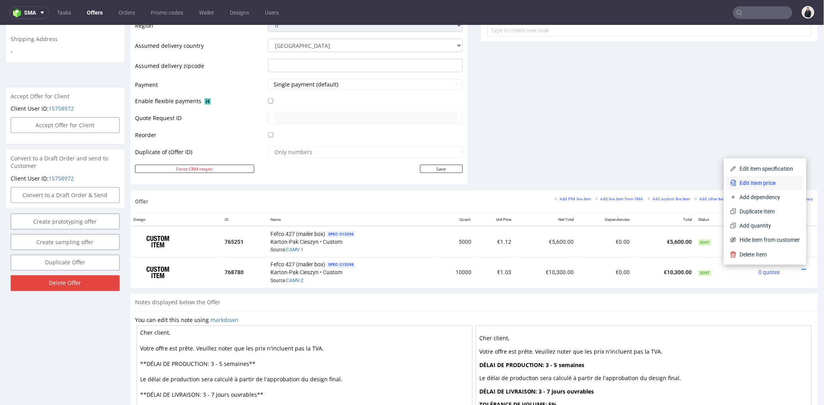
click at [746, 180] on span "Edit item price" at bounding box center [769, 182] width 64 height 8
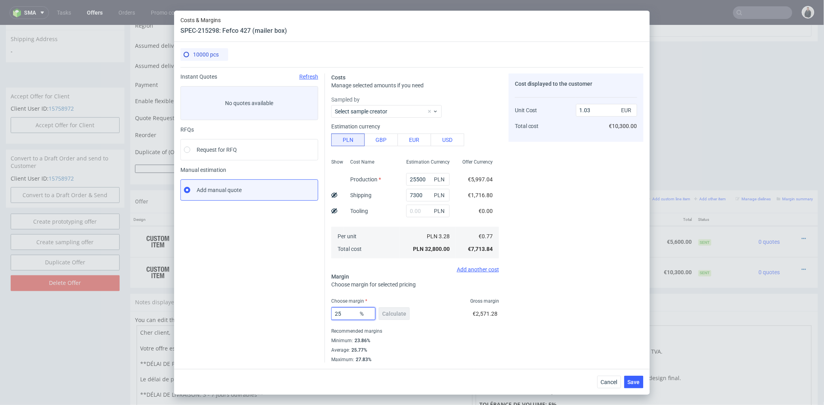
drag, startPoint x: 344, startPoint y: 311, endPoint x: 318, endPoint y: 310, distance: 25.3
click at [314, 312] on div "Instant Quotes Refresh No quotes available RFQs Request for RFQ Manual estimati…" at bounding box center [411, 214] width 463 height 295
type input "22"
click at [581, 257] on div "Cost displayed to the customer Unit Cost Total cost 1.03 EUR €10,300.00" at bounding box center [576, 217] width 135 height 289
type input "0.99"
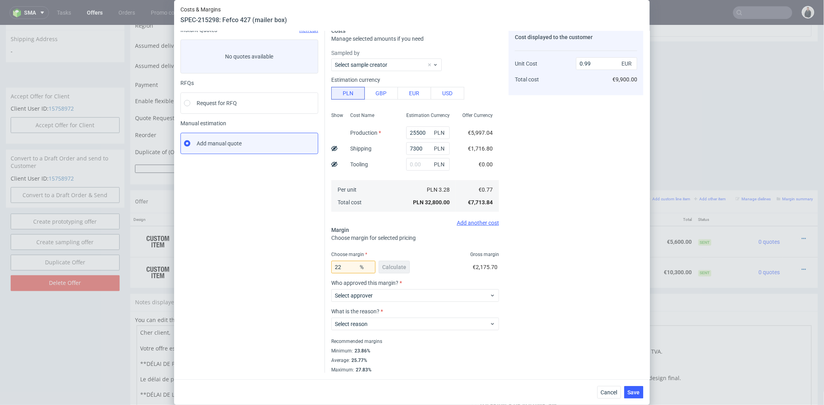
scroll to position [0, 0]
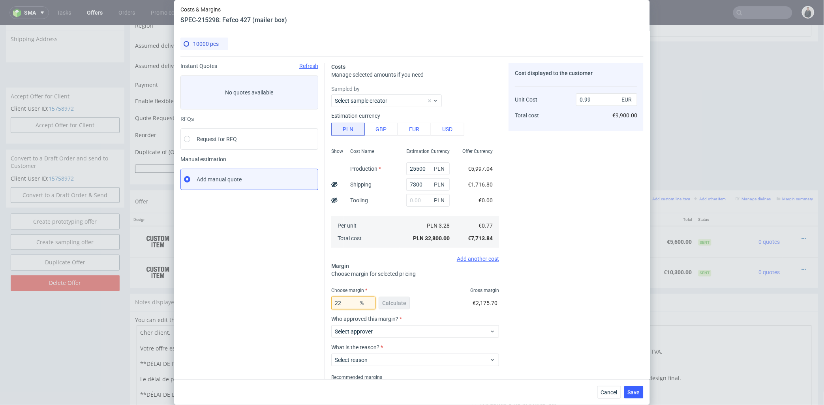
drag, startPoint x: 341, startPoint y: 301, endPoint x: 322, endPoint y: 302, distance: 19.1
click at [325, 302] on div "Costs Manage selected amounts if you need Sampled by Select sample creator Esti…" at bounding box center [484, 232] width 319 height 352
type input "21"
click at [560, 255] on div "Cost displayed to the customer Unit Cost Total cost 0.99 EUR €9,900.00" at bounding box center [576, 236] width 135 height 346
type input "0.97"
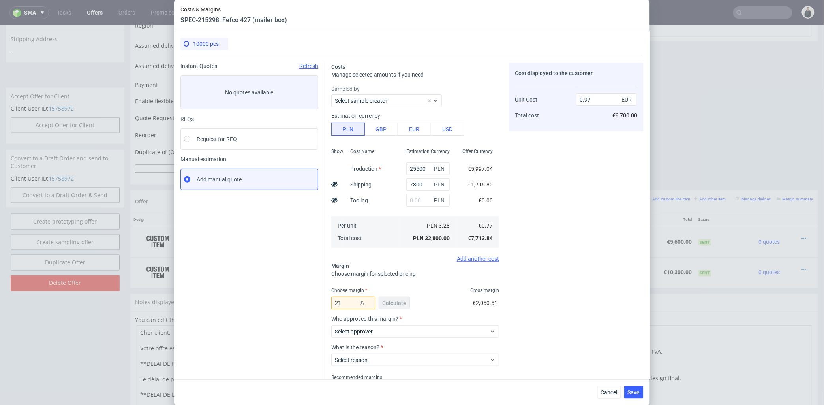
scroll to position [36, 0]
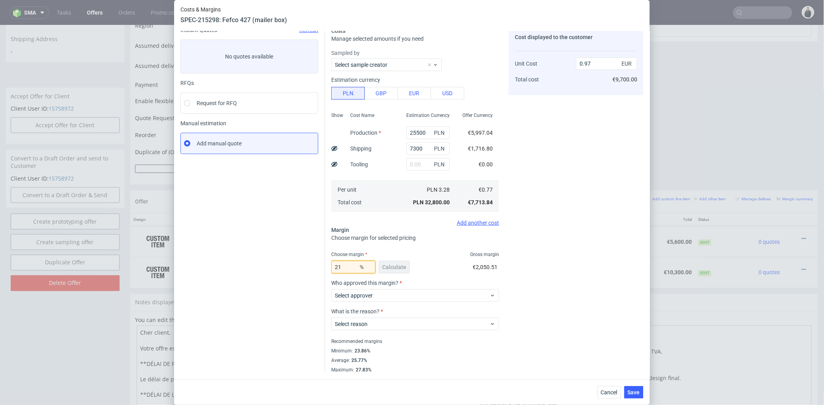
drag, startPoint x: 343, startPoint y: 268, endPoint x: 329, endPoint y: 266, distance: 13.9
click at [331, 266] on input "21" at bounding box center [353, 267] width 44 height 13
type input "24"
click at [547, 204] on div "Cost displayed to the customer Unit Cost Total cost 0.97 EUR €9,700.00" at bounding box center [576, 200] width 135 height 346
type input "1.01"
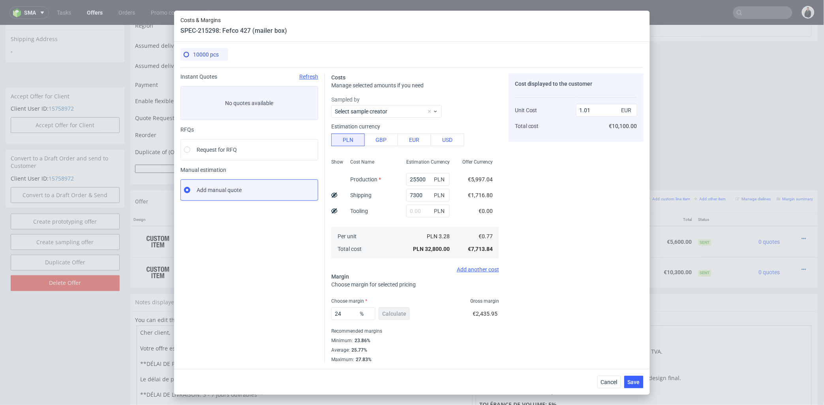
scroll to position [0, 0]
click at [637, 382] on span "Save" at bounding box center [634, 382] width 12 height 6
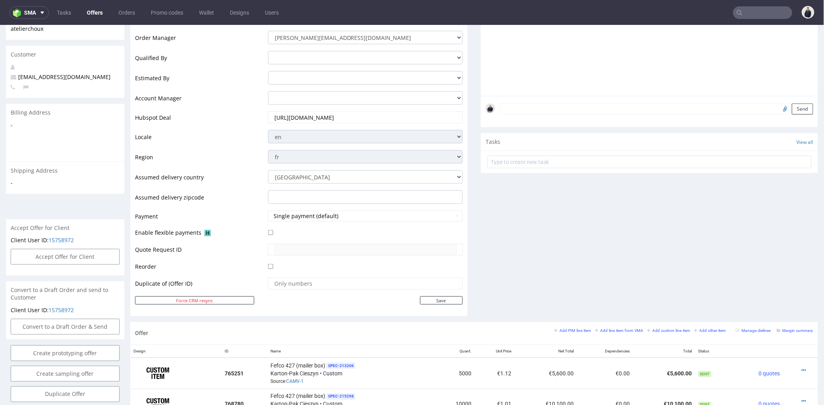
scroll to position [219, 0]
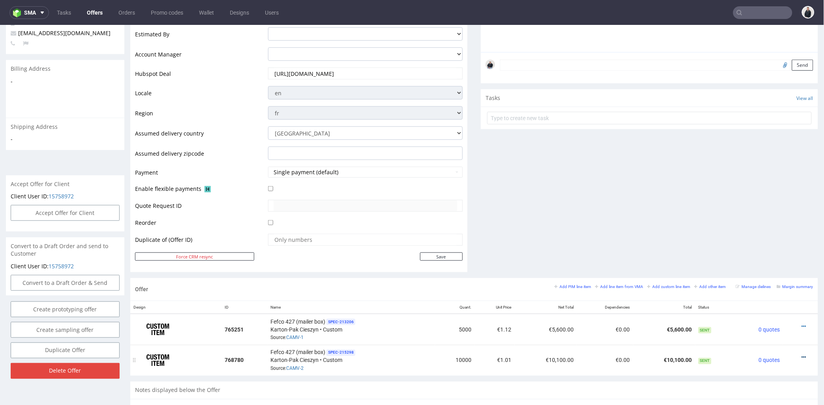
click at [802, 356] on icon at bounding box center [804, 357] width 4 height 6
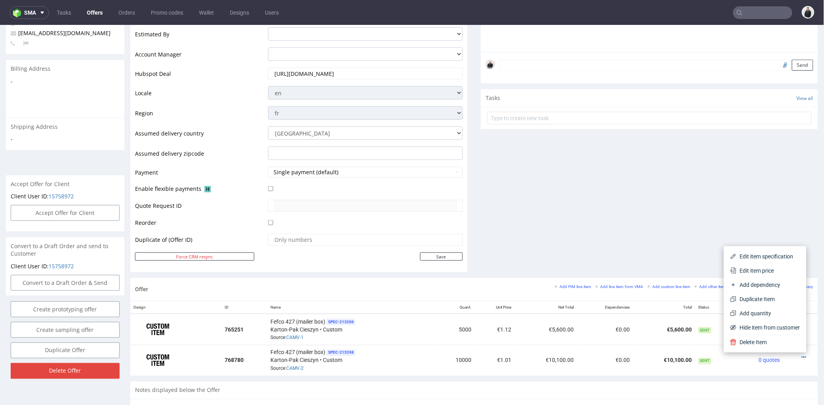
drag, startPoint x: 760, startPoint y: 270, endPoint x: 704, endPoint y: 205, distance: 85.7
click at [759, 270] on span "Edit item price" at bounding box center [769, 270] width 64 height 8
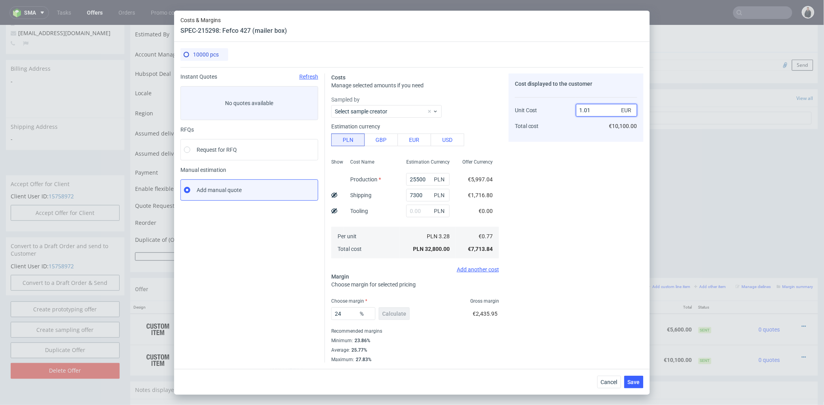
click at [577, 109] on input "1.01" at bounding box center [606, 110] width 61 height 13
type input "0.01"
type input "-7600"
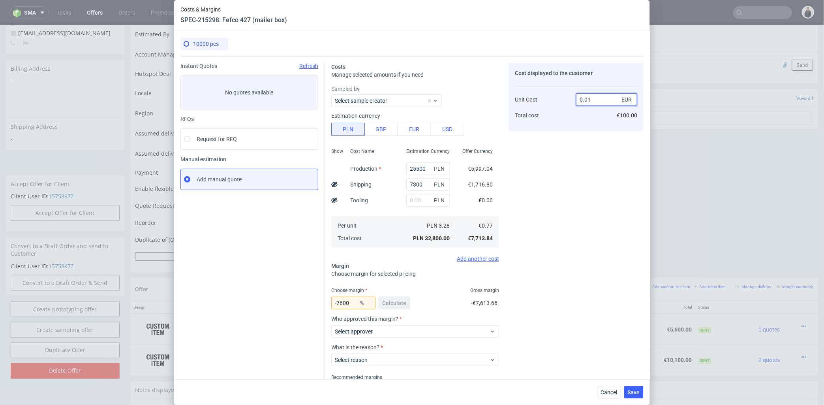
drag, startPoint x: 582, startPoint y: 99, endPoint x: 588, endPoint y: 99, distance: 6.3
click at [588, 99] on input "0.01" at bounding box center [606, 99] width 61 height 13
type input "0.96"
type input "19.791666666666664"
type input "0.96"
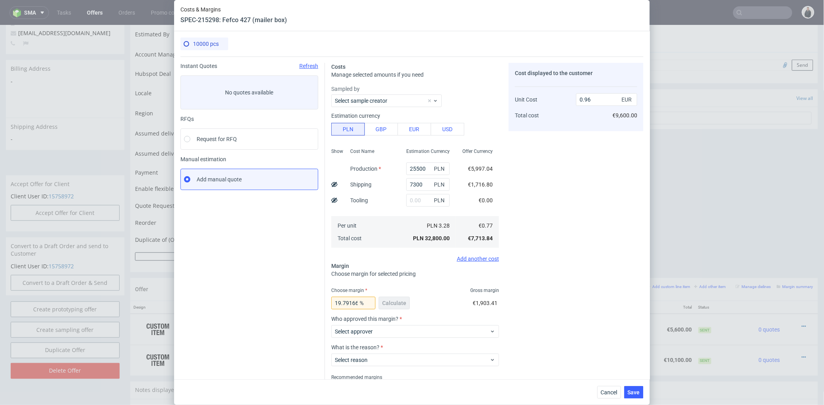
click at [582, 135] on div "Cost displayed to the customer Unit Cost Total cost 0.96 EUR €9,600.00" at bounding box center [576, 236] width 135 height 346
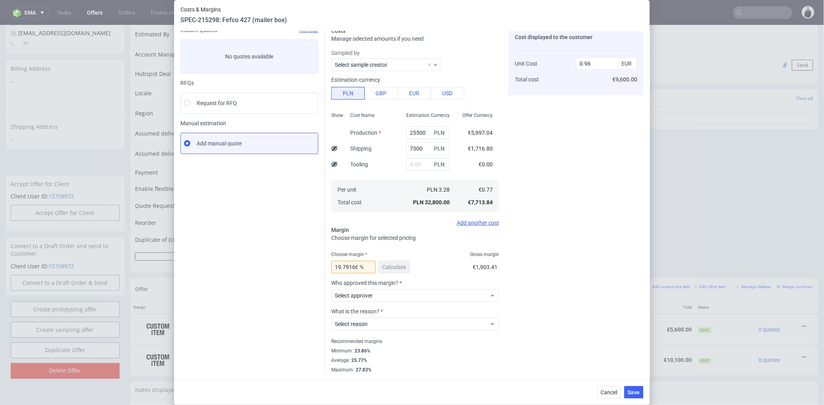
scroll to position [0, 0]
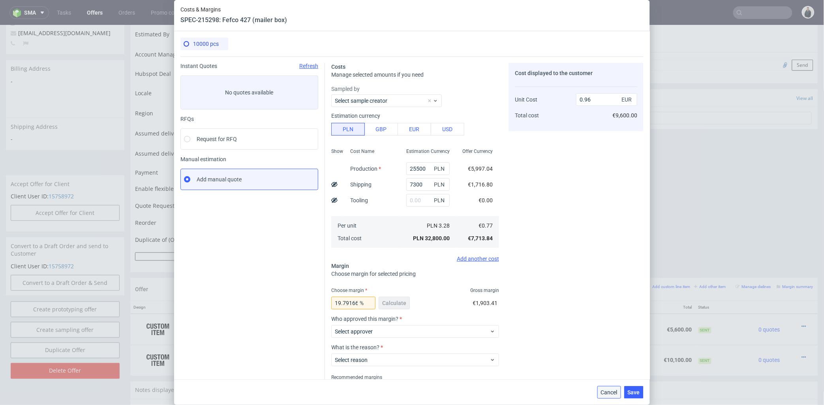
click at [612, 387] on button "Cancel" at bounding box center [609, 392] width 24 height 13
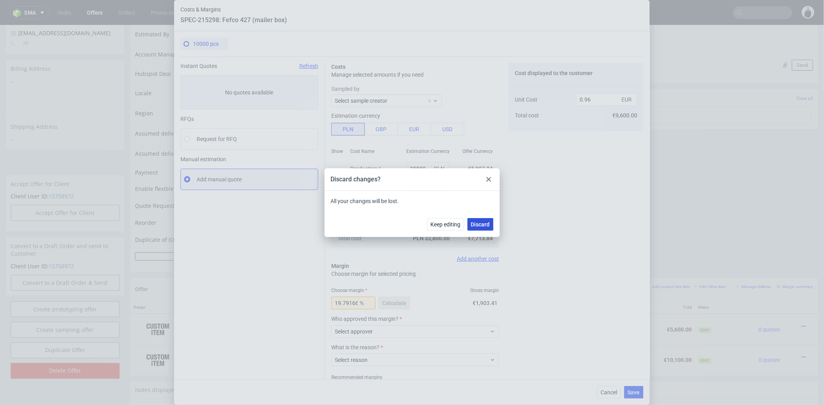
drag, startPoint x: 485, startPoint y: 218, endPoint x: 626, endPoint y: 11, distance: 250.3
click at [485, 218] on button "Discard" at bounding box center [481, 224] width 26 height 13
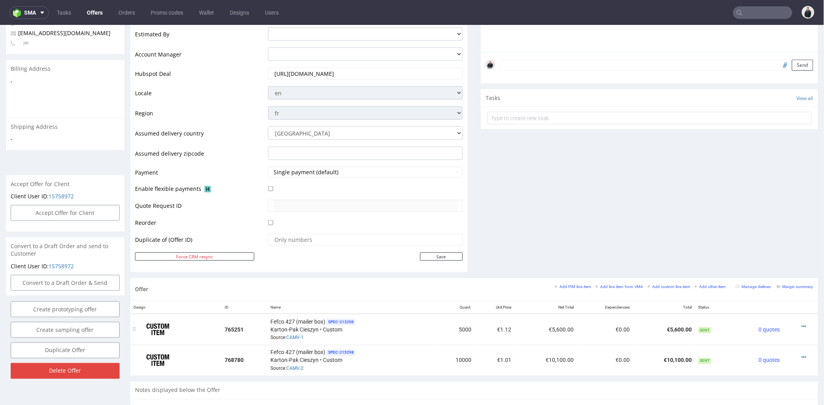
scroll to position [263, 0]
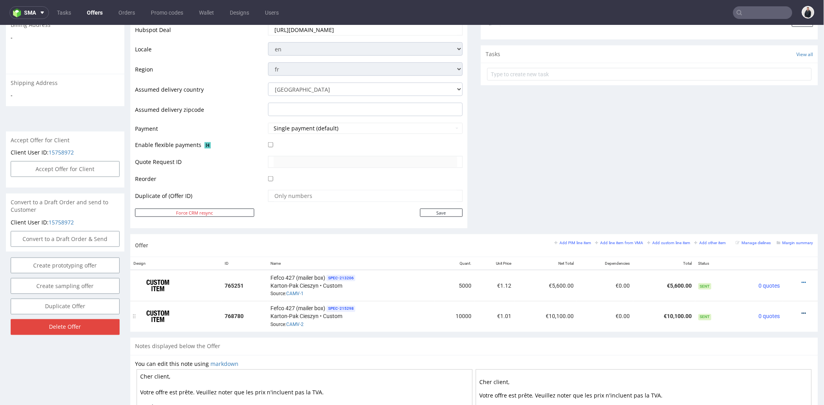
click at [802, 313] on icon at bounding box center [804, 313] width 4 height 6
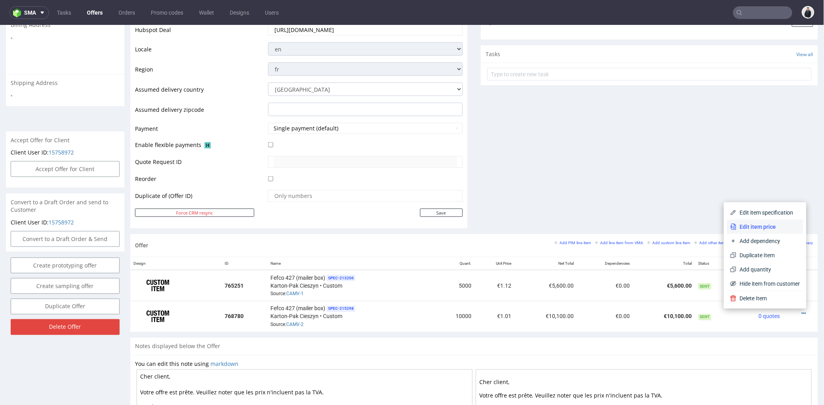
click at [770, 227] on span "Edit item price" at bounding box center [769, 226] width 64 height 8
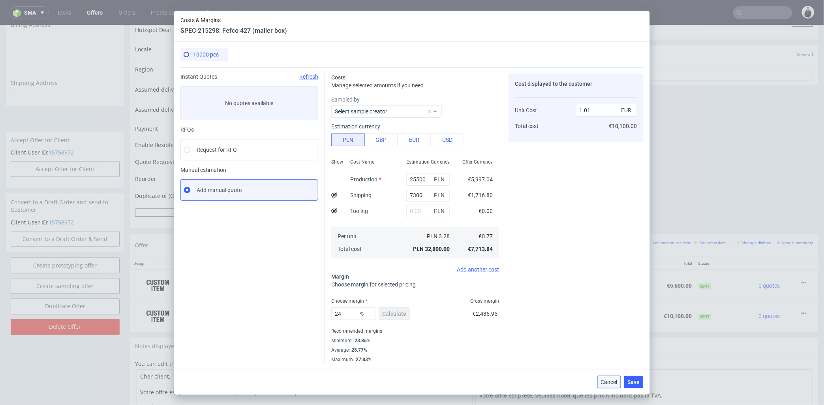
click at [613, 379] on span "Cancel" at bounding box center [609, 382] width 17 height 6
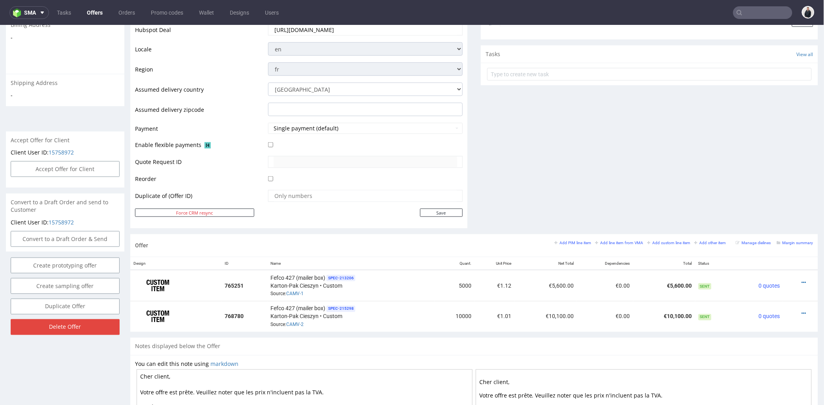
click at [556, 195] on div "Comments User (0) Automatic (0) Attachments (0) All (0) View all (0) Send Tasks…" at bounding box center [649, 37] width 337 height 394
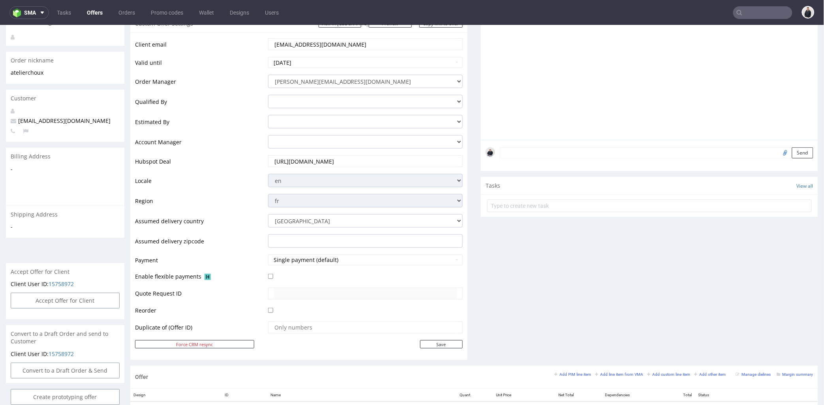
scroll to position [0, 0]
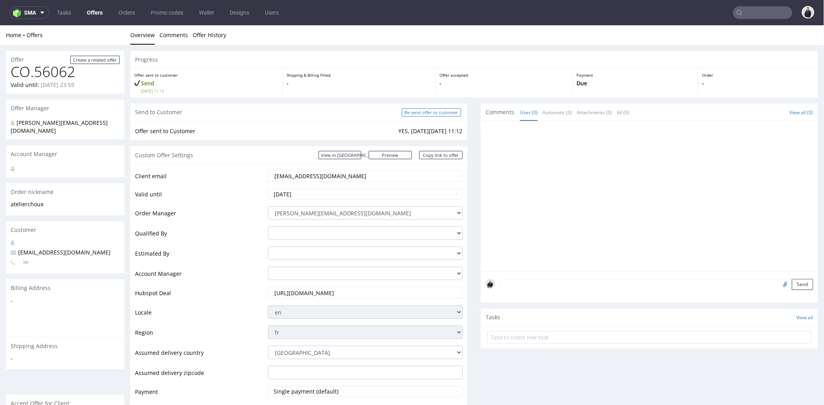
click at [425, 113] on input "Re-send offer to customer" at bounding box center [431, 112] width 59 height 8
type input "In progress..."
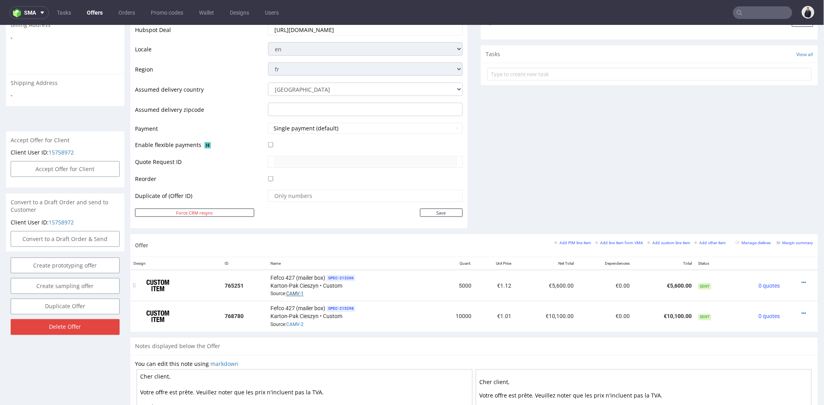
click at [299, 291] on link "CAMV-1" at bounding box center [294, 294] width 17 height 6
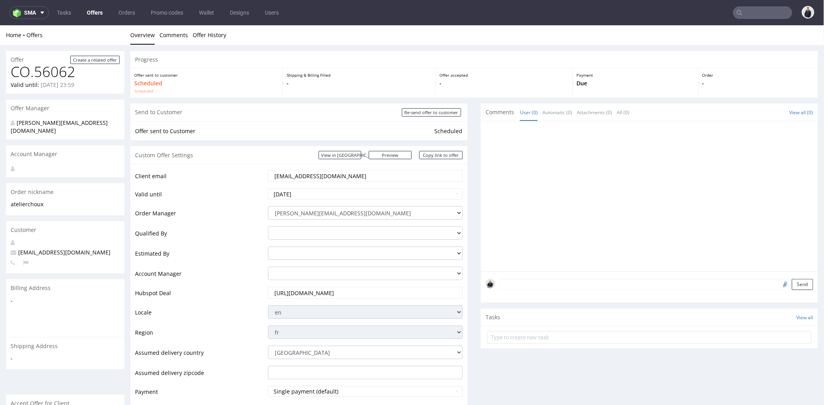
drag, startPoint x: 317, startPoint y: 175, endPoint x: 249, endPoint y: 171, distance: 68.1
click at [248, 173] on tr "Client email zeynep@atelierchoux.com" at bounding box center [299, 178] width 328 height 19
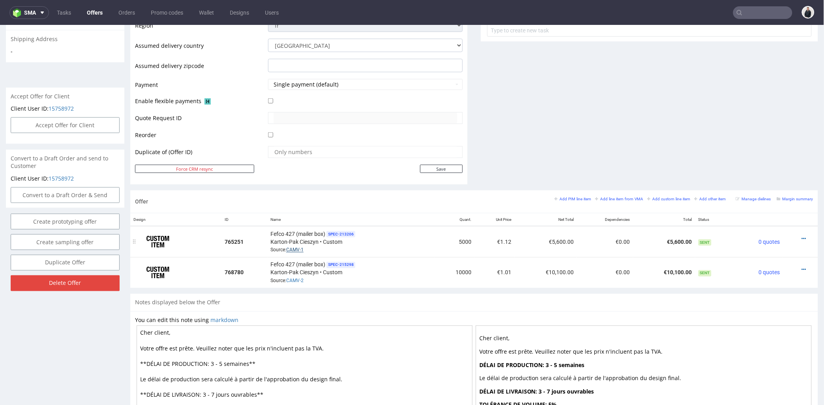
click at [295, 251] on link "CAMV-1" at bounding box center [294, 250] width 17 height 6
click at [802, 267] on icon at bounding box center [804, 270] width 4 height 6
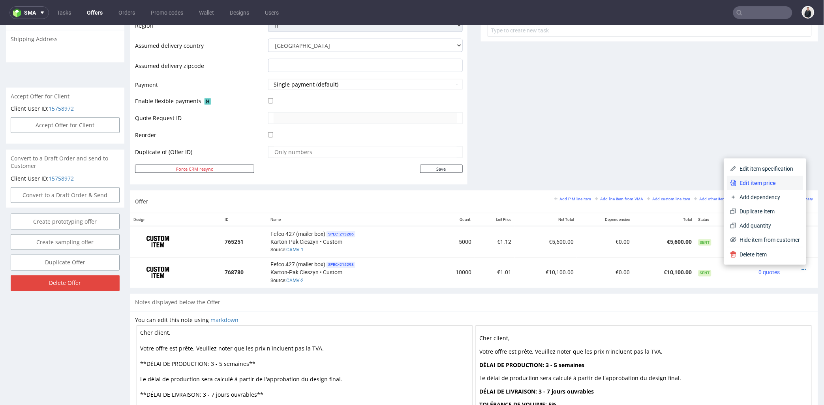
click at [763, 183] on span "Edit item price" at bounding box center [769, 182] width 64 height 8
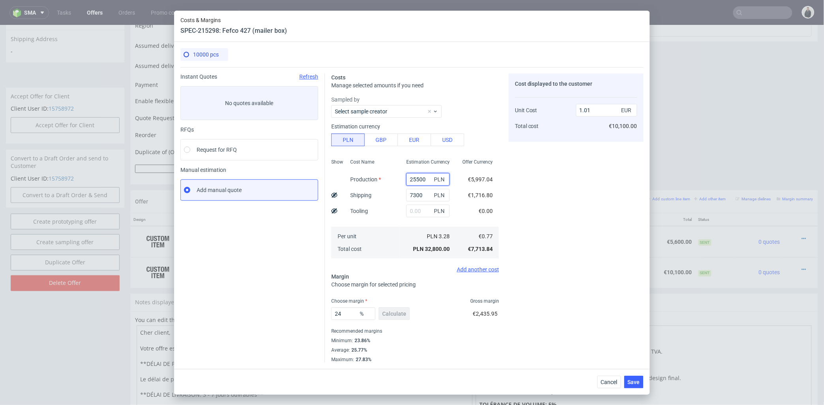
drag, startPoint x: 408, startPoint y: 178, endPoint x: 413, endPoint y: 178, distance: 5.9
click at [413, 178] on input "25500" at bounding box center [427, 179] width 43 height 13
type input "2000"
click at [583, 184] on div "Cost displayed to the customer Unit Cost Total cost 1.01 EUR €10,100.00" at bounding box center [576, 217] width 135 height 289
type input "0.29"
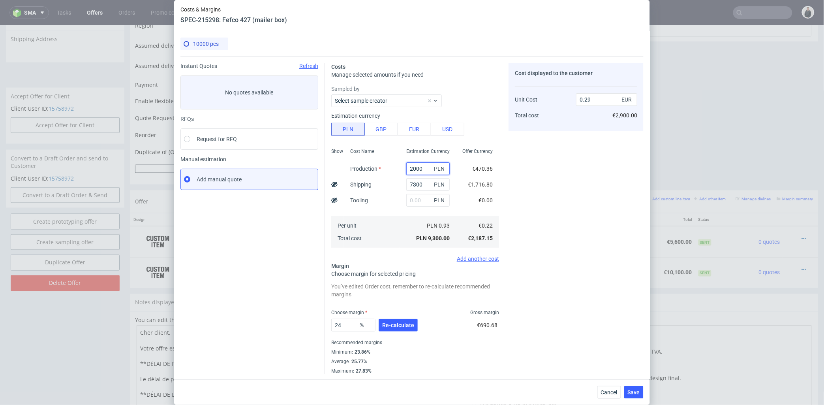
click at [406, 168] on input "2000" at bounding box center [427, 168] width 43 height 13
type input "24000"
click at [588, 173] on div "Cost displayed to the customer Unit Cost Total cost 0.29 EUR €2,900.00" at bounding box center [576, 218] width 135 height 311
click at [387, 322] on span "Re-calculate" at bounding box center [398, 325] width 32 height 6
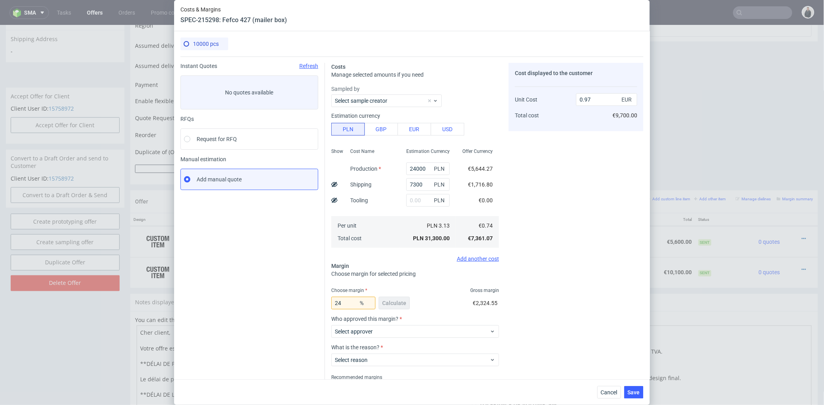
scroll to position [36, 0]
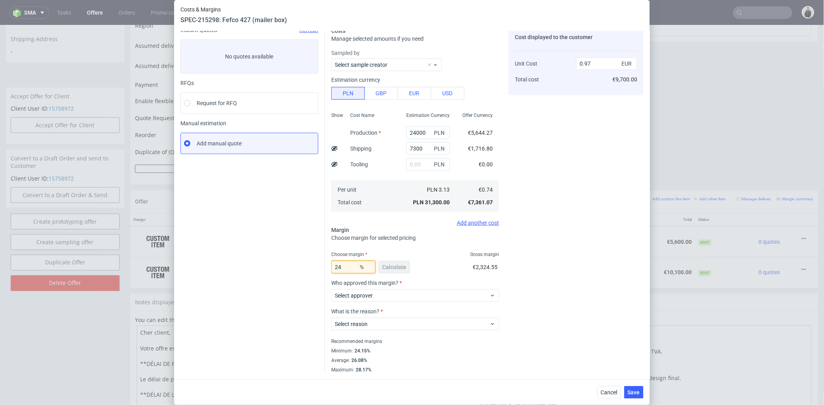
click at [334, 266] on input "24" at bounding box center [353, 267] width 44 height 13
click at [585, 60] on input "0.97" at bounding box center [606, 63] width 61 height 13
type input "0.92"
click at [555, 137] on div "Cost displayed to the customer Unit Cost Total cost 0.92 EUR €9,700.00" at bounding box center [576, 200] width 135 height 346
type input "19.565217391304348"
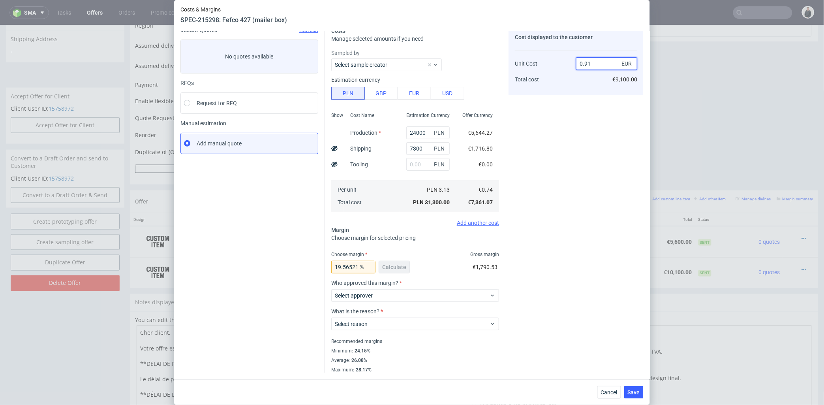
drag, startPoint x: 586, startPoint y: 61, endPoint x: 590, endPoint y: 63, distance: 4.6
click at [590, 62] on input "0.91" at bounding box center [606, 63] width 61 height 13
type input "0.93"
click at [573, 112] on div "Cost displayed to the customer Unit Cost Total cost 0.93 EUR €9,100.00" at bounding box center [576, 200] width 135 height 346
type input "20.43010752688172"
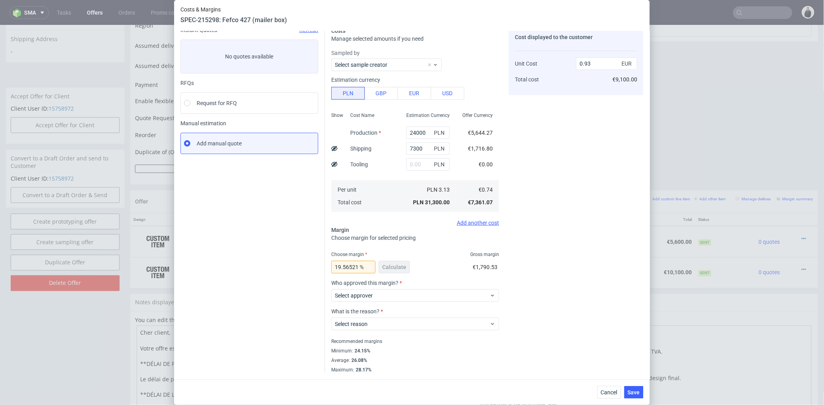
type input "0.92"
click at [618, 389] on span "Cancel" at bounding box center [609, 392] width 17 height 6
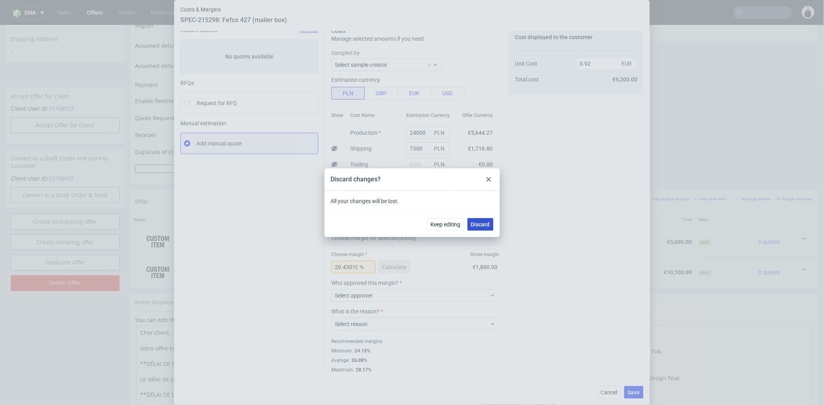
click at [472, 218] on button "Discard" at bounding box center [481, 224] width 26 height 13
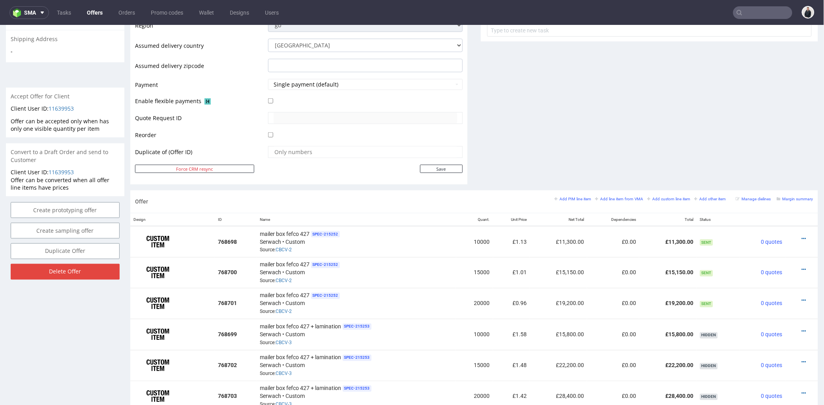
scroll to position [44, 0]
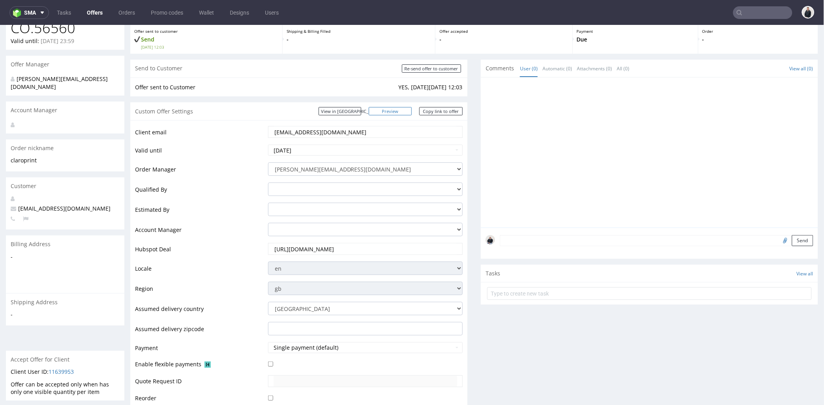
click at [408, 109] on link "Preview" at bounding box center [390, 111] width 43 height 8
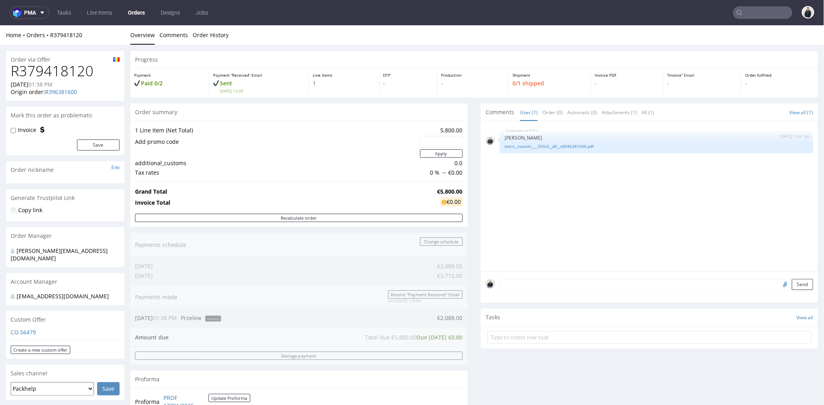
click at [548, 286] on textarea at bounding box center [657, 283] width 314 height 11
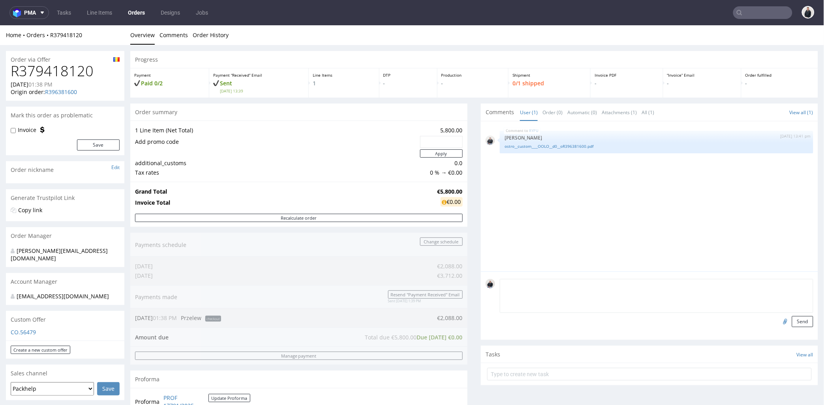
paste textarea "split payment 36% to be paid before production 15.09, 64% to be paid around 50 …"
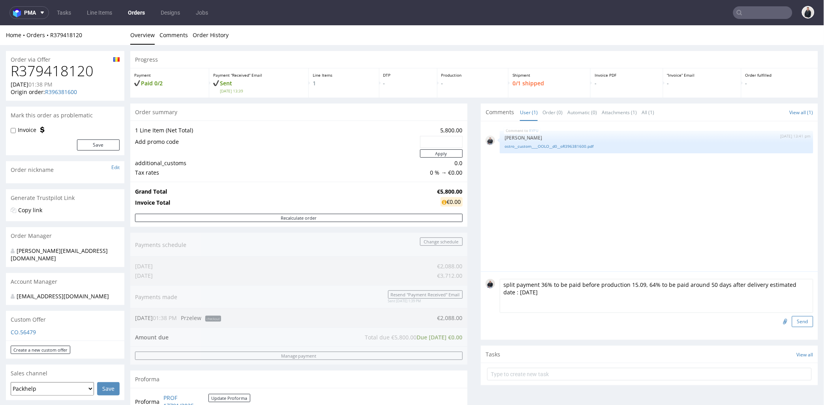
type textarea "split payment 36% to be paid before production 15.09, 64% to be paid around 50 …"
click at [794, 322] on button "Send" at bounding box center [802, 321] width 21 height 11
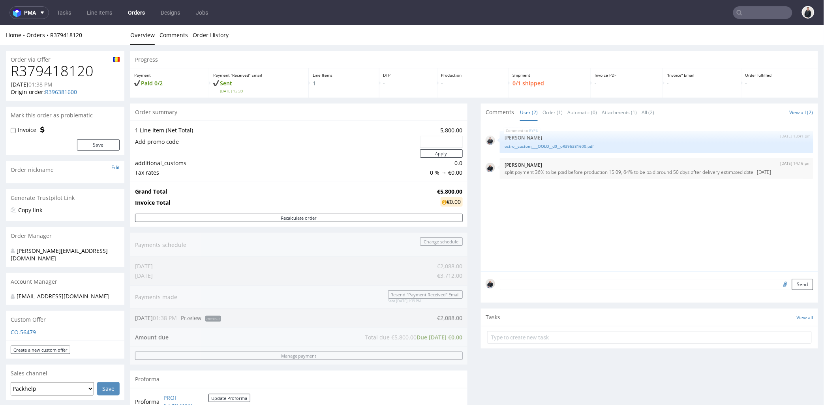
click at [553, 290] on div "Send" at bounding box center [649, 287] width 337 height 32
click at [554, 289] on textarea at bounding box center [657, 283] width 314 height 11
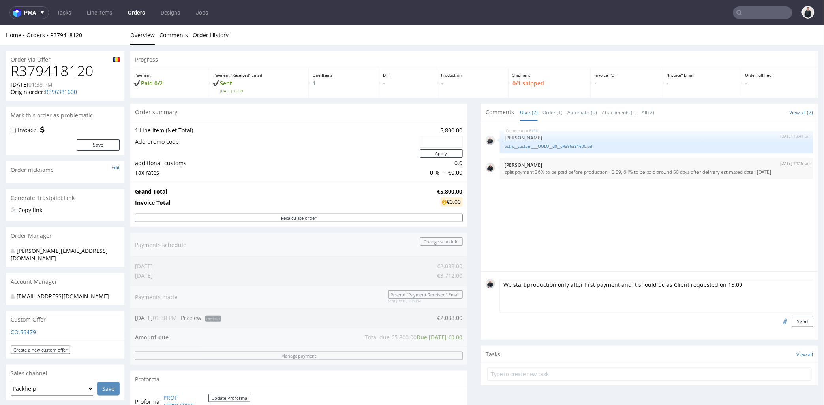
scroll to position [175, 0]
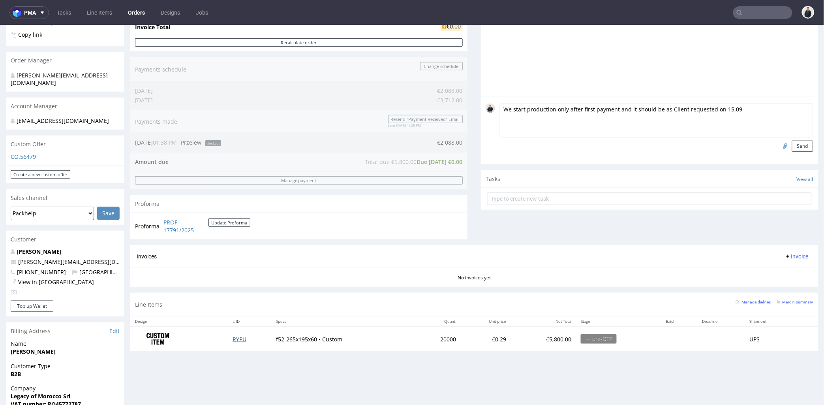
type textarea "We start production only after first payment and it should be as Client request…"
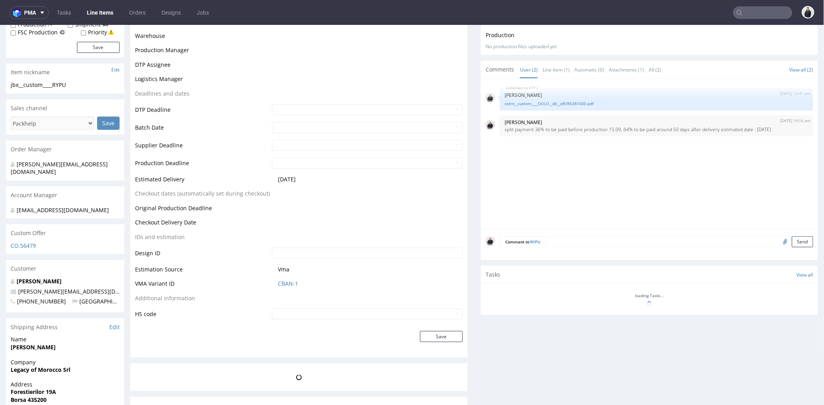
scroll to position [236, 0]
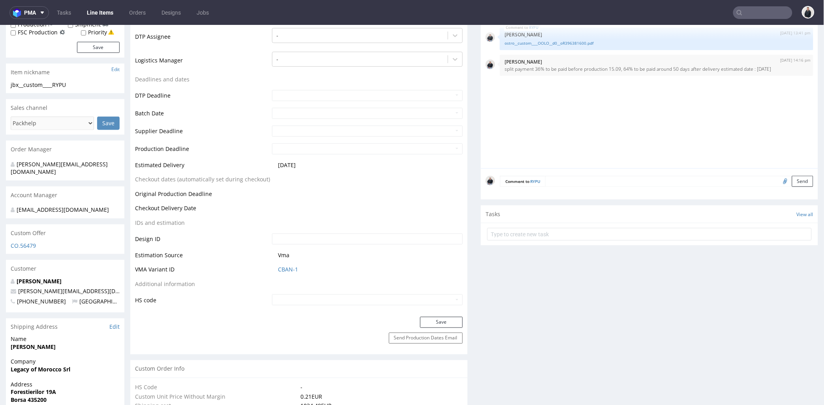
click at [606, 181] on textarea at bounding box center [679, 180] width 268 height 11
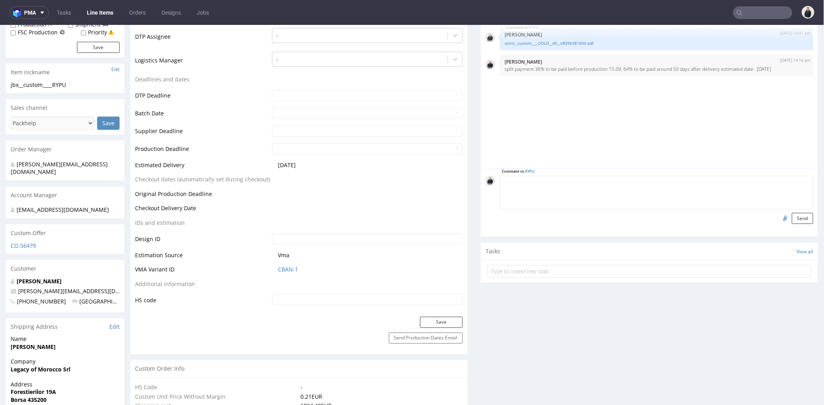
paste textarea "We start production only after first payment and it should be as Client request…"
type textarea "We start production only after first payment and it should be as Client request…"
click at [792, 215] on button "Send" at bounding box center [802, 217] width 21 height 11
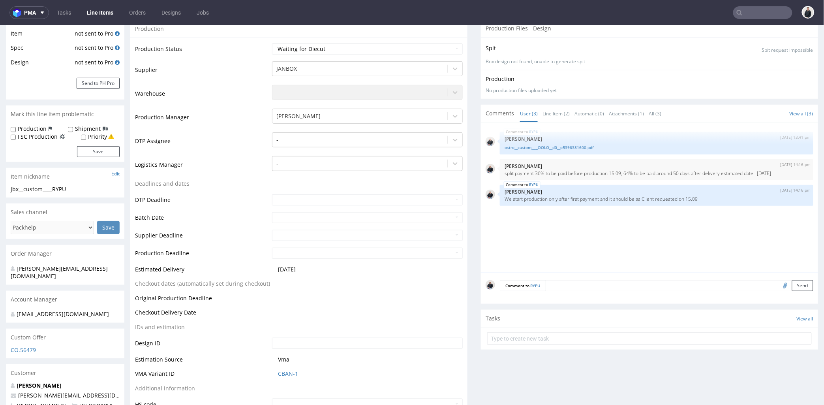
scroll to position [175, 0]
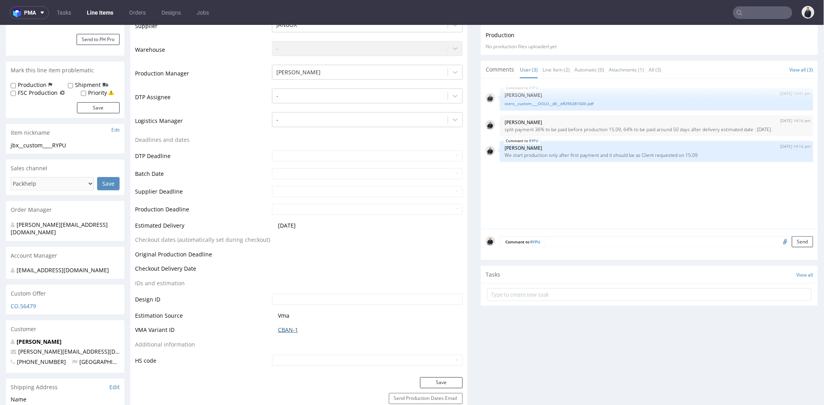
click at [283, 331] on link "CBAN-1" at bounding box center [288, 329] width 20 height 8
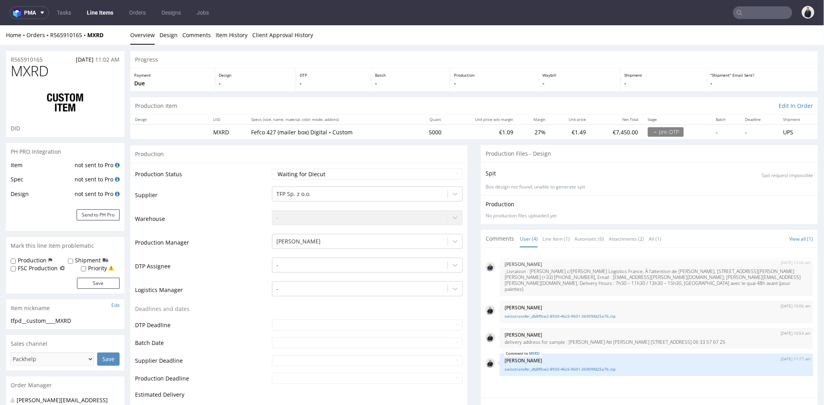
scroll to position [44, 0]
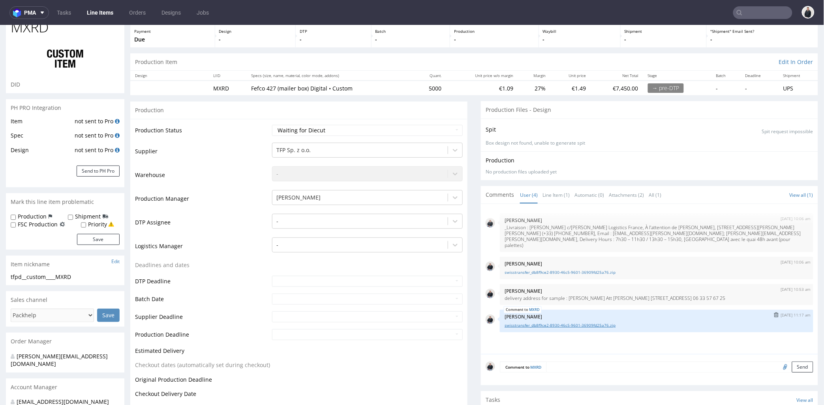
click at [545, 322] on link "swisstransfer_db8f9ce2-8930-46c5-9601-36909fd25a76.zip" at bounding box center [657, 325] width 304 height 6
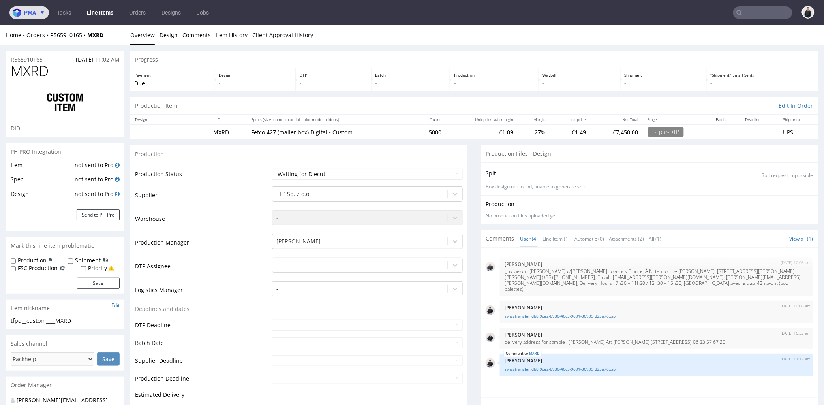
click at [32, 17] on button "pma" at bounding box center [28, 12] width 39 height 13
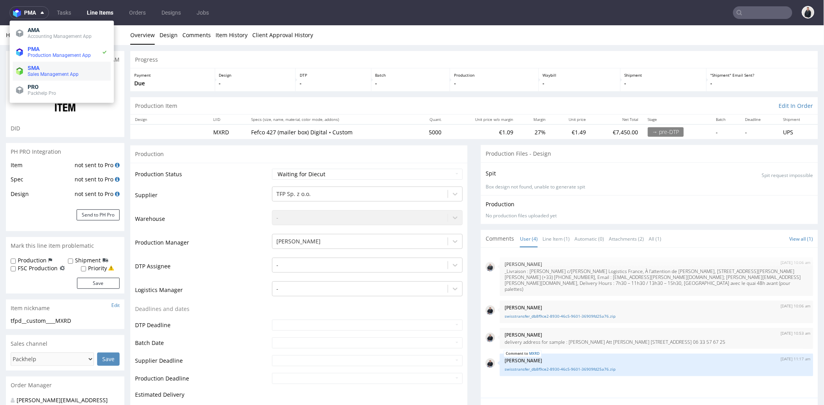
click at [49, 76] on span "Sales Management App" at bounding box center [53, 74] width 51 height 6
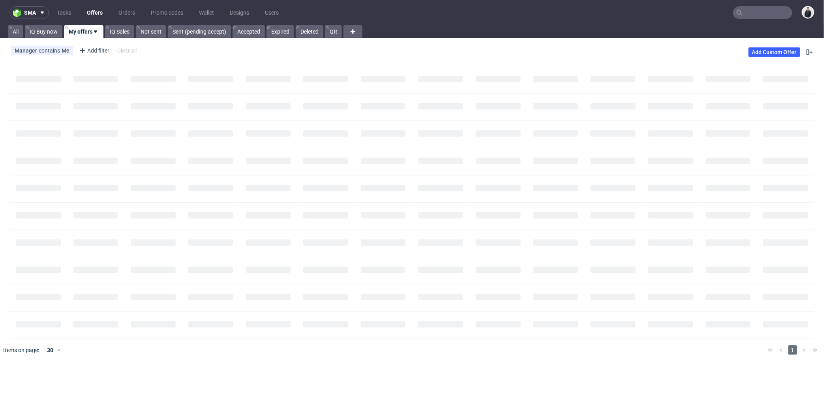
click at [98, 10] on link "Offers" at bounding box center [94, 12] width 25 height 13
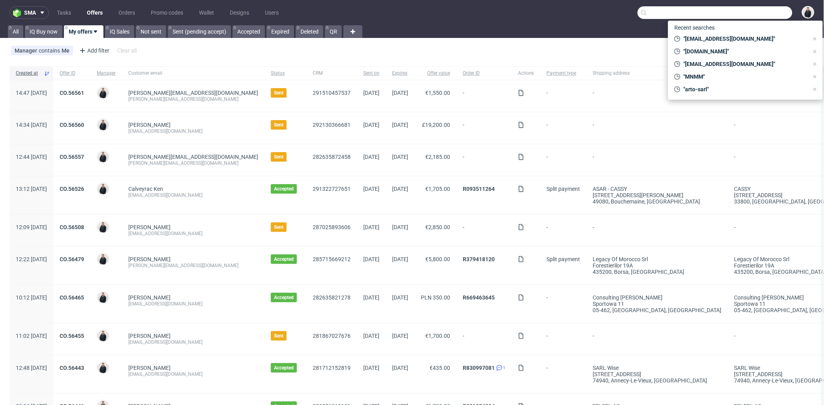
click at [740, 14] on input "text" at bounding box center [715, 12] width 155 height 13
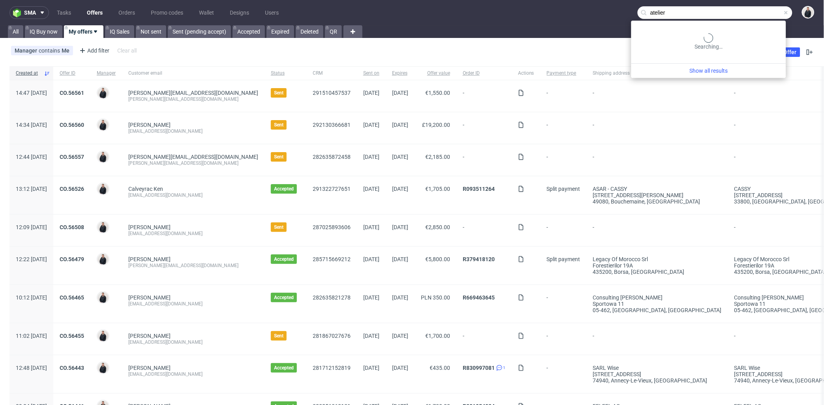
type input "atelier"
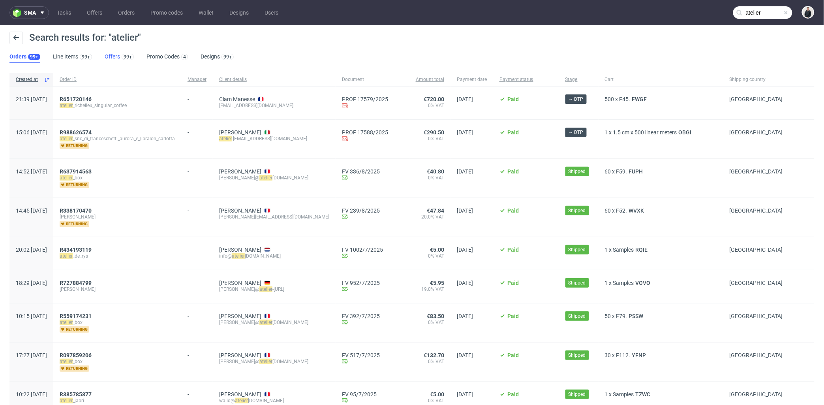
click at [113, 54] on link "Offers 99+" at bounding box center [119, 57] width 29 height 13
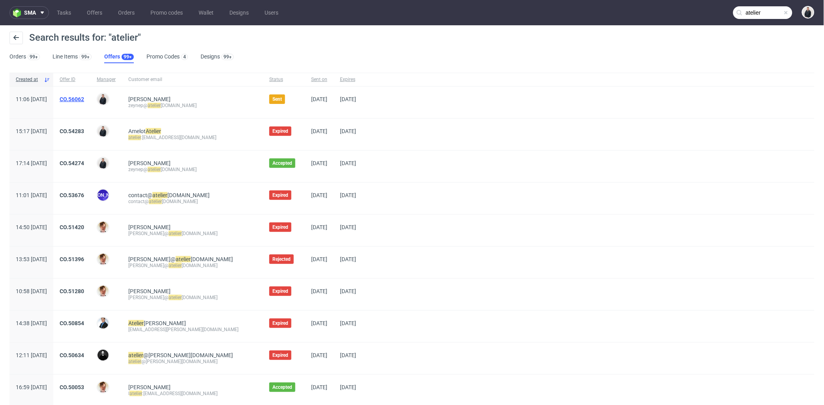
click at [84, 97] on link "CO.56062" at bounding box center [72, 99] width 24 height 6
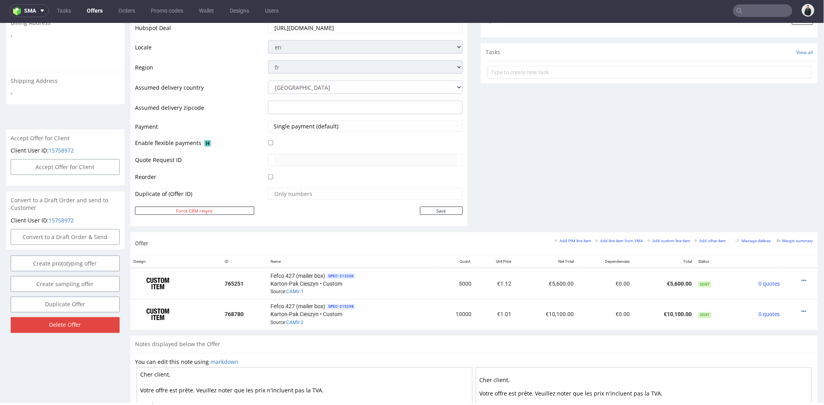
scroll to position [307, 0]
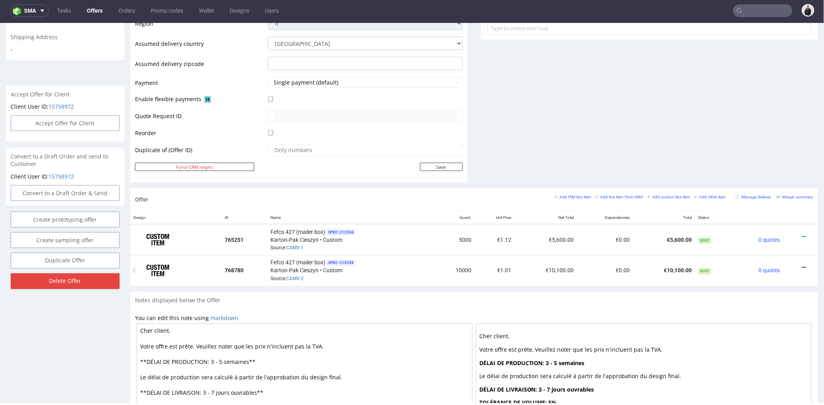
click at [802, 265] on icon at bounding box center [804, 268] width 4 height 6
click at [759, 180] on span "Edit item price" at bounding box center [769, 181] width 64 height 8
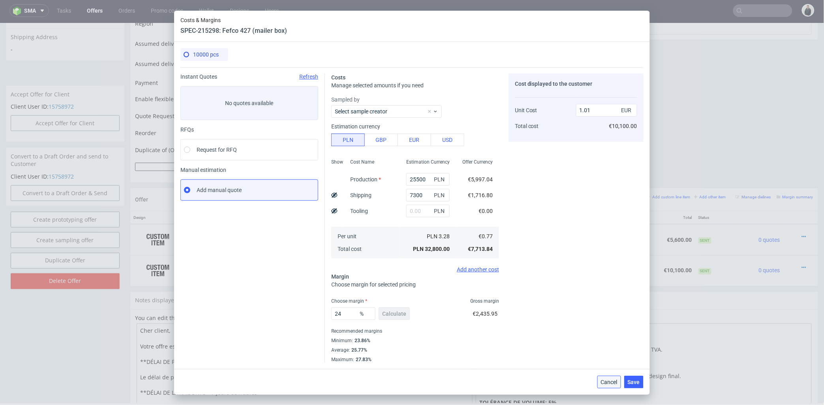
drag, startPoint x: 611, startPoint y: 381, endPoint x: 543, endPoint y: 304, distance: 103.3
click at [611, 381] on span "Cancel" at bounding box center [609, 382] width 17 height 6
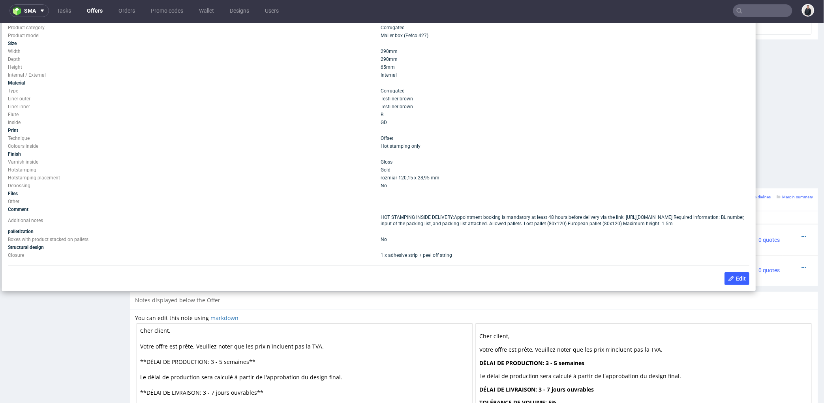
scroll to position [263, 0]
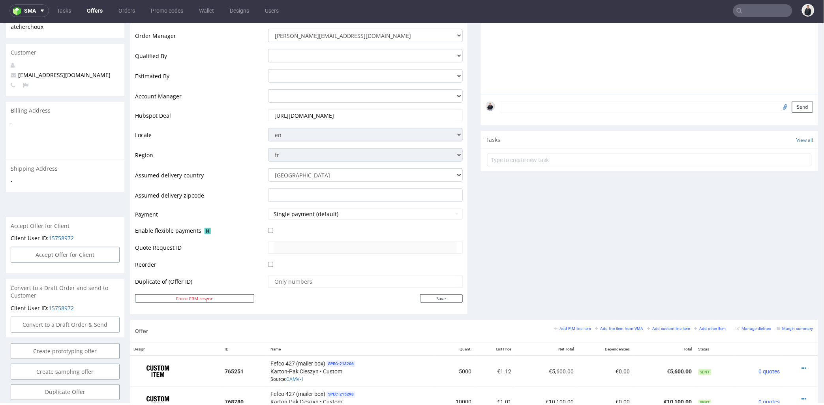
click at [527, 251] on div "Comments User (0) Automatic (0) Attachments (0) All (0) View all (0) Send Tasks…" at bounding box center [649, 123] width 337 height 394
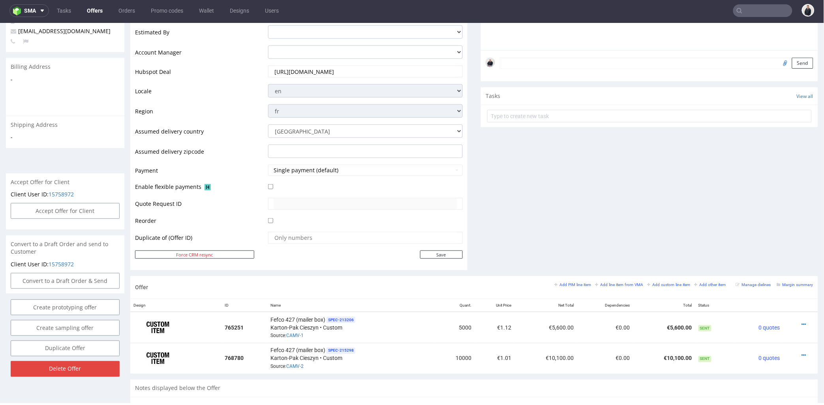
scroll to position [307, 0]
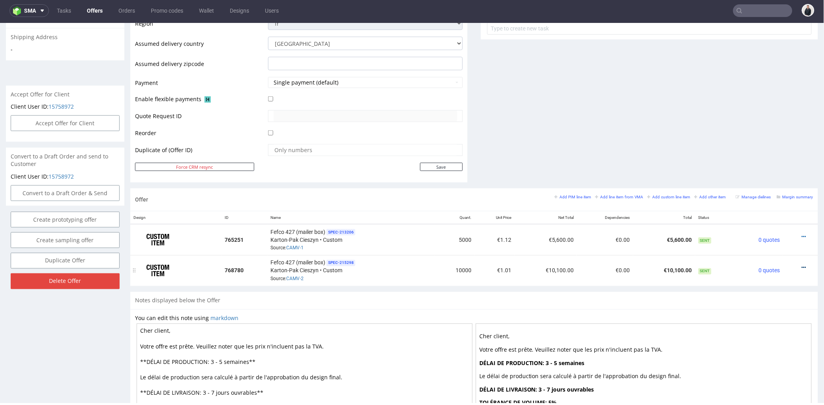
click at [802, 265] on icon at bounding box center [804, 268] width 4 height 6
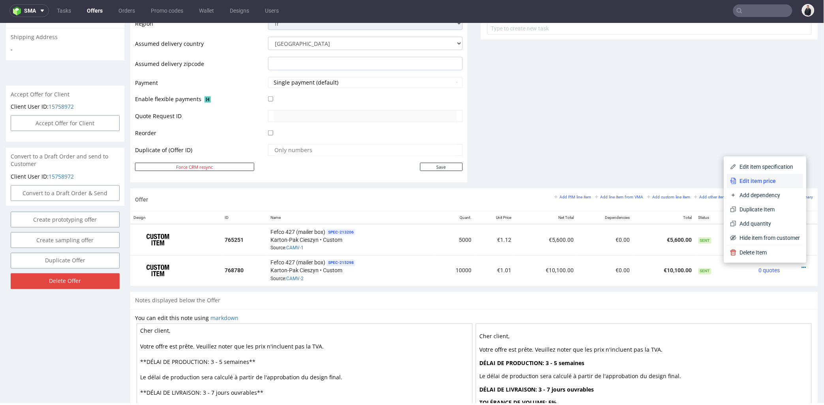
click at [775, 177] on span "Edit item price" at bounding box center [769, 181] width 64 height 8
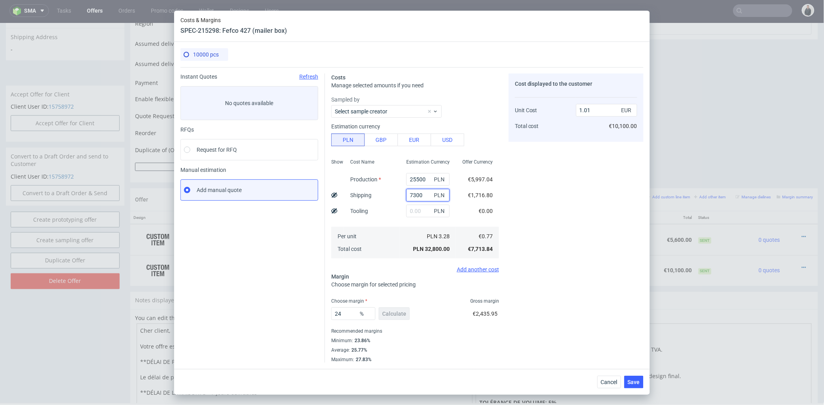
drag, startPoint x: 421, startPoint y: 192, endPoint x: 402, endPoint y: 192, distance: 19.4
click at [406, 192] on input "7300" at bounding box center [427, 195] width 43 height 13
type input "5000"
click at [389, 217] on div "Cost Name Production Shipping Tooling Per unit Total cost" at bounding box center [372, 208] width 56 height 104
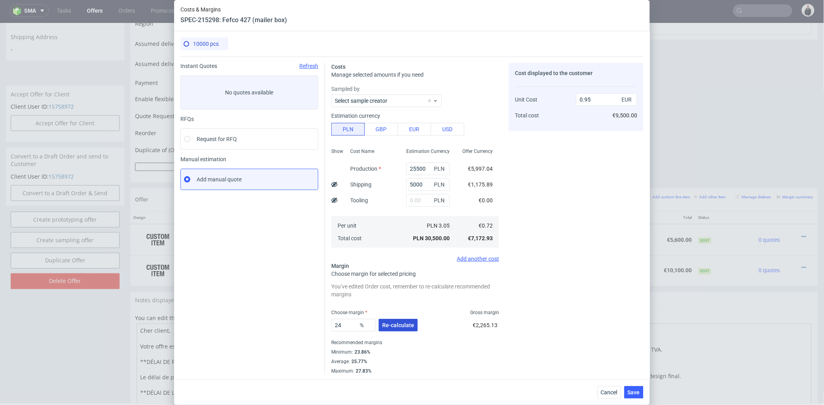
click at [390, 325] on span "Re-calculate" at bounding box center [398, 325] width 32 height 6
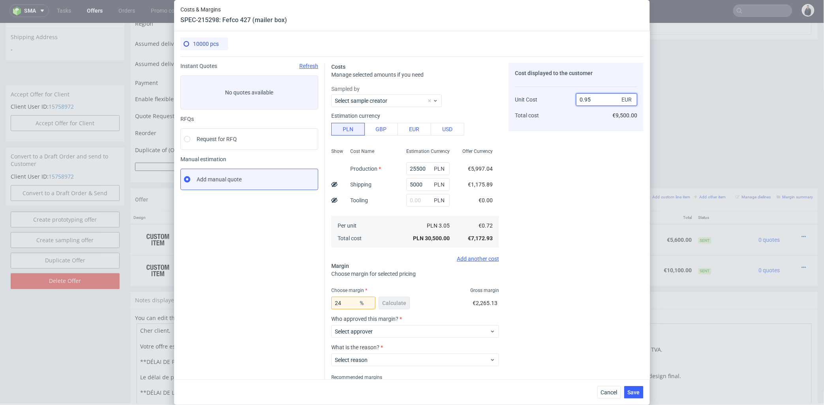
click at [576, 100] on input "0.95" at bounding box center [606, 99] width 61 height 13
type input "1.95"
type input "63.07692307692307"
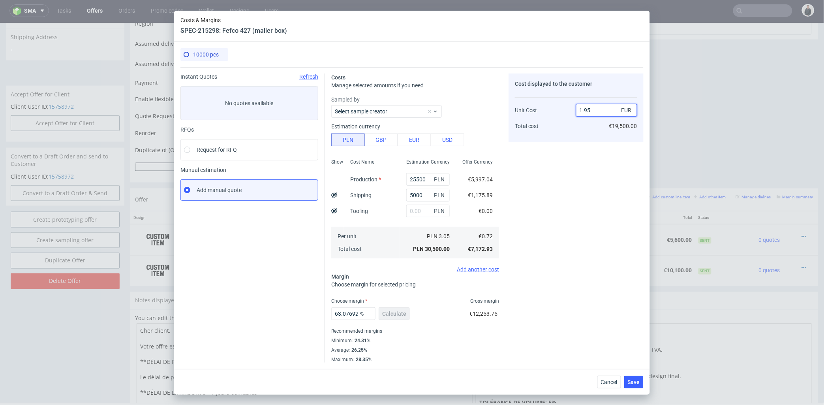
click at [588, 102] on div "1.95 EUR" at bounding box center [606, 110] width 61 height 16
drag, startPoint x: 591, startPoint y: 109, endPoint x: 585, endPoint y: 109, distance: 5.9
click at [585, 109] on input "1.95" at bounding box center [606, 110] width 61 height 13
type input "1.01"
click at [585, 164] on div "Cost displayed to the customer Unit Cost Total cost 1.01 EUR €19,500.00" at bounding box center [576, 217] width 135 height 289
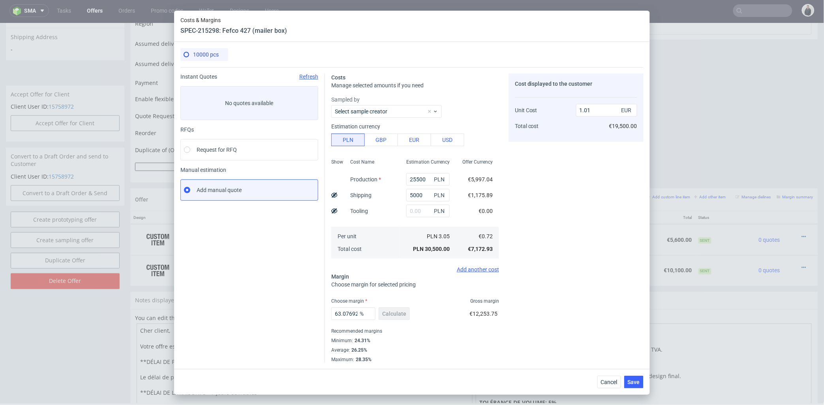
type input "28.71287128712871"
click at [636, 380] on span "Save" at bounding box center [634, 382] width 12 height 6
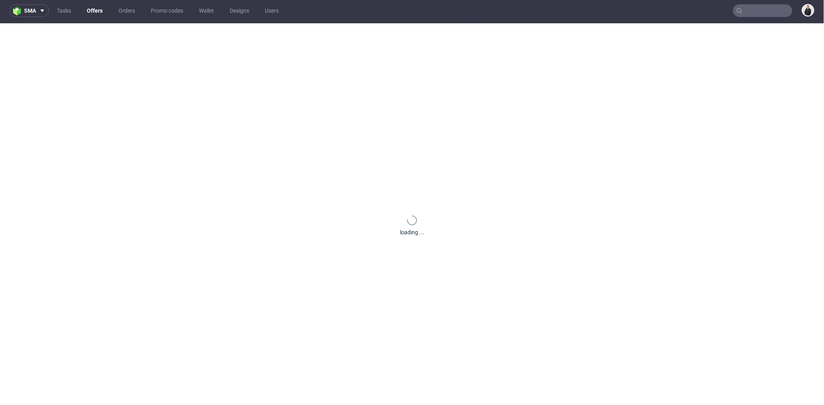
scroll to position [0, 0]
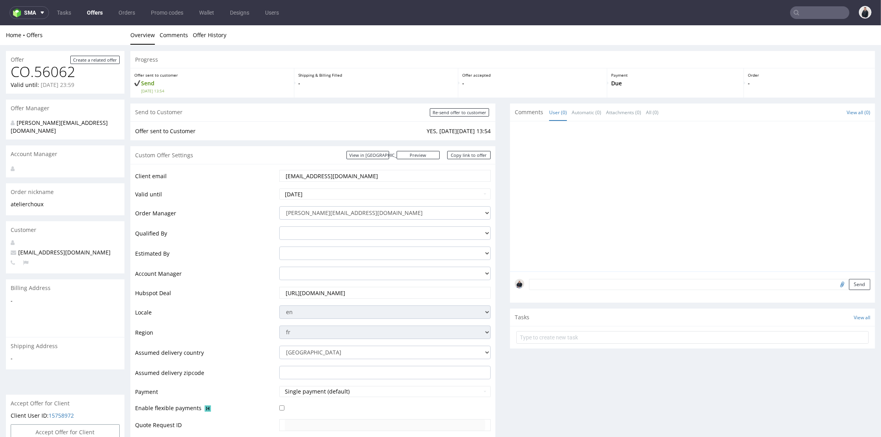
scroll to position [2, 0]
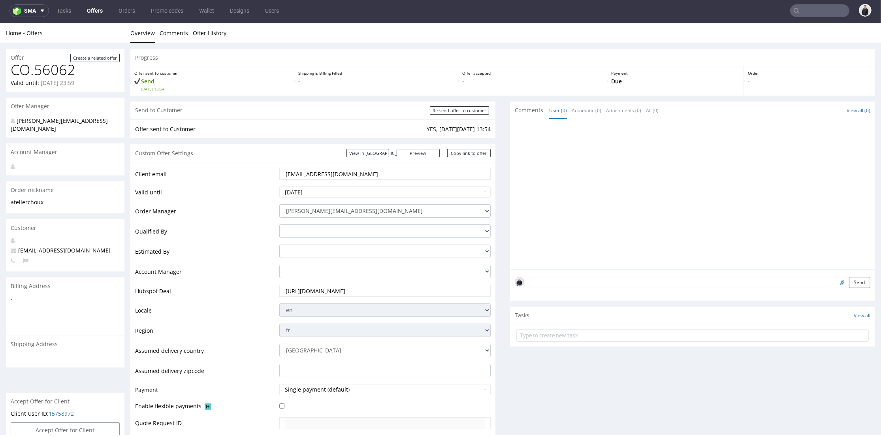
click at [826, 9] on input "text" at bounding box center [819, 10] width 59 height 13
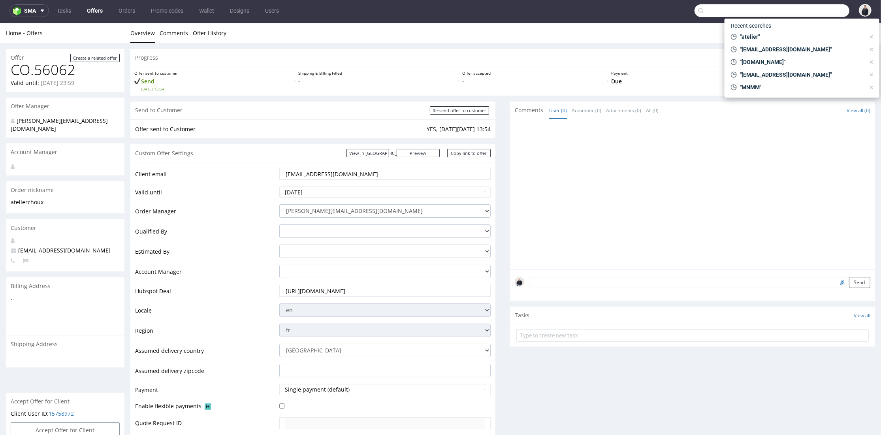
paste input "[DOMAIN_NAME]"
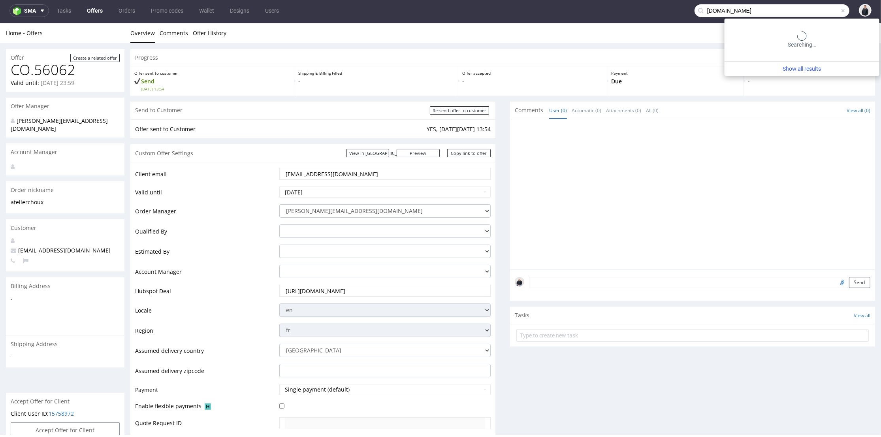
type input "[DOMAIN_NAME]"
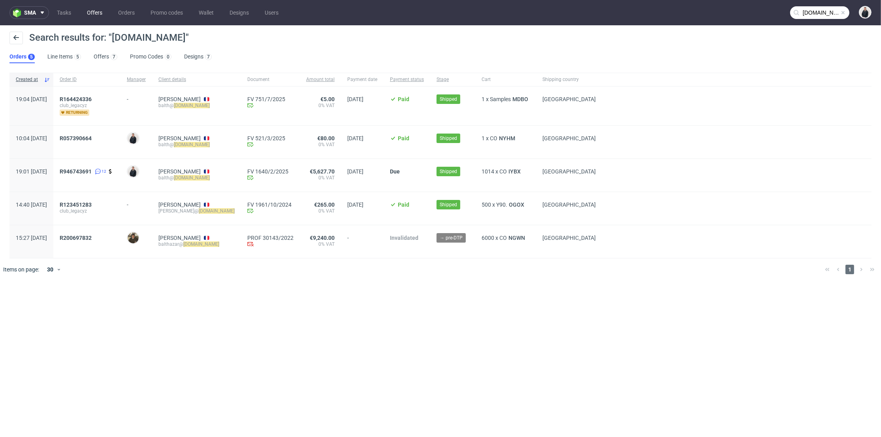
click at [81, 9] on ul "Tasks Offers Orders Promo codes Wallet Designs Users" at bounding box center [167, 12] width 237 height 13
click at [87, 9] on link "Offers" at bounding box center [94, 12] width 25 height 13
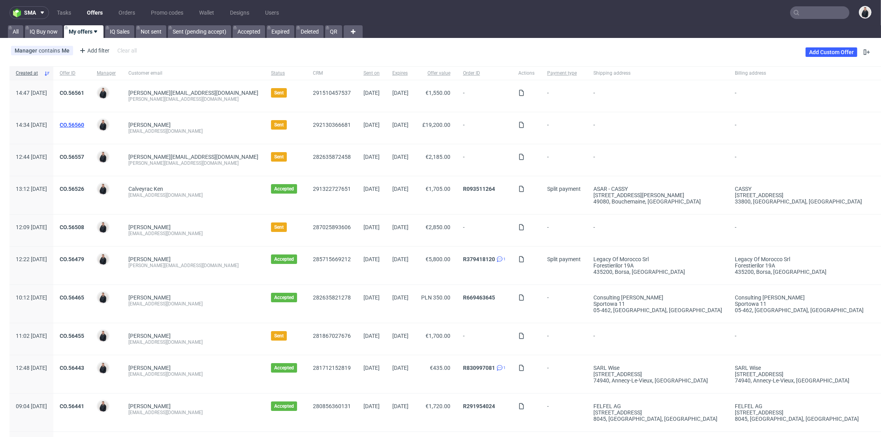
click at [84, 126] on link "CO.56560" at bounding box center [72, 125] width 24 height 6
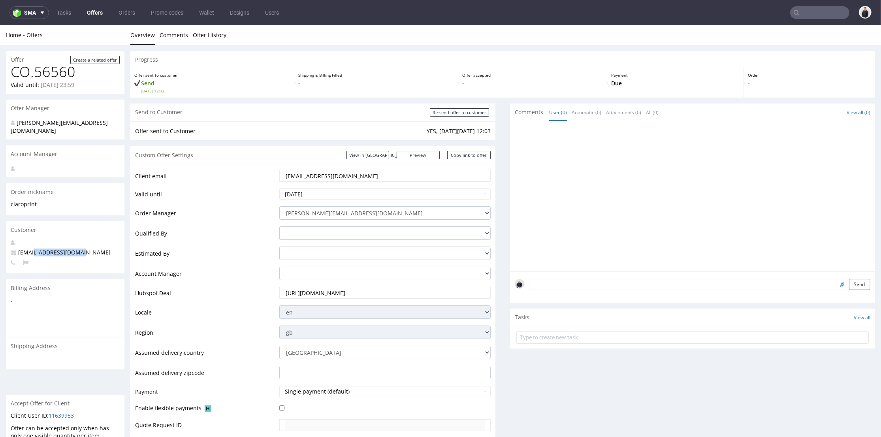
drag, startPoint x: 75, startPoint y: 244, endPoint x: 34, endPoint y: 242, distance: 41.5
click at [34, 248] on p "[EMAIL_ADDRESS][DOMAIN_NAME]" at bounding box center [65, 252] width 109 height 8
copy span "[DOMAIN_NAME]"
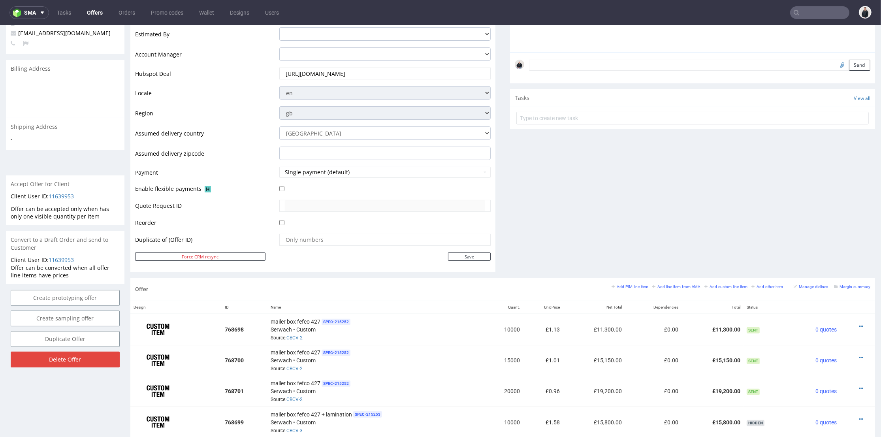
click at [616, 212] on div "Comments User (0) Automatic (0) Attachments (0) All (0) View all (0) Send Tasks…" at bounding box center [692, 81] width 365 height 394
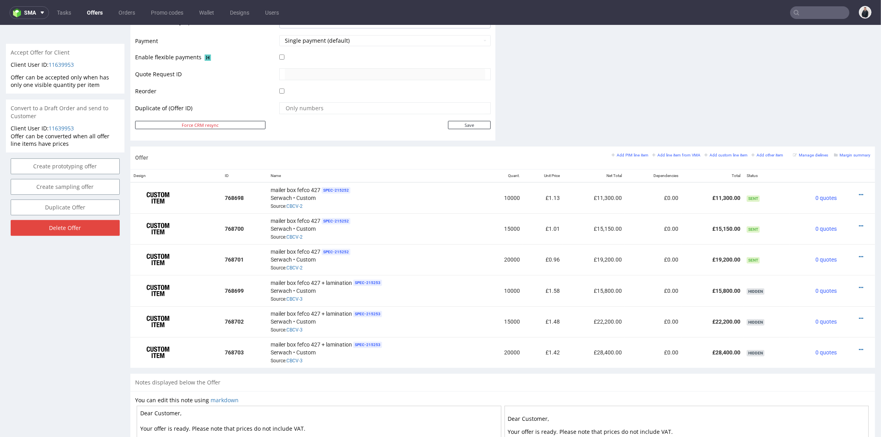
click at [611, 153] on small "Add PIM line item" at bounding box center [629, 155] width 37 height 4
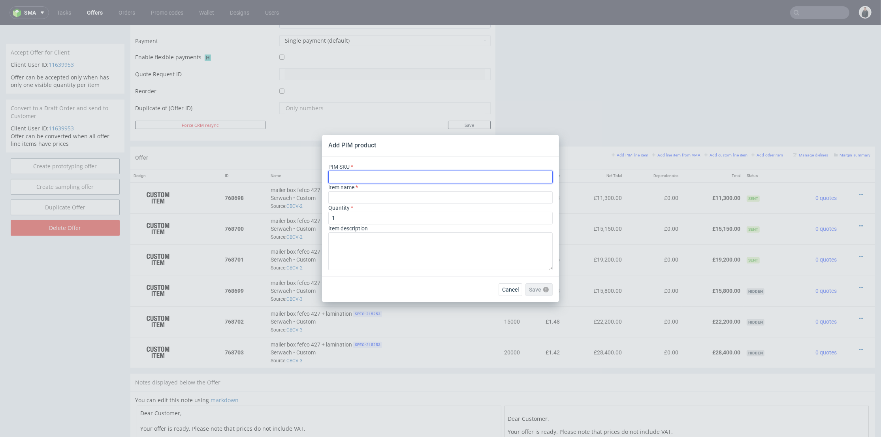
click at [385, 180] on input "text" at bounding box center [440, 177] width 224 height 13
paste input "BT8 8EH"
type input "BT8 8EH"
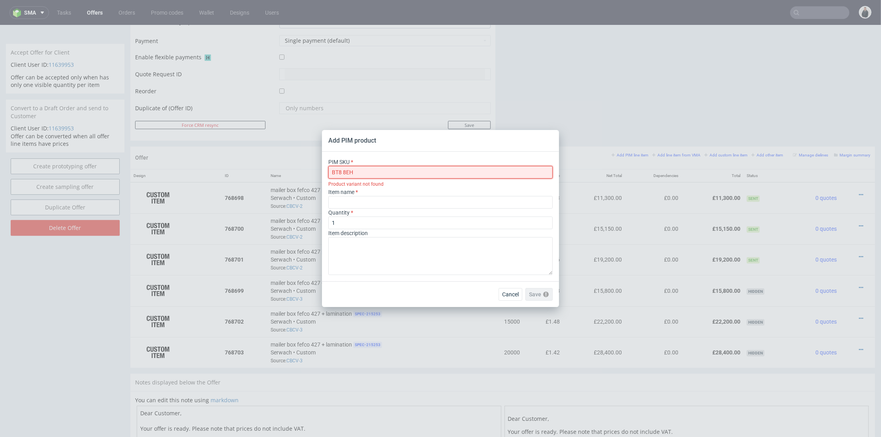
drag, startPoint x: 381, startPoint y: 175, endPoint x: 298, endPoint y: 171, distance: 83.4
click at [298, 171] on div "Add PIM product PIM SKU BT8 8EH Product variant not found Item name Quantity 1 …" at bounding box center [440, 218] width 881 height 437
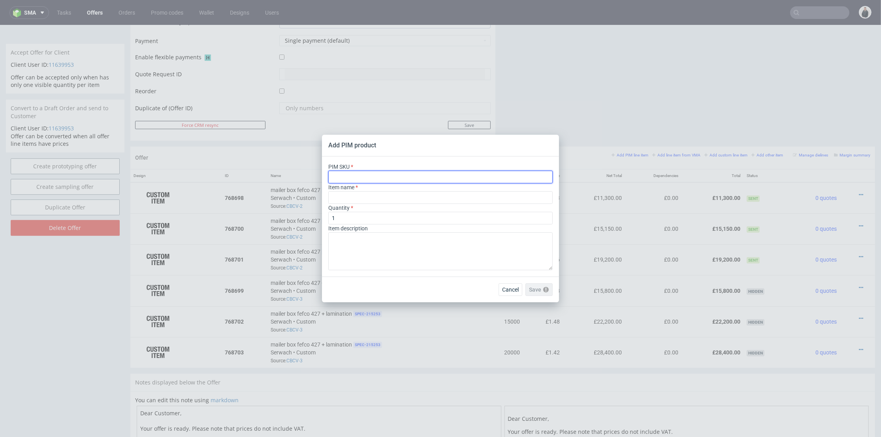
paste input "box--mailer-box--71--cardboard-coated-white-inside--print-color-hd--foil-none"
type input "box--mailer-box--71--cardboard-coated-white-inside--print-color-hd--foil-none"
type input "Brevbox"
type input "box--mailer-box--71--cardboard-coated-white-inside--print-color-hd--foil-none"
click at [376, 210] on div "Quantity 1" at bounding box center [440, 214] width 224 height 21
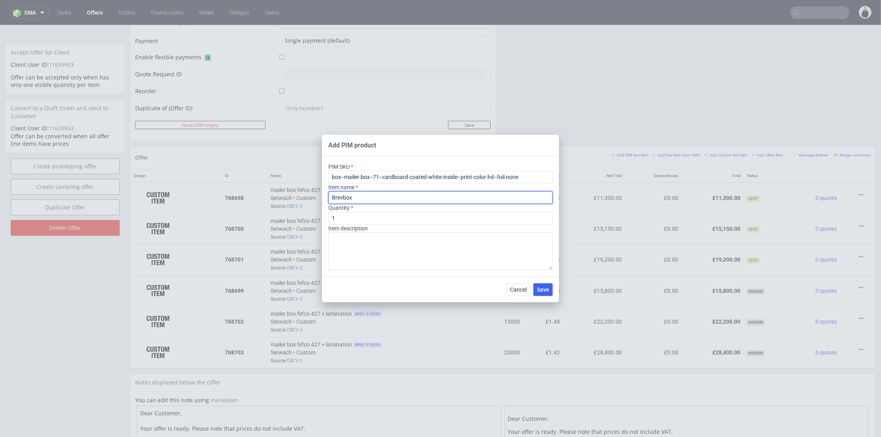
drag, startPoint x: 373, startPoint y: 195, endPoint x: 309, endPoint y: 192, distance: 64.0
click at [309, 192] on div "Add PIM product PIM SKU box--mailer-box--71--cardboard-coated-white-inside--pri…" at bounding box center [440, 218] width 881 height 437
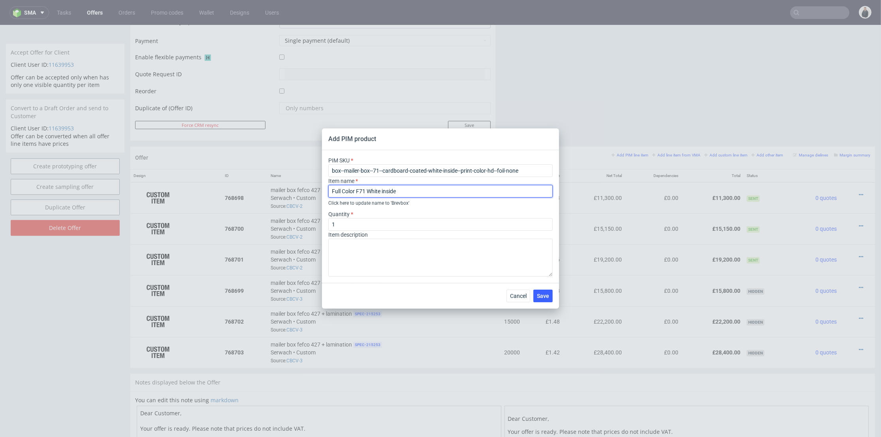
type input "Full Color F71 White inside"
drag, startPoint x: 347, startPoint y: 217, endPoint x: 334, endPoint y: 224, distance: 14.7
click at [334, 224] on div "Quantity 1" at bounding box center [440, 220] width 224 height 21
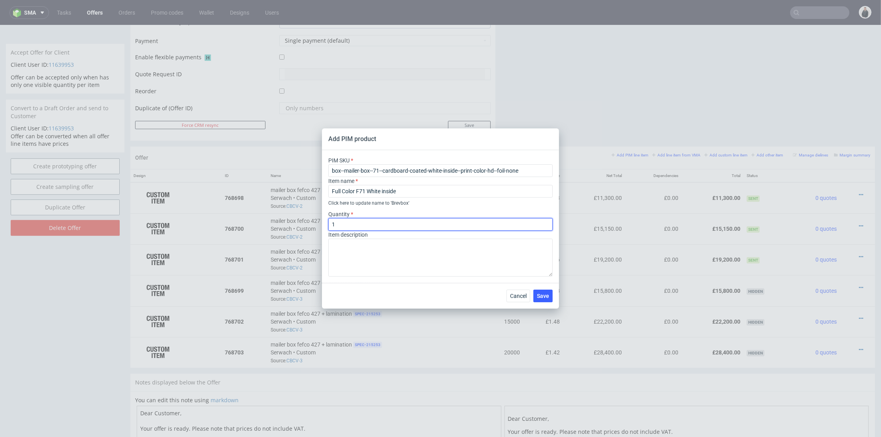
click at [338, 224] on input "1" at bounding box center [440, 224] width 224 height 13
drag, startPoint x: 338, startPoint y: 224, endPoint x: 323, endPoint y: 224, distance: 15.0
click at [323, 224] on div "PIM SKU box--mailer-box--71--cardboard-coated-white-inside--print-color-hd--foi…" at bounding box center [440, 216] width 237 height 133
type input "10000"
click at [384, 233] on div "Item description" at bounding box center [440, 254] width 224 height 46
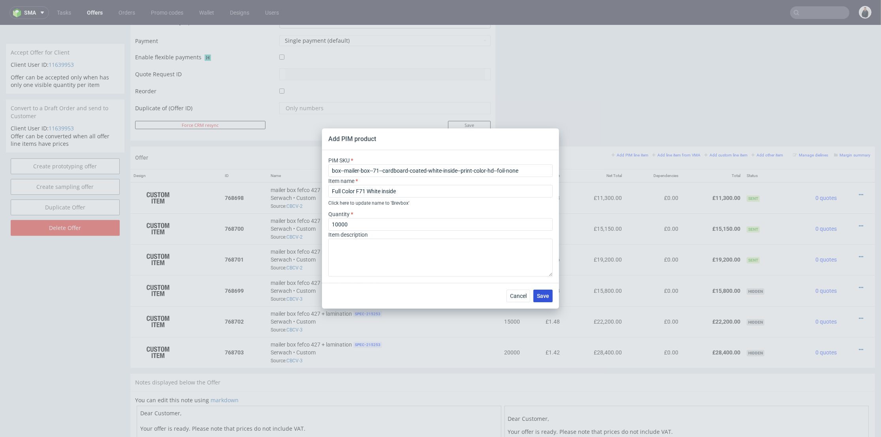
click at [541, 298] on span "Save" at bounding box center [543, 296] width 12 height 6
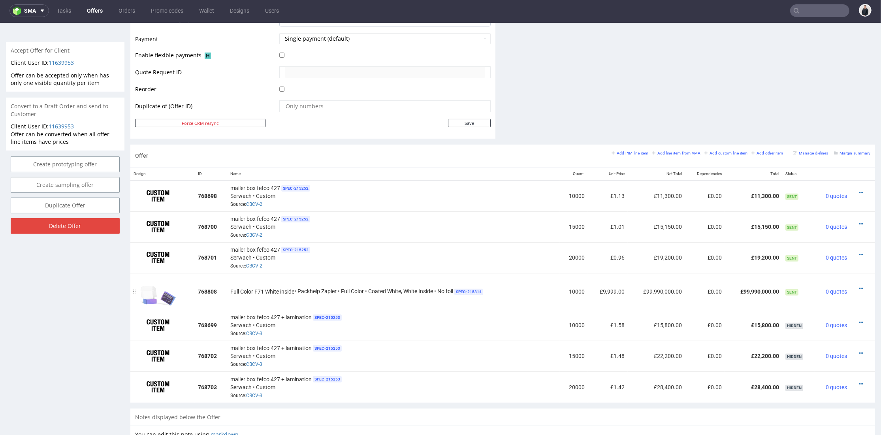
scroll to position [307, 0]
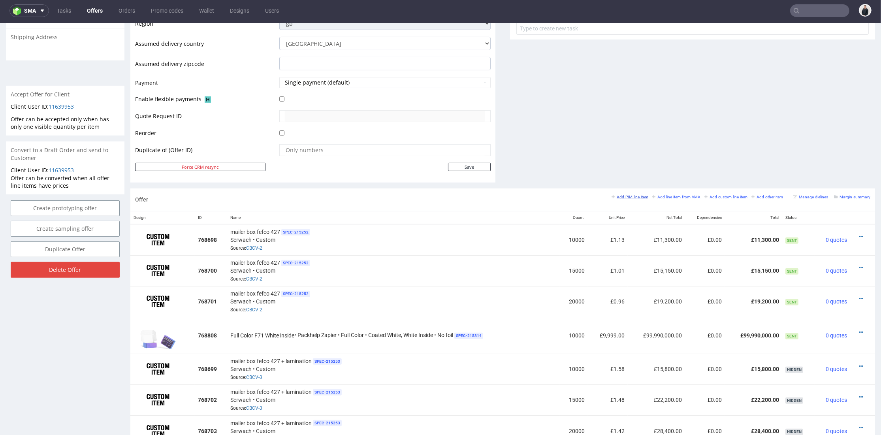
click at [622, 197] on small "Add PIM line item" at bounding box center [629, 197] width 37 height 4
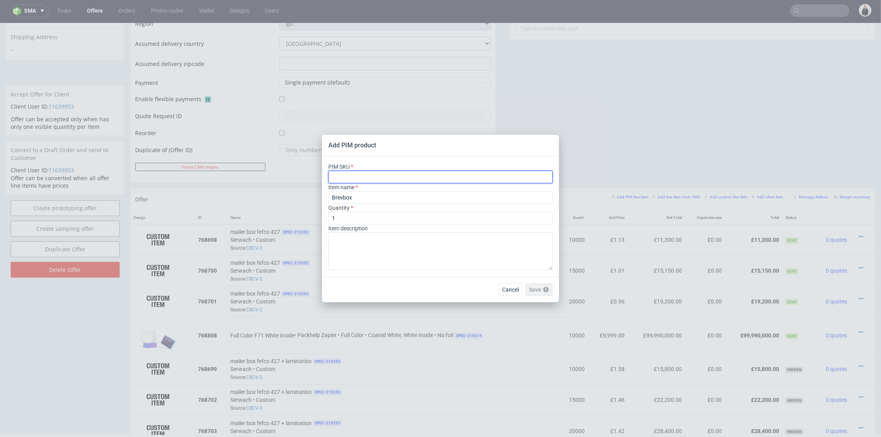
click at [423, 176] on input "text" at bounding box center [440, 177] width 224 height 13
paste input "box--mailer-box--71--cardboard-coated-white-inside--print-color-hd--foil-none"
type input "box--mailer-box--71--cardboard-coated-white-inside--print-color-hd--foil-none"
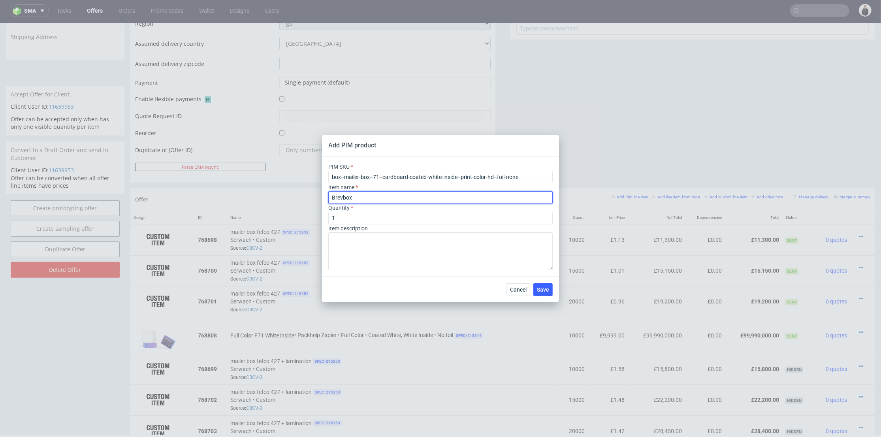
click at [361, 197] on input "Brevbox" at bounding box center [440, 197] width 224 height 13
drag, startPoint x: 353, startPoint y: 197, endPoint x: 309, endPoint y: 193, distance: 44.4
click at [309, 194] on div "Add PIM product PIM SKU box--mailer-box--71--cardboard-coated-white-inside--pri…" at bounding box center [440, 218] width 881 height 437
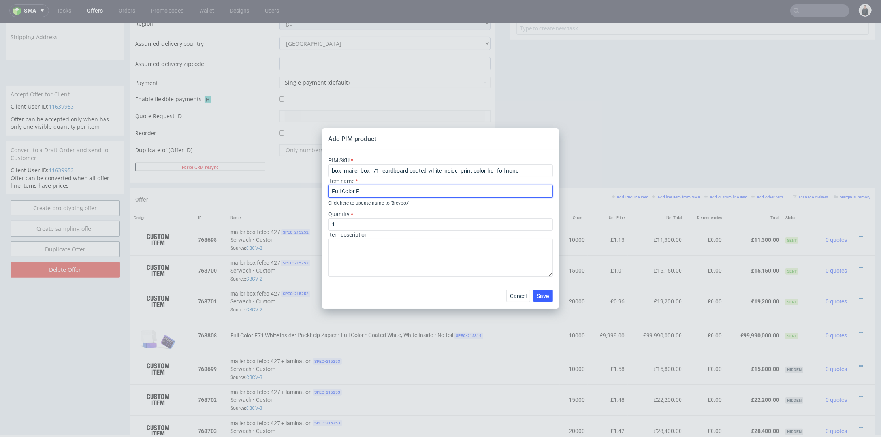
type input "Full Color F71 White inside"
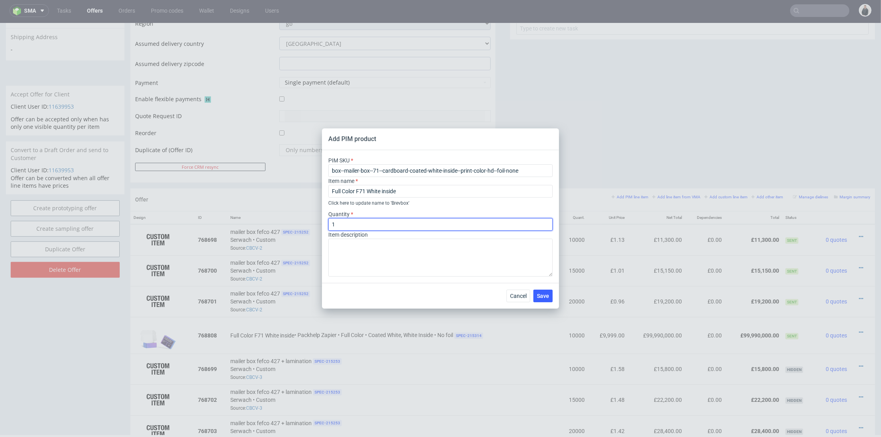
drag, startPoint x: 355, startPoint y: 226, endPoint x: 312, endPoint y: 220, distance: 43.4
click at [312, 220] on div "Add PIM product PIM SKU box--mailer-box--71--cardboard-coated-white-inside--pri…" at bounding box center [440, 218] width 881 height 437
type input "20000"
click at [537, 296] on span "Save" at bounding box center [543, 296] width 12 height 6
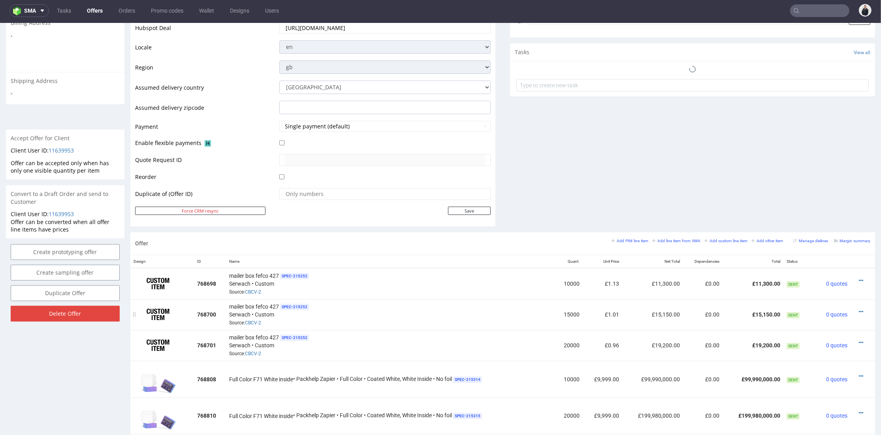
scroll to position [351, 0]
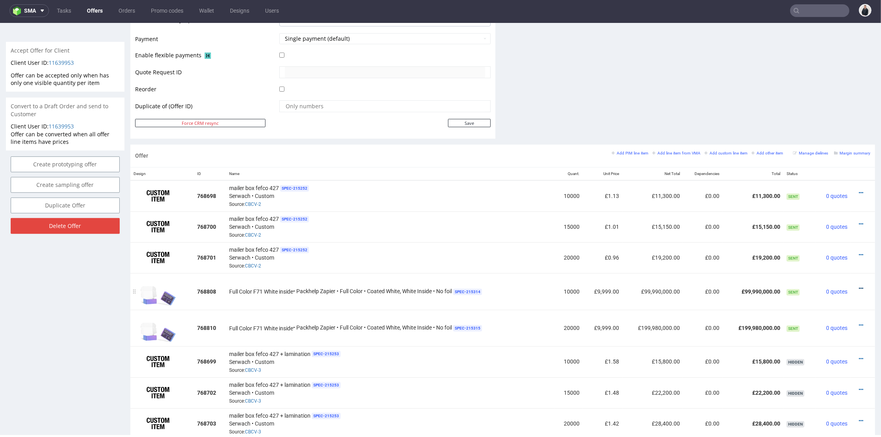
click at [859, 286] on icon at bounding box center [861, 289] width 4 height 6
click at [815, 209] on span "Edit item price" at bounding box center [825, 213] width 64 height 8
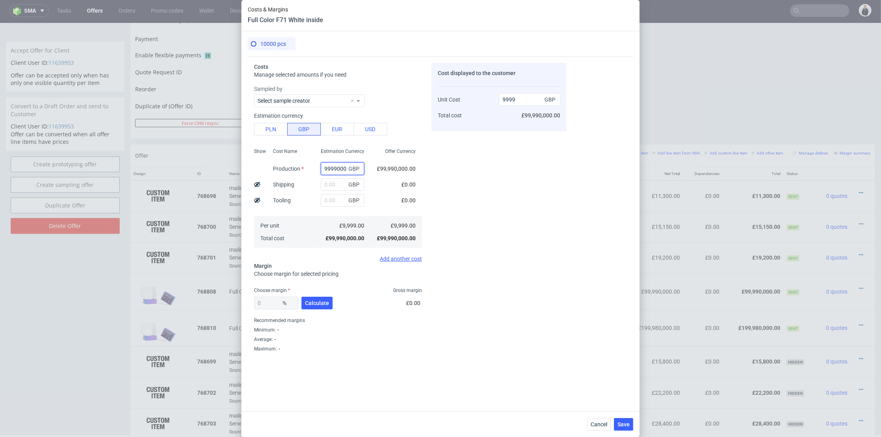
scroll to position [0, 3]
drag, startPoint x: 319, startPoint y: 167, endPoint x: 368, endPoint y: 161, distance: 48.9
click at [368, 161] on div "Show Cost Name Production Shipping Tooling Per unit Total cost Estimation Curre…" at bounding box center [338, 197] width 168 height 104
click at [282, 122] on div "Estimation currency PLN GBP EUR USD" at bounding box center [338, 122] width 168 height 25
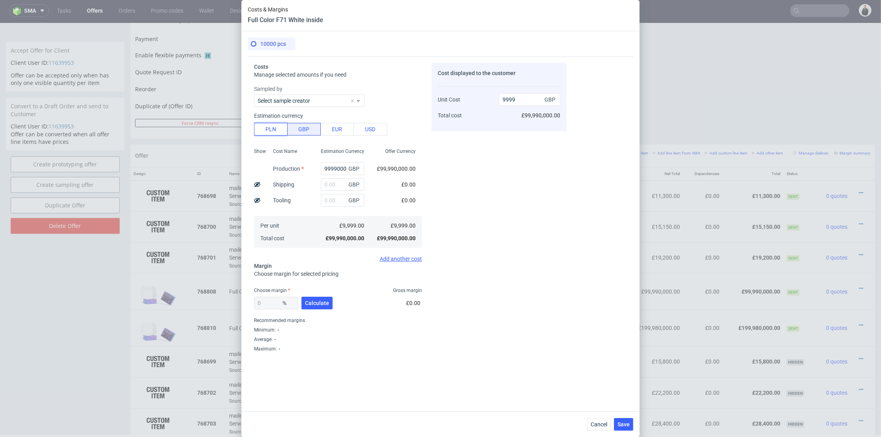
click at [278, 124] on button "PLN" at bounding box center [271, 129] width 34 height 13
type input "2035.5"
drag, startPoint x: 319, startPoint y: 167, endPoint x: 385, endPoint y: 173, distance: 67.0
click at [382, 173] on div "Show Cost Name Production Shipping Tooling Per unit Total cost Estimation Curre…" at bounding box center [338, 197] width 168 height 104
type input "6"
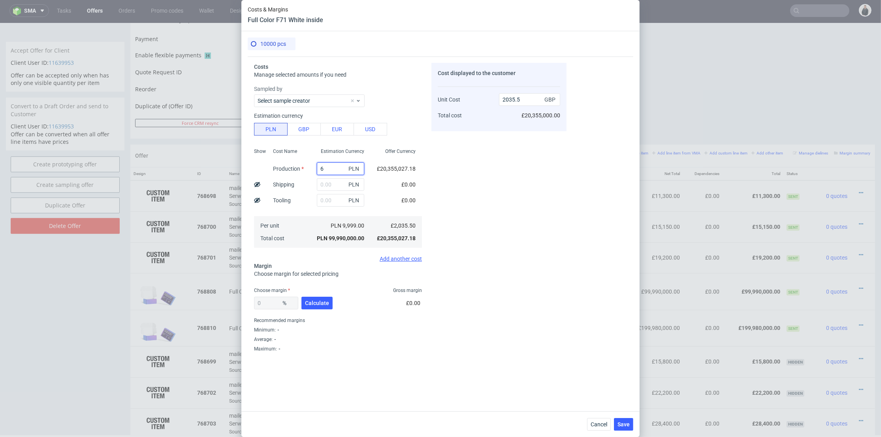
type input "0"
type input "6020"
type input "0.01"
type input "60200"
type input "1.23"
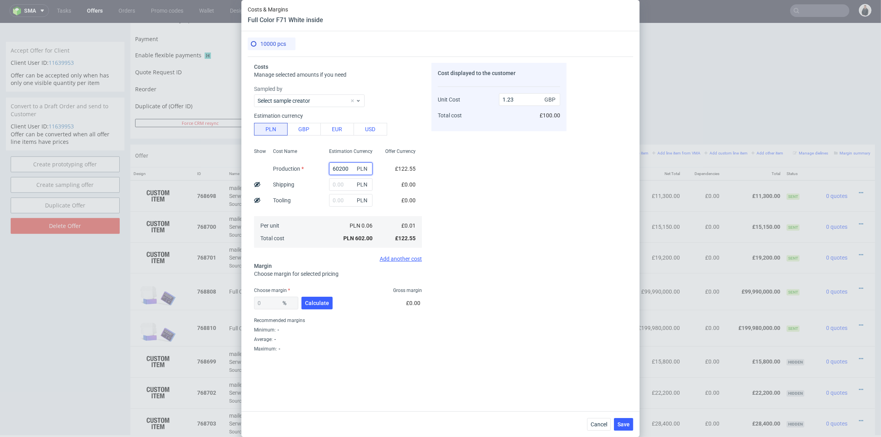
type input "60200"
click at [379, 192] on div "Offer Currency £12,254.95 £0.00 £0.00 £1.23 £12,254.95" at bounding box center [400, 197] width 43 height 104
click at [334, 184] on input "text" at bounding box center [350, 184] width 43 height 13
type input "8600"
click at [323, 205] on div "PLN" at bounding box center [351, 200] width 56 height 16
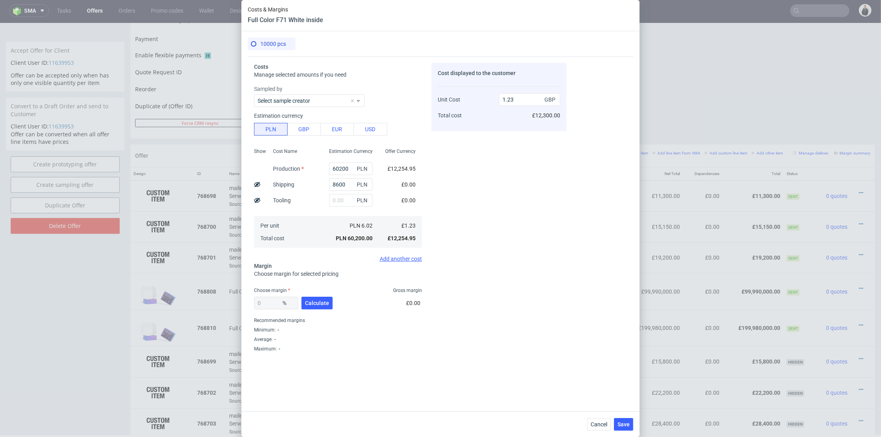
type input "1.41"
click at [322, 302] on span "Calculate" at bounding box center [317, 303] width 24 height 6
type input "20.83"
click at [501, 98] on input "1.77" at bounding box center [529, 99] width 61 height 13
type input "0.77"
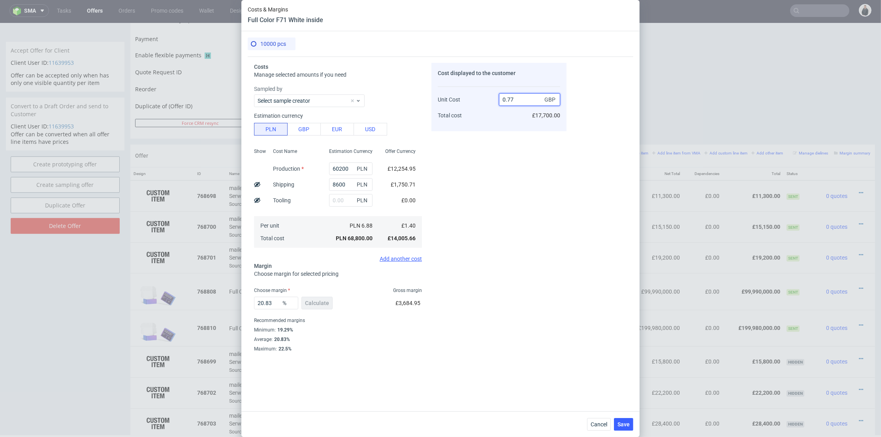
type input "-81.81818181818183"
click at [507, 98] on input "0.78" at bounding box center [529, 99] width 61 height 13
click at [513, 100] on input "0.78" at bounding box center [529, 99] width 61 height 13
type input "0.78"
click at [502, 180] on div "Cost displayed to the customer Unit Cost Total cost 0.78 GBP £7,800.00" at bounding box center [498, 221] width 135 height 317
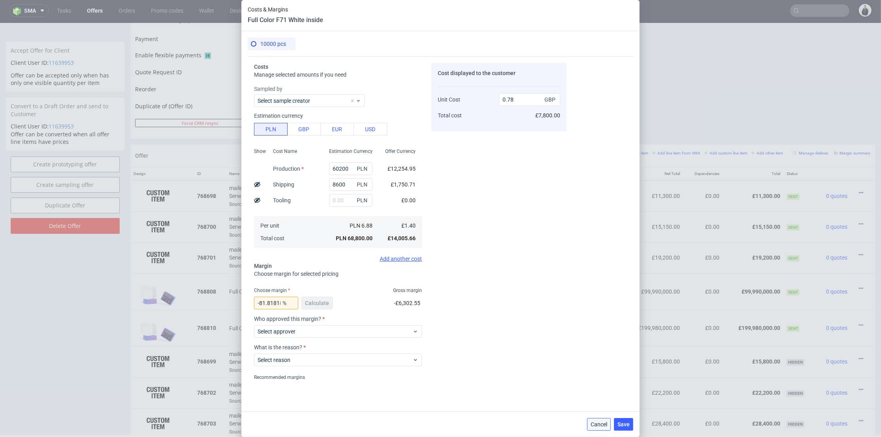
drag, startPoint x: 599, startPoint y: 425, endPoint x: 601, endPoint y: 421, distance: 4.1
click at [601, 421] on span "Cancel" at bounding box center [598, 424] width 17 height 6
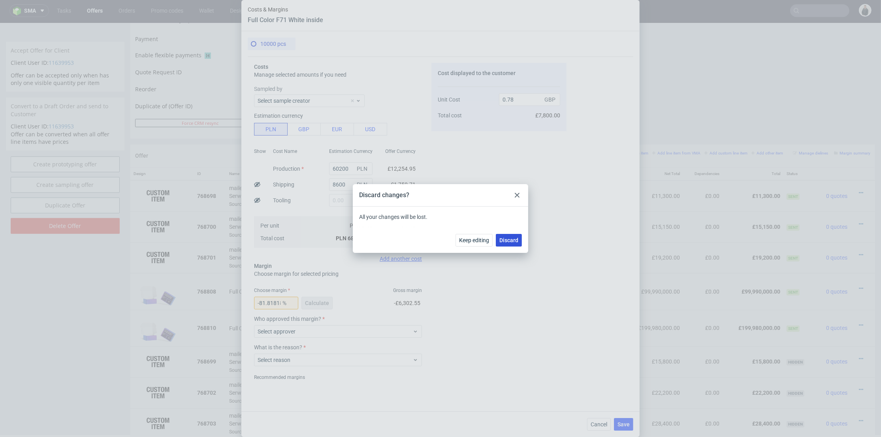
click at [510, 234] on button "Discard" at bounding box center [509, 240] width 26 height 13
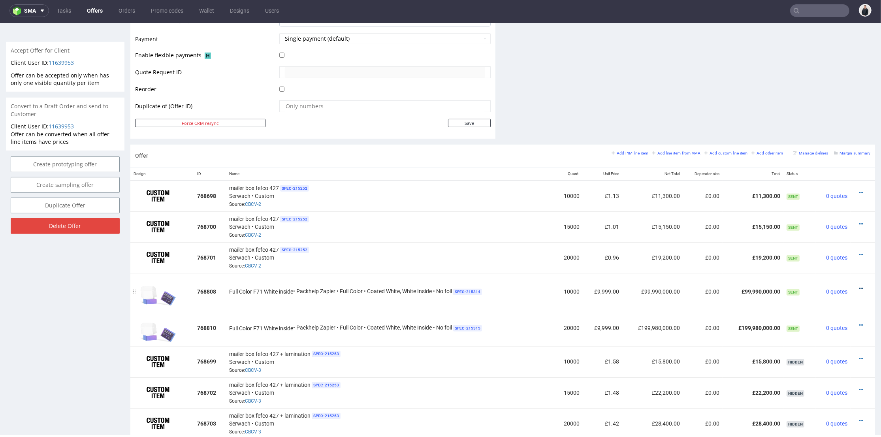
click at [859, 286] on icon at bounding box center [861, 289] width 4 height 6
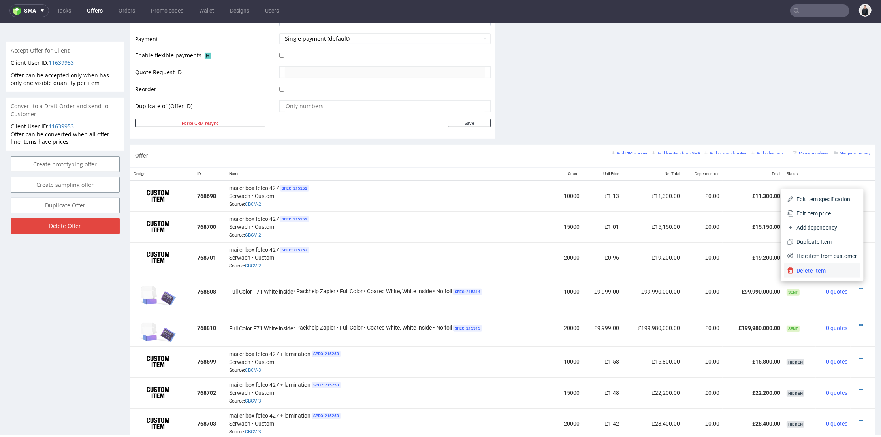
click at [834, 268] on span "Delete Item" at bounding box center [825, 271] width 64 height 8
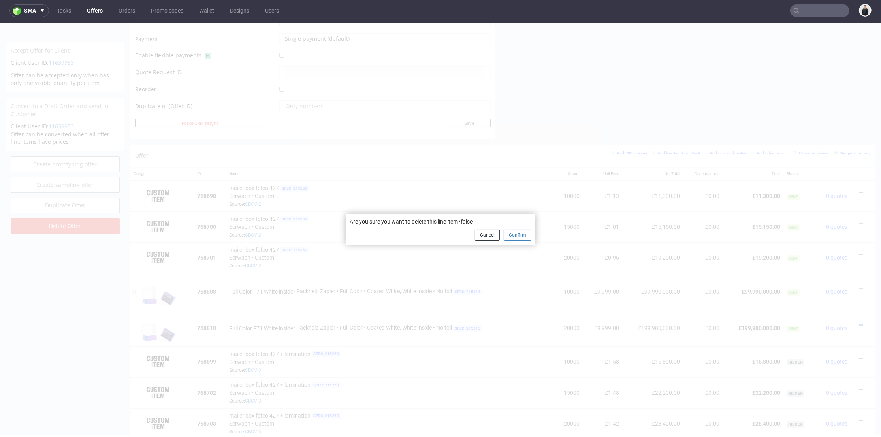
click at [510, 232] on button "Confirm" at bounding box center [517, 234] width 28 height 11
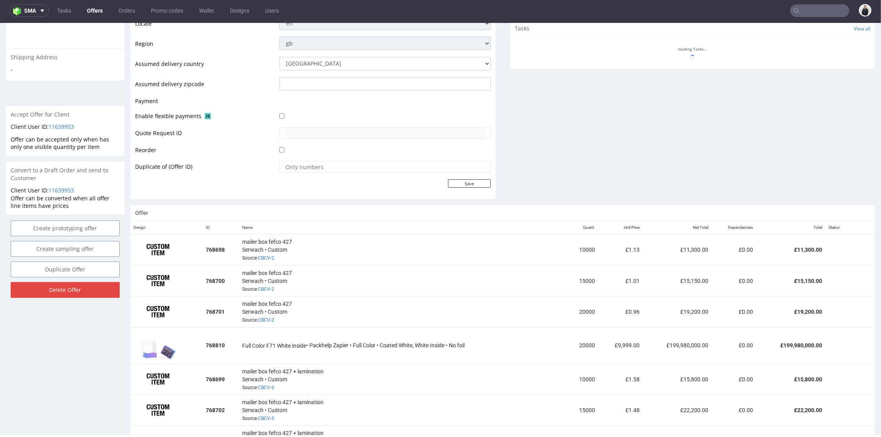
scroll to position [397, 0]
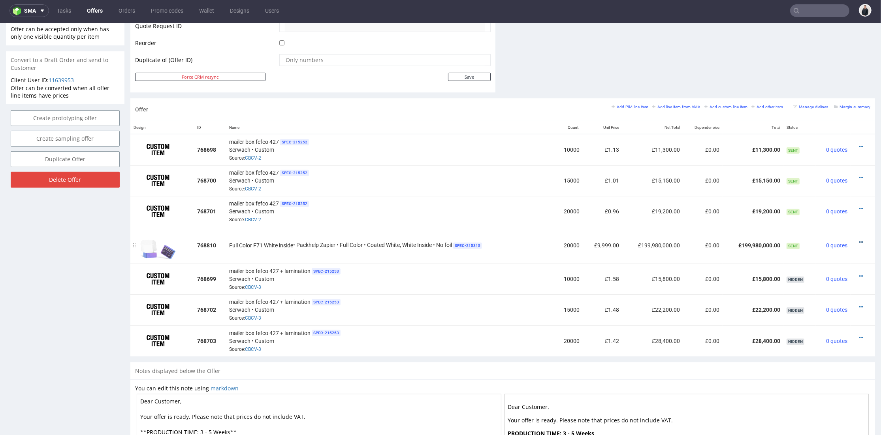
click at [859, 239] on icon at bounding box center [861, 242] width 4 height 6
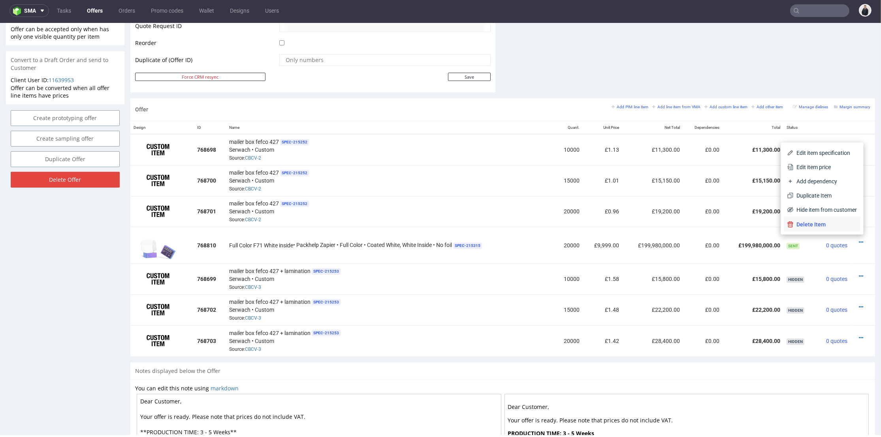
click at [821, 222] on span "Delete Item" at bounding box center [825, 224] width 64 height 8
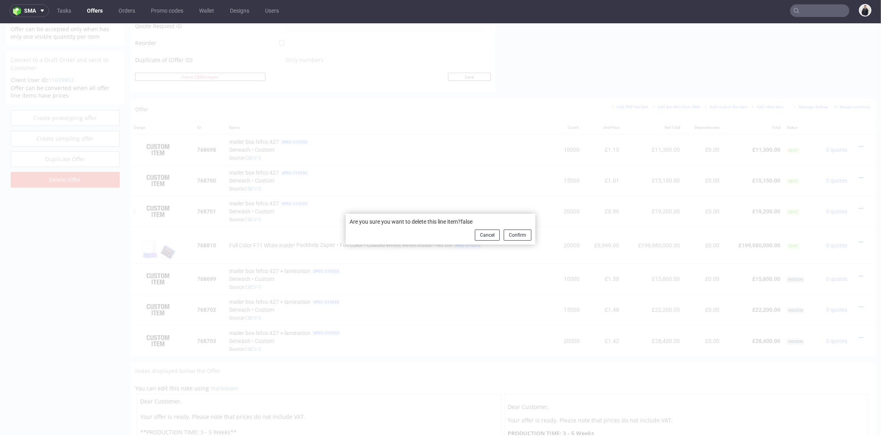
click at [516, 234] on button "Confirm" at bounding box center [517, 234] width 28 height 11
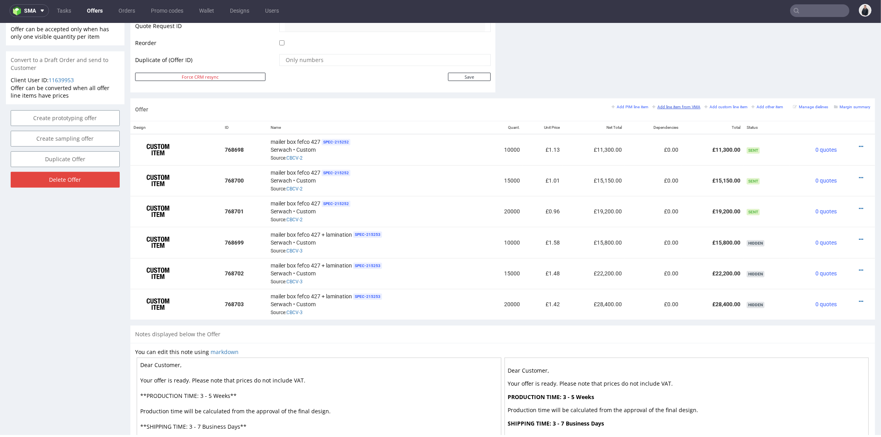
click at [667, 108] on small "Add line item from VMA" at bounding box center [676, 107] width 48 height 4
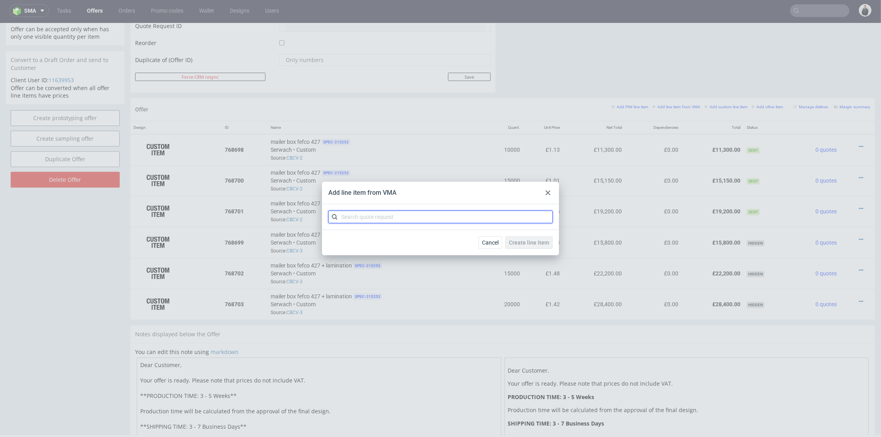
click at [377, 217] on input "text" at bounding box center [440, 216] width 224 height 13
type input "cbdg"
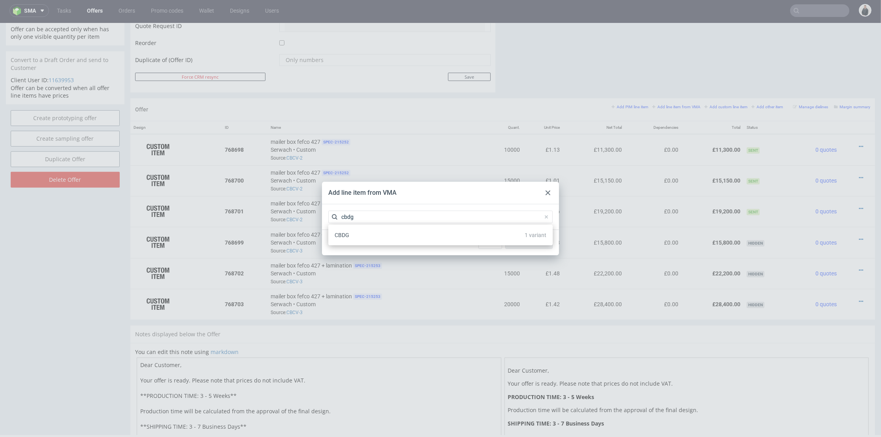
click at [381, 233] on div "CBDG 1 variant" at bounding box center [440, 235] width 218 height 14
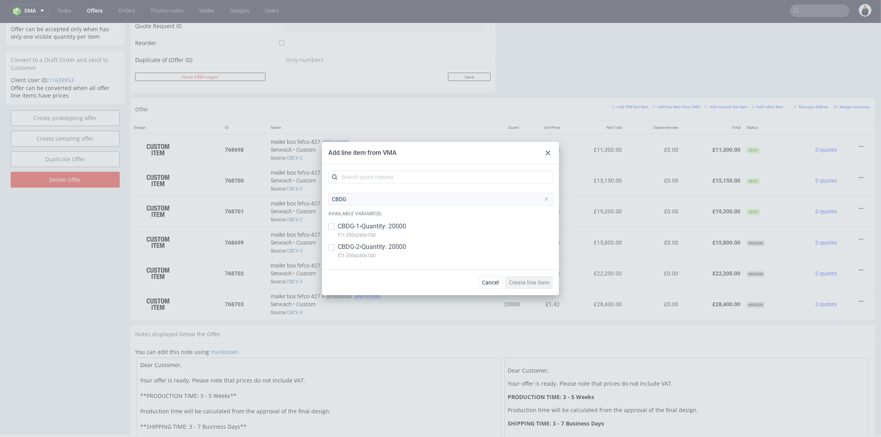
click at [393, 233] on p "f71-350x260x100" at bounding box center [372, 235] width 68 height 9
checkbox input "true"
click at [533, 282] on span "Create line item" at bounding box center [529, 283] width 40 height 6
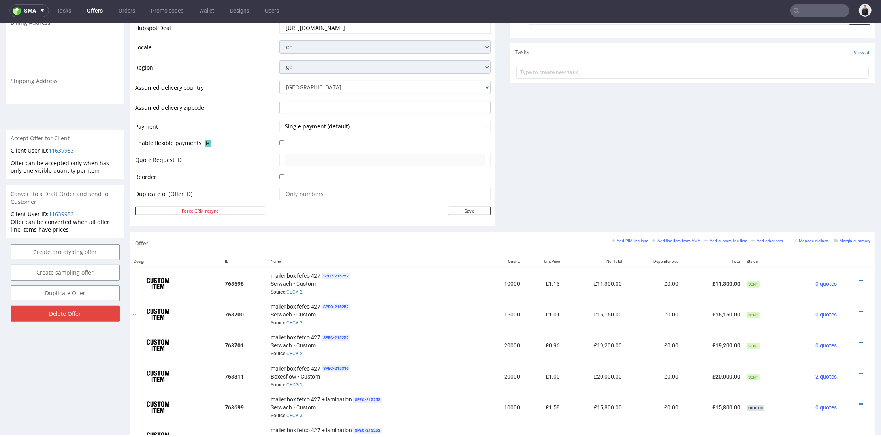
scroll to position [395, 0]
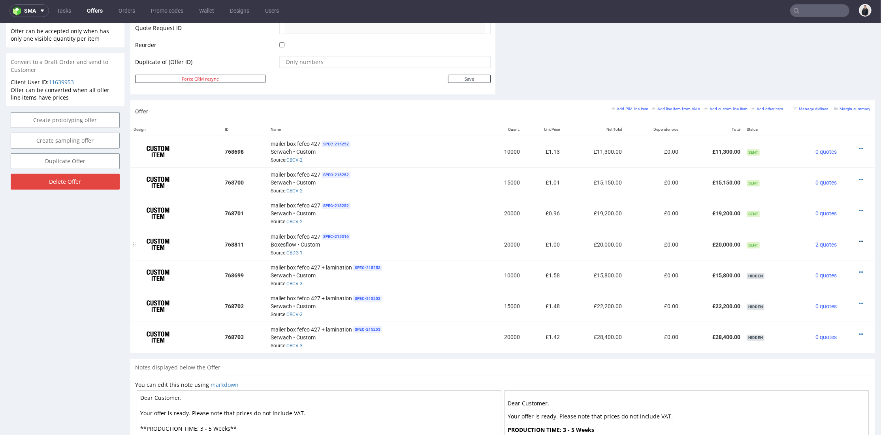
click at [859, 239] on icon at bounding box center [861, 242] width 4 height 6
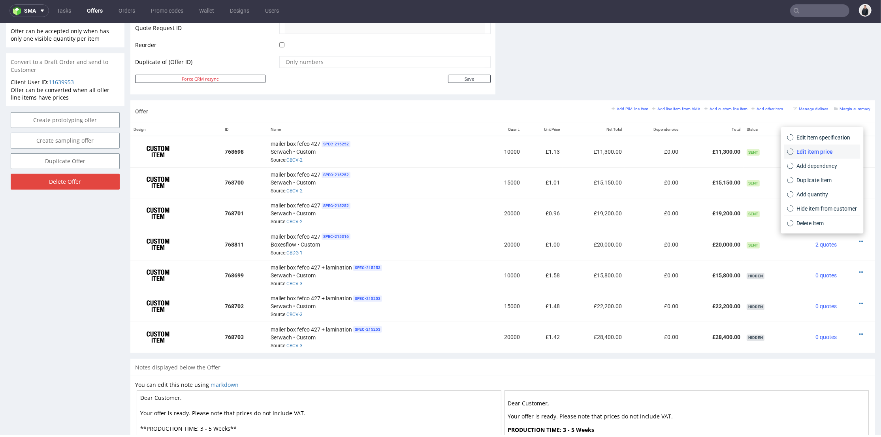
click at [824, 152] on span "Edit item price" at bounding box center [825, 152] width 64 height 8
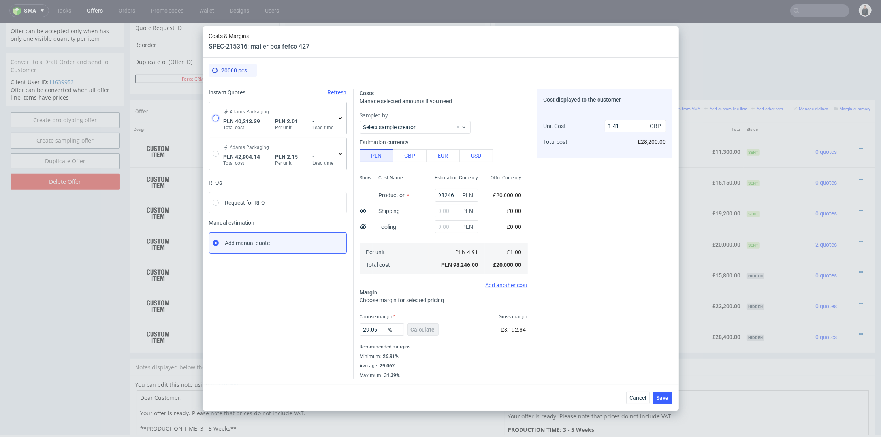
click at [215, 117] on input "radio" at bounding box center [215, 118] width 6 height 6
radio input "true"
radio input "false"
type input "37324.479999999996"
type input "2888.91"
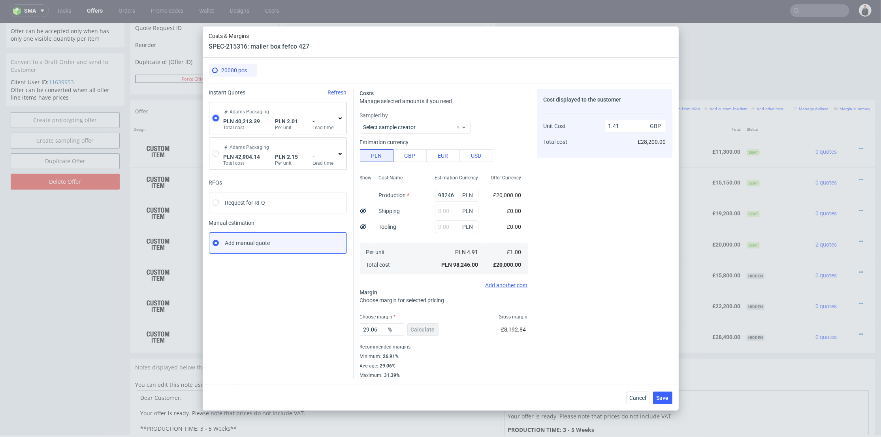
type input "0.41"
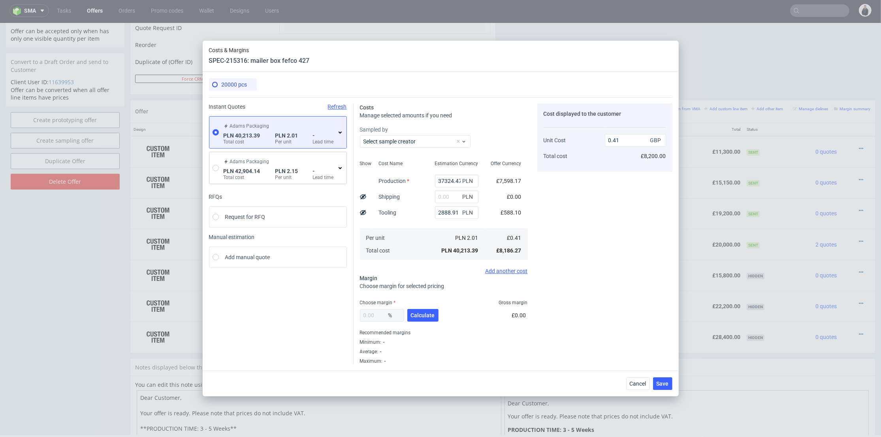
click at [337, 131] on icon at bounding box center [340, 132] width 6 height 6
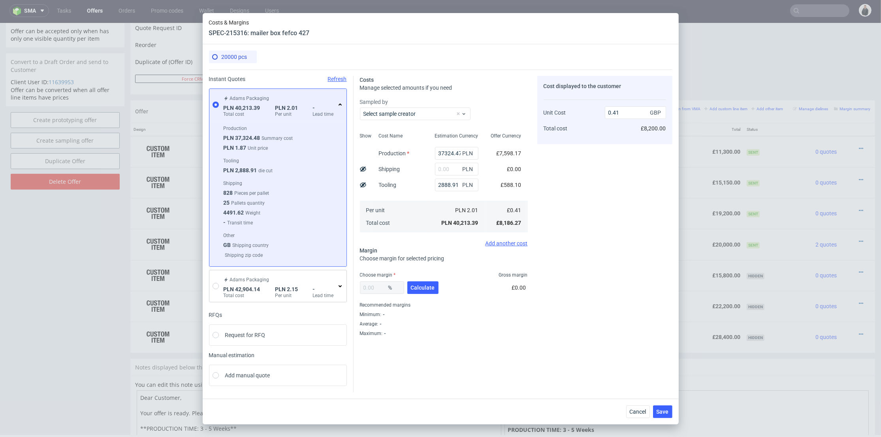
click at [337, 104] on icon at bounding box center [340, 104] width 6 height 6
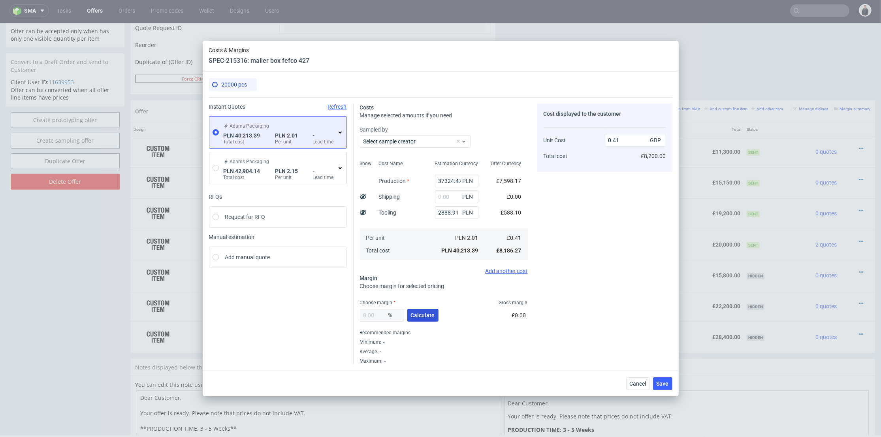
click at [430, 314] on span "Calculate" at bounding box center [423, 315] width 24 height 6
type input "24.41"
type input "0.54"
click at [665, 382] on span "Save" at bounding box center [662, 384] width 12 height 6
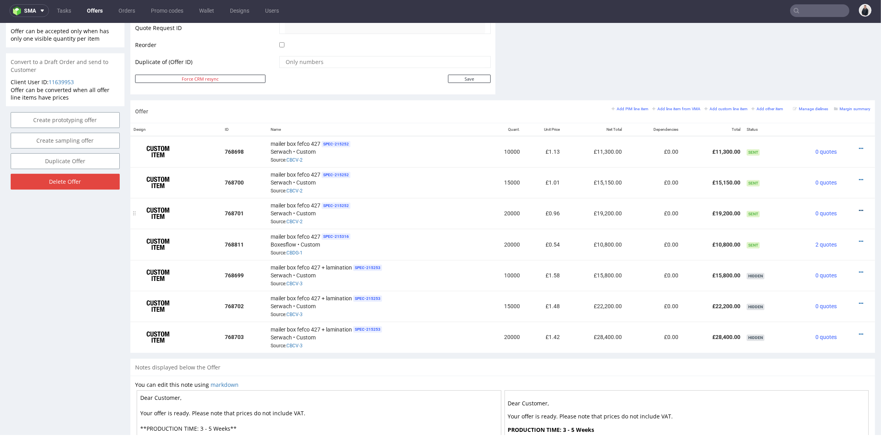
click at [859, 209] on icon at bounding box center [861, 211] width 4 height 6
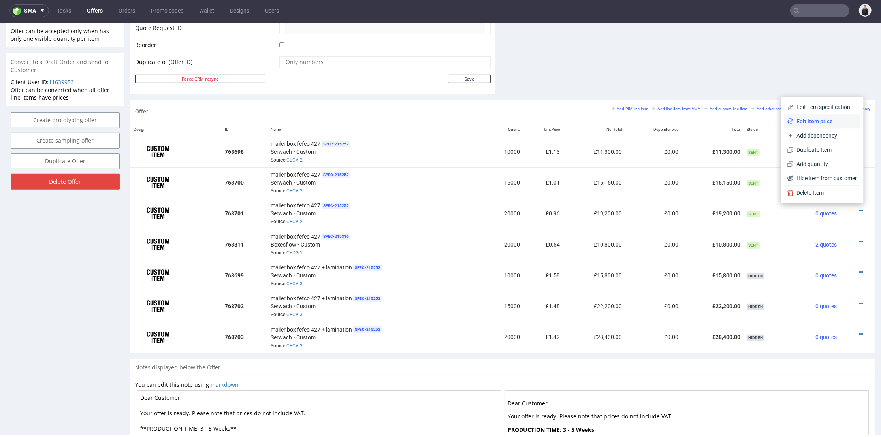
click at [817, 125] on li "Edit item price" at bounding box center [822, 121] width 76 height 14
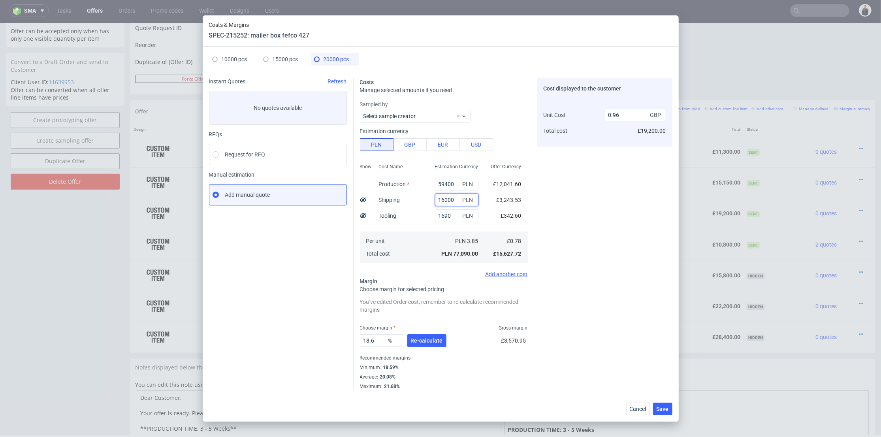
drag, startPoint x: 451, startPoint y: 199, endPoint x: 426, endPoint y: 199, distance: 25.3
click at [416, 197] on div "Show Cost Name Production Shipping Tooling Per unit Total cost Estimation Curre…" at bounding box center [444, 212] width 168 height 104
click at [641, 413] on button "Cancel" at bounding box center [638, 408] width 24 height 13
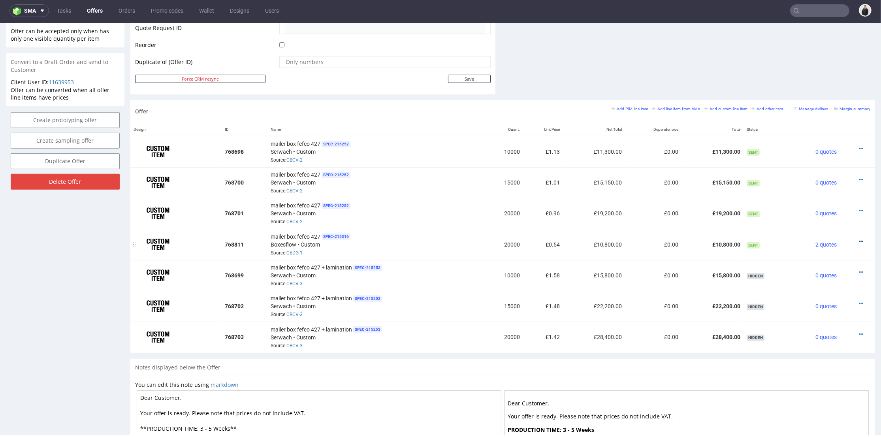
click at [859, 239] on icon at bounding box center [861, 242] width 4 height 6
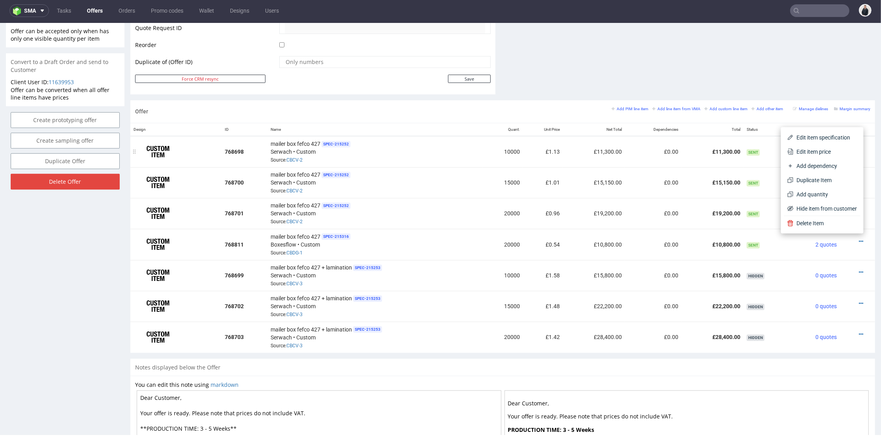
click at [813, 153] on span "Edit item price" at bounding box center [825, 152] width 64 height 8
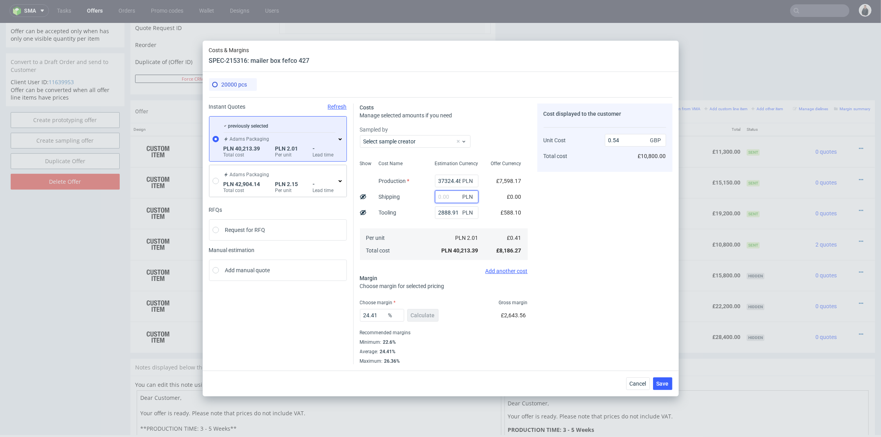
drag, startPoint x: 445, startPoint y: 195, endPoint x: 440, endPoint y: 203, distance: 8.7
click at [445, 195] on input "text" at bounding box center [456, 196] width 43 height 13
paste input "16000"
type input "16000"
type input "0.75"
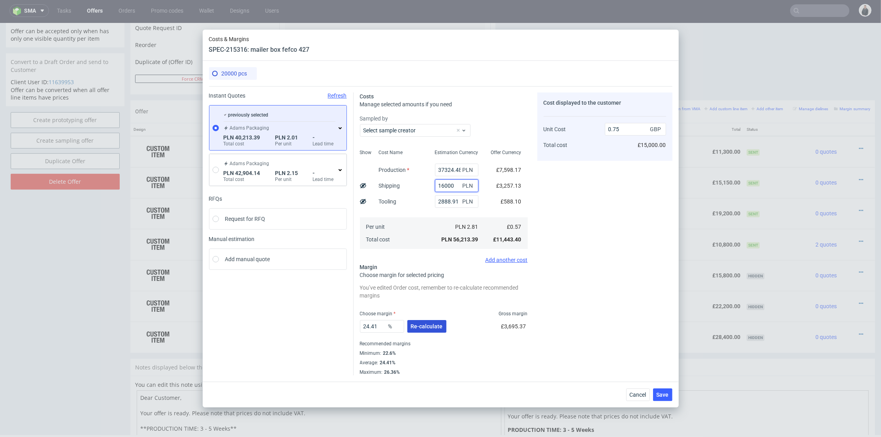
type input "16000"
click at [427, 323] on span "Re-calculate" at bounding box center [427, 326] width 32 height 6
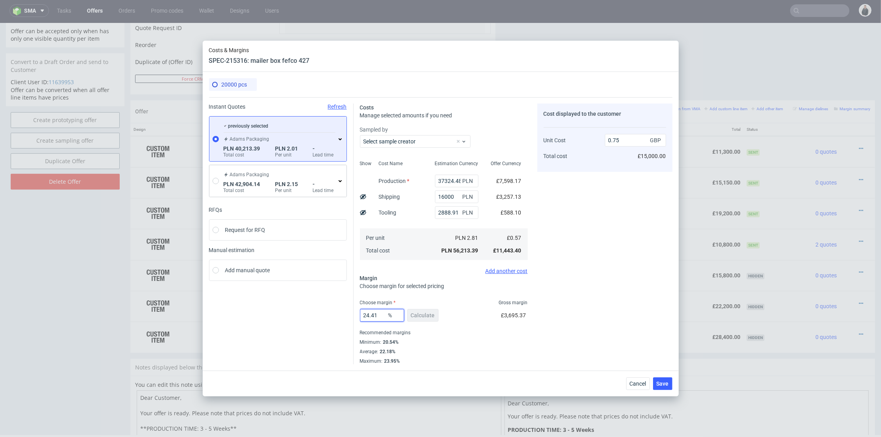
drag, startPoint x: 380, startPoint y: 315, endPoint x: 344, endPoint y: 313, distance: 36.4
click at [344, 313] on div "Instant Quotes Refresh previously selected Adams Packaging PLN 40,213.39 Total …" at bounding box center [440, 230] width 463 height 267
type input "21"
click at [614, 292] on div "Cost displayed to the customer Unit Cost Total cost 0.75 GBP £15,000.00" at bounding box center [604, 233] width 135 height 261
type input "0.72"
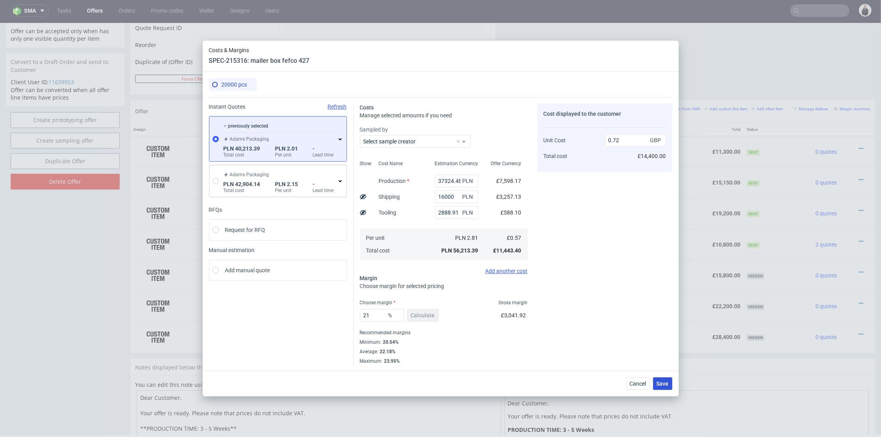
click at [666, 381] on span "Save" at bounding box center [662, 384] width 12 height 6
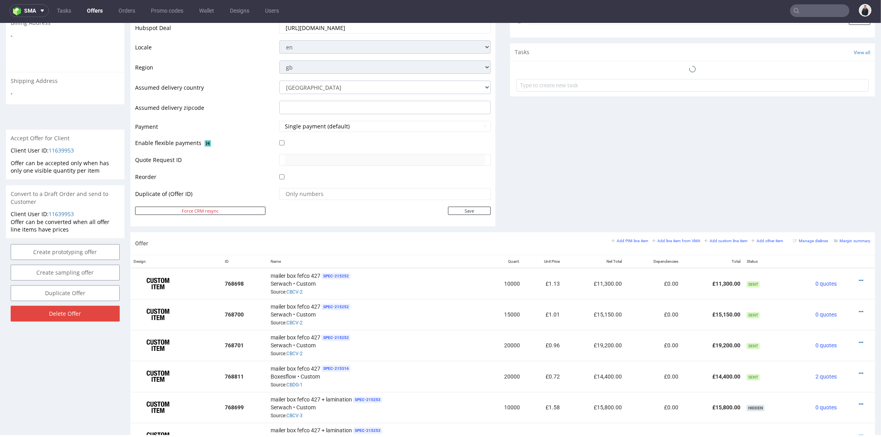
scroll to position [439, 0]
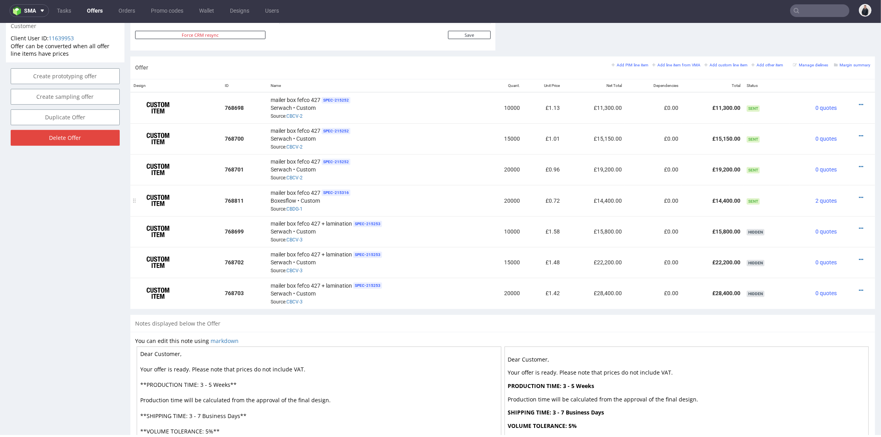
click at [851, 194] on div at bounding box center [855, 198] width 24 height 8
click at [859, 195] on icon at bounding box center [861, 198] width 4 height 6
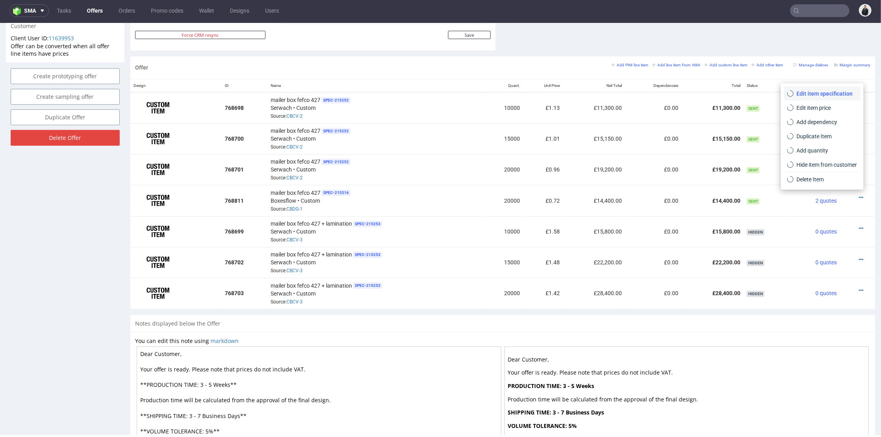
click at [820, 92] on span "Edit item specification" at bounding box center [825, 94] width 64 height 8
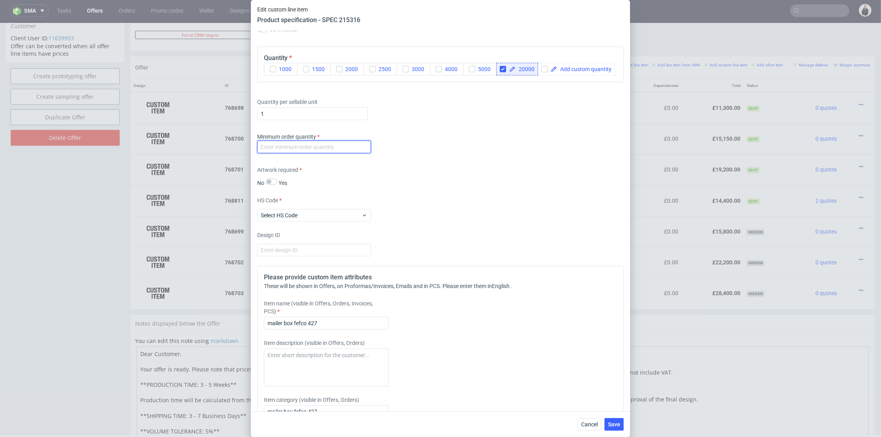
click at [338, 153] on input "number" at bounding box center [314, 147] width 114 height 13
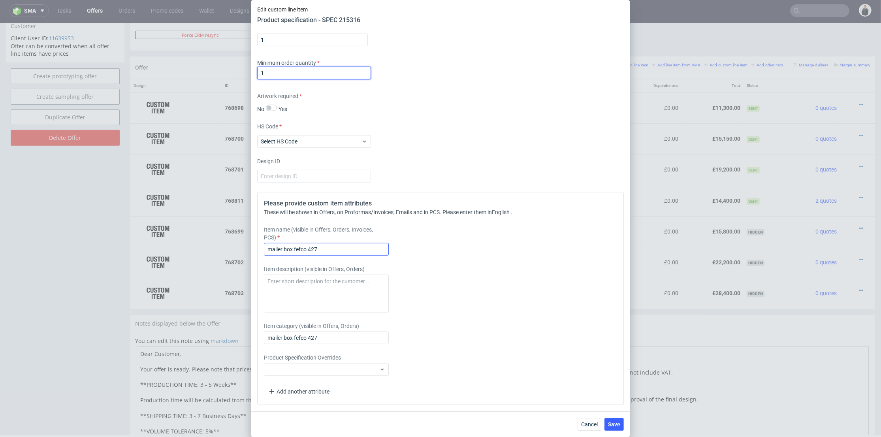
type input "1"
drag, startPoint x: 329, startPoint y: 250, endPoint x: 237, endPoint y: 248, distance: 92.0
click at [237, 248] on div "Edit custom line item Product specification - SPEC 215316 Supplier Custom Custo…" at bounding box center [440, 218] width 881 height 437
type input "Full Color F71 kraft inside"
click at [610, 419] on button "Save" at bounding box center [613, 424] width 19 height 13
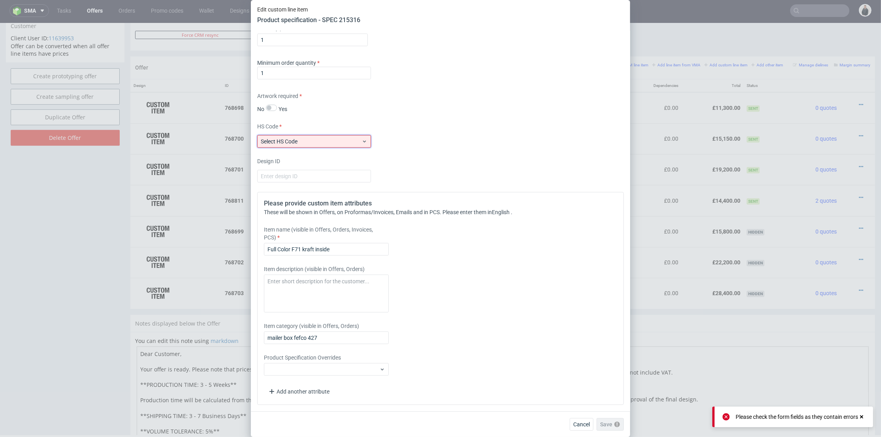
click at [325, 144] on span "Select HS Code" at bounding box center [311, 141] width 101 height 8
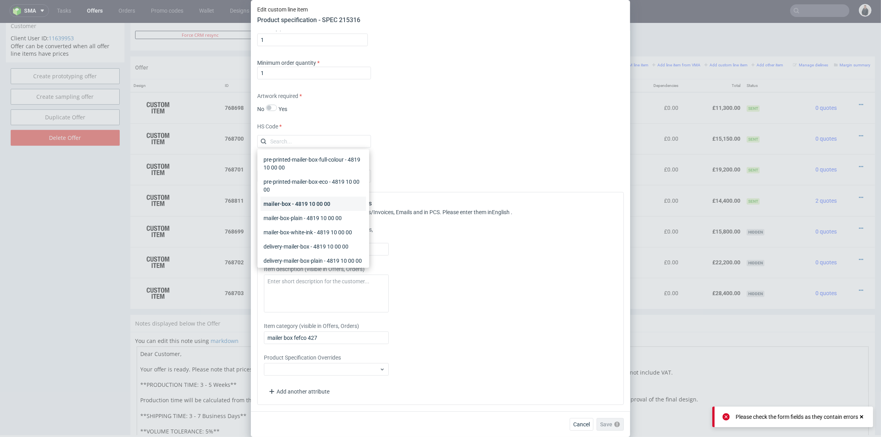
click at [316, 209] on div "mailer-box - 4819 10 00 00" at bounding box center [313, 204] width 105 height 14
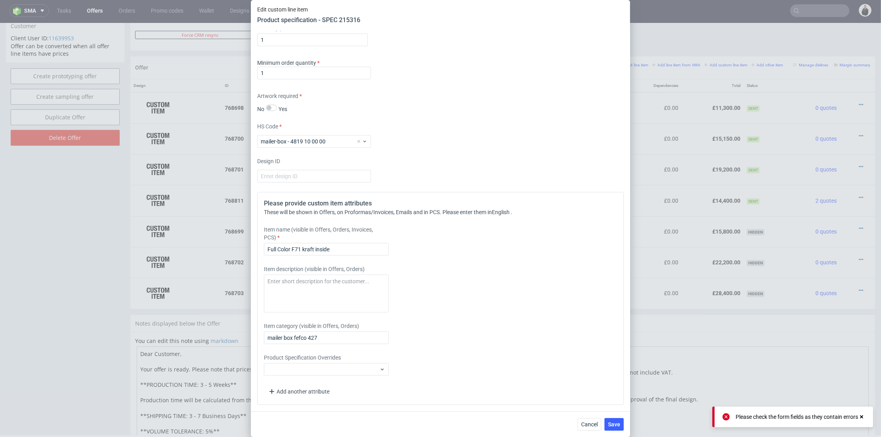
click at [614, 416] on div "Cancel Save" at bounding box center [440, 424] width 379 height 26
click at [616, 420] on button "Save" at bounding box center [613, 424] width 19 height 13
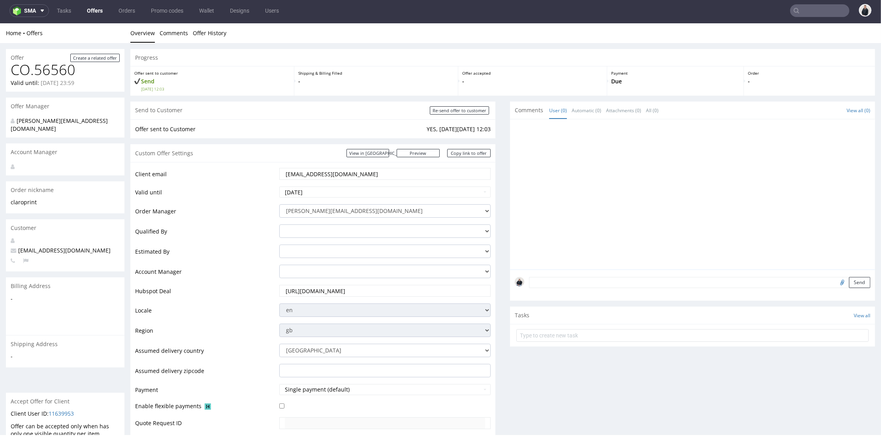
scroll to position [0, 0]
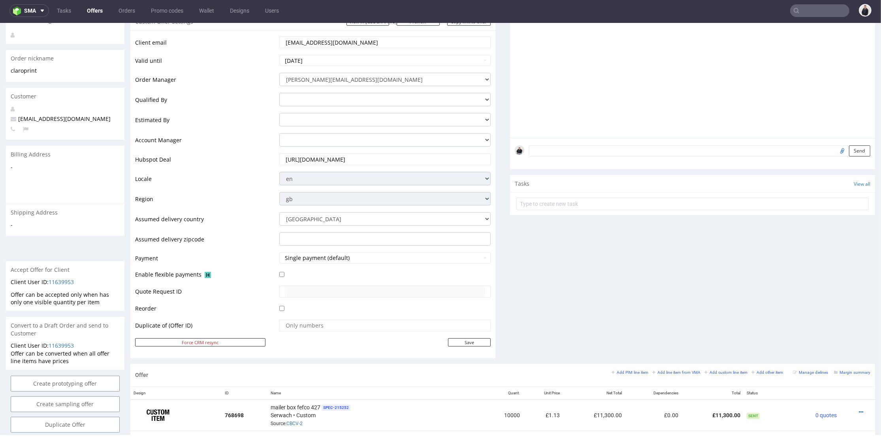
scroll to position [263, 0]
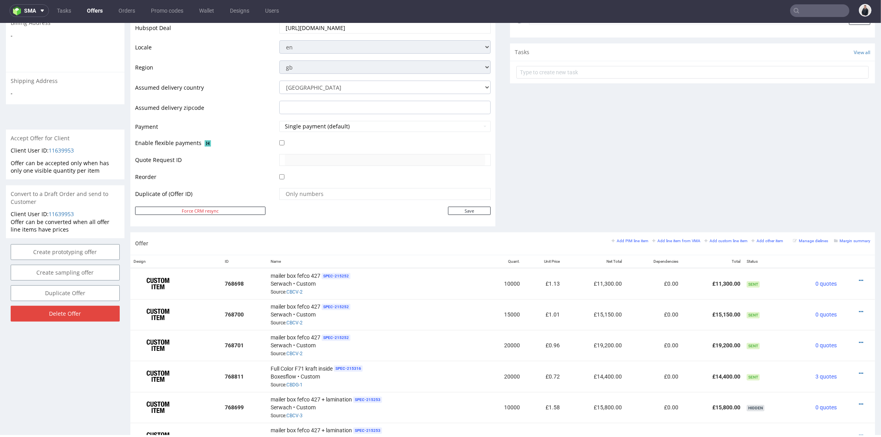
click at [587, 163] on div "Comments User (0) Automatic (0) Attachments (0) All (0) View all (0) Send Tasks…" at bounding box center [692, 35] width 365 height 394
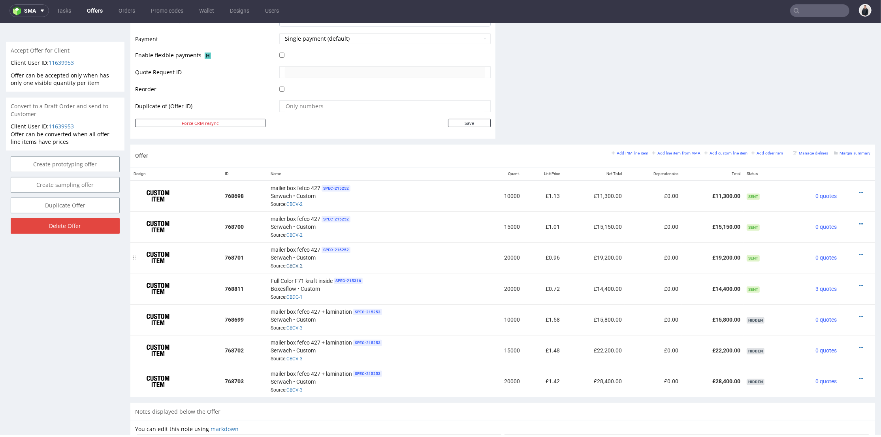
click at [291, 263] on link "CBCV-2" at bounding box center [294, 266] width 16 height 6
drag, startPoint x: 558, startPoint y: 286, endPoint x: 538, endPoint y: 286, distance: 20.1
click at [538, 286] on tr "768811 Full Color F71 kraft inside SPEC- 215316 Boxesflow • Custom Source: CBDG…" at bounding box center [502, 288] width 744 height 31
copy td "£0.72"
click at [859, 283] on icon at bounding box center [861, 286] width 4 height 6
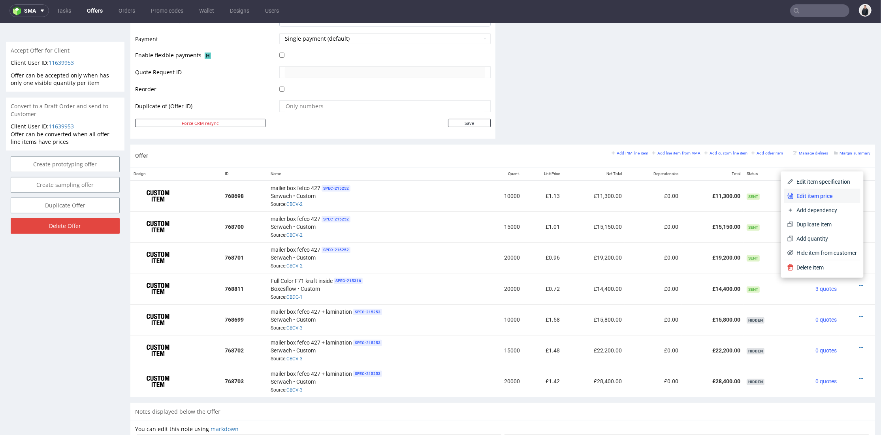
click at [826, 191] on li "Edit item price" at bounding box center [822, 196] width 76 height 14
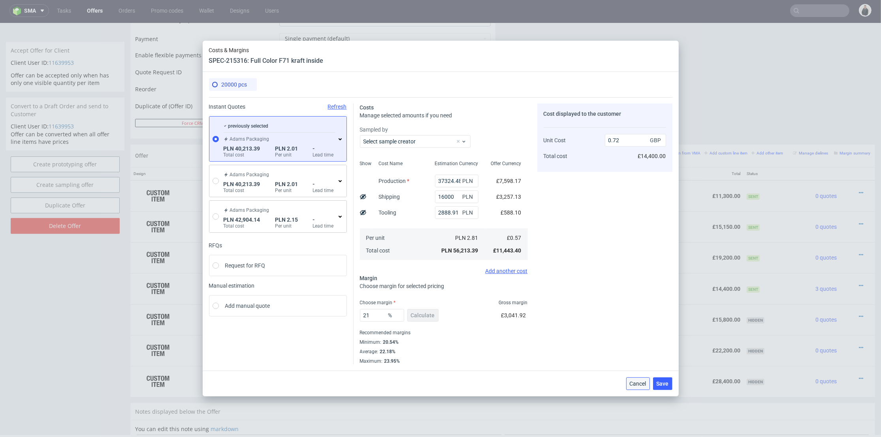
click at [639, 381] on span "Cancel" at bounding box center [637, 384] width 17 height 6
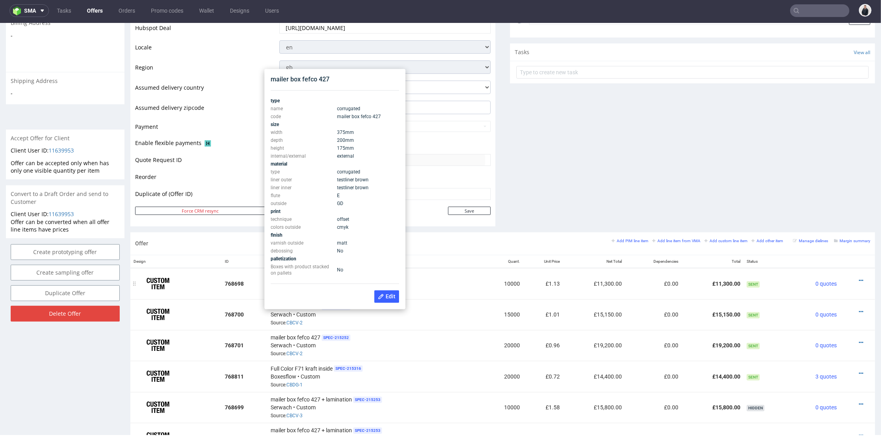
scroll to position [395, 0]
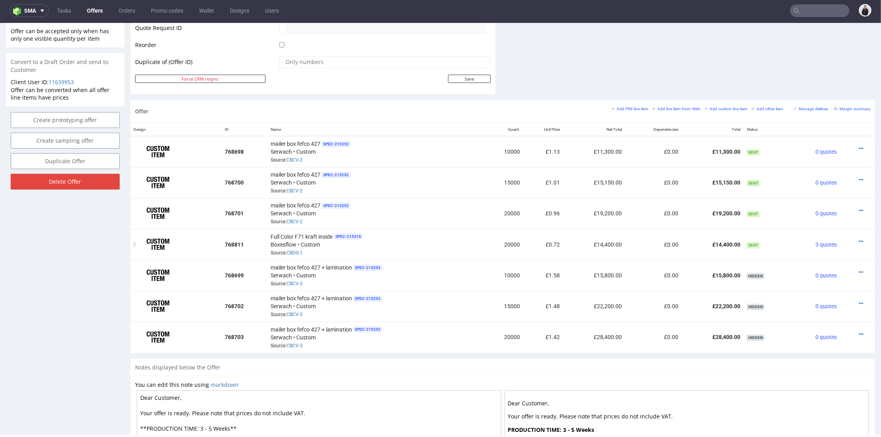
click at [489, 249] on td "20000" at bounding box center [503, 244] width 40 height 31
click at [489, 248] on td "20000" at bounding box center [503, 244] width 40 height 31
click at [428, 240] on div "Full Color F71 kraft inside SPEC- 215316 Boxesflow • Custom Source: CBDG-1" at bounding box center [375, 244] width 209 height 24
click at [381, 240] on div "Full Color F71 kraft inside SPEC- 215316 Boxesflow • Custom Source: CBDG-1" at bounding box center [375, 244] width 209 height 24
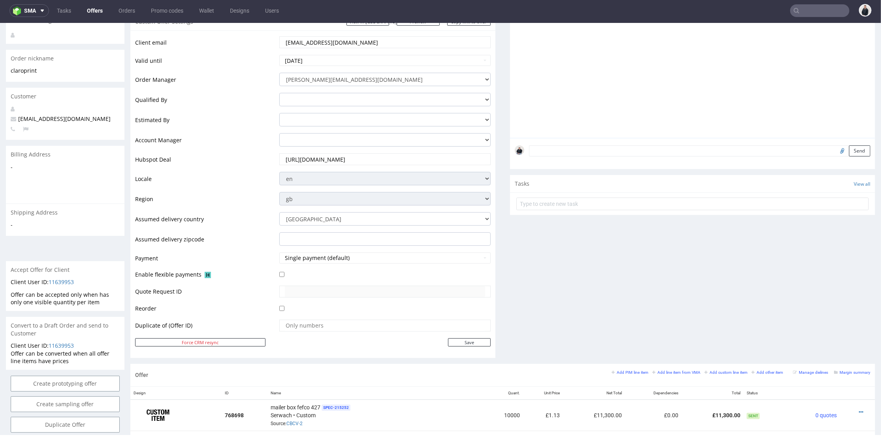
scroll to position [88, 0]
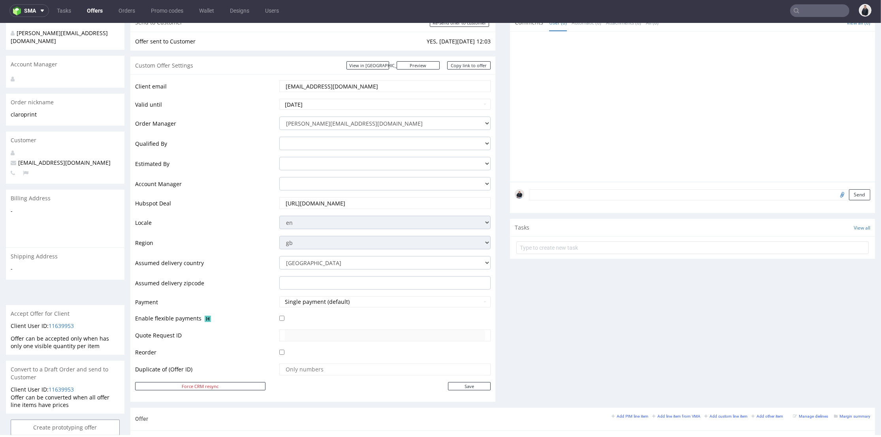
drag, startPoint x: 347, startPoint y: 83, endPoint x: 278, endPoint y: 71, distance: 70.1
click at [267, 79] on tr "Client email info@claroprint.co.uk" at bounding box center [312, 88] width 355 height 19
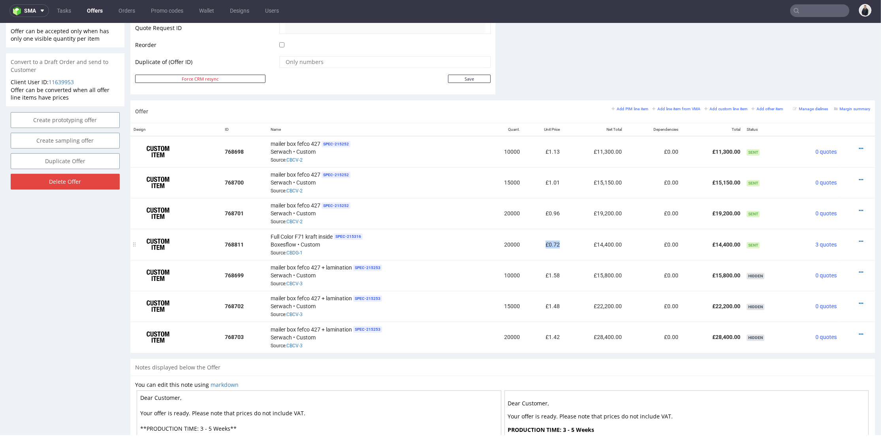
drag, startPoint x: 551, startPoint y: 240, endPoint x: 539, endPoint y: 240, distance: 12.2
click at [539, 240] on td "£0.72" at bounding box center [543, 244] width 40 height 31
copy td "£0.72"
click at [859, 239] on icon at bounding box center [861, 242] width 4 height 6
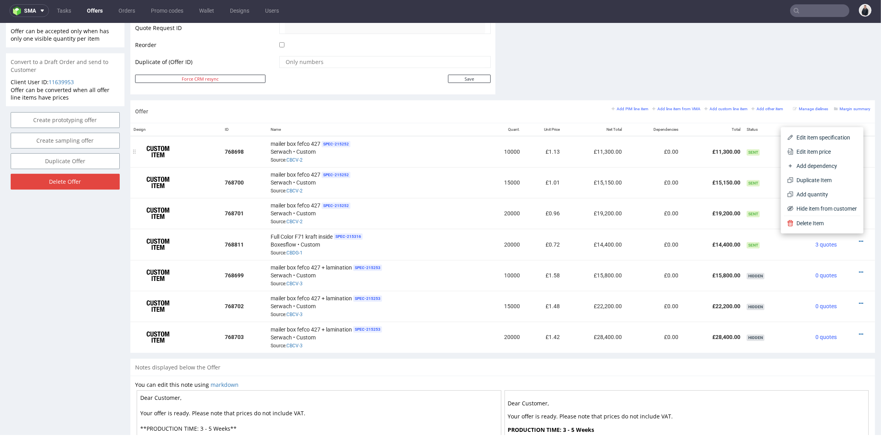
click at [816, 153] on span "Edit item price" at bounding box center [825, 152] width 64 height 8
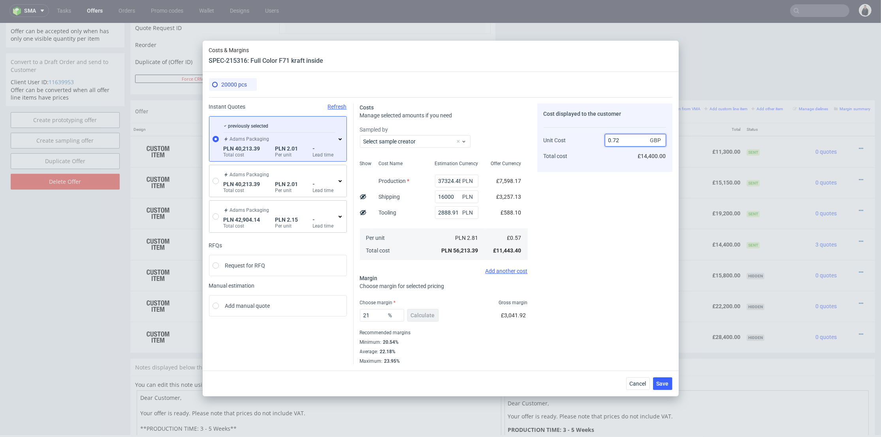
click at [624, 139] on input "0.72" at bounding box center [635, 140] width 61 height 13
type input "0.70"
click at [611, 171] on div "Cost displayed to the customer Unit Cost Total cost 0.70 GBP £14,400.00" at bounding box center [604, 137] width 135 height 68
type input "18.571428571428584"
type input "0.7"
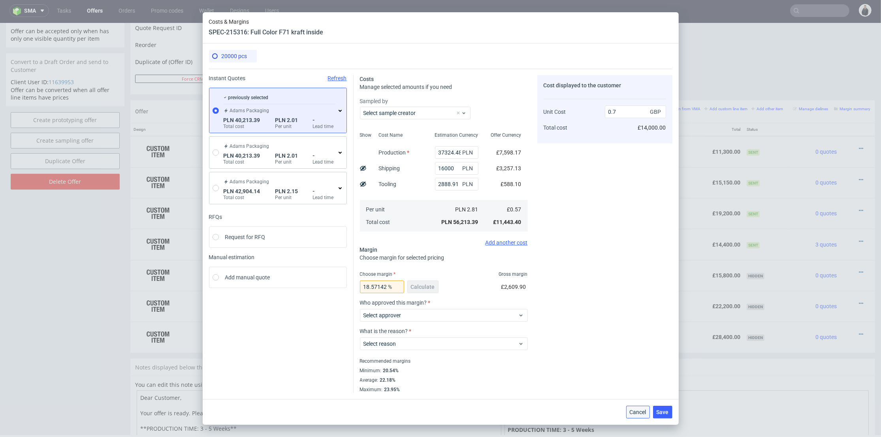
click at [635, 406] on button "Cancel" at bounding box center [638, 412] width 24 height 13
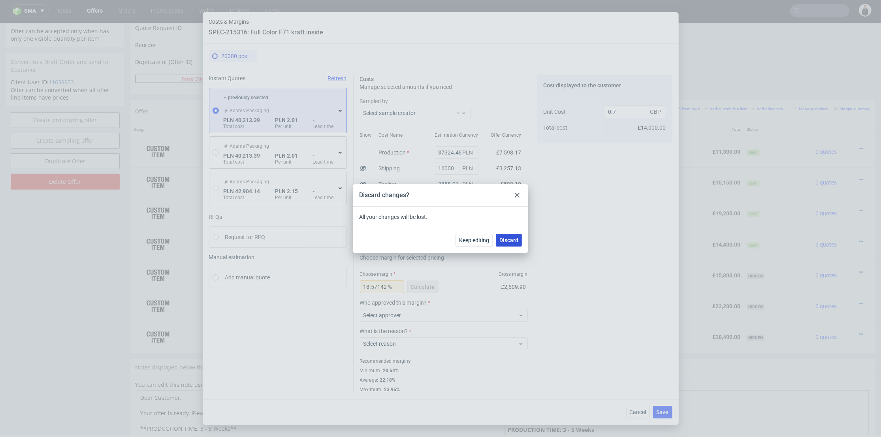
click at [511, 241] on span "Discard" at bounding box center [508, 240] width 19 height 6
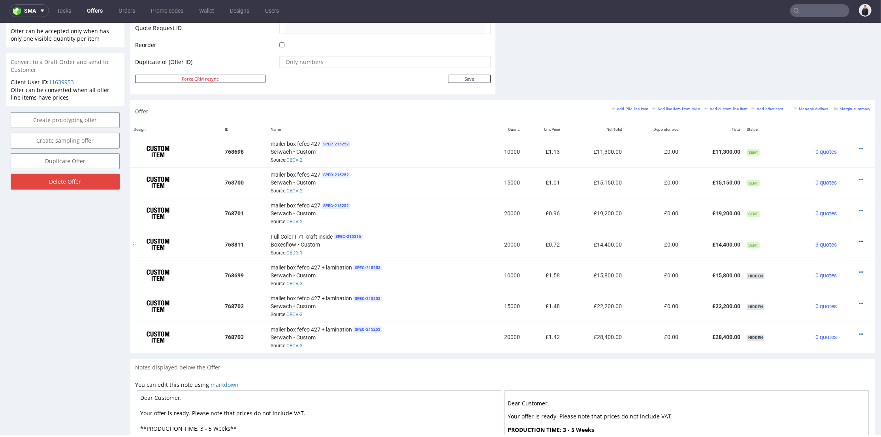
click at [859, 239] on icon at bounding box center [861, 242] width 4 height 6
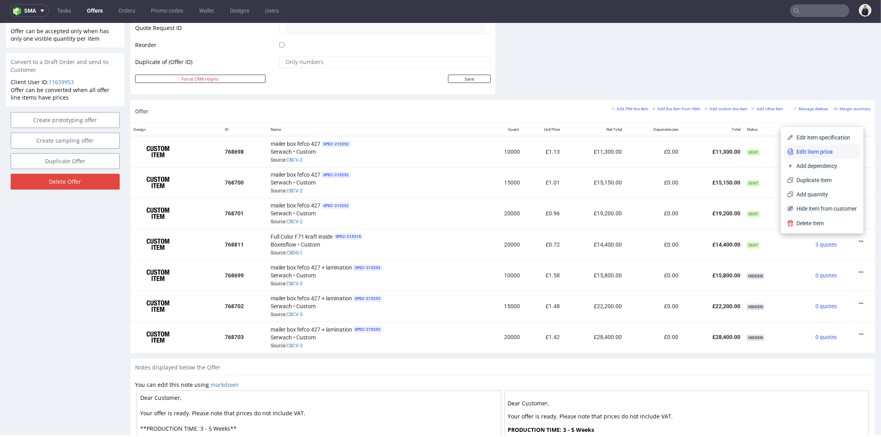
click at [822, 149] on span "Edit item price" at bounding box center [825, 152] width 64 height 8
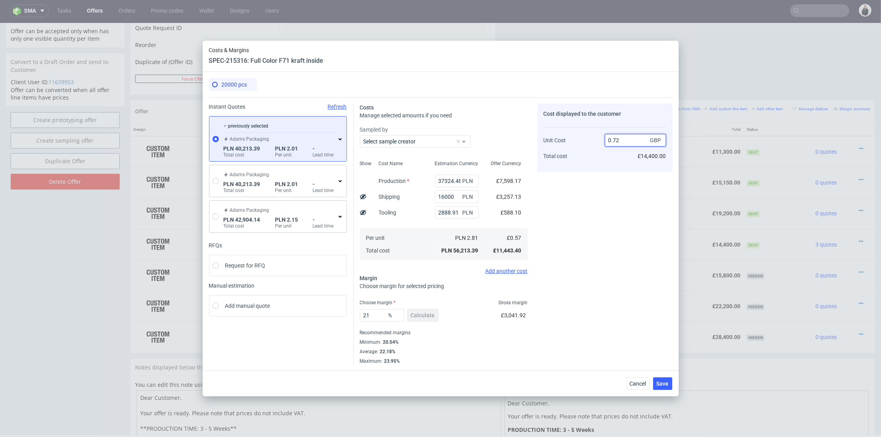
drag, startPoint x: 616, startPoint y: 142, endPoint x: 622, endPoint y: 142, distance: 5.1
click at [622, 142] on input "0.72" at bounding box center [635, 140] width 61 height 13
type input "0.70"
click at [612, 189] on div "Cost displayed to the customer Unit Cost Total cost 0.70 GBP £14,400.00" at bounding box center [604, 233] width 135 height 261
type input "18.571428571428584"
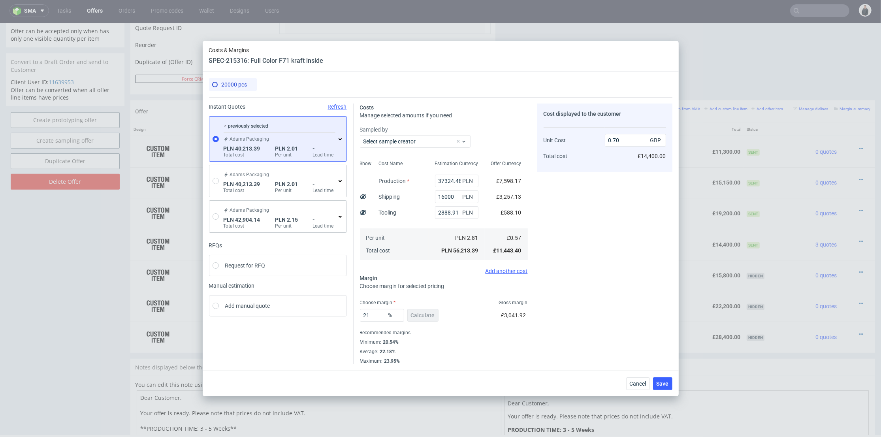
type input "0.7"
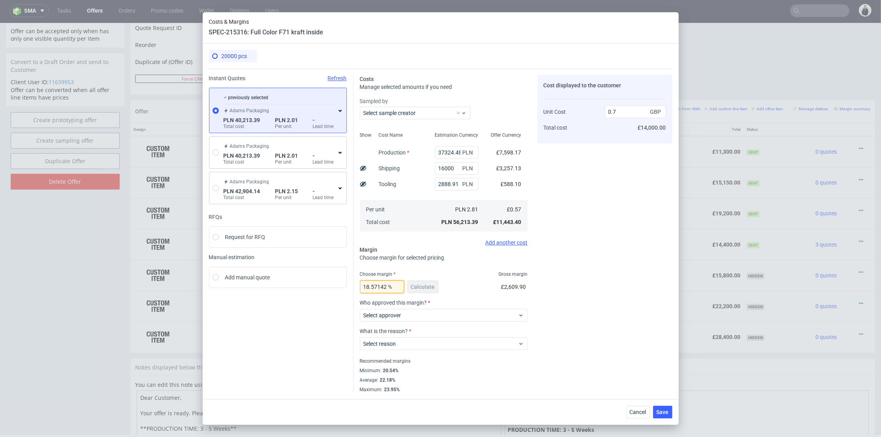
click at [368, 286] on input "18.571428571428584" at bounding box center [382, 286] width 44 height 13
drag, startPoint x: 366, startPoint y: 286, endPoint x: 426, endPoint y: 290, distance: 60.9
click at [426, 290] on div "18.571428571428584 % Calculate" at bounding box center [400, 288] width 80 height 22
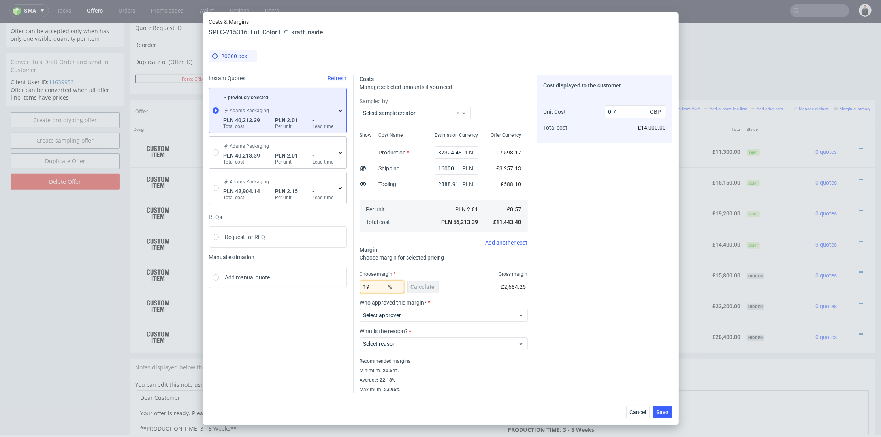
click at [373, 288] on input "19" at bounding box center [382, 286] width 44 height 13
click at [368, 287] on input "19" at bounding box center [382, 286] width 44 height 13
type input "19.8"
type input "0.71"
click at [373, 286] on input "19.7" at bounding box center [382, 286] width 44 height 13
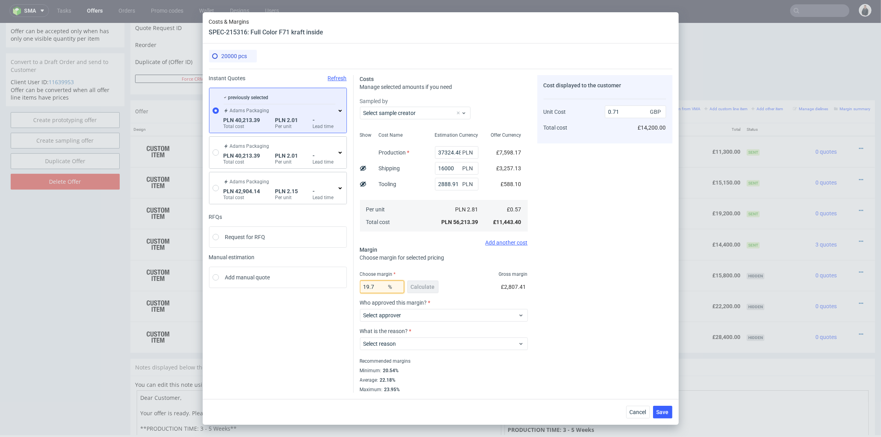
click at [374, 286] on input "19.7" at bounding box center [382, 286] width 44 height 13
type input "196"
type input "-0.6"
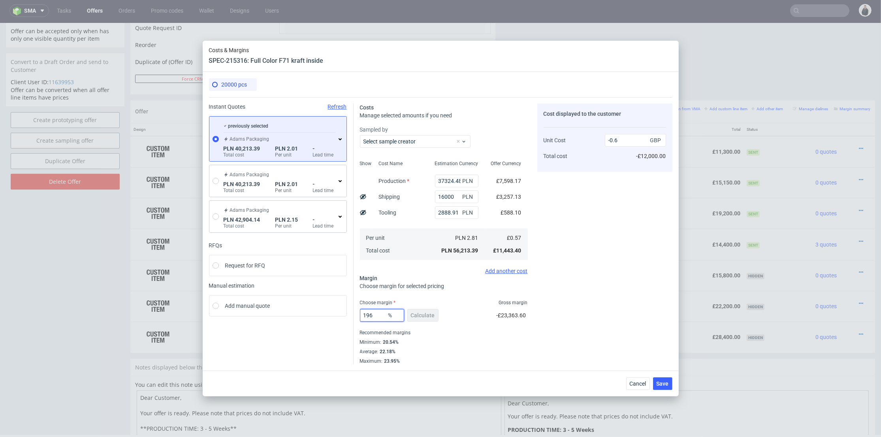
drag, startPoint x: 373, startPoint y: 313, endPoint x: 369, endPoint y: 312, distance: 4.1
click at [369, 312] on input "196" at bounding box center [382, 315] width 44 height 13
type input "19.5"
type input "0.71"
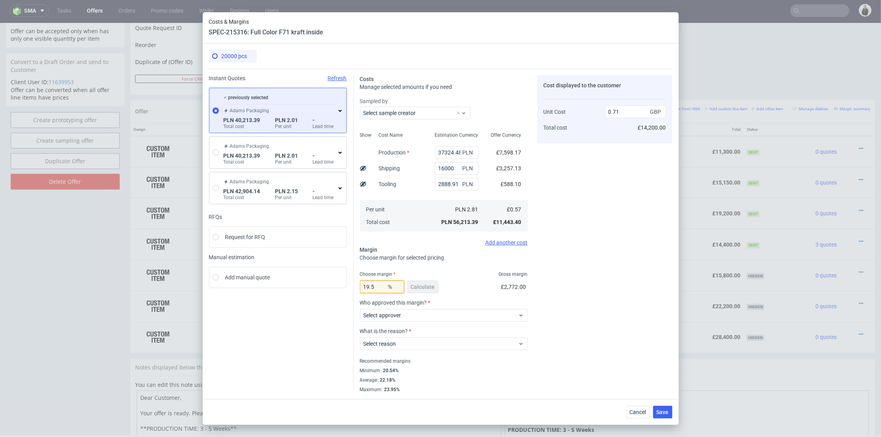
click at [373, 286] on input "19.5" at bounding box center [382, 286] width 44 height 13
click at [374, 286] on input "19.4" at bounding box center [382, 286] width 44 height 13
click at [374, 286] on input "19.3" at bounding box center [382, 286] width 44 height 13
type input "19.1"
click at [374, 286] on input "19.1" at bounding box center [382, 286] width 44 height 13
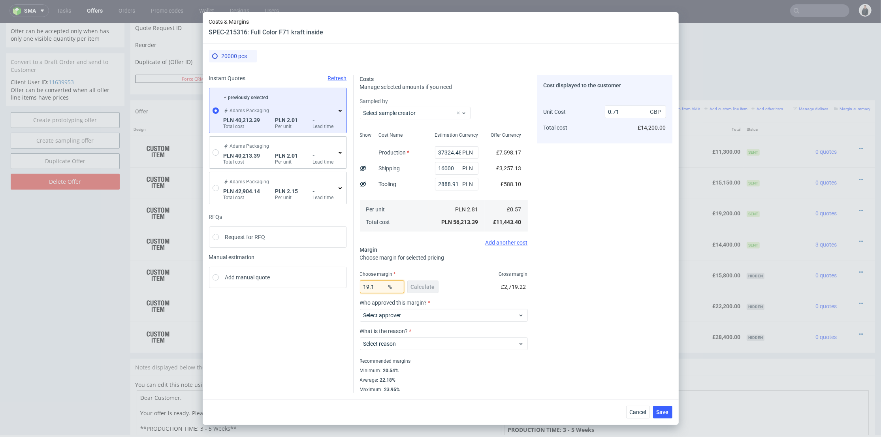
type input "0.7"
type input "19.1"
click at [631, 412] on span "Cancel" at bounding box center [637, 412] width 17 height 6
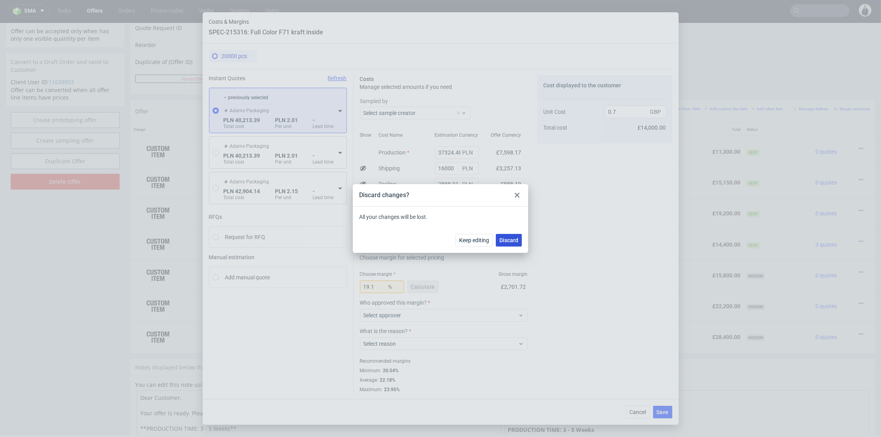
click at [520, 241] on button "Discard" at bounding box center [509, 240] width 26 height 13
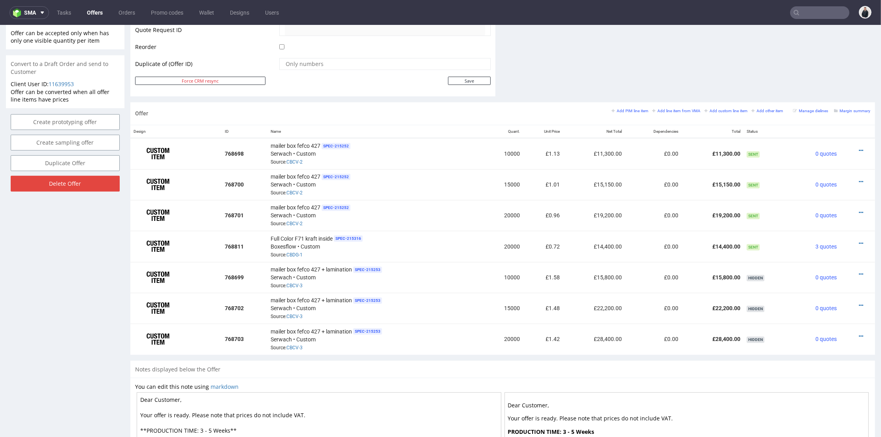
scroll to position [307, 0]
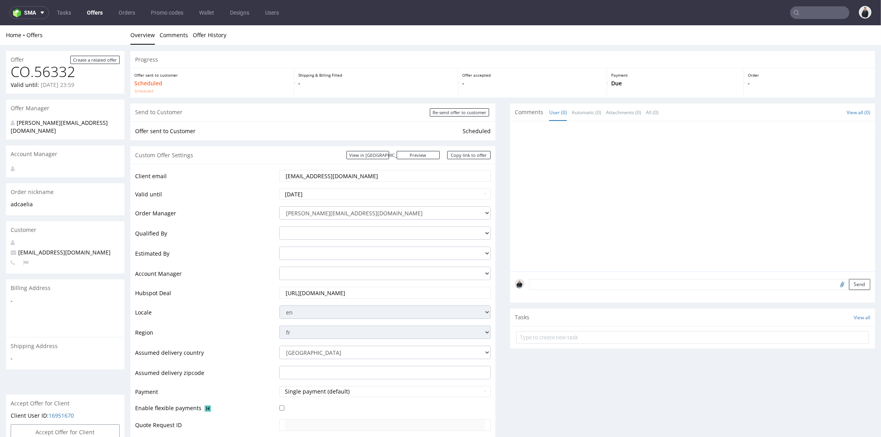
click at [816, 16] on input "text" at bounding box center [819, 12] width 59 height 13
paste input "affective.fr"
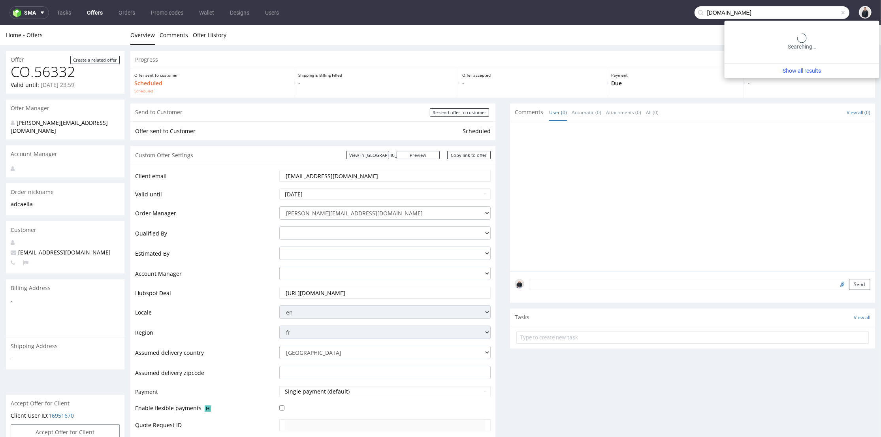
type input "affective.fr"
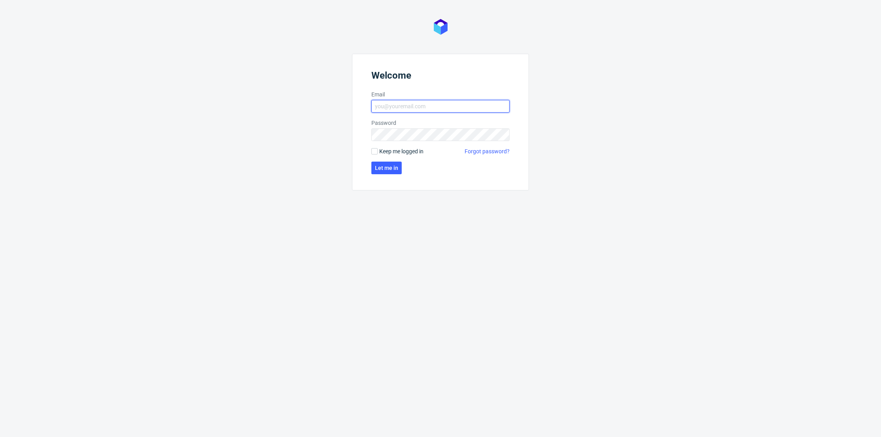
type input "[PERSON_NAME][EMAIL_ADDRESS][DOMAIN_NAME]"
click at [369, 162] on form "Welcome Email [PERSON_NAME][EMAIL_ADDRESS][DOMAIN_NAME] Password Keep me logged…" at bounding box center [440, 122] width 177 height 137
click at [375, 166] on span "Let me in" at bounding box center [386, 168] width 23 height 6
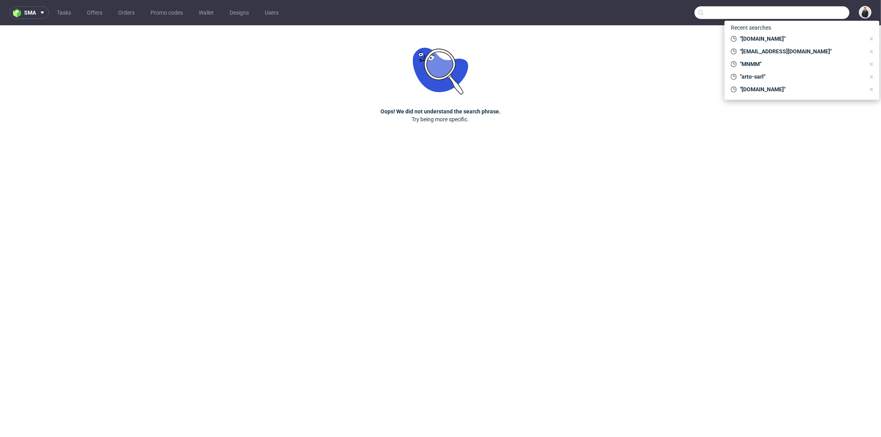
click at [811, 13] on input "text" at bounding box center [771, 12] width 155 height 13
type input "[DOMAIN_NAME]"
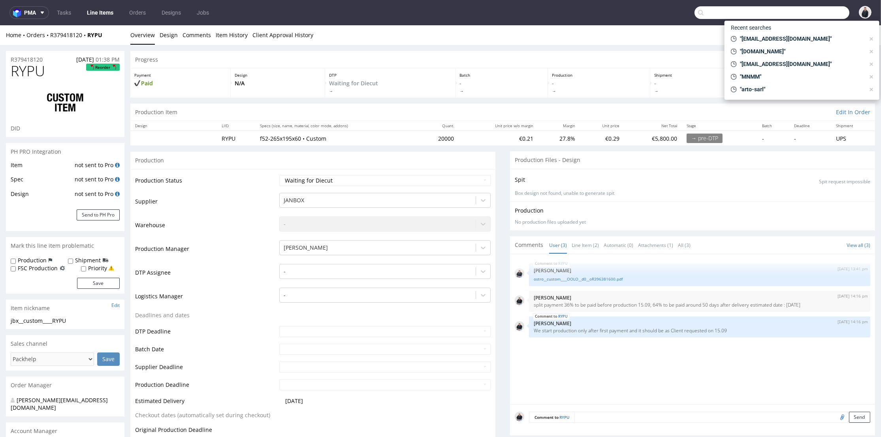
click at [802, 16] on input "text" at bounding box center [771, 12] width 155 height 13
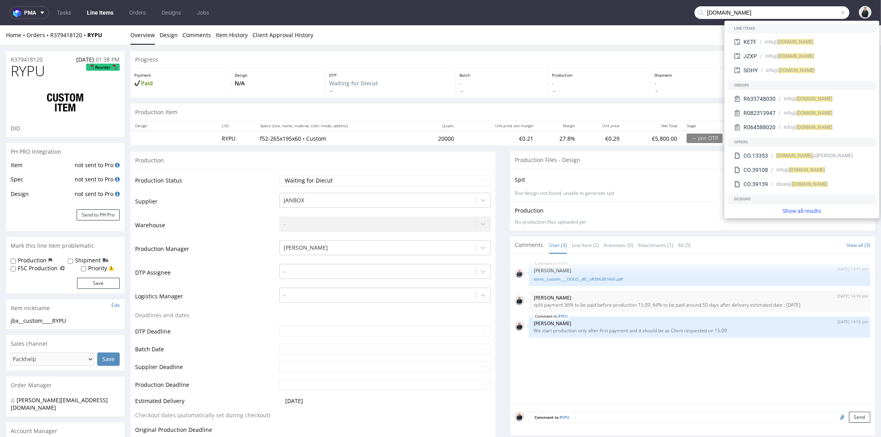
type input "[DOMAIN_NAME]"
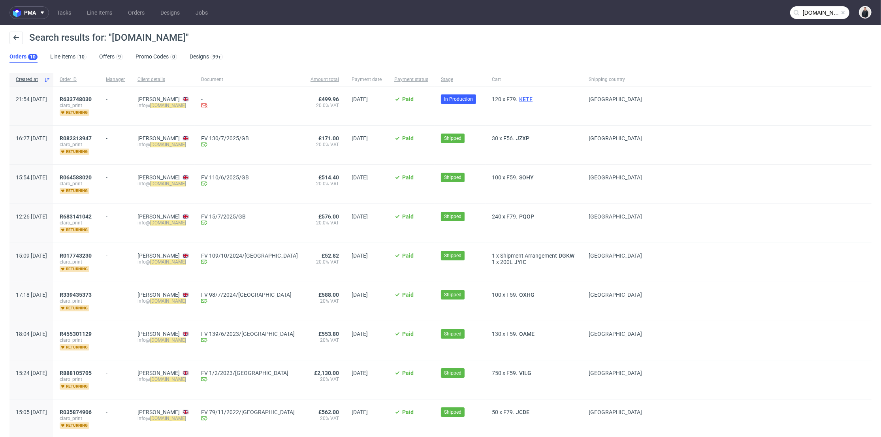
click at [517, 100] on span "KETF" at bounding box center [525, 99] width 17 height 6
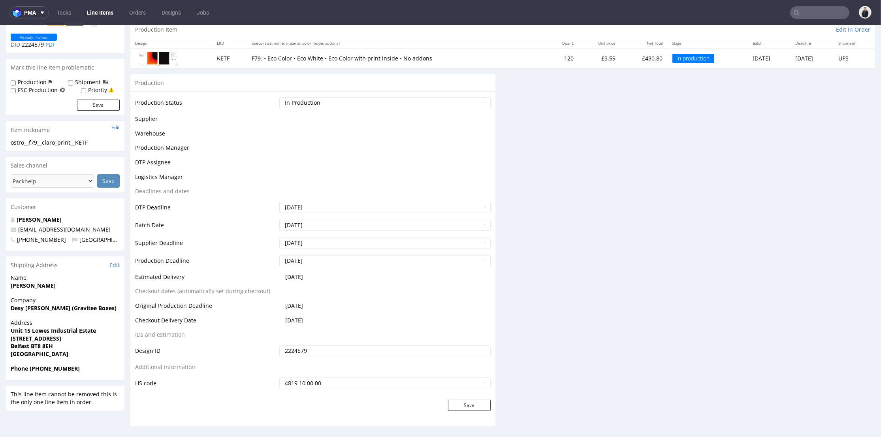
scroll to position [194, 0]
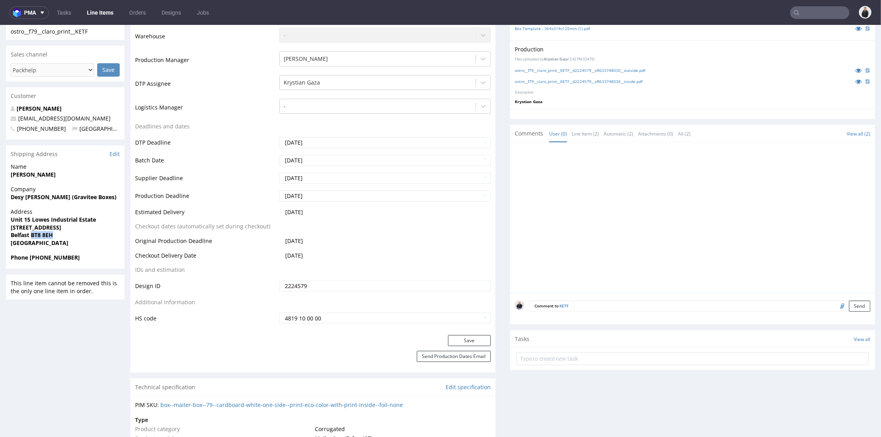
drag, startPoint x: 56, startPoint y: 235, endPoint x: 31, endPoint y: 235, distance: 24.9
click at [31, 235] on span "Belfast BT8 8EH" at bounding box center [65, 235] width 109 height 8
copy strong "BT8 8EH"
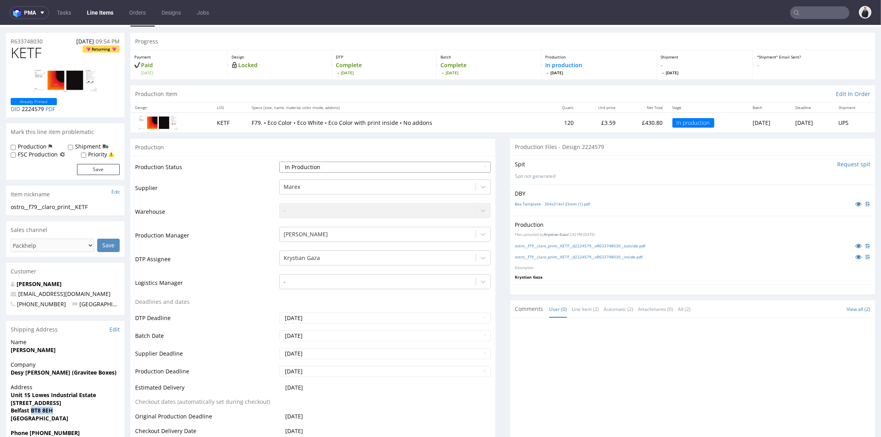
scroll to position [0, 0]
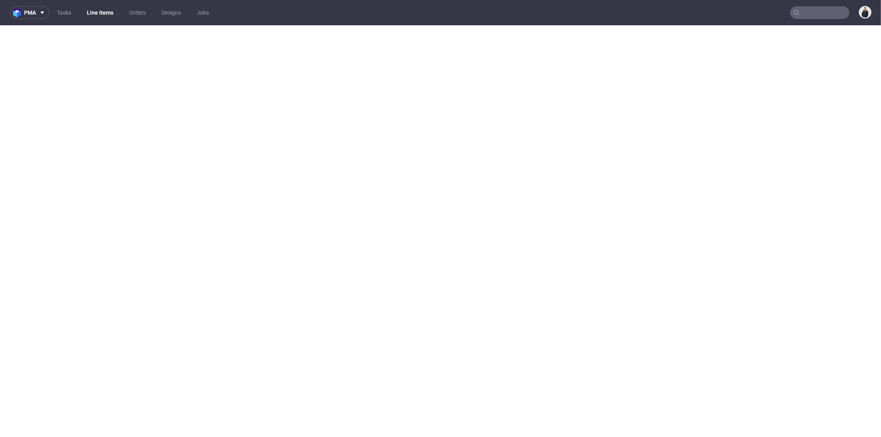
select select "in_progress"
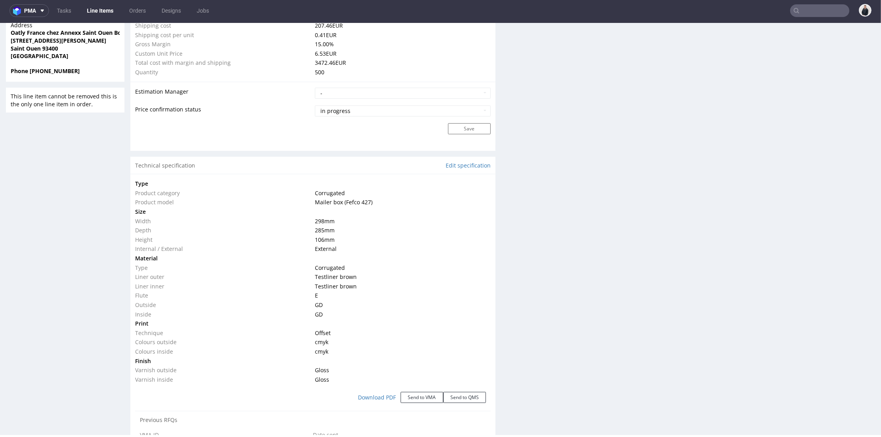
scroll to position [133, 0]
